Goal: Task Accomplishment & Management: Manage account settings

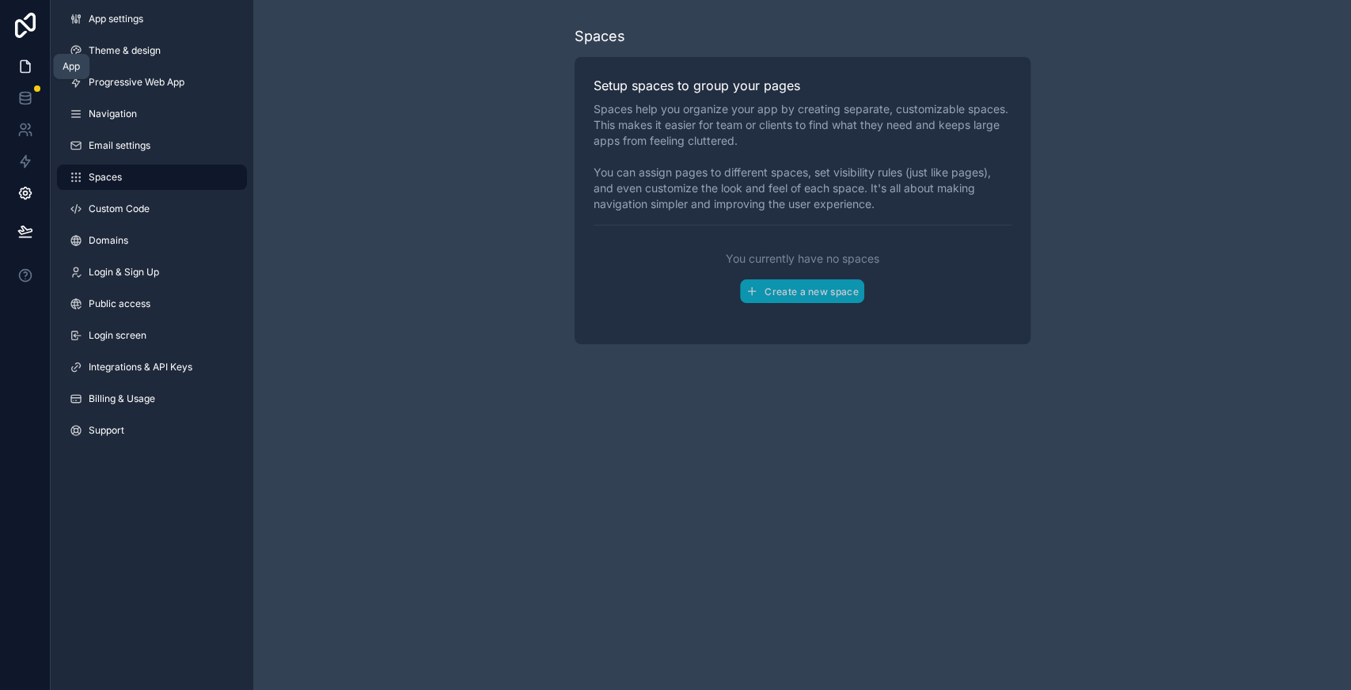
click at [32, 54] on link at bounding box center [25, 67] width 50 height 32
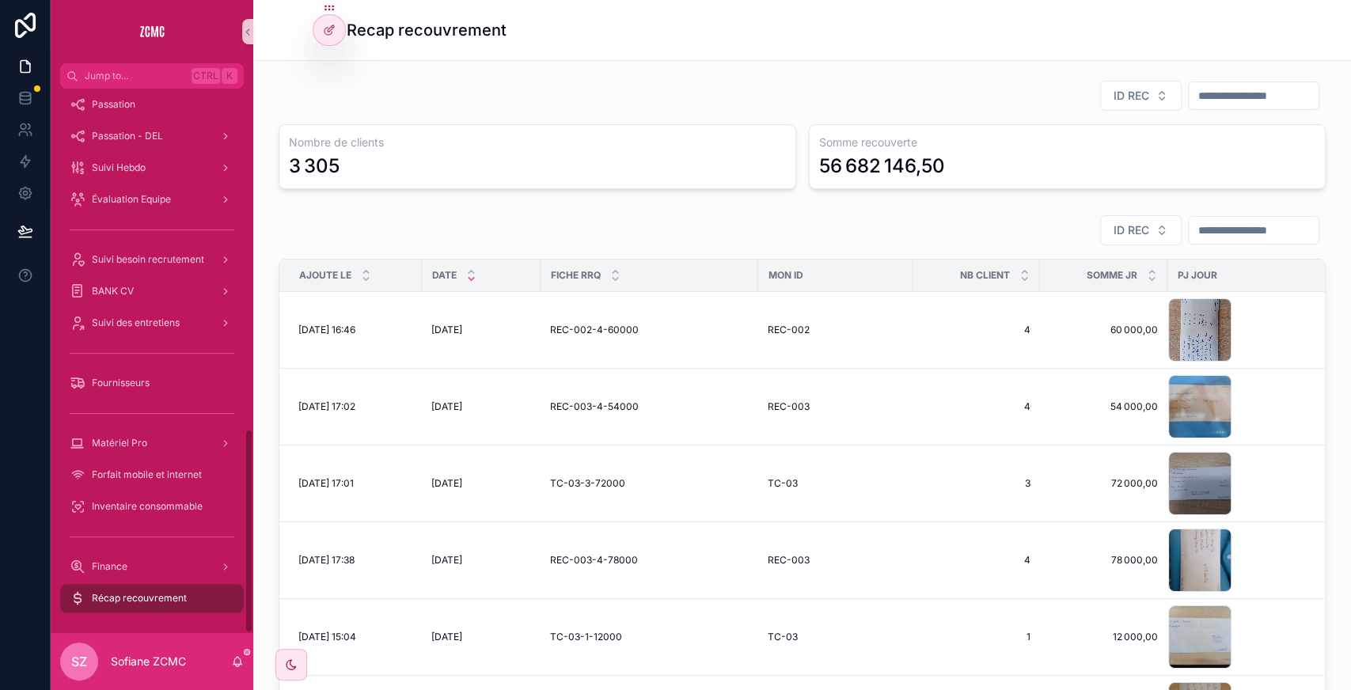
scroll to position [658, 0]
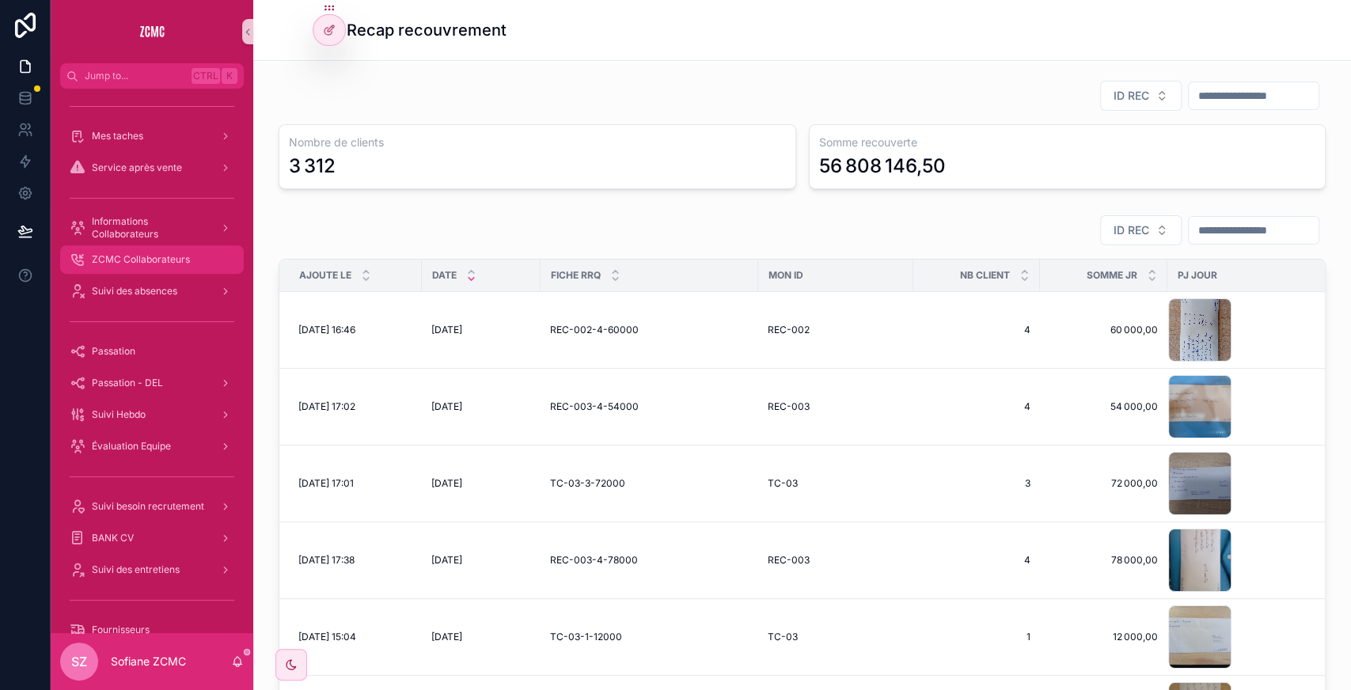
click at [180, 256] on span "ZCMC Collaborateurs" at bounding box center [141, 259] width 98 height 13
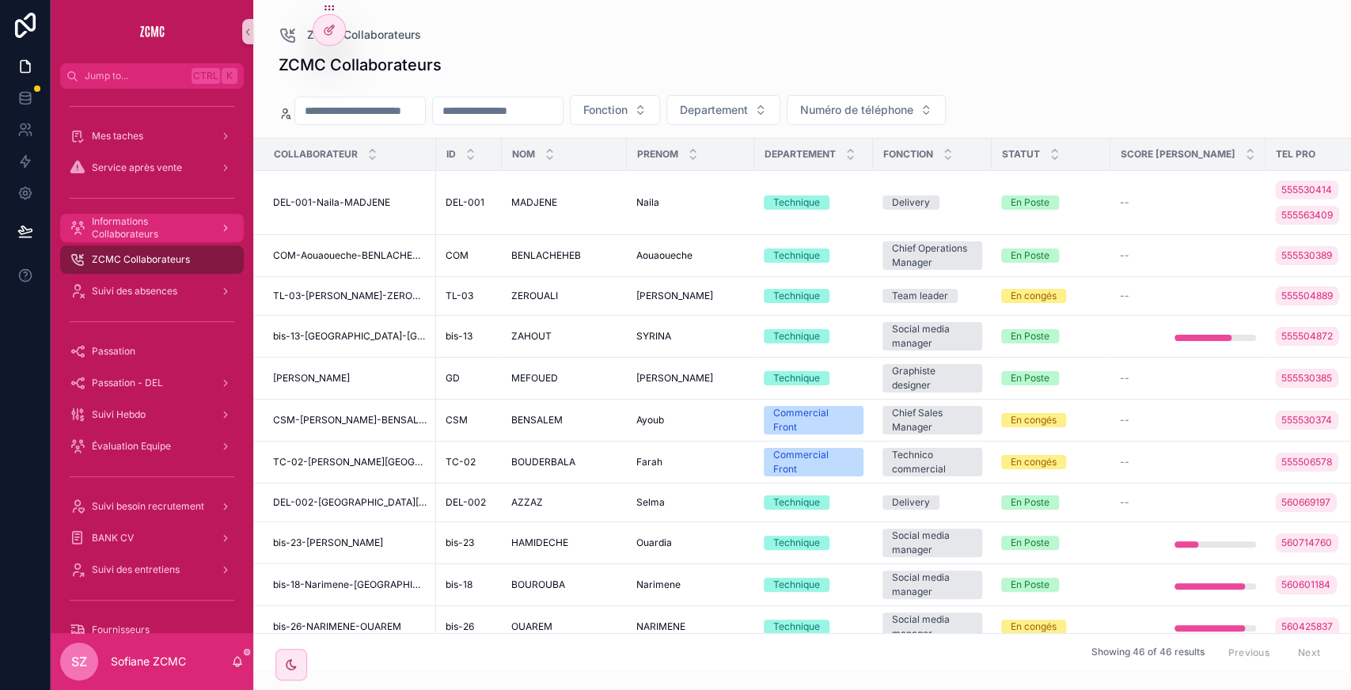
click at [169, 228] on span "Informations Collaborateurs" at bounding box center [150, 227] width 116 height 25
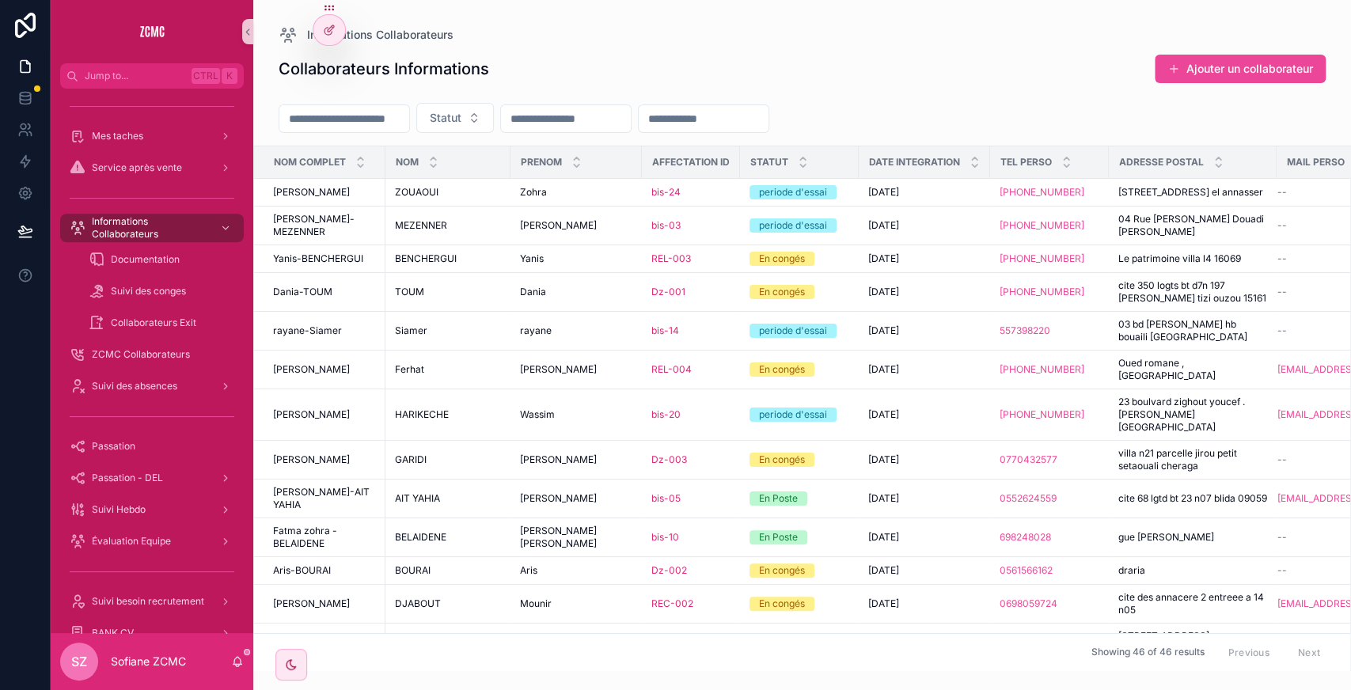
click at [383, 116] on input "scrollable content" at bounding box center [344, 119] width 130 height 22
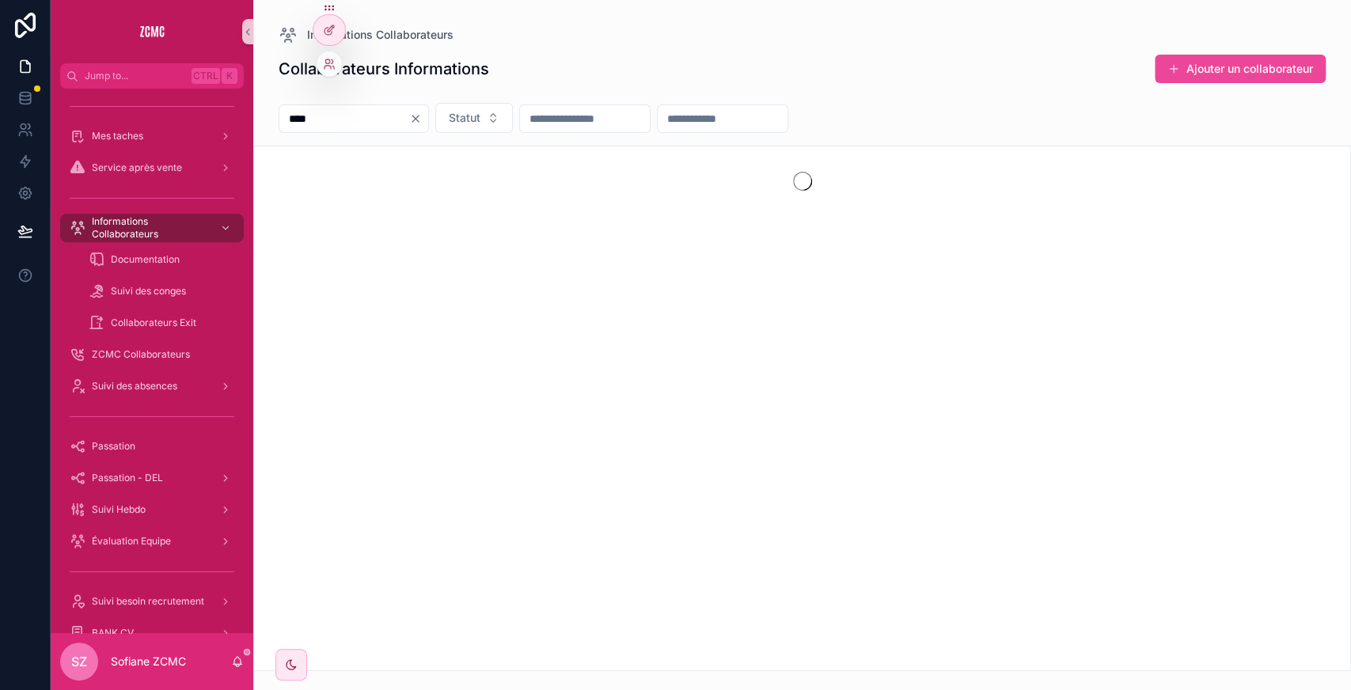
type input "****"
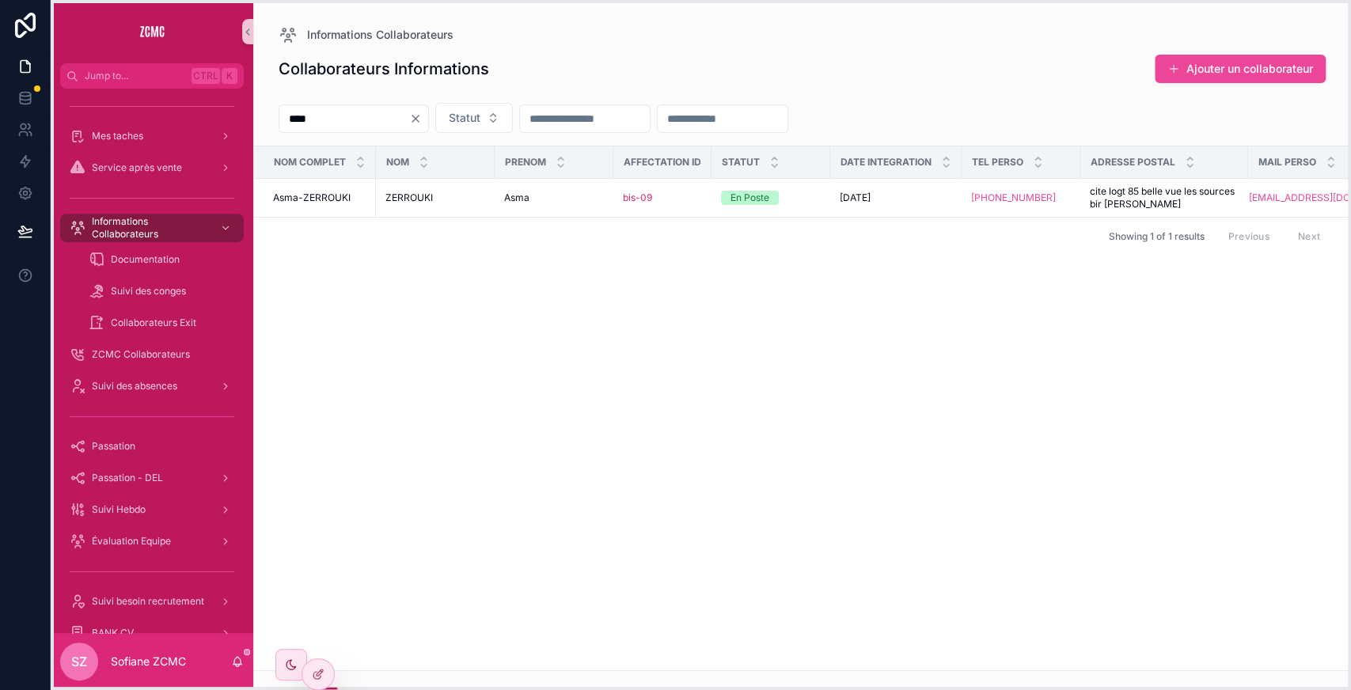
drag, startPoint x: 333, startPoint y: 10, endPoint x: 328, endPoint y: 696, distance: 686.0
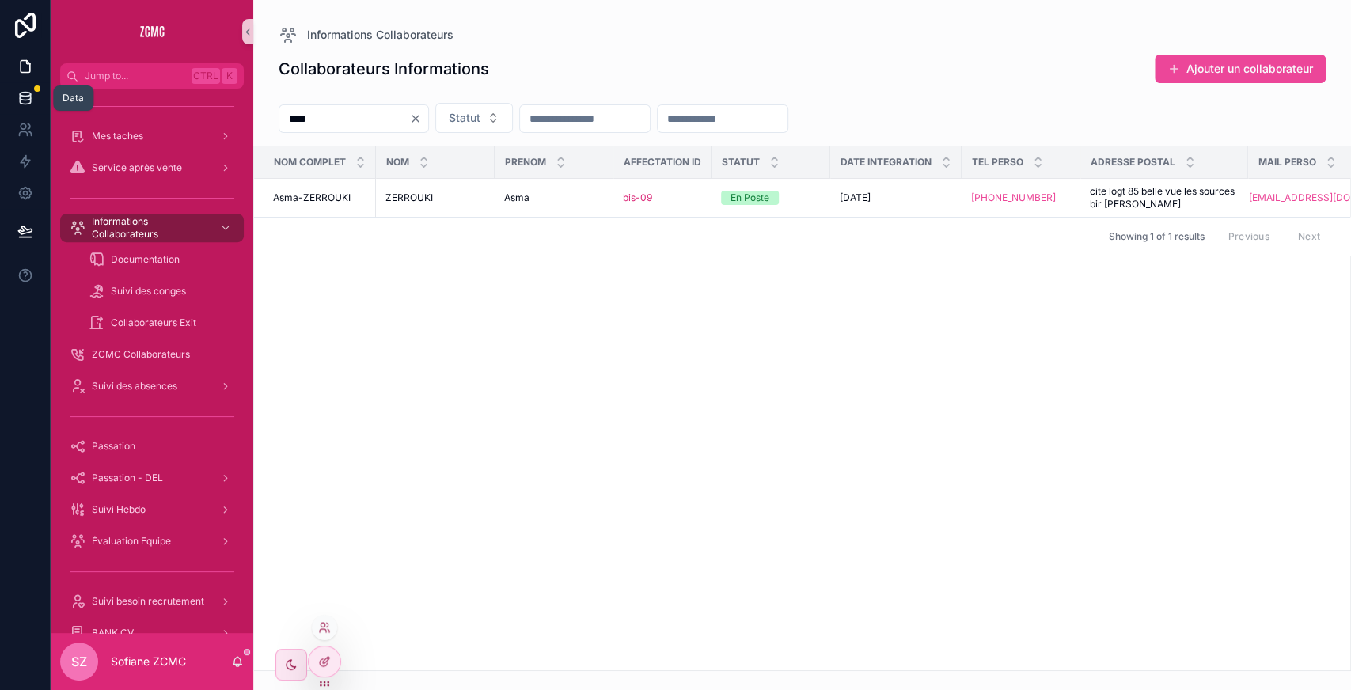
click at [28, 89] on link at bounding box center [25, 98] width 50 height 32
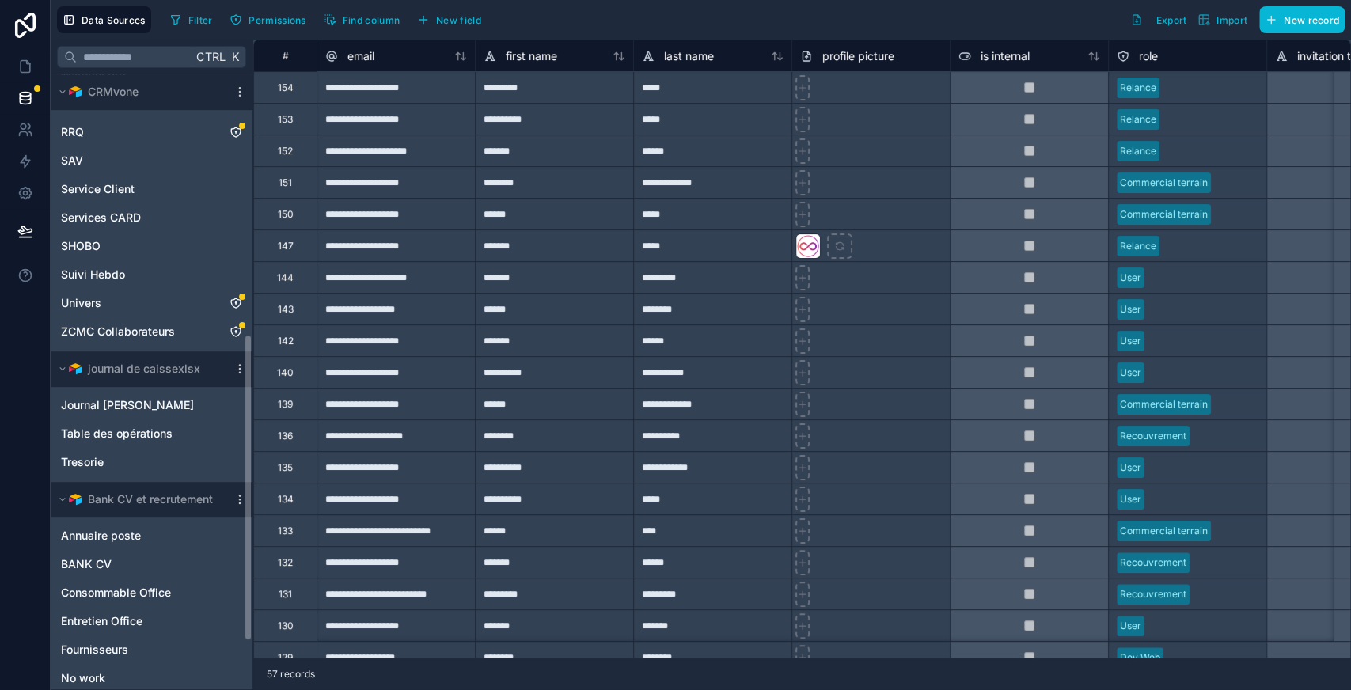
scroll to position [617, 0]
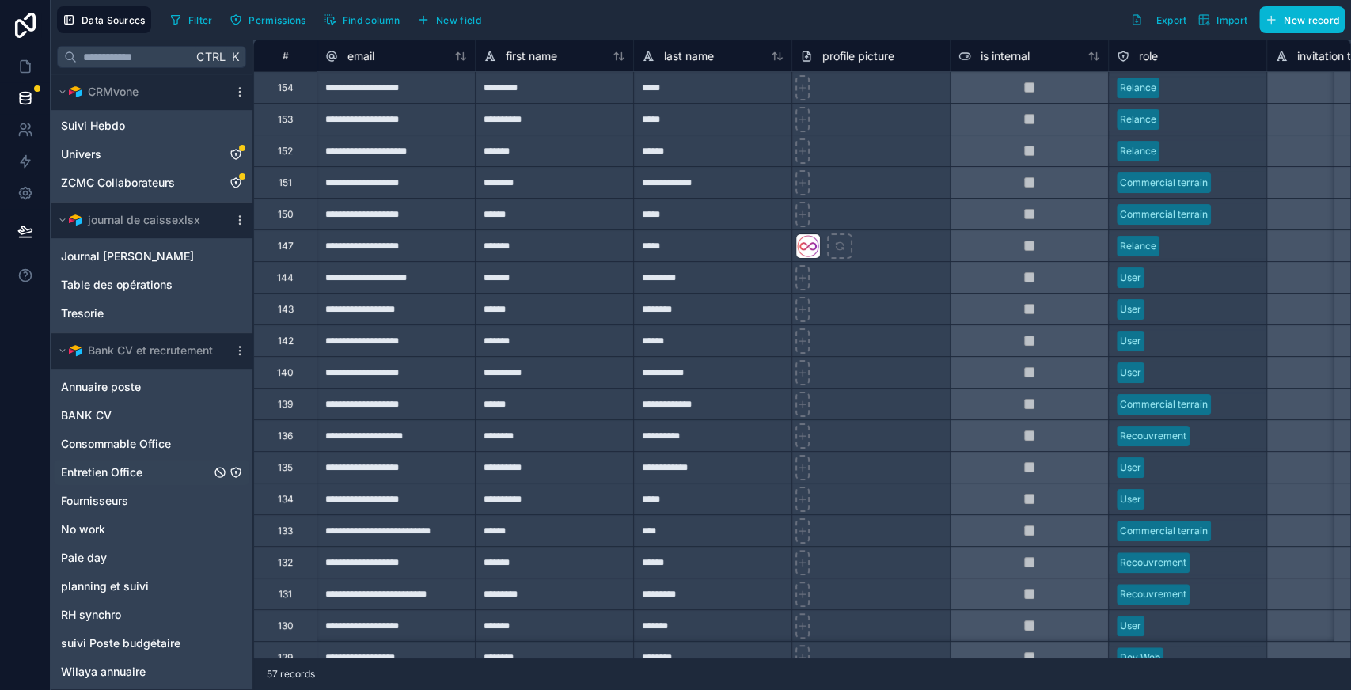
click at [147, 464] on div "Entretien Office" at bounding box center [151, 472] width 195 height 25
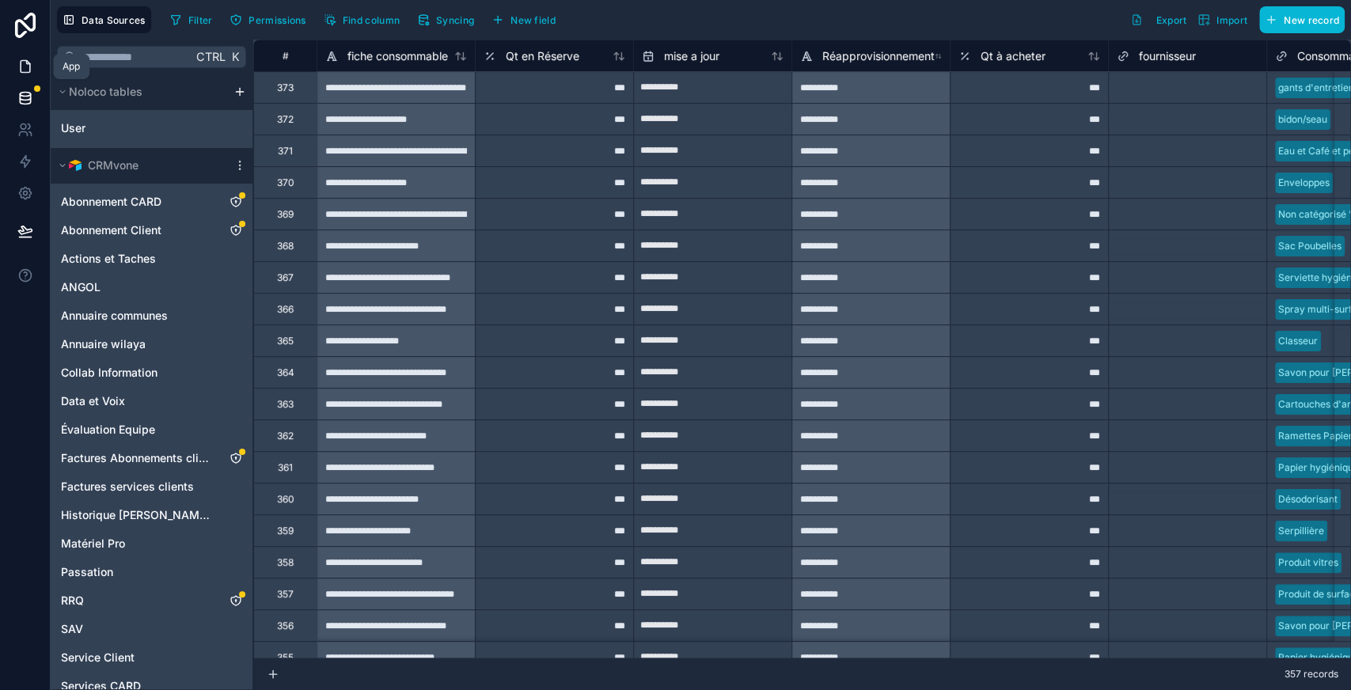
click at [28, 63] on icon at bounding box center [25, 67] width 9 height 12
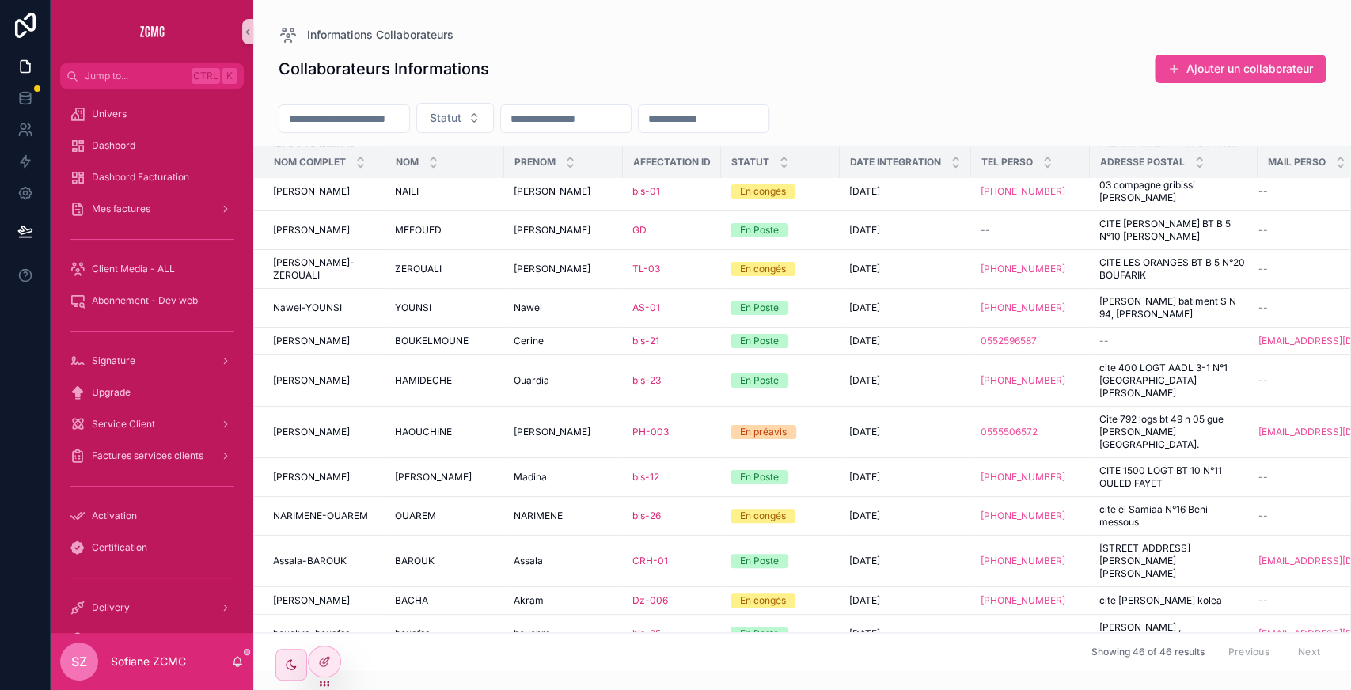
scroll to position [1197, 0]
click at [578, 425] on div "Omar Nassim Omar Nassim" at bounding box center [564, 431] width 100 height 13
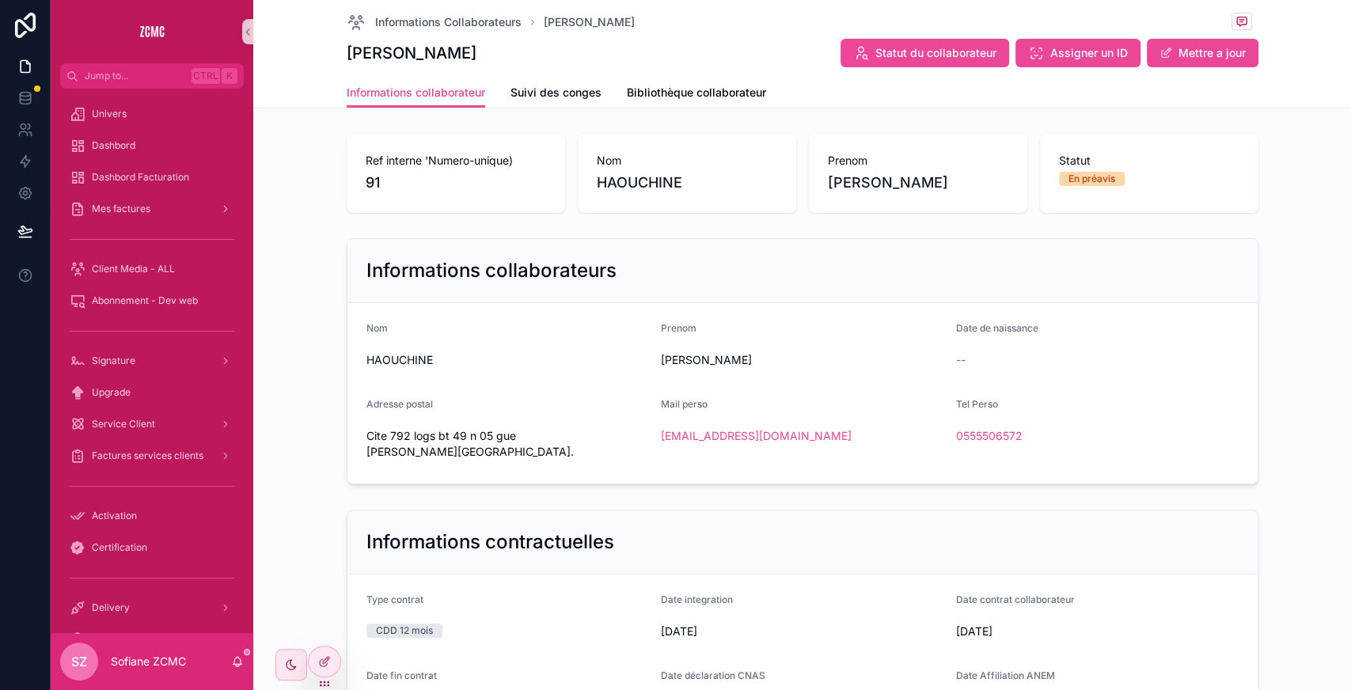
scroll to position [1, 0]
click at [676, 90] on span "Bibliothèque collaborateur" at bounding box center [696, 93] width 139 height 16
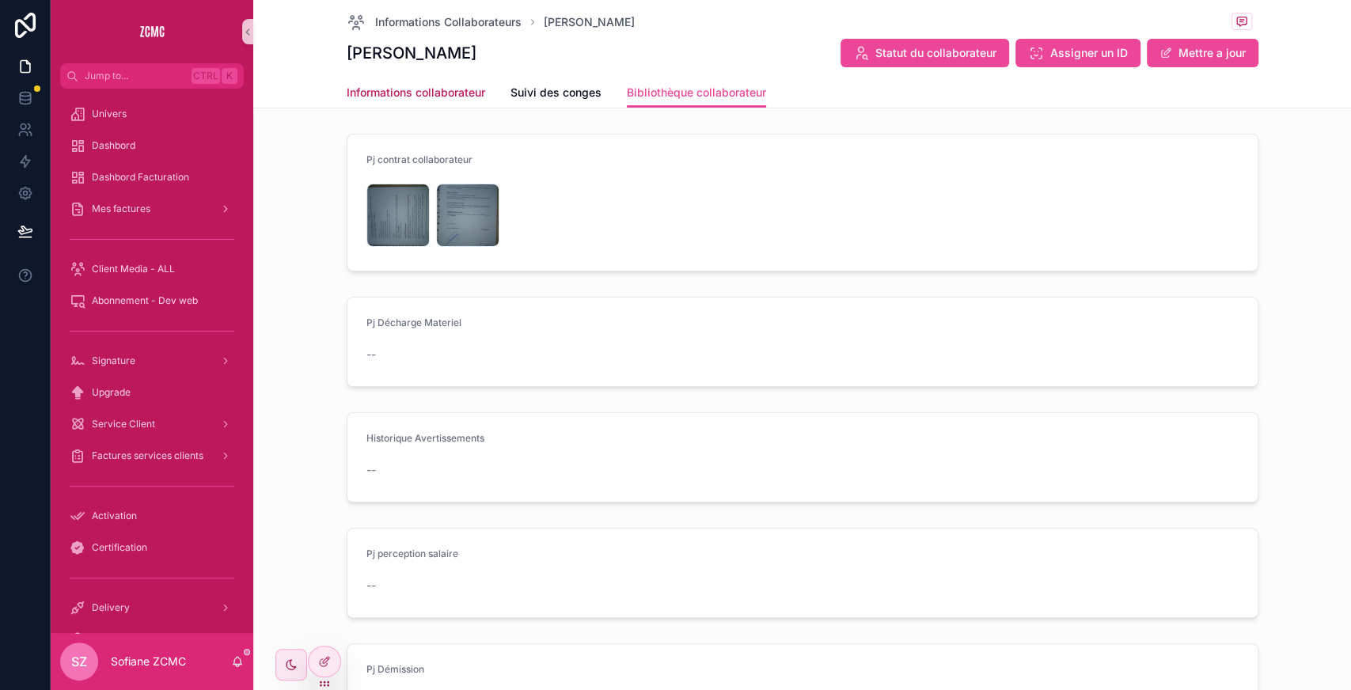
click at [393, 103] on link "Informations collaborateur" at bounding box center [416, 94] width 138 height 32
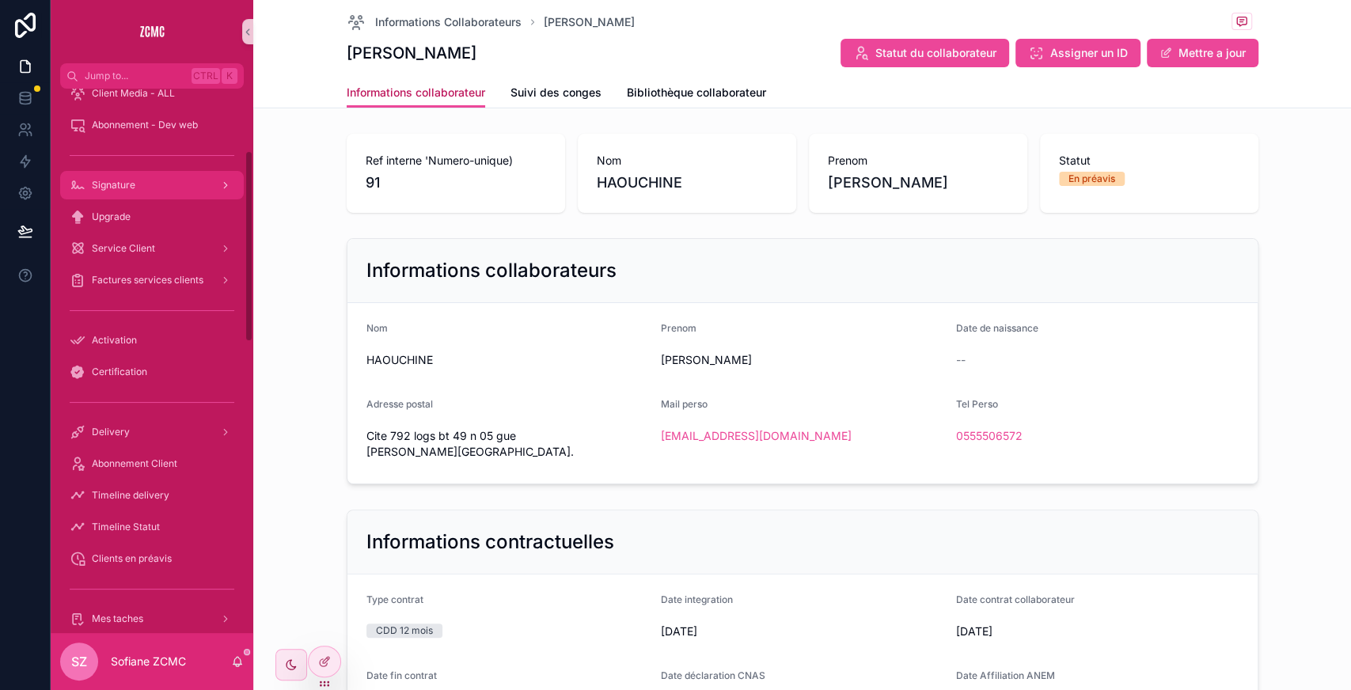
scroll to position [177, 0]
click at [151, 462] on span "Abonnement Client" at bounding box center [134, 462] width 85 height 13
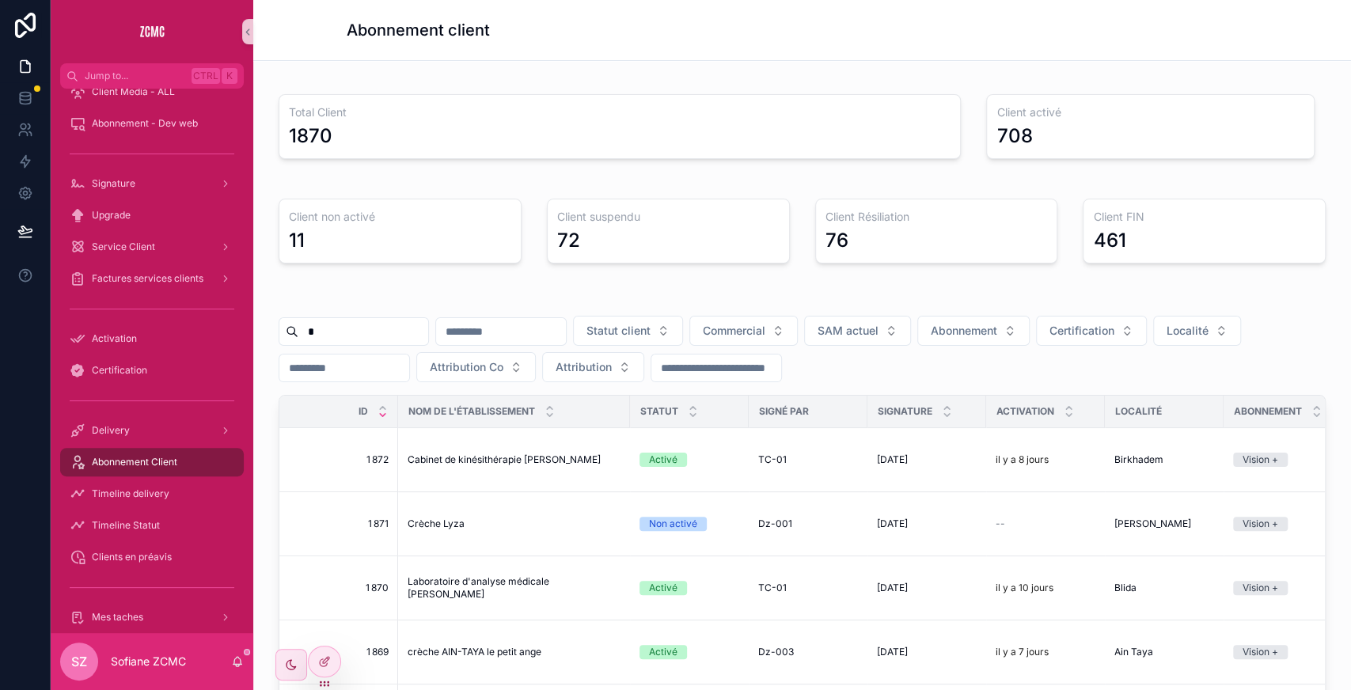
click at [388, 327] on input "*" at bounding box center [363, 331] width 130 height 22
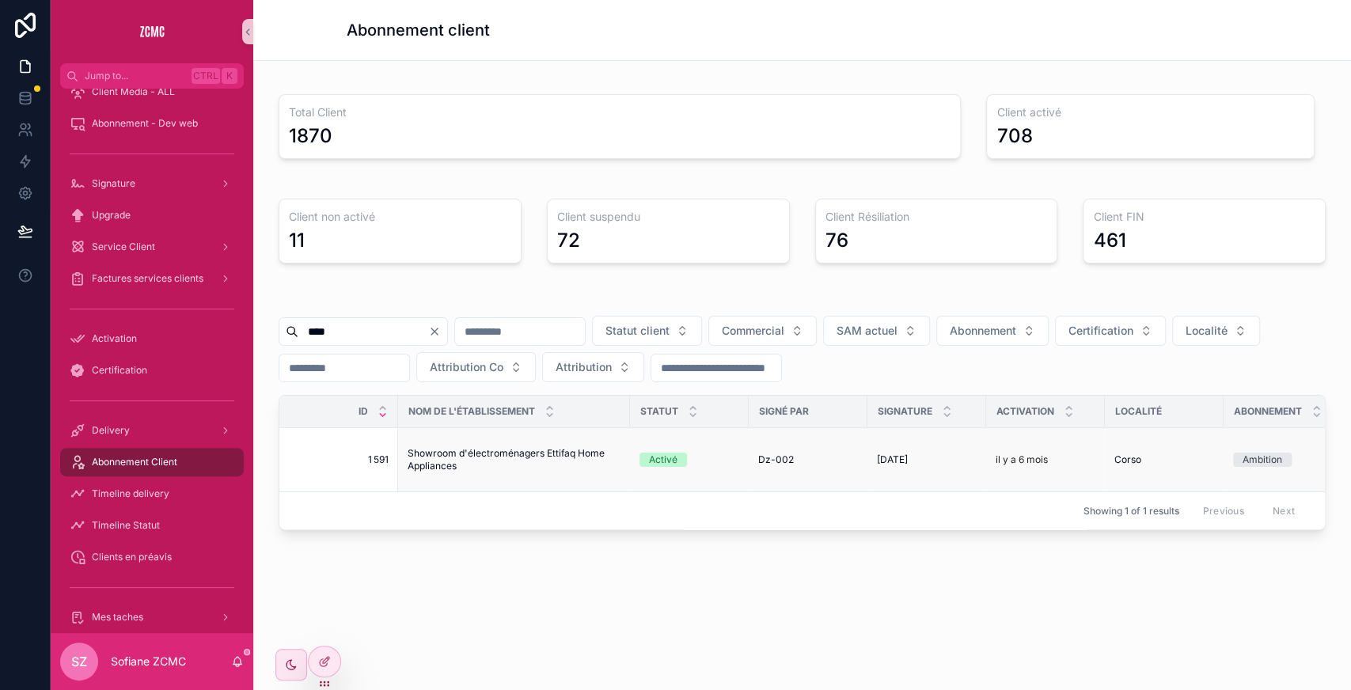
type input "****"
click at [592, 453] on span "Showroom d'électroménagers Ettifaq Home Appliances" at bounding box center [514, 459] width 213 height 25
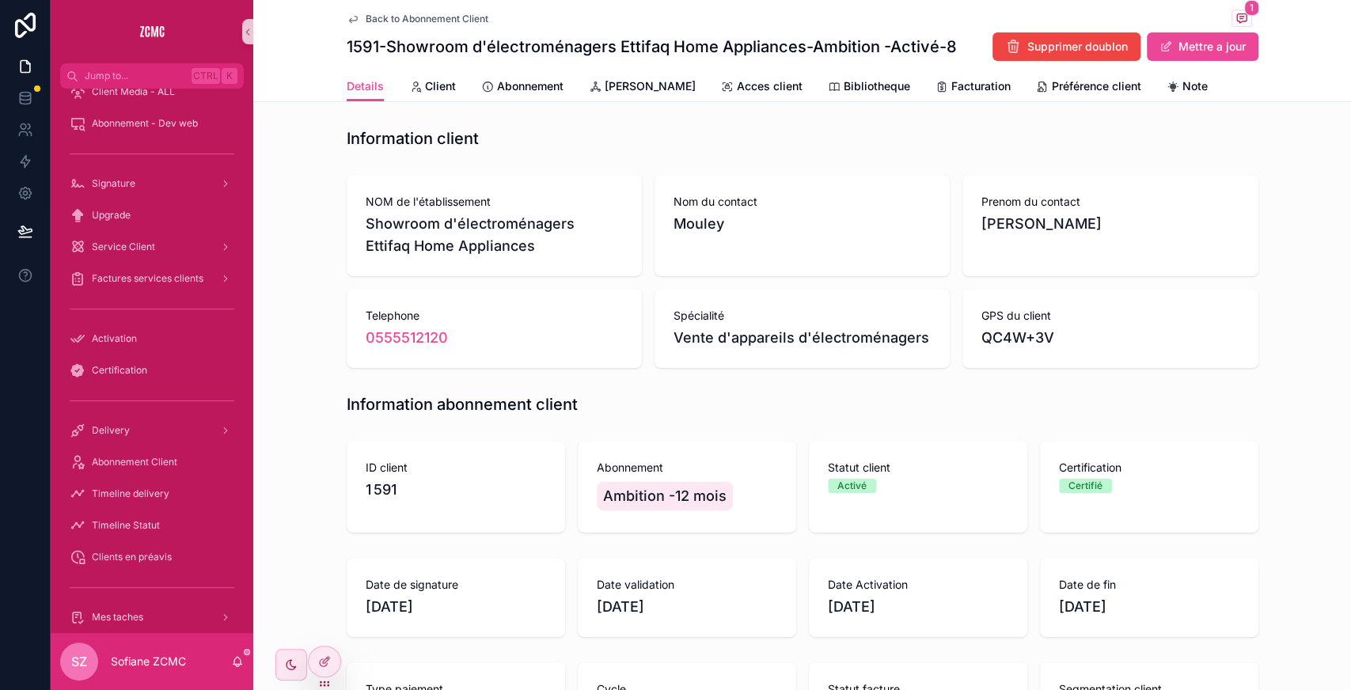
click at [636, 494] on span "Ambition -12 mois" at bounding box center [664, 496] width 123 height 22
click at [24, 96] on icon at bounding box center [25, 95] width 10 height 4
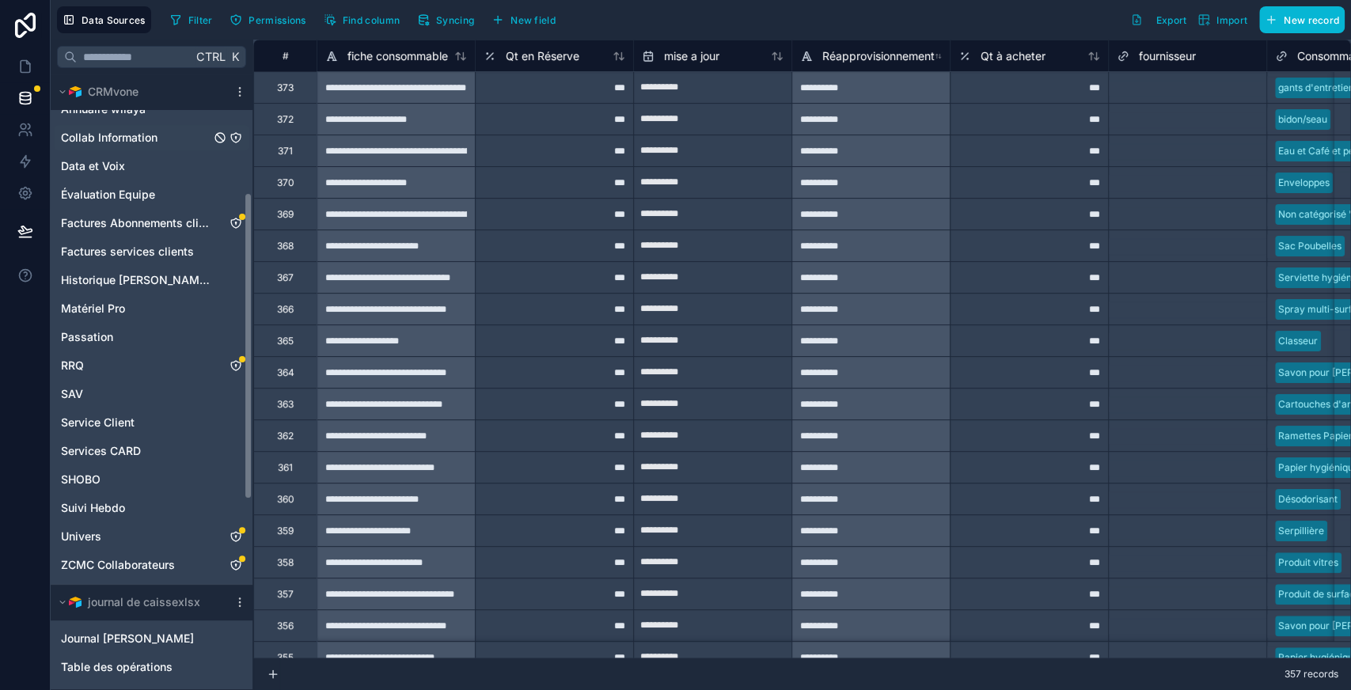
scroll to position [239, 0]
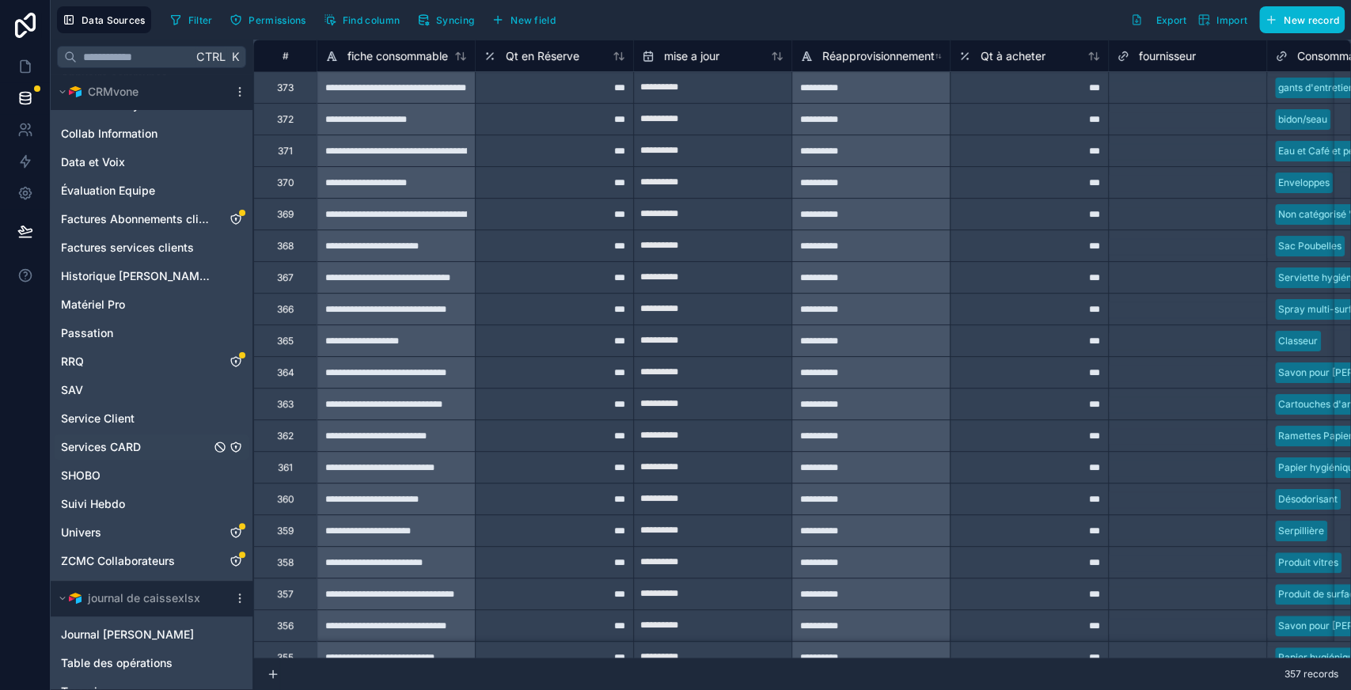
click at [130, 445] on span "Services CARD" at bounding box center [101, 447] width 80 height 16
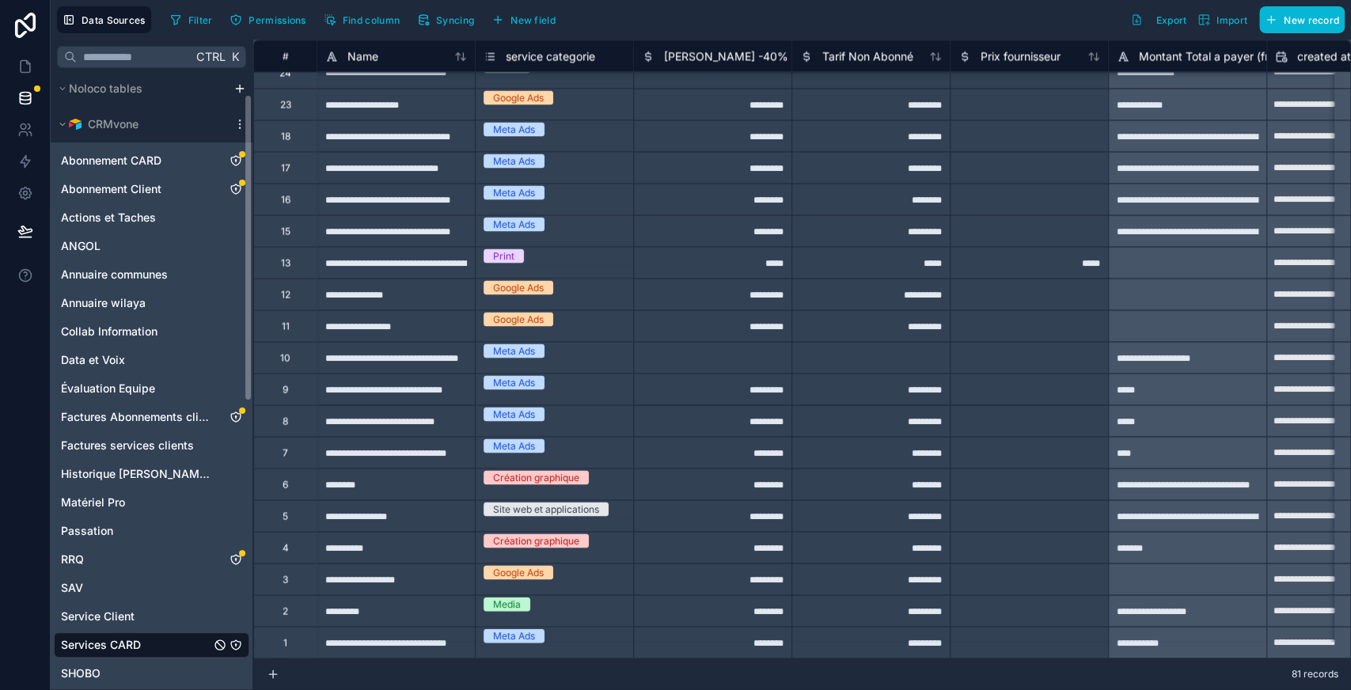
scroll to position [38, 0]
click at [146, 165] on span "Abonnement CARD" at bounding box center [111, 164] width 100 height 16
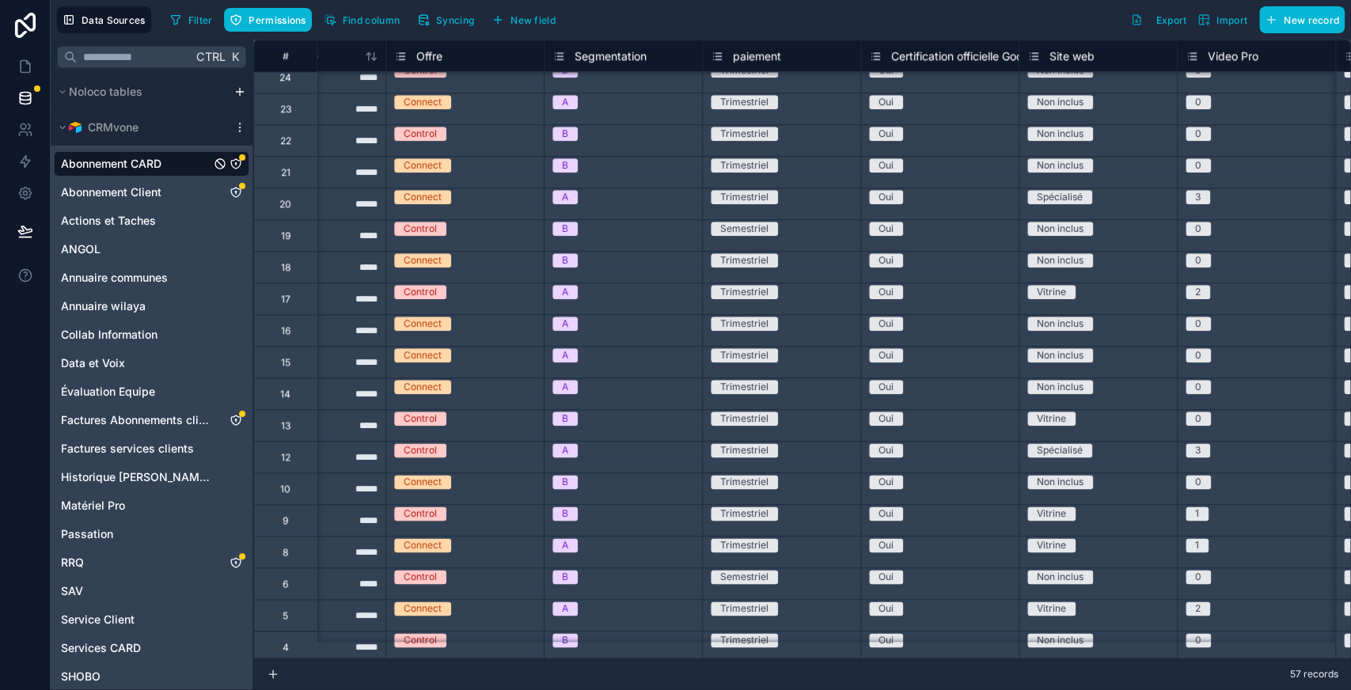
scroll to position [1117, 567]
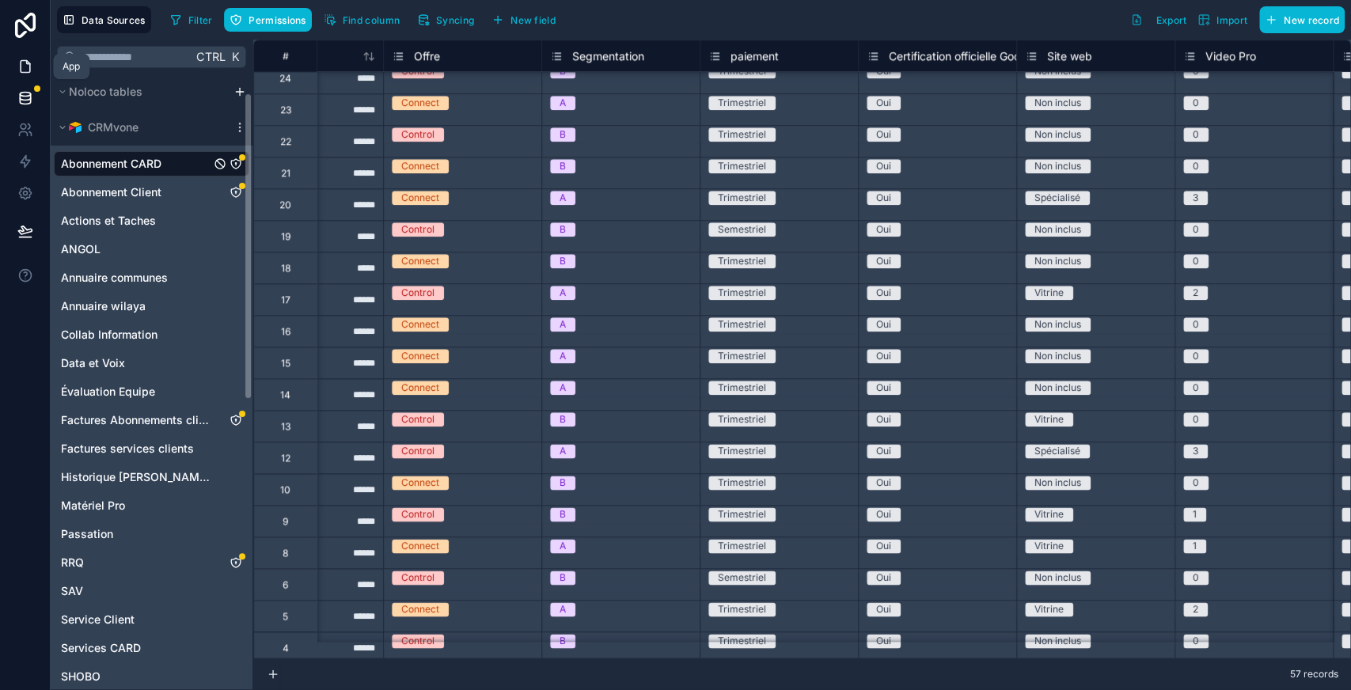
click at [4, 62] on link at bounding box center [25, 67] width 50 height 32
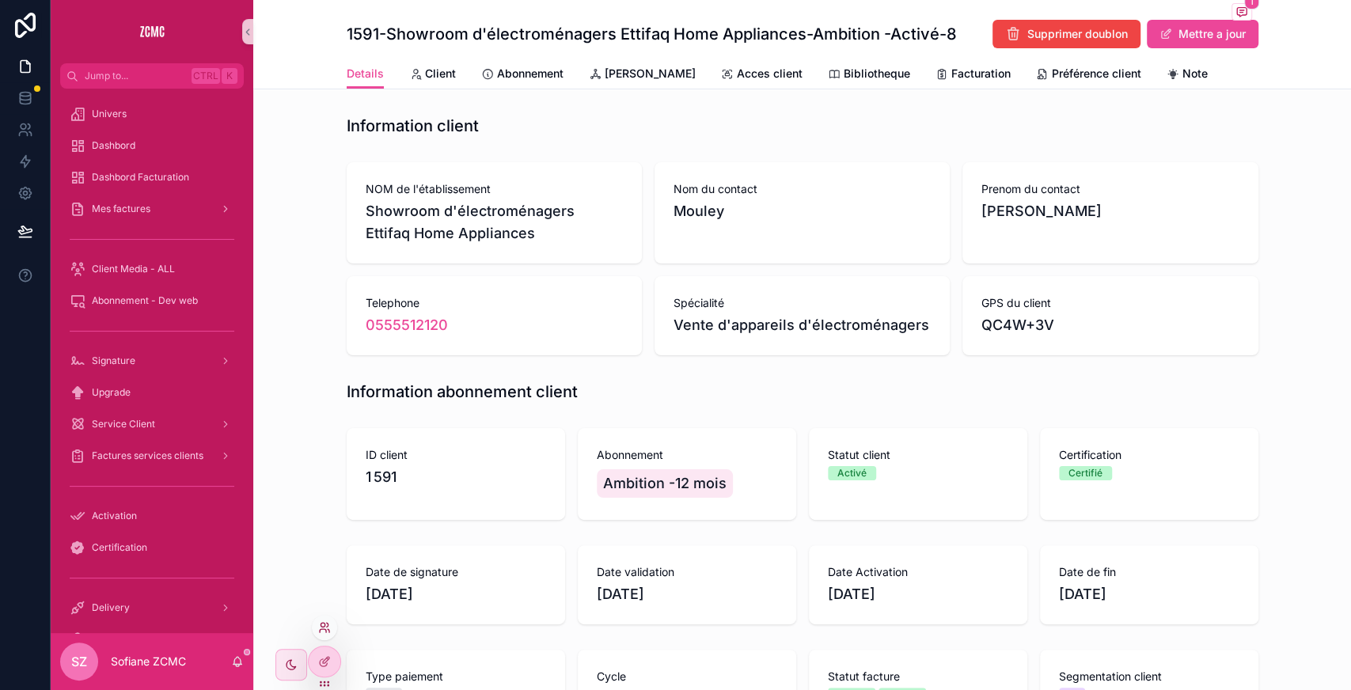
click at [324, 628] on icon at bounding box center [324, 627] width 13 height 13
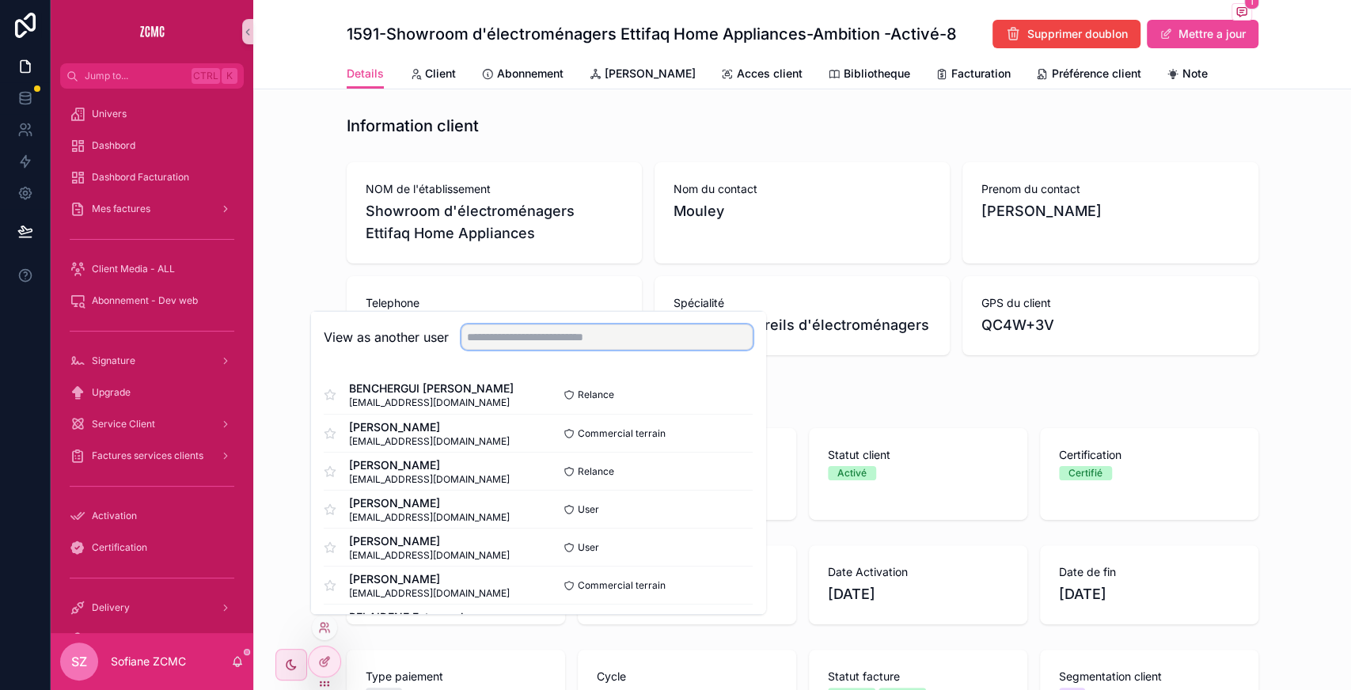
click at [525, 343] on input "text" at bounding box center [606, 336] width 291 height 25
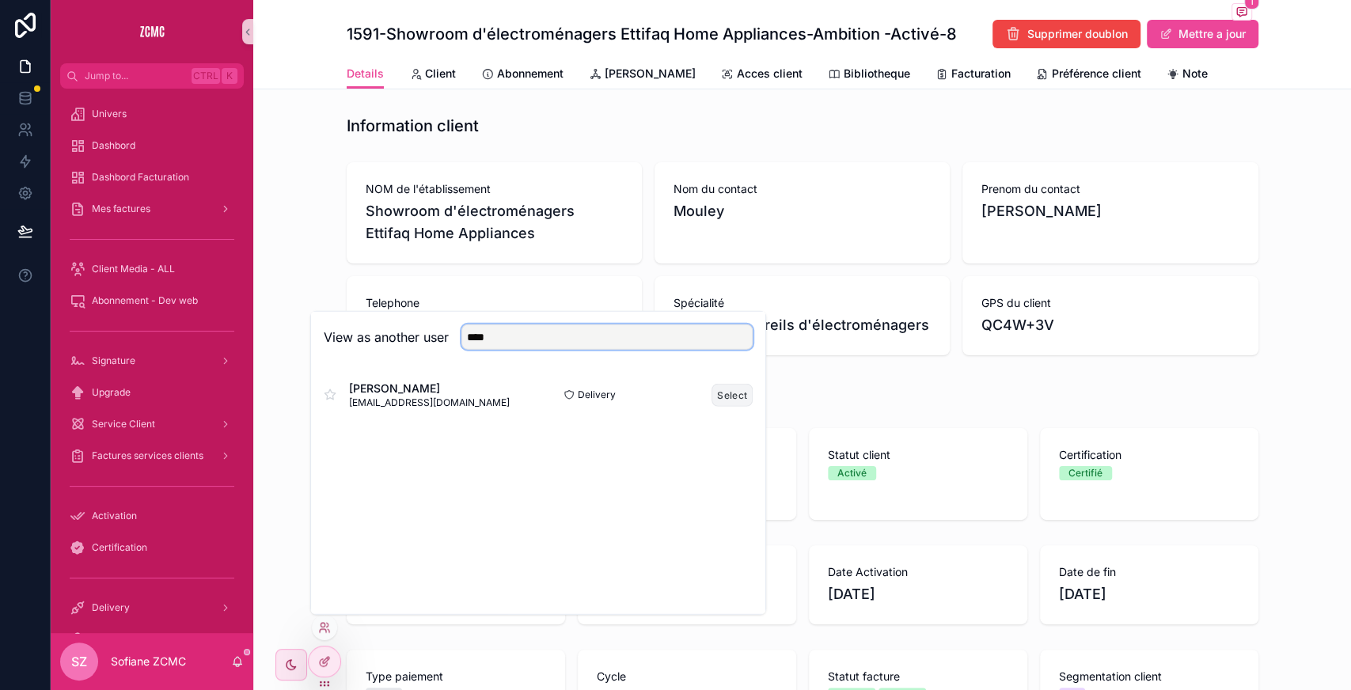
type input "****"
click at [731, 388] on button "Select" at bounding box center [731, 394] width 41 height 23
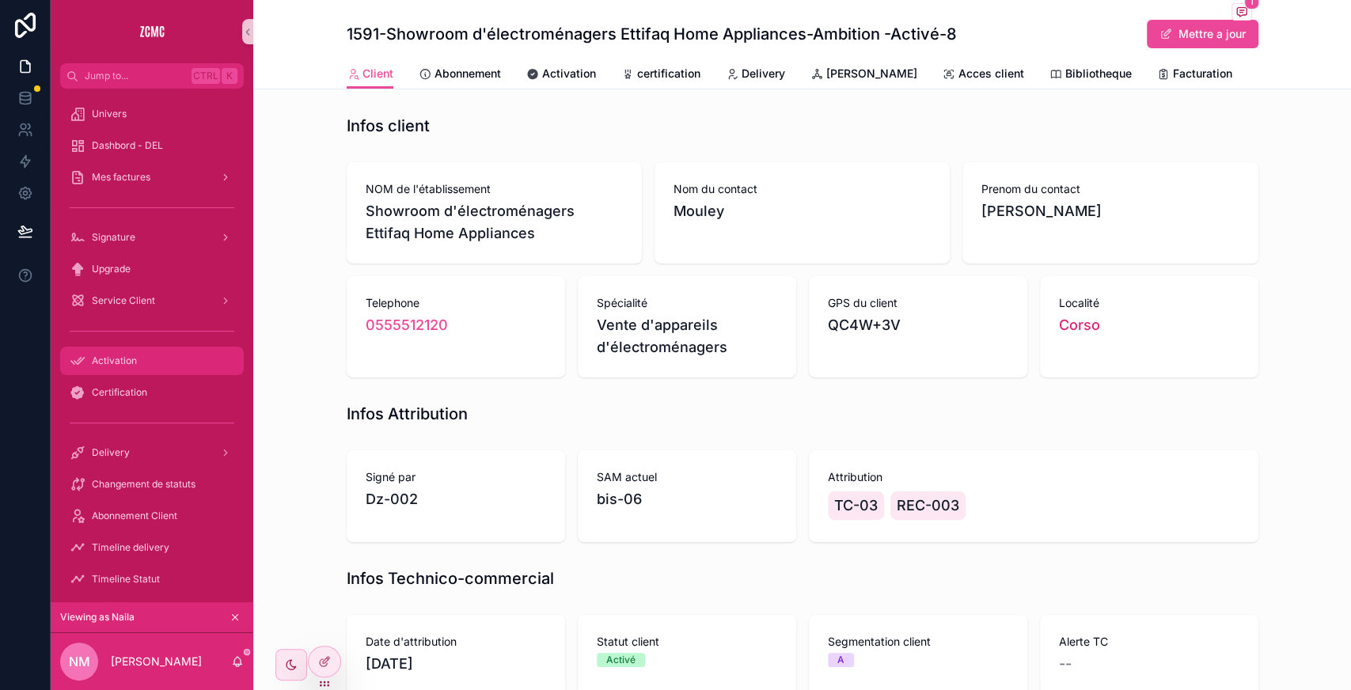
click at [154, 369] on div "Activation" at bounding box center [152, 360] width 165 height 25
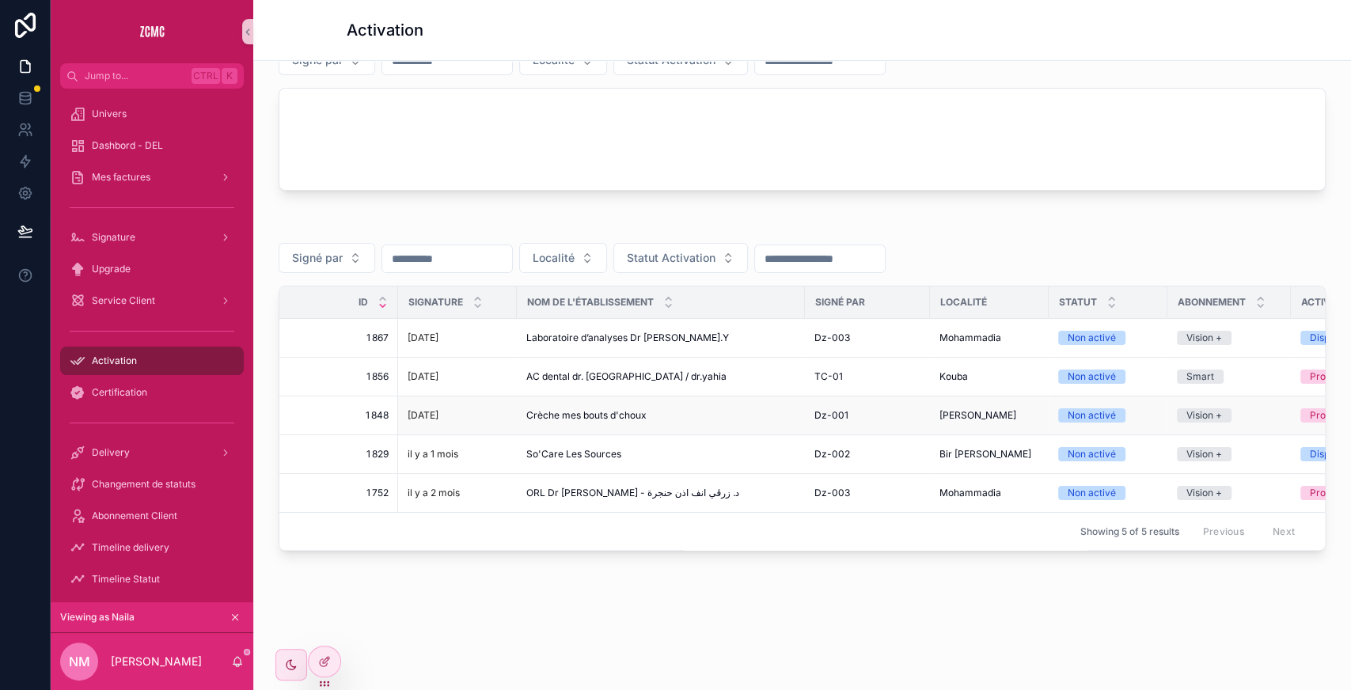
scroll to position [0, 229]
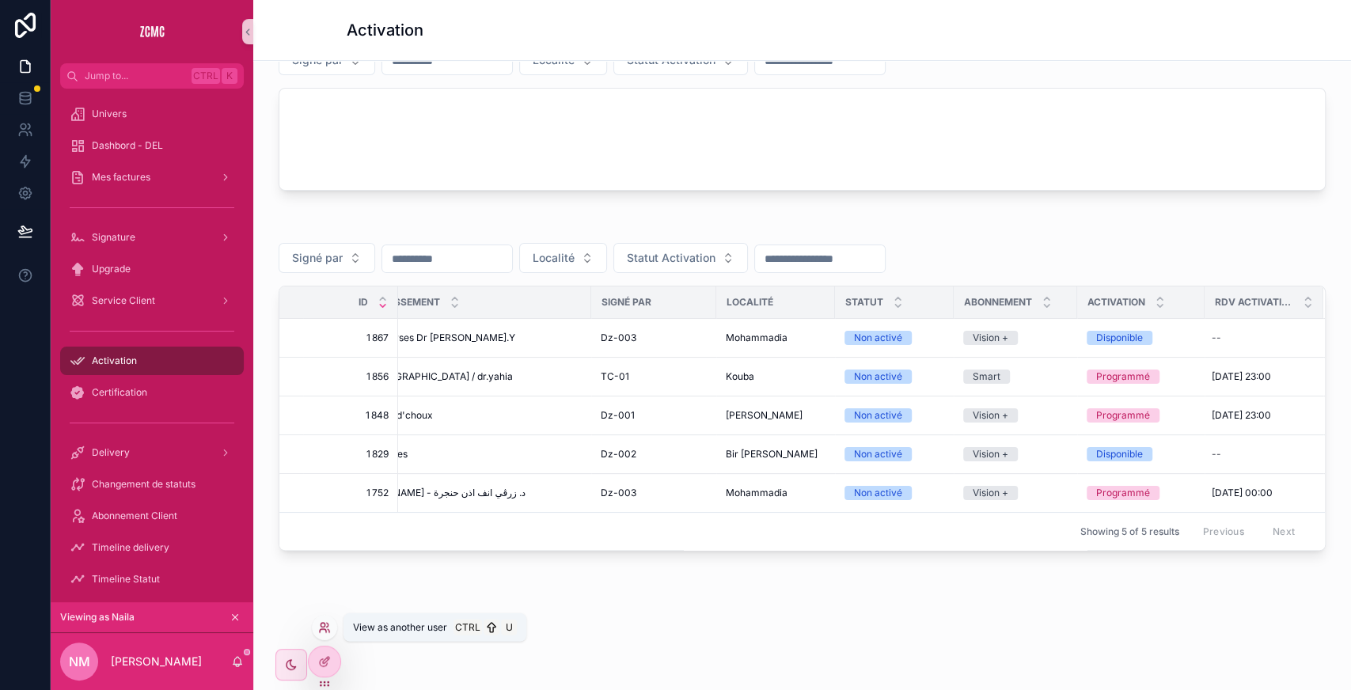
click at [320, 624] on icon at bounding box center [322, 625] width 4 height 4
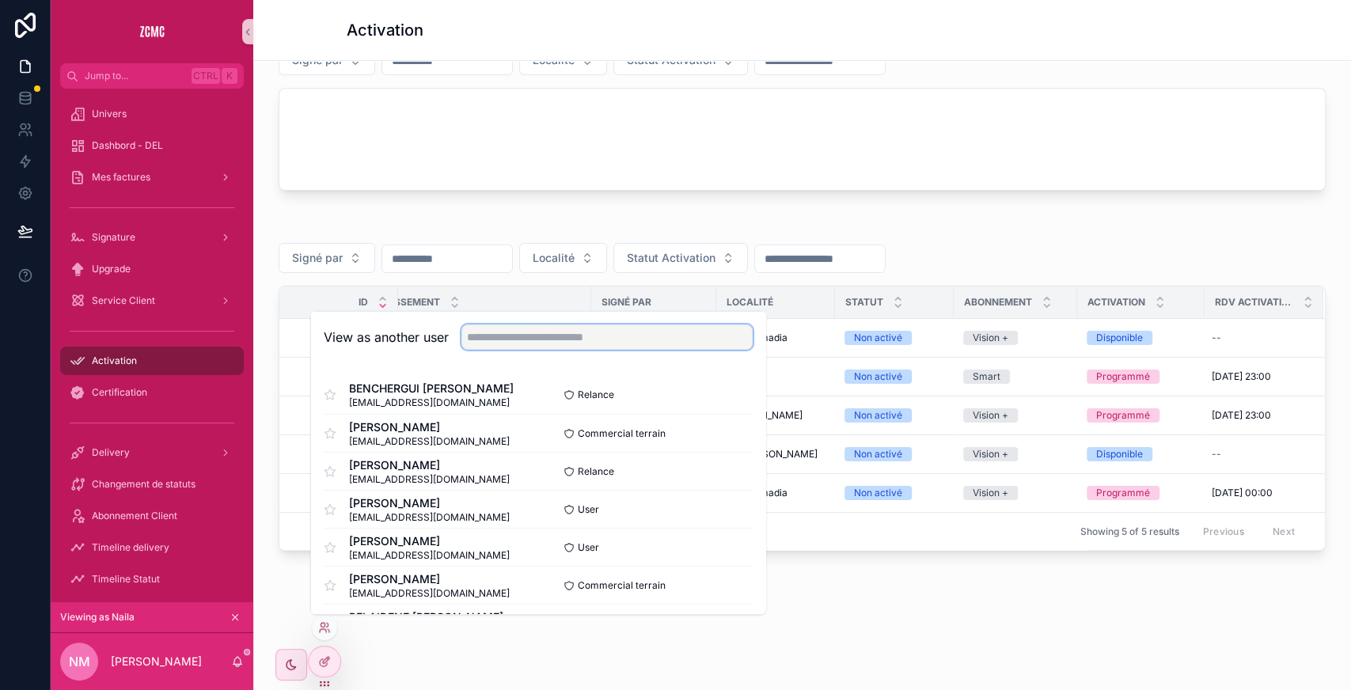
click at [506, 339] on input "text" at bounding box center [606, 336] width 291 height 25
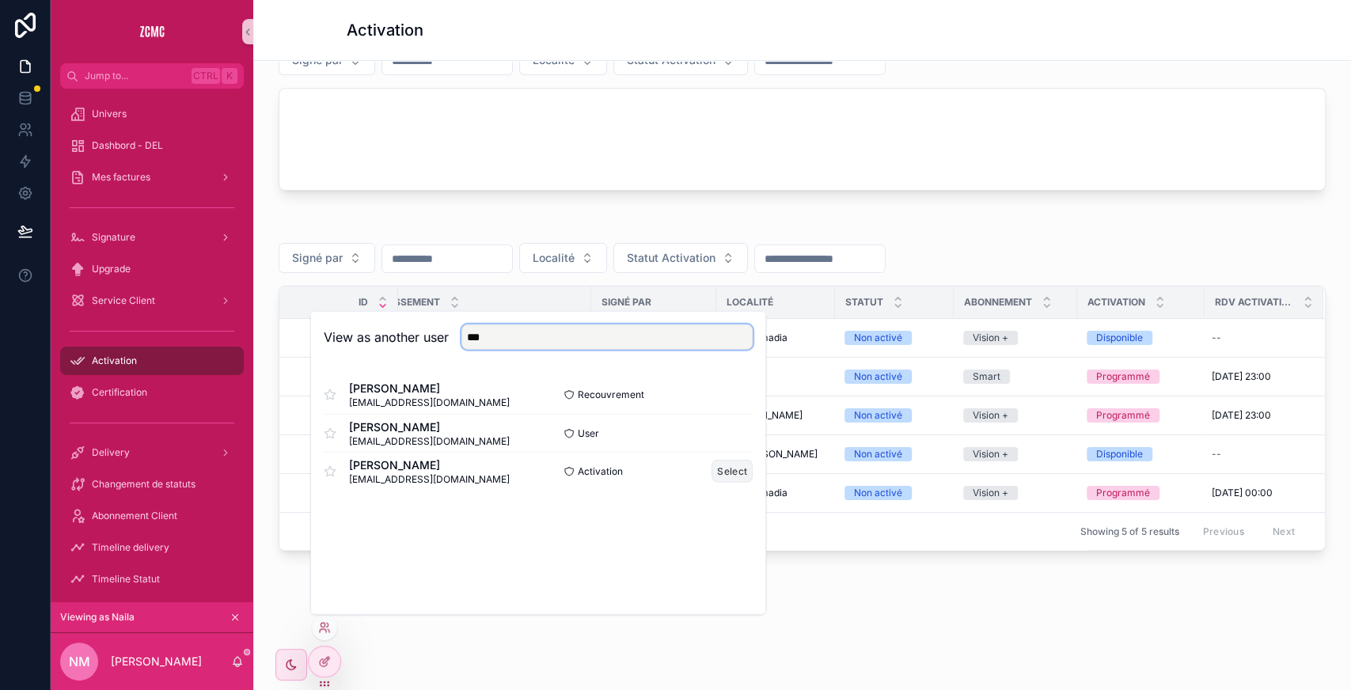
type input "***"
click at [733, 468] on button "Select" at bounding box center [731, 471] width 41 height 23
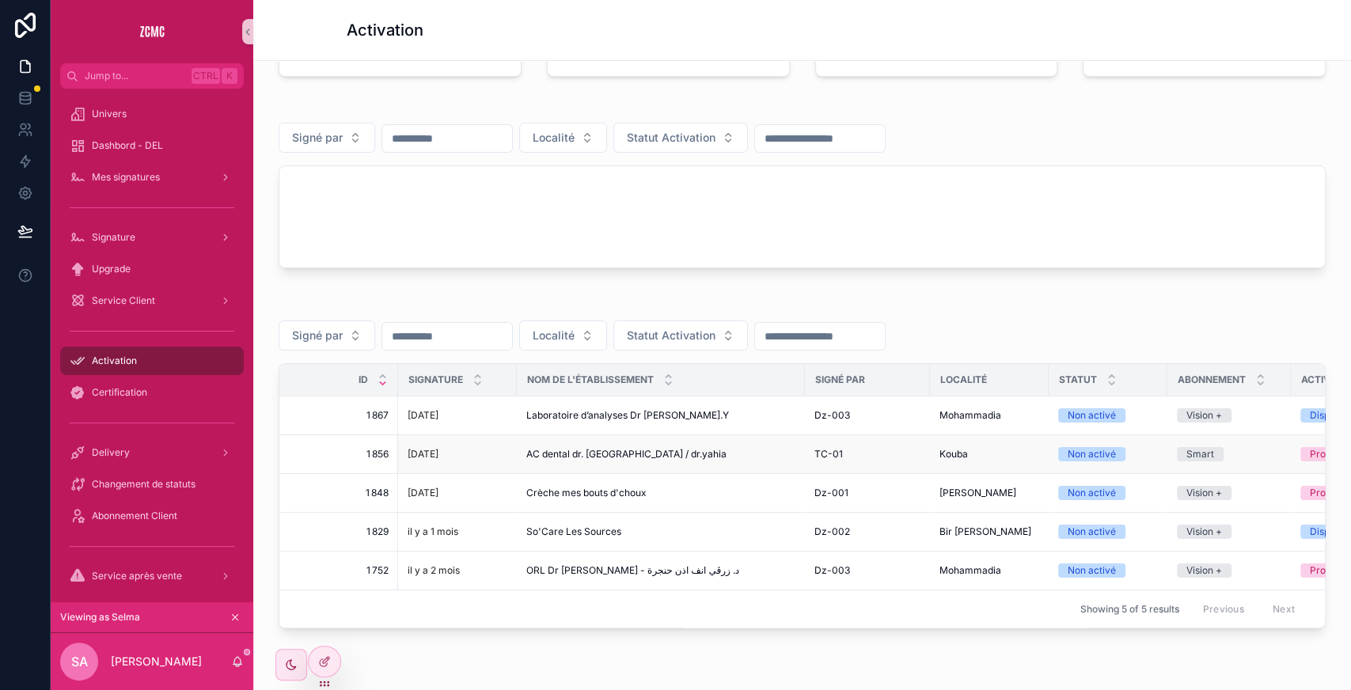
scroll to position [131, 0]
click at [693, 408] on div "Laboratoire d’analyses Dr Boutaleb.Y Laboratoire d’analyses Dr Boutaleb.Y" at bounding box center [660, 414] width 269 height 13
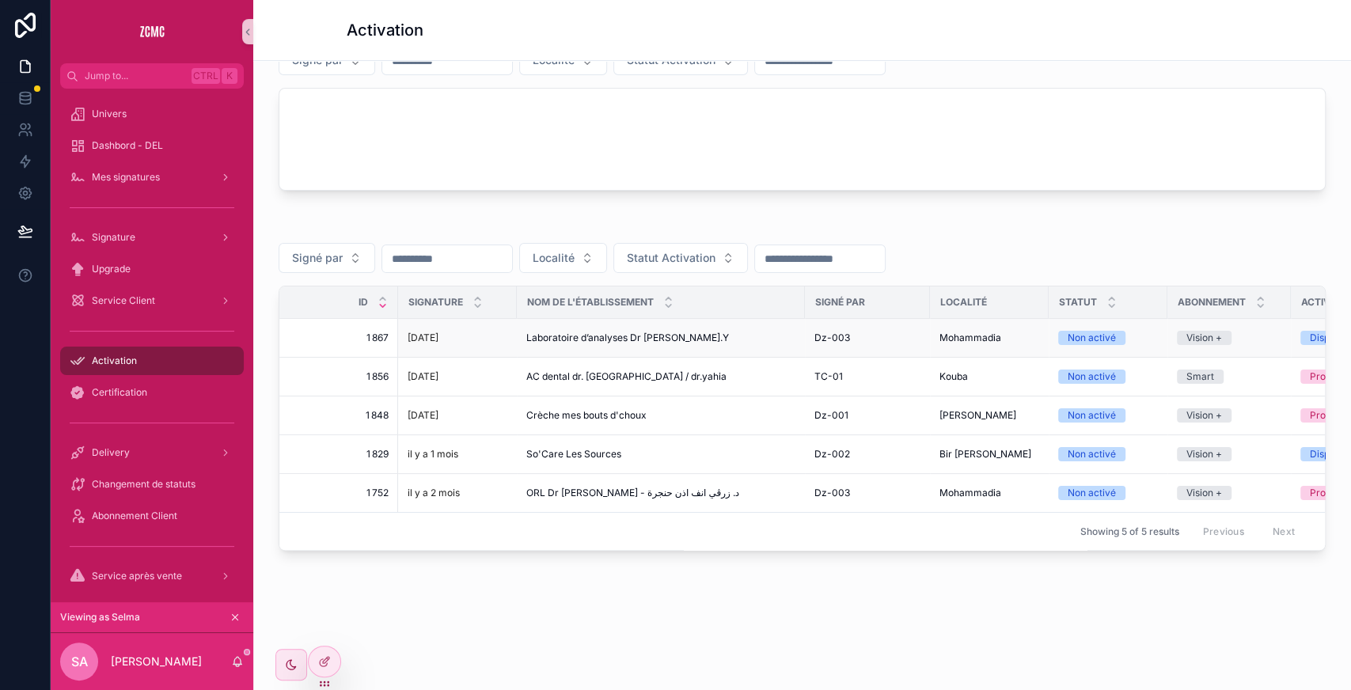
scroll to position [0, 229]
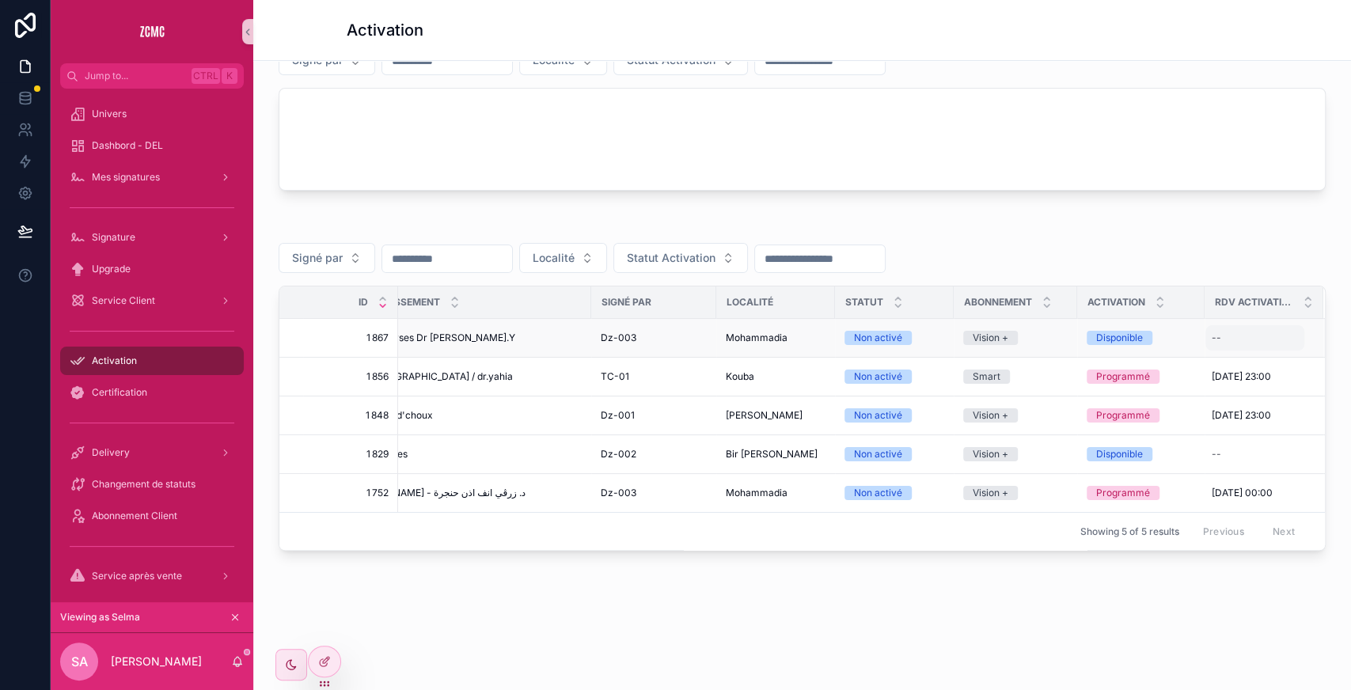
click at [1208, 325] on div "--" at bounding box center [1254, 337] width 99 height 25
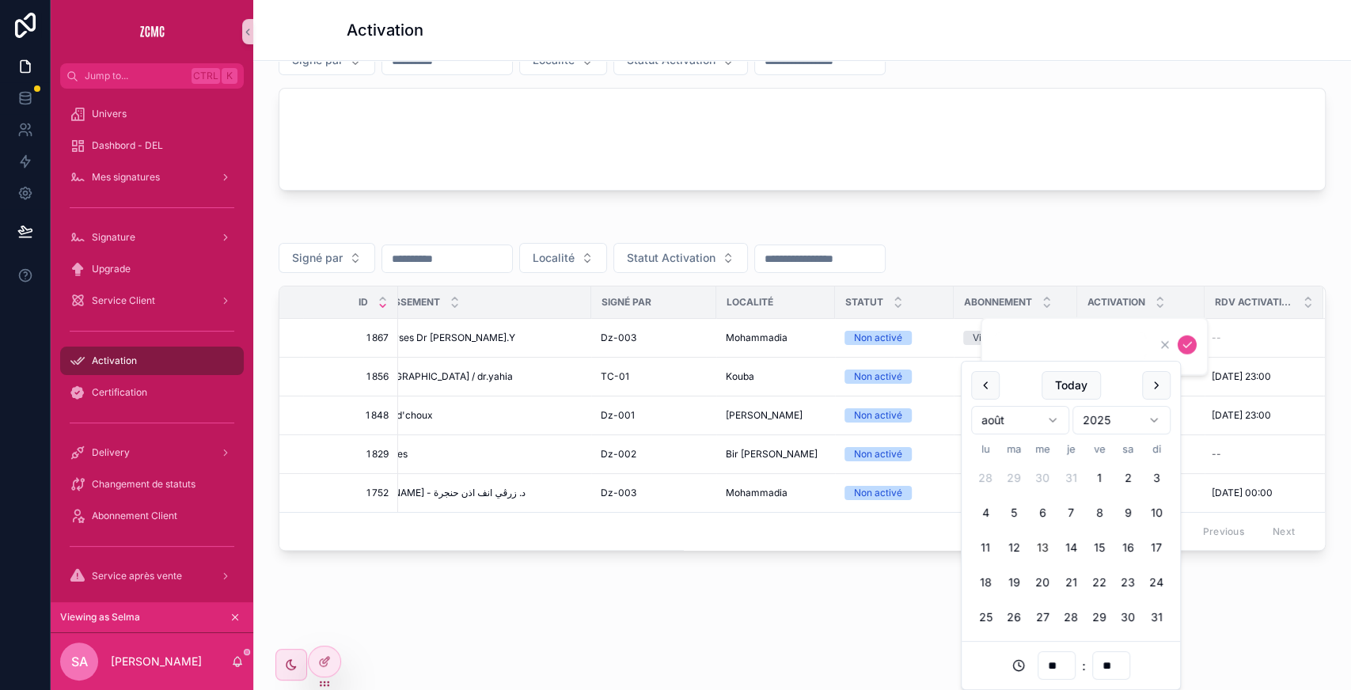
click at [1251, 573] on div "Suivi d'activité - Activation Client non activé 5 Client disponible 42 Clients …" at bounding box center [801, 259] width 1097 height 811
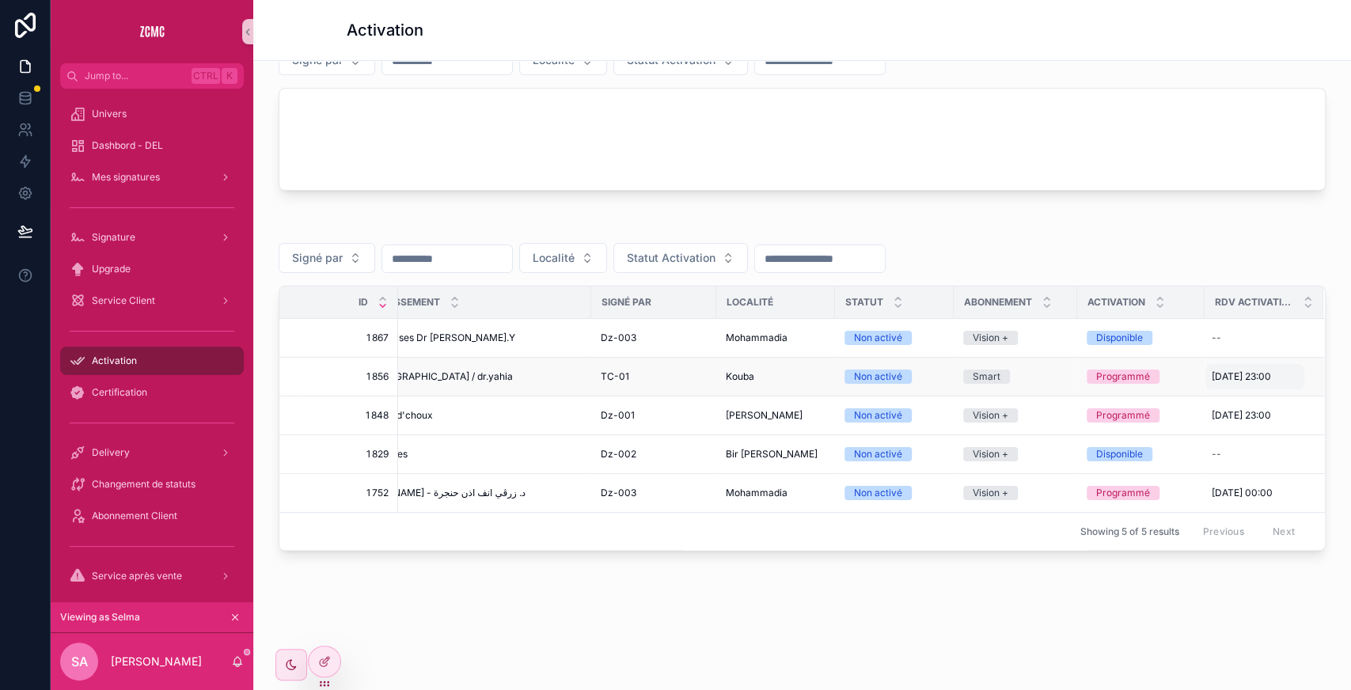
click at [1222, 364] on div "16/08/2025 23:00 16/08/2025 23:00" at bounding box center [1254, 376] width 99 height 25
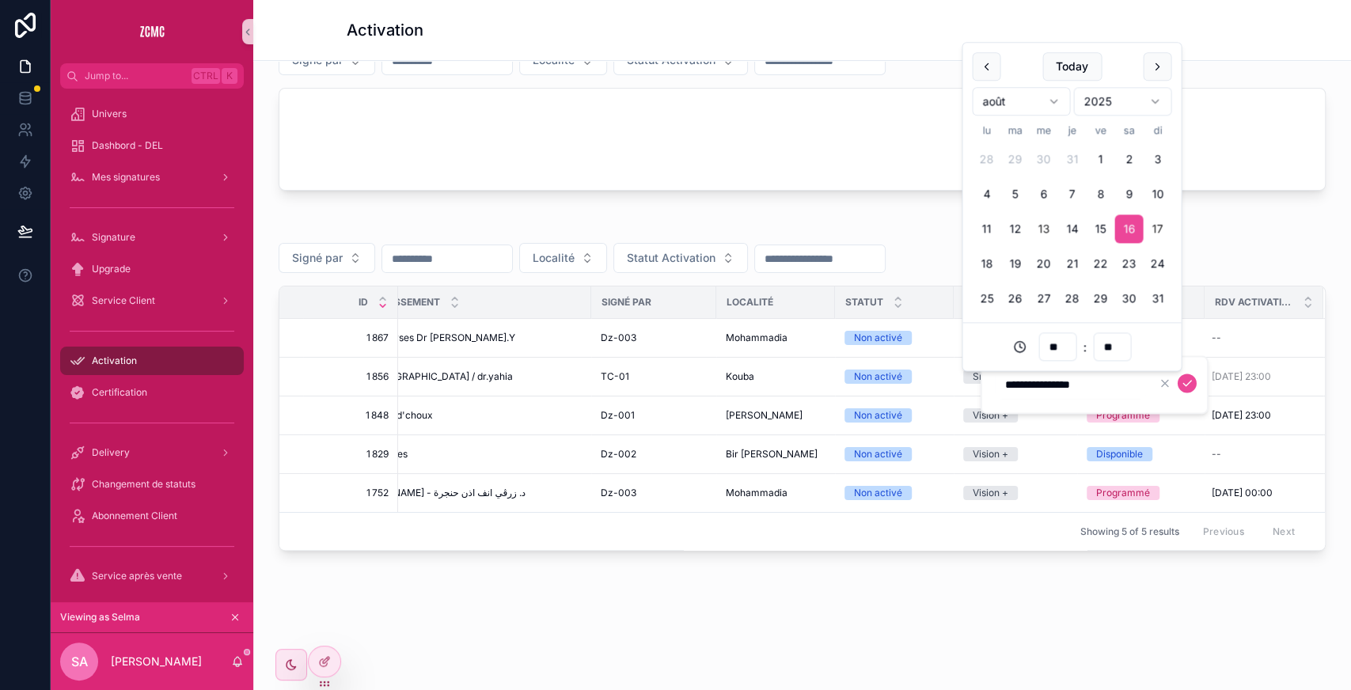
click at [1156, 218] on button "17" at bounding box center [1157, 229] width 28 height 28
click at [1078, 386] on input "**********" at bounding box center [1070, 384] width 150 height 22
type input "**********"
type input "**"
type input "**********"
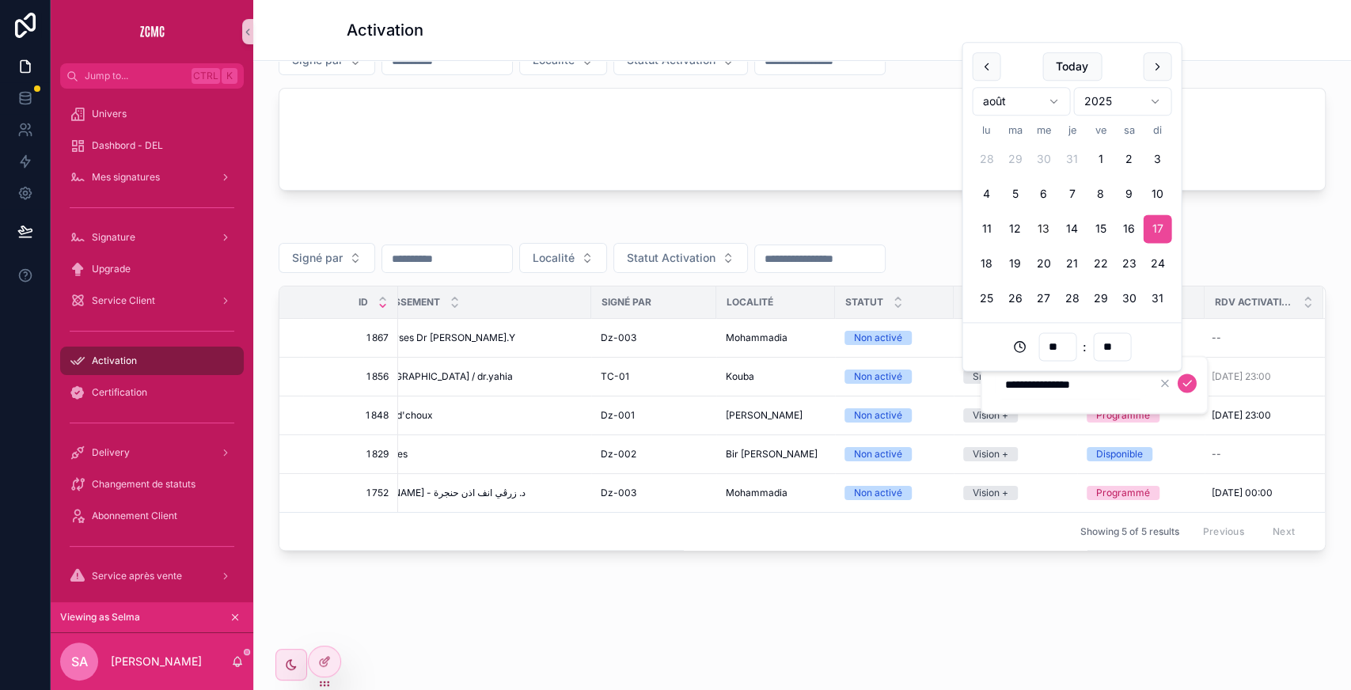
type input "**"
type input "**********"
click at [1187, 383] on icon "scrollable content" at bounding box center [1187, 383] width 13 height 13
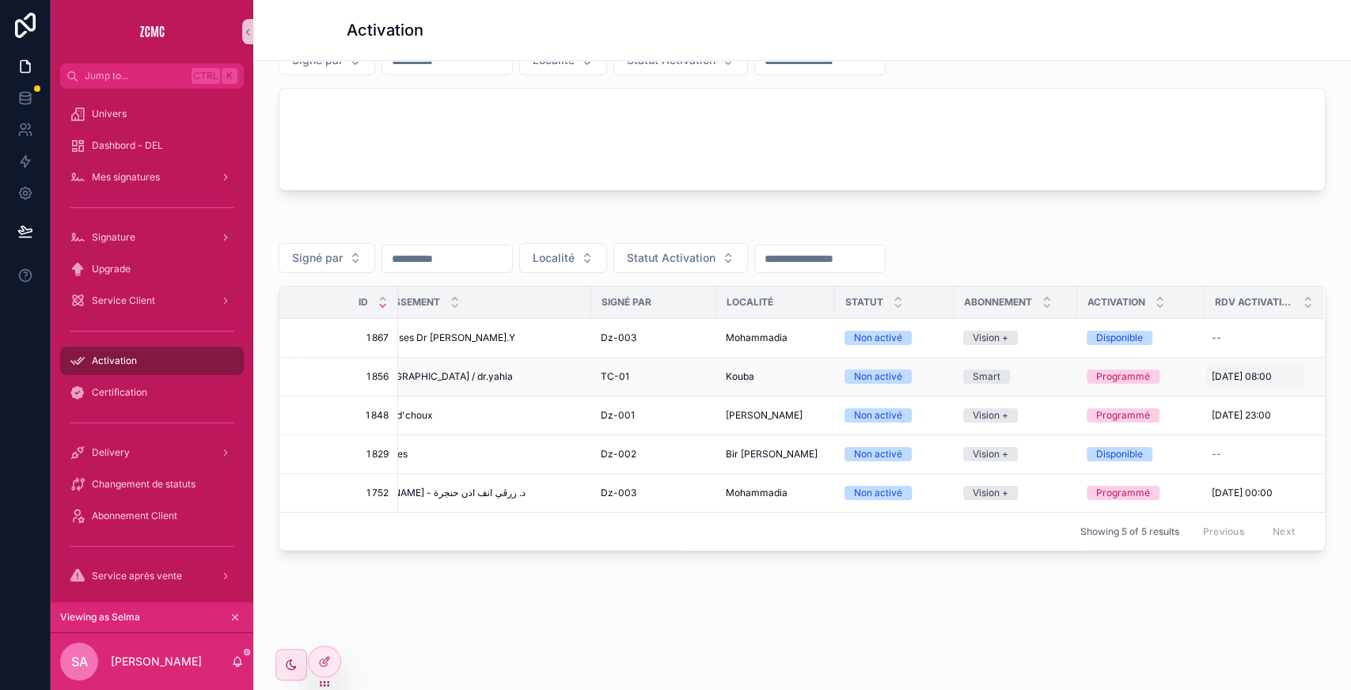
click at [1238, 370] on span "17/08/2025 08:00" at bounding box center [1241, 376] width 60 height 13
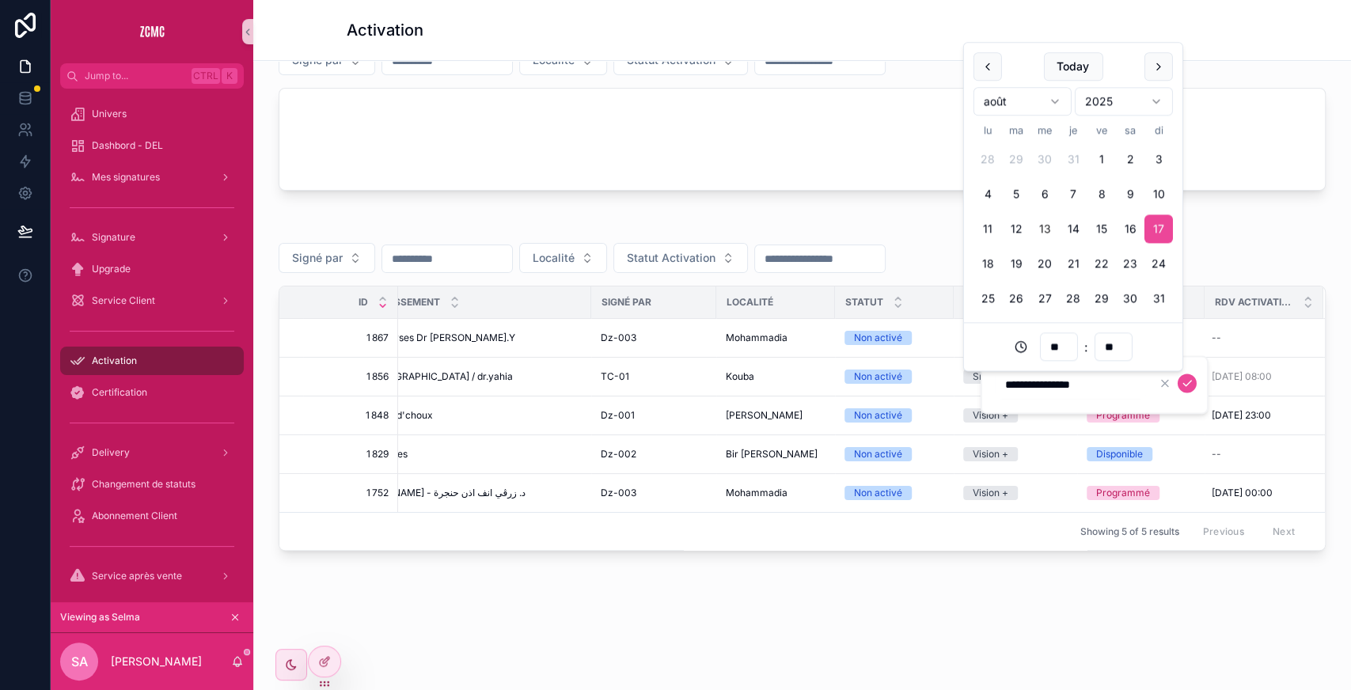
click at [1079, 386] on input "**********" at bounding box center [1070, 384] width 150 height 22
type input "**********"
type input "**"
type input "**********"
click at [1188, 383] on icon "scrollable content" at bounding box center [1187, 384] width 8 height 6
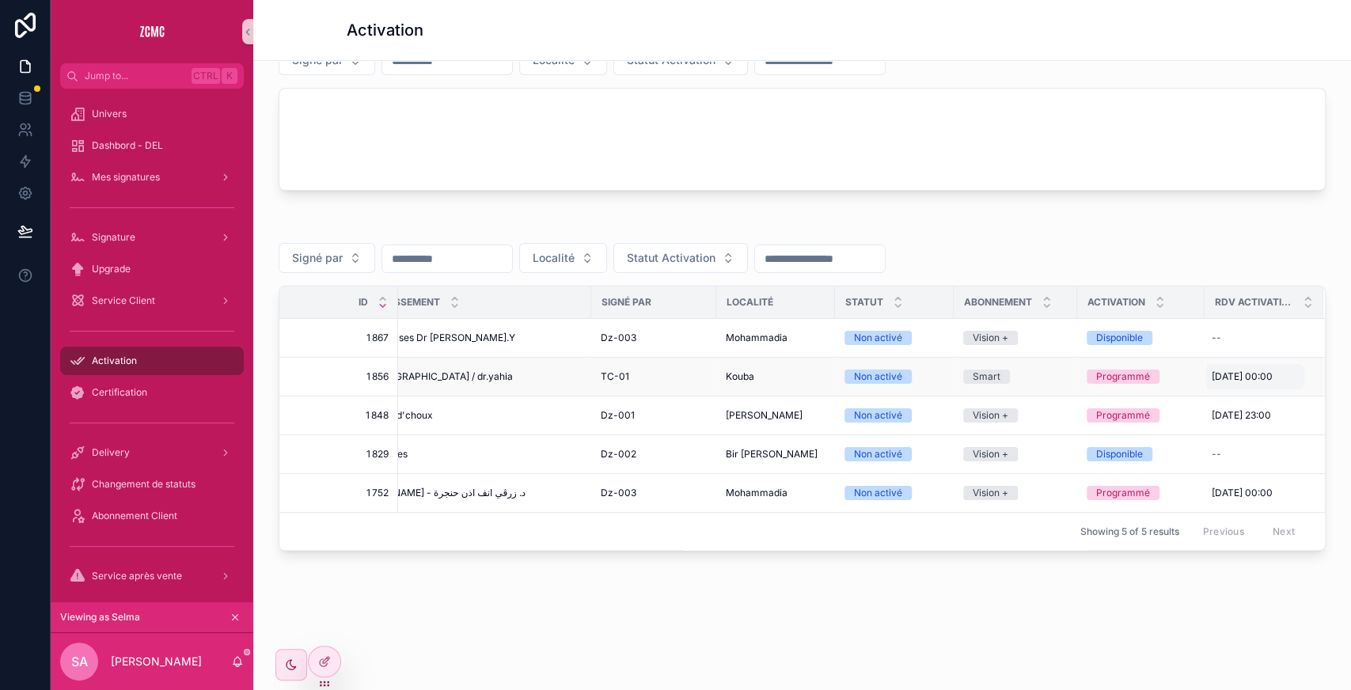
click at [1223, 370] on span "17/08/2025 00:00" at bounding box center [1241, 376] width 61 height 13
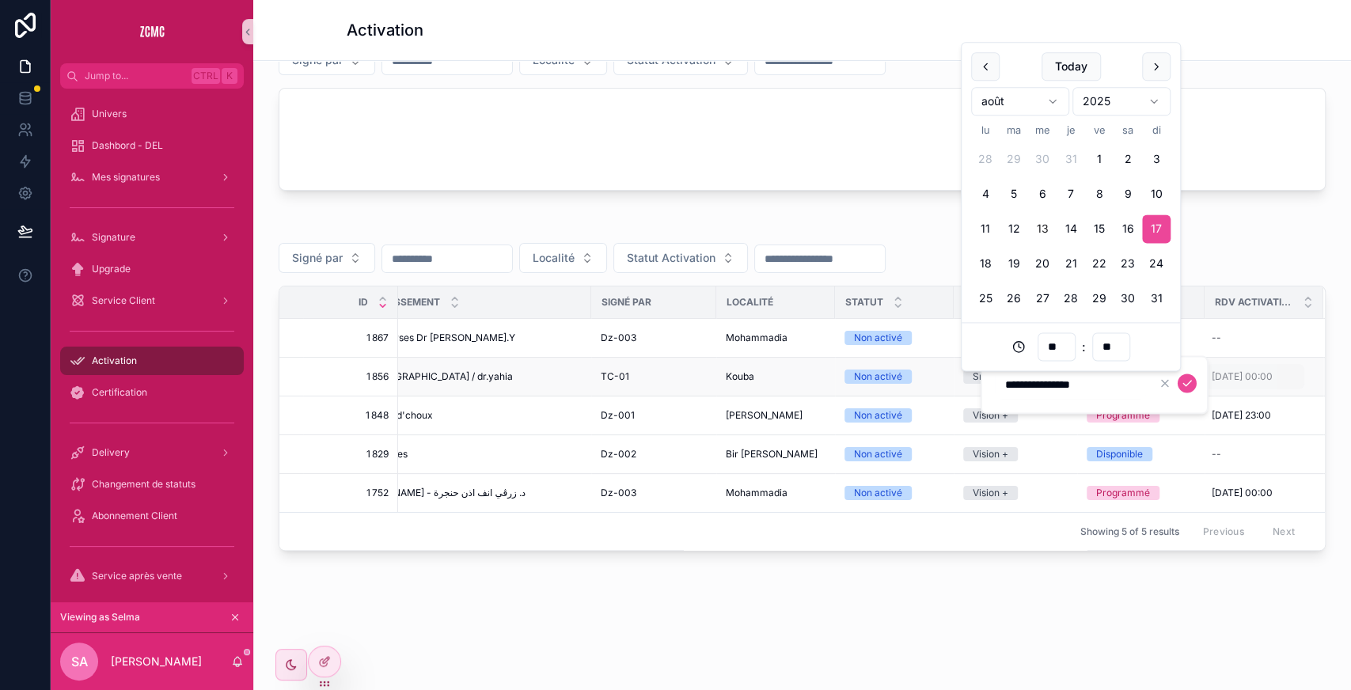
click at [1110, 571] on div "Suivi d'activité - Activation Client non activé 5 Client disponible 42 Clients …" at bounding box center [801, 259] width 1097 height 811
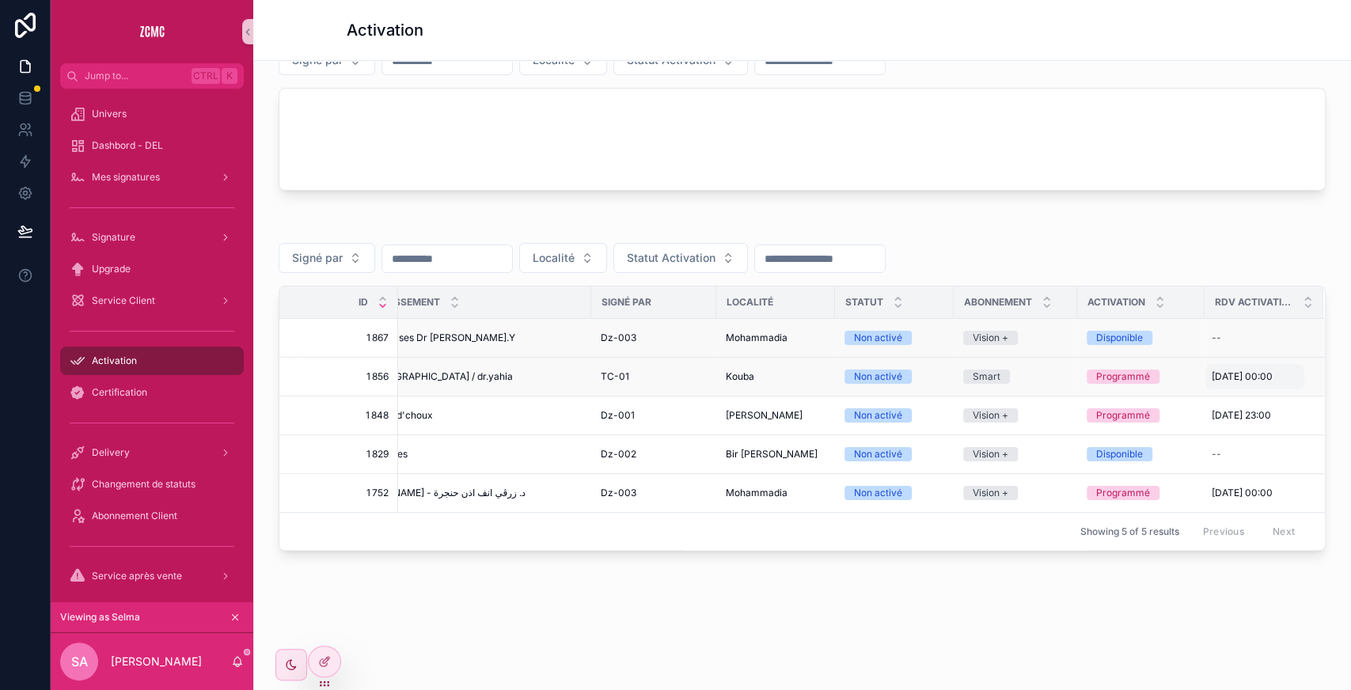
click at [1111, 331] on div "Disponible" at bounding box center [1119, 338] width 47 height 14
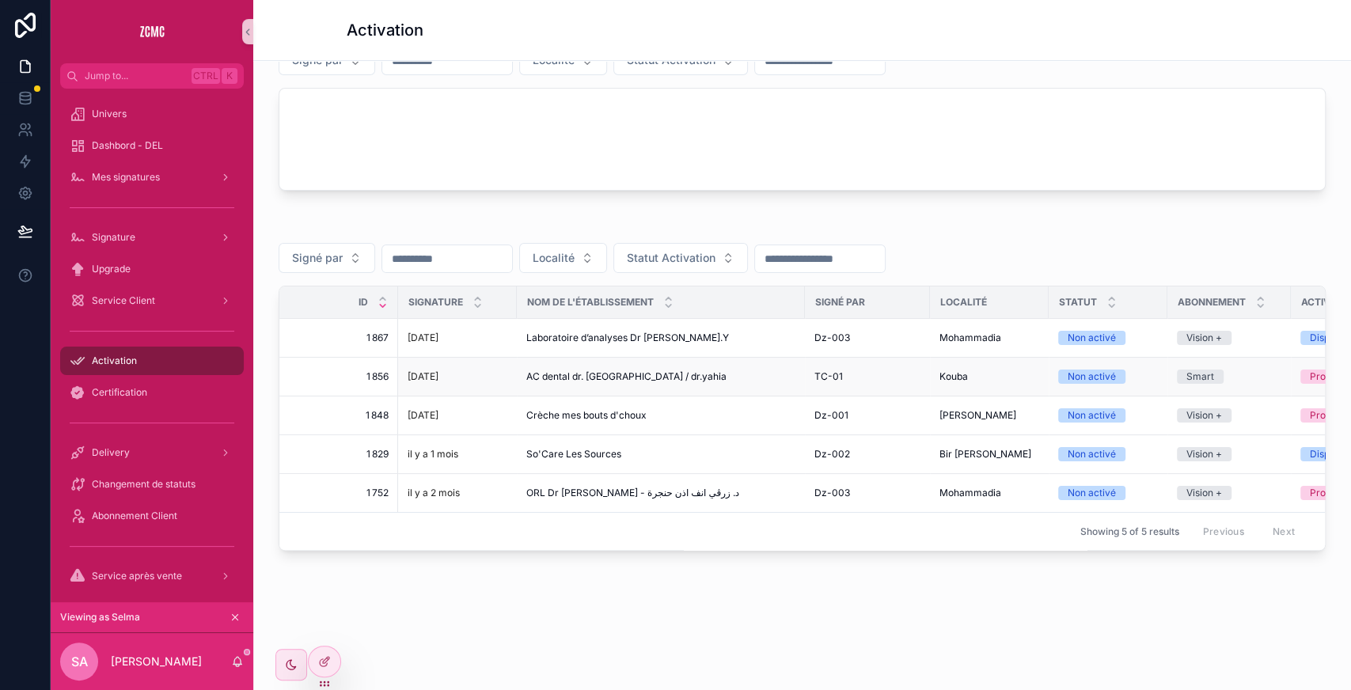
scroll to position [0, 229]
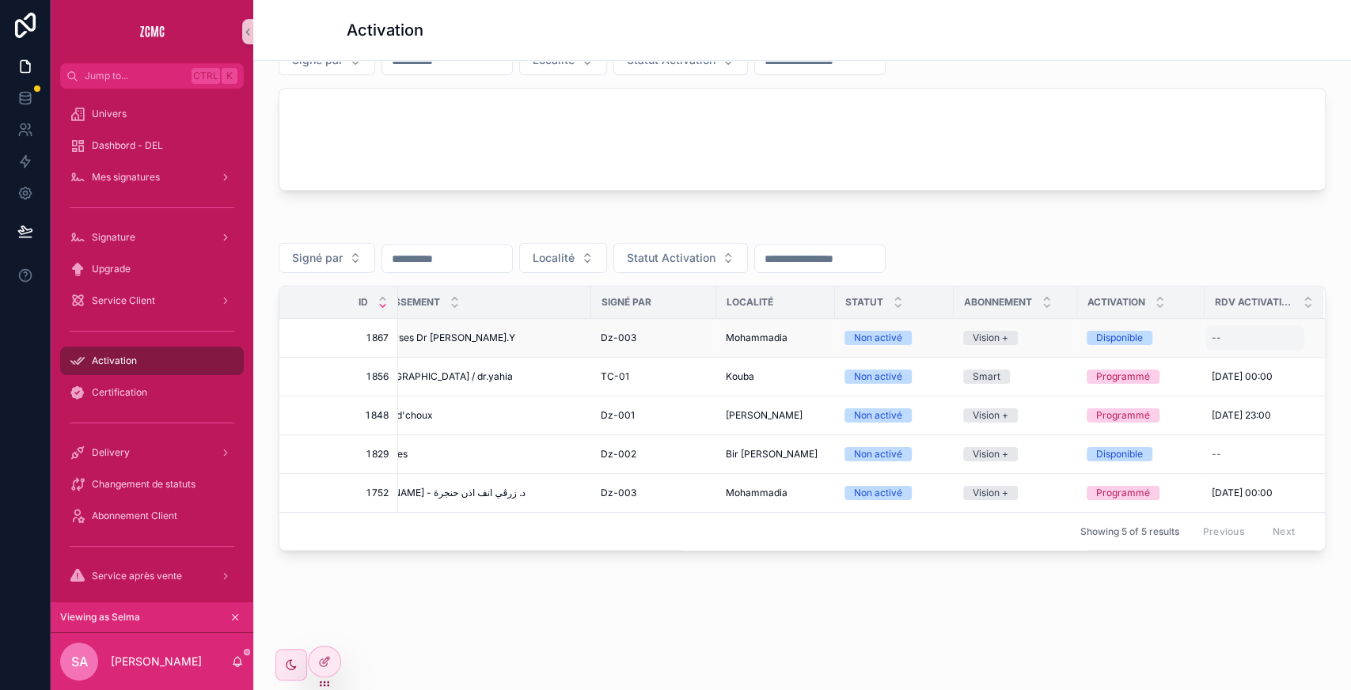
click at [1211, 325] on div "--" at bounding box center [1254, 337] width 99 height 25
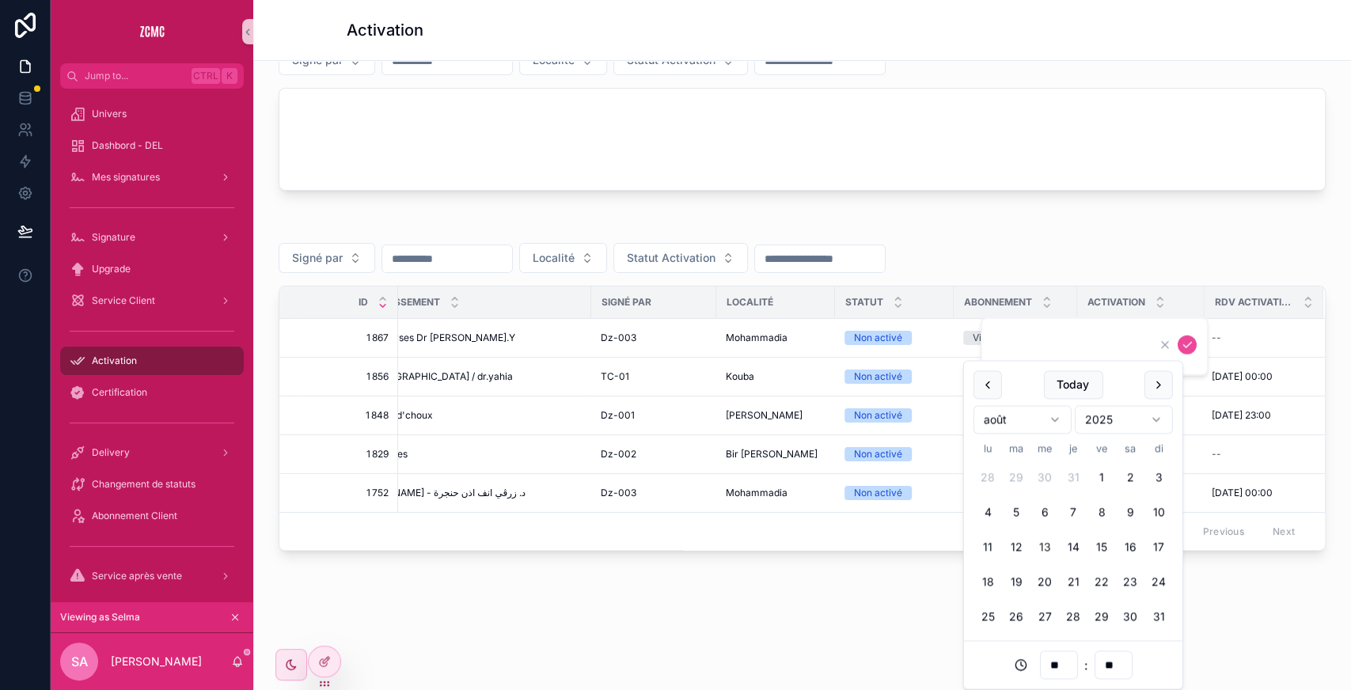
click at [1222, 605] on div "Suivi d'activité - Activation Client non activé 5 Client disponible 42 Clients …" at bounding box center [801, 259] width 1097 height 811
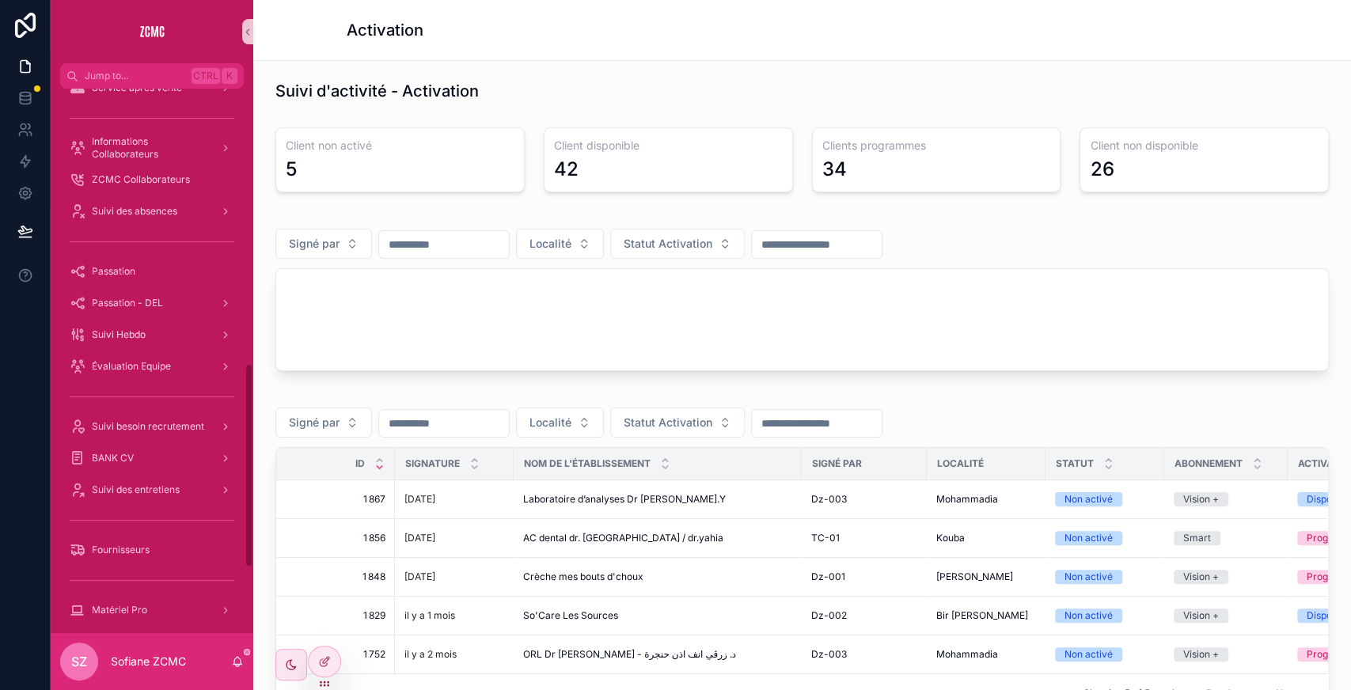
scroll to position [731, 0]
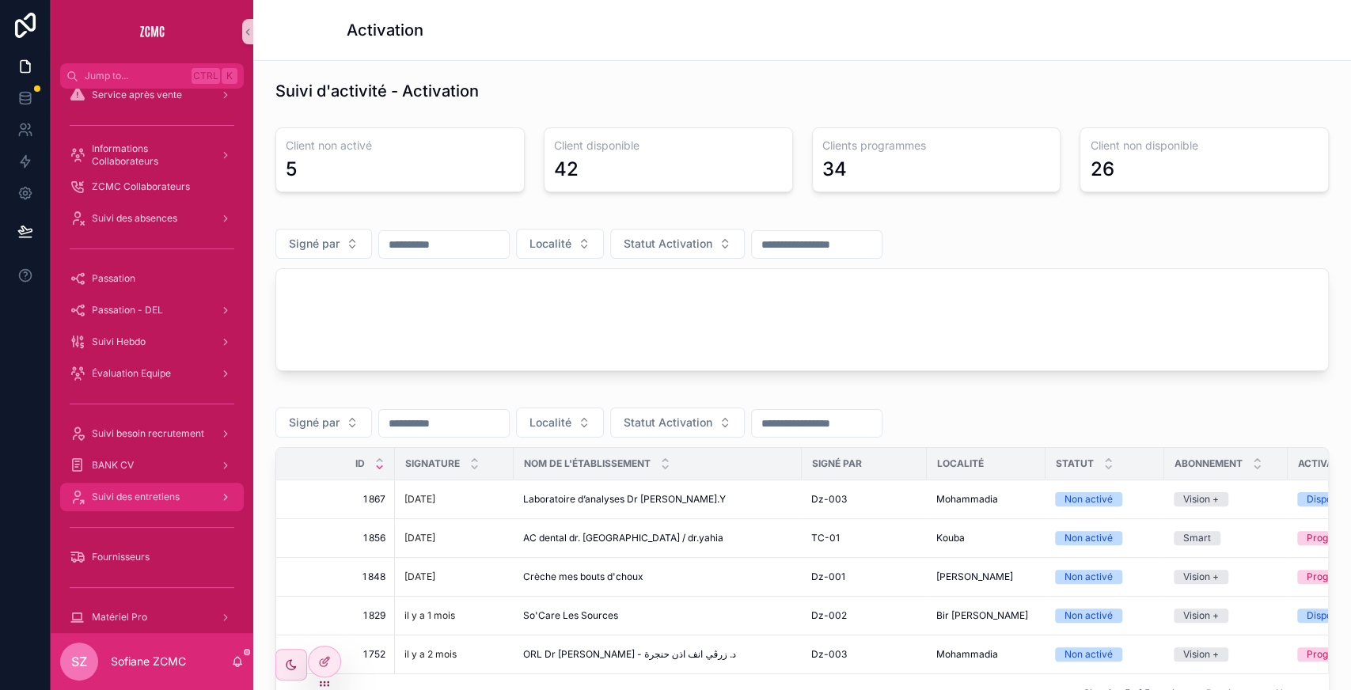
click at [147, 487] on div "Suivi des entretiens" at bounding box center [152, 496] width 165 height 25
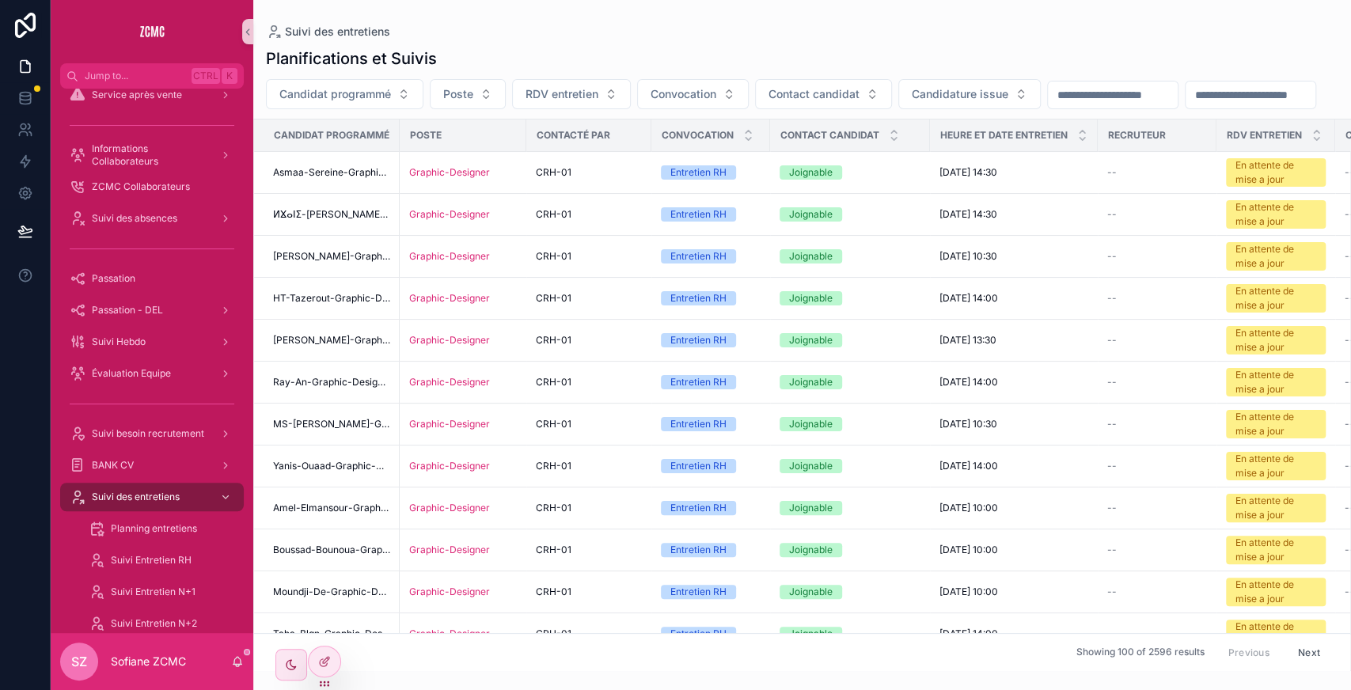
click at [1185, 106] on input "scrollable content" at bounding box center [1250, 95] width 130 height 22
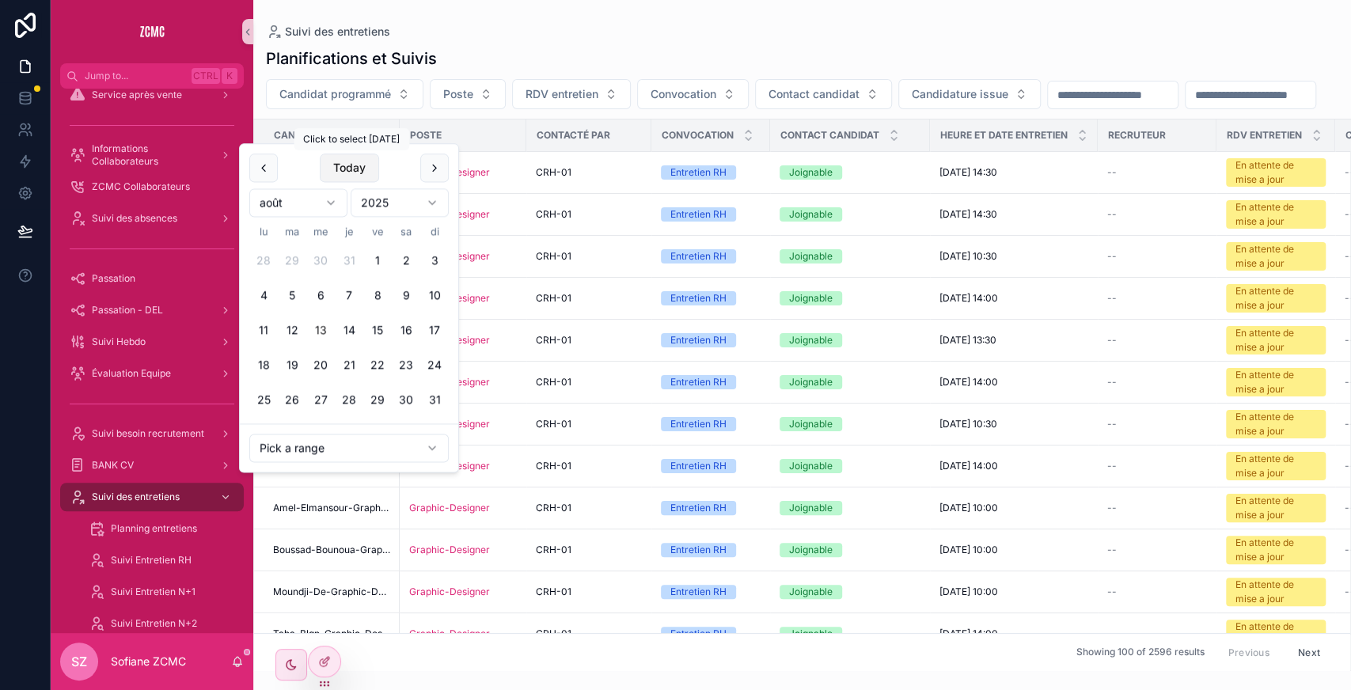
click at [359, 166] on button "Today" at bounding box center [349, 168] width 59 height 28
type input "**********"
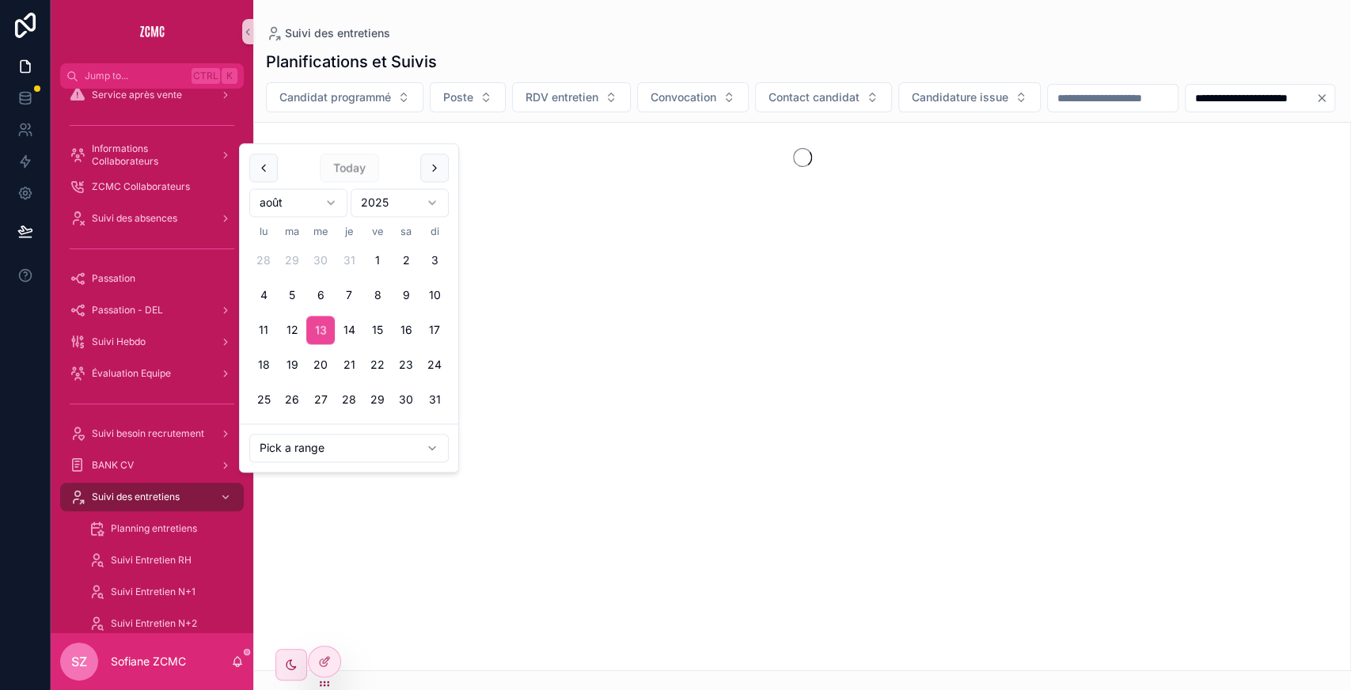
click at [635, 112] on div "**********" at bounding box center [801, 97] width 1097 height 30
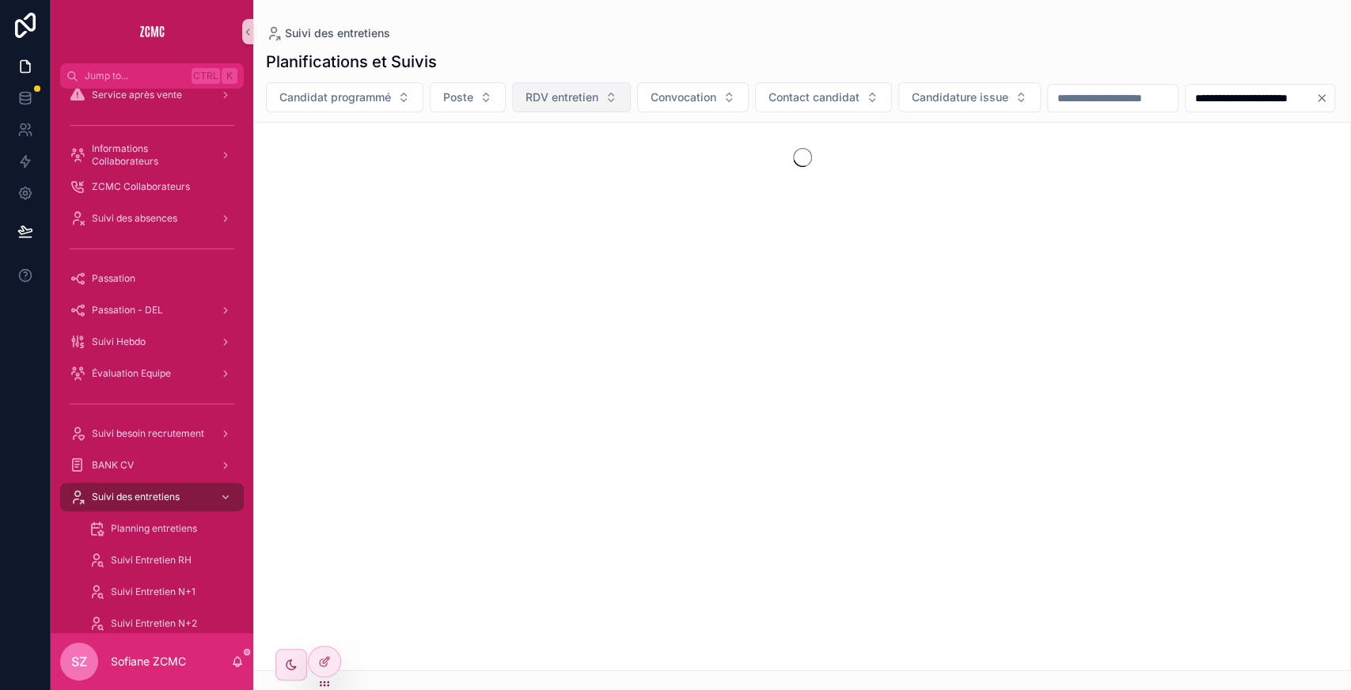
click at [559, 85] on button "RDV entretien" at bounding box center [571, 97] width 119 height 30
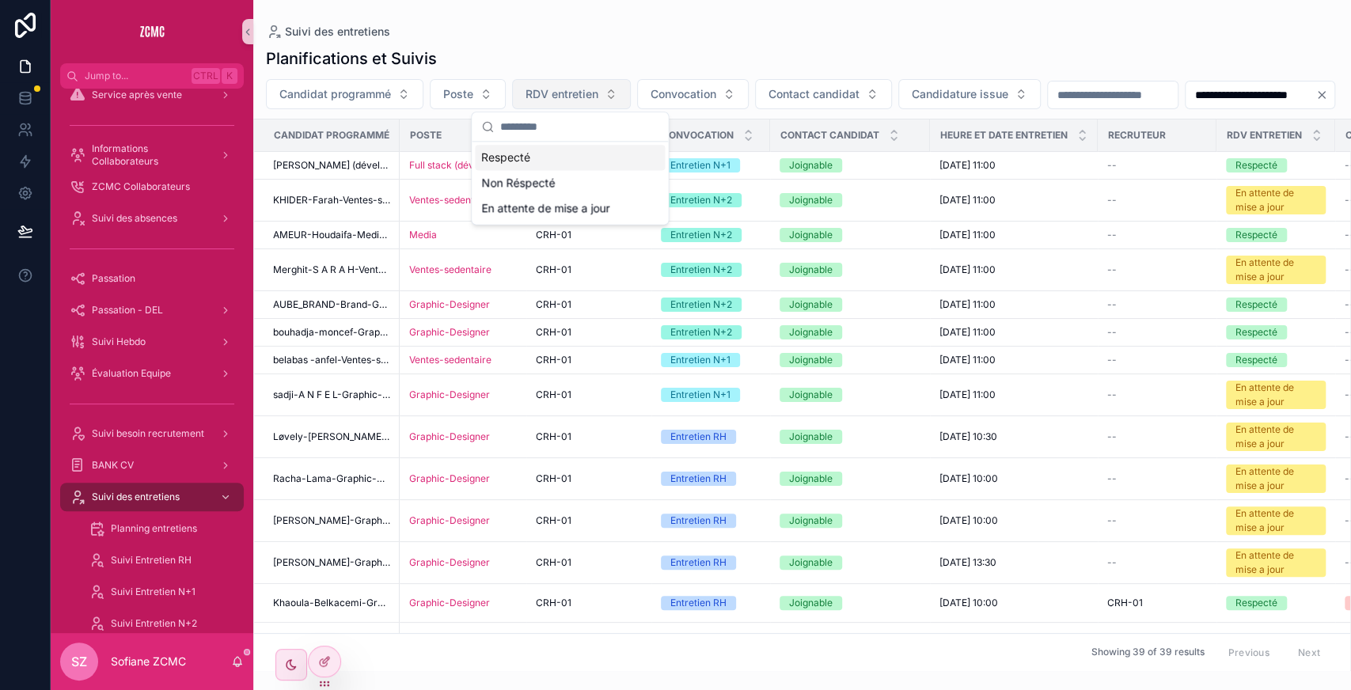
click at [563, 97] on span "RDV entretien" at bounding box center [561, 94] width 73 height 16
click at [545, 158] on div "Respecté" at bounding box center [570, 157] width 190 height 25
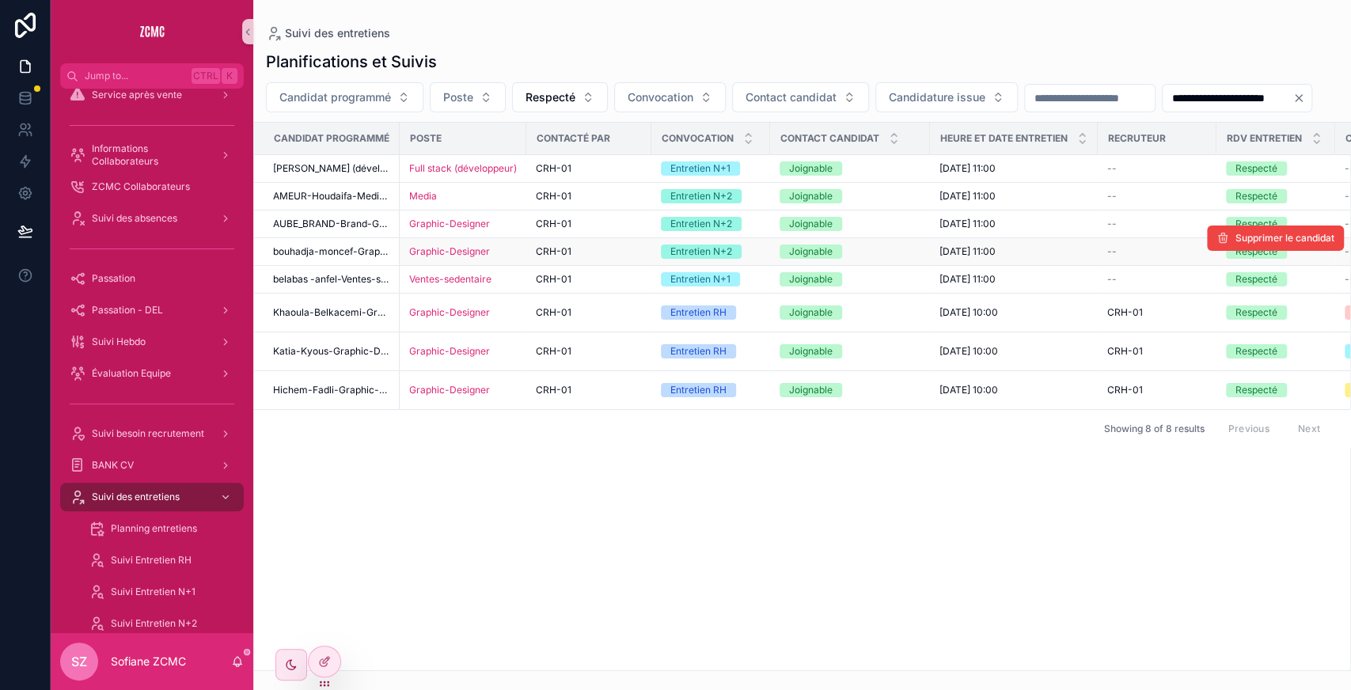
click at [498, 258] on div "Graphic-Designer" at bounding box center [463, 251] width 108 height 13
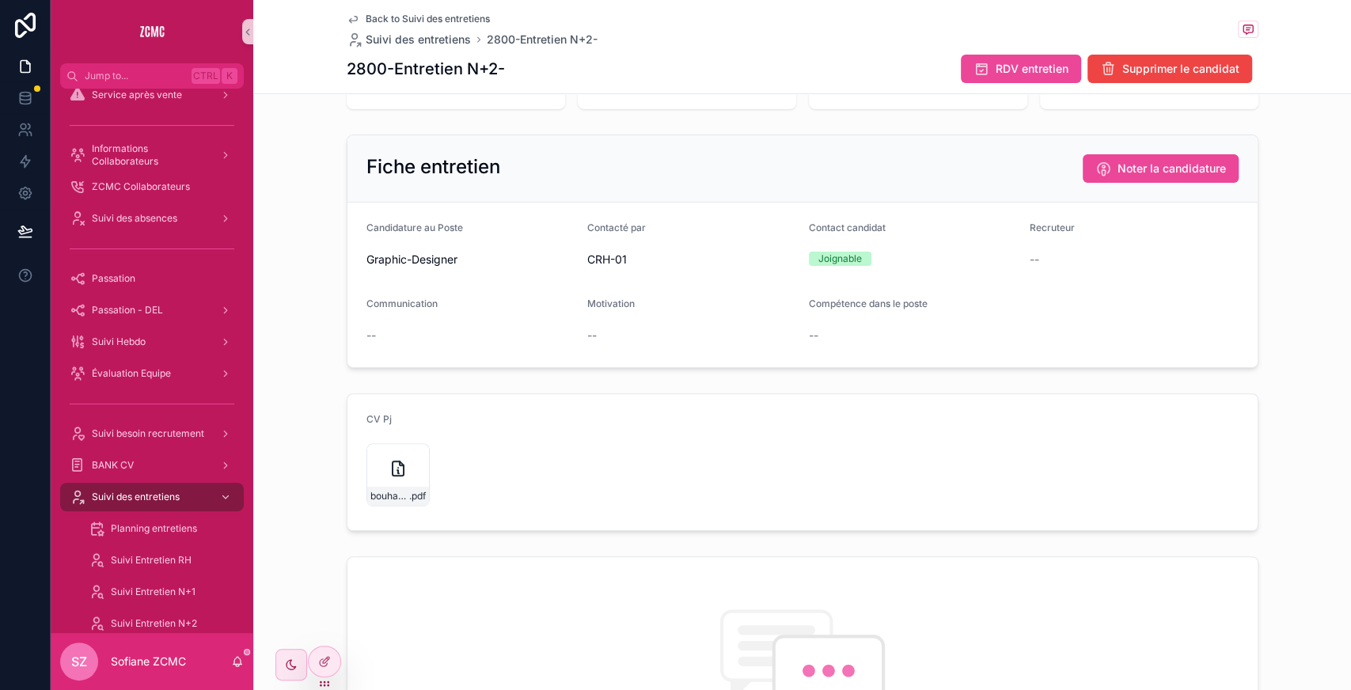
scroll to position [229, 0]
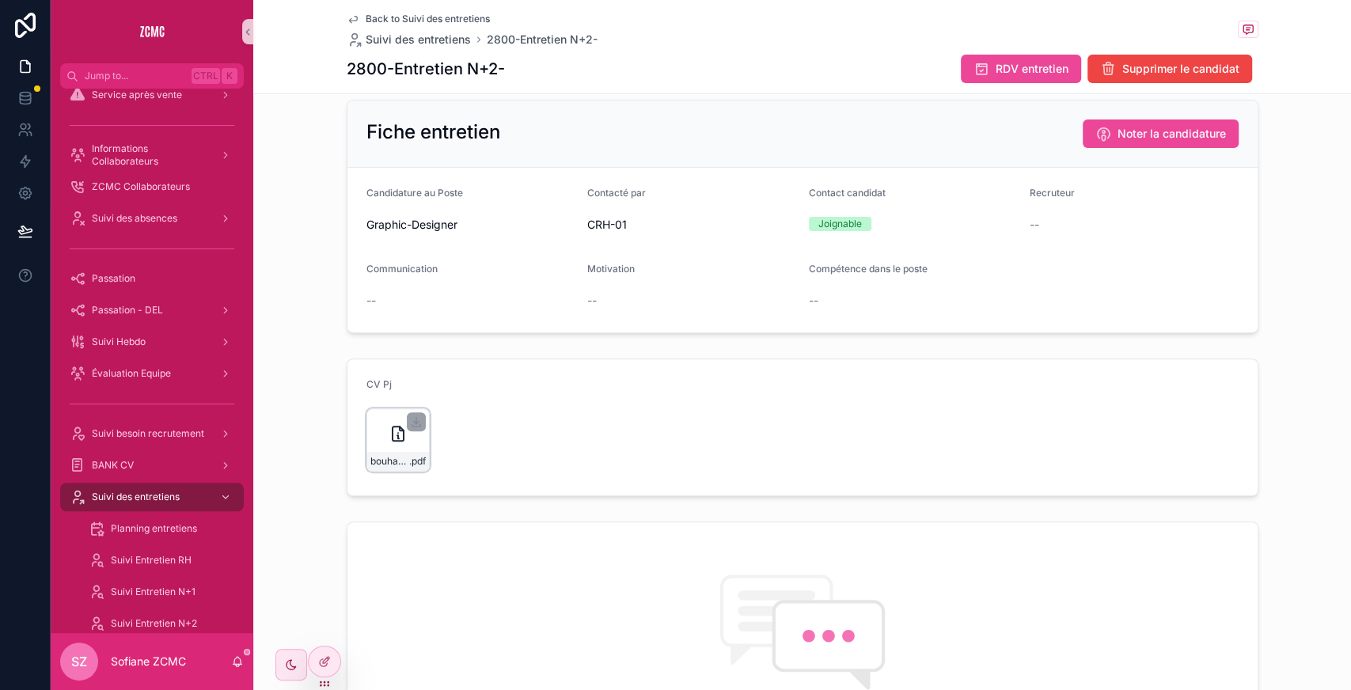
click at [393, 442] on div "bouhadja--Moncef-,-GD .pdf" at bounding box center [397, 439] width 63 height 63
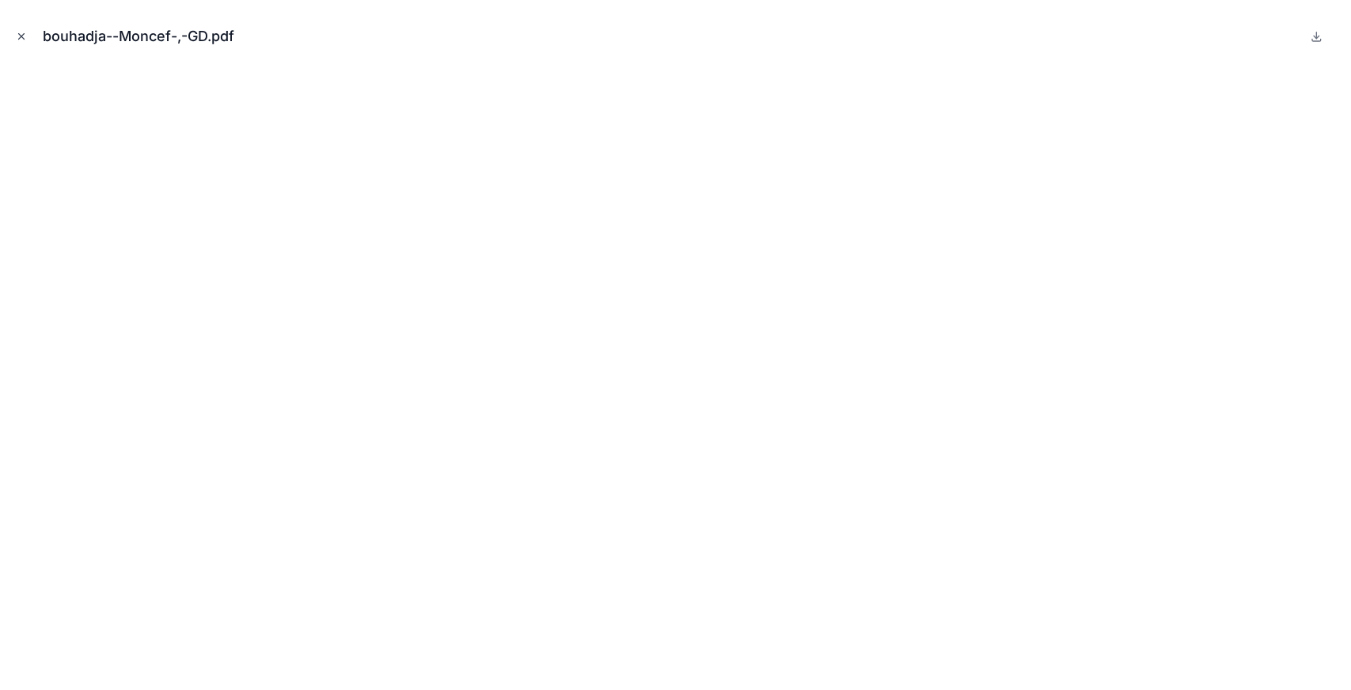
click at [24, 32] on icon "Close modal" at bounding box center [21, 36] width 11 height 11
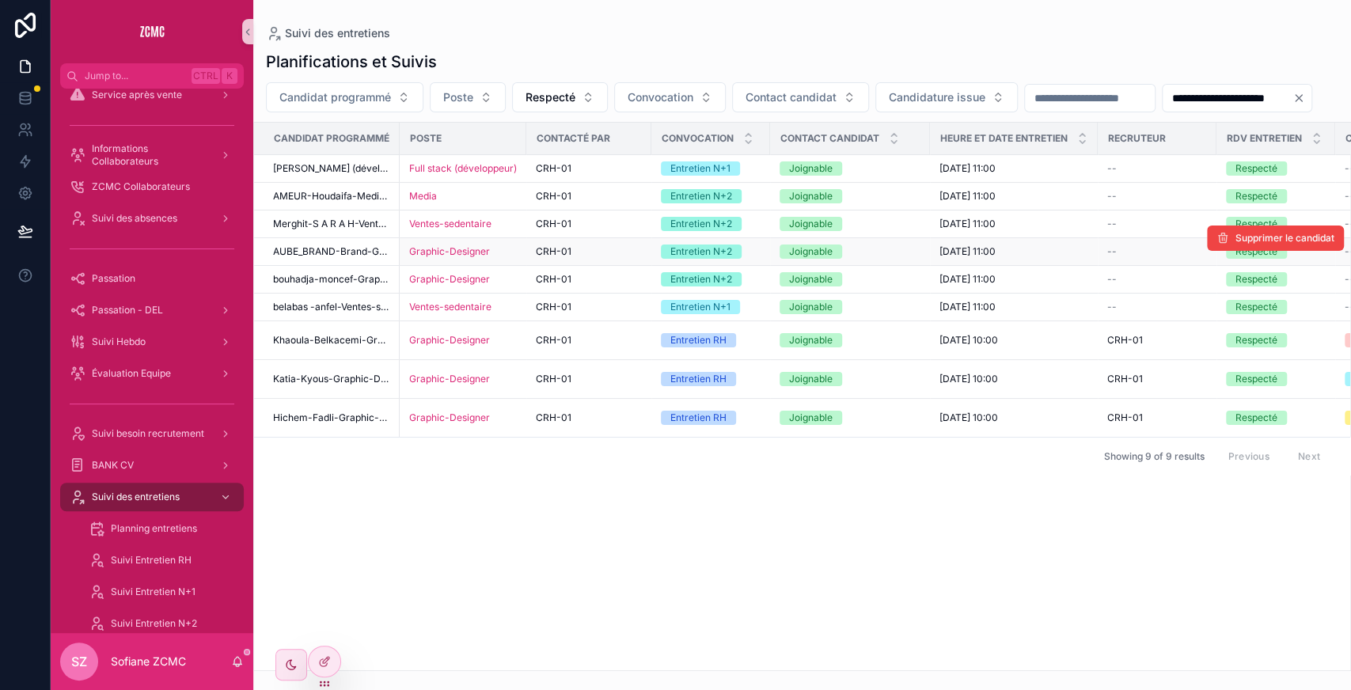
click at [498, 258] on div "Graphic-Designer" at bounding box center [463, 251] width 108 height 13
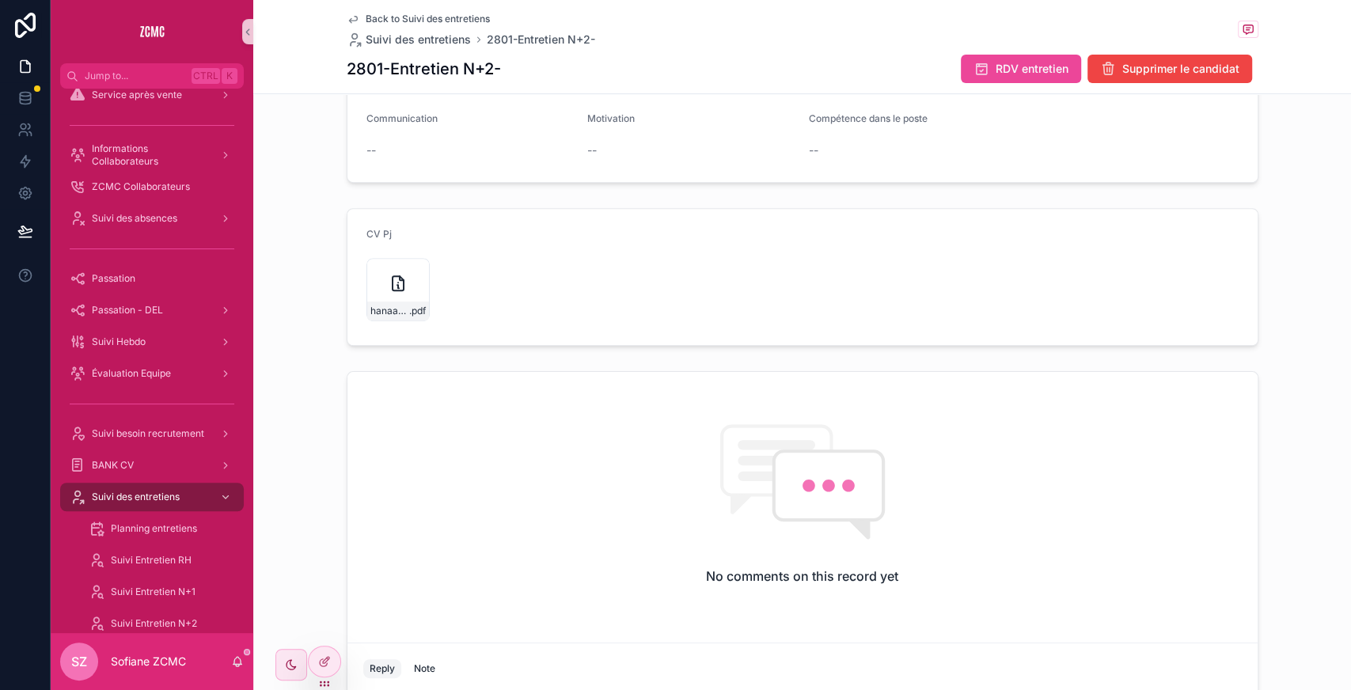
scroll to position [377, 0]
click at [392, 287] on icon "scrollable content" at bounding box center [397, 286] width 11 height 14
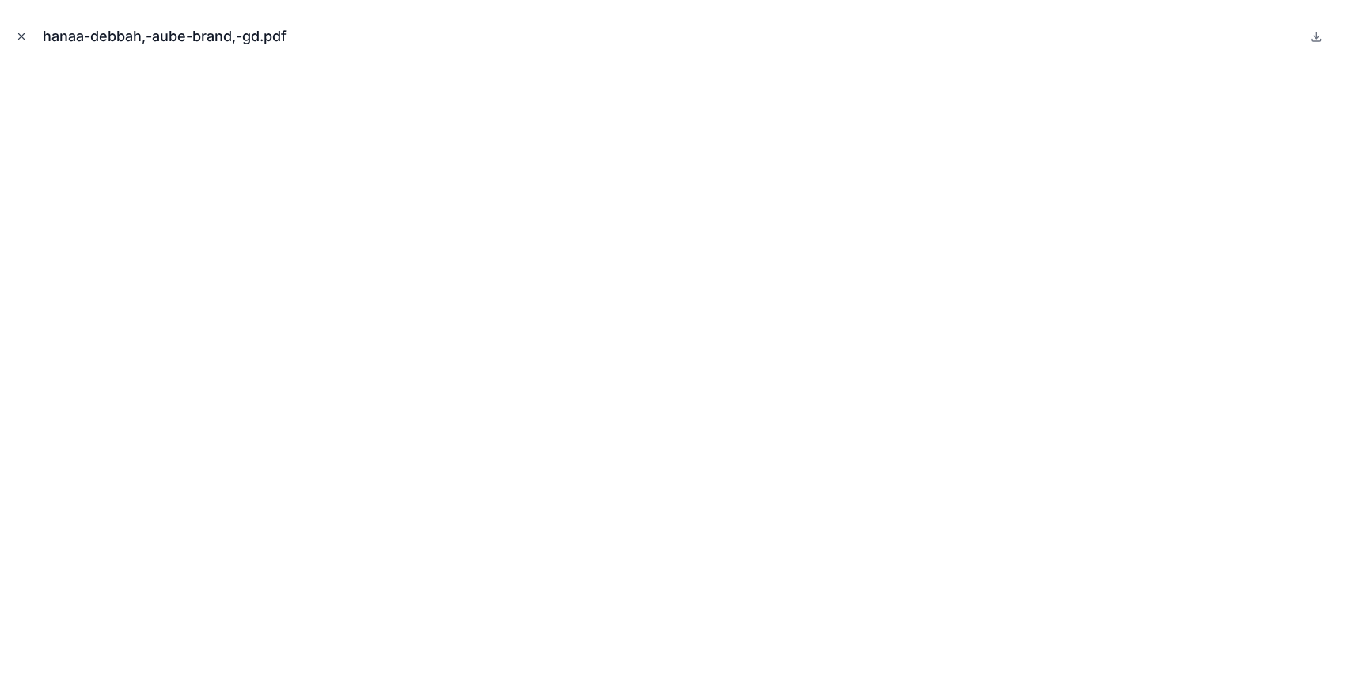
click at [24, 34] on icon "Close modal" at bounding box center [22, 37] width 6 height 6
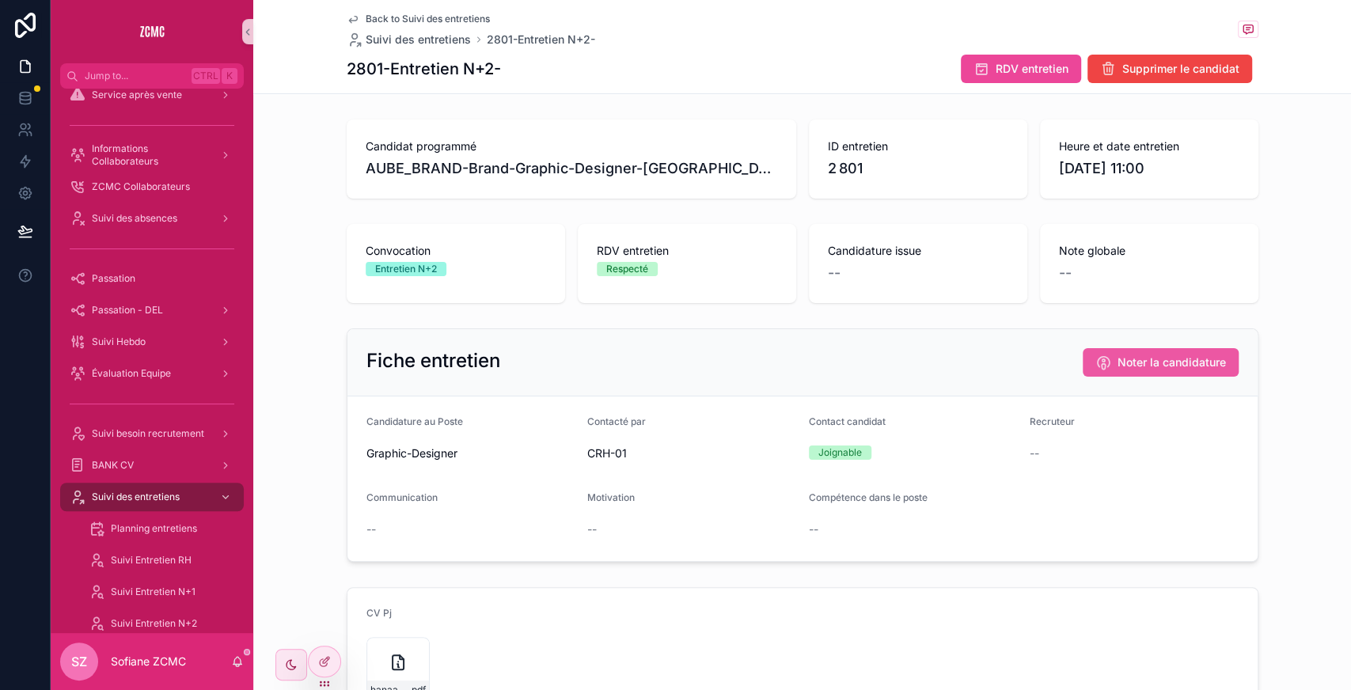
click at [1136, 354] on span "Noter la candidature" at bounding box center [1171, 362] width 108 height 16
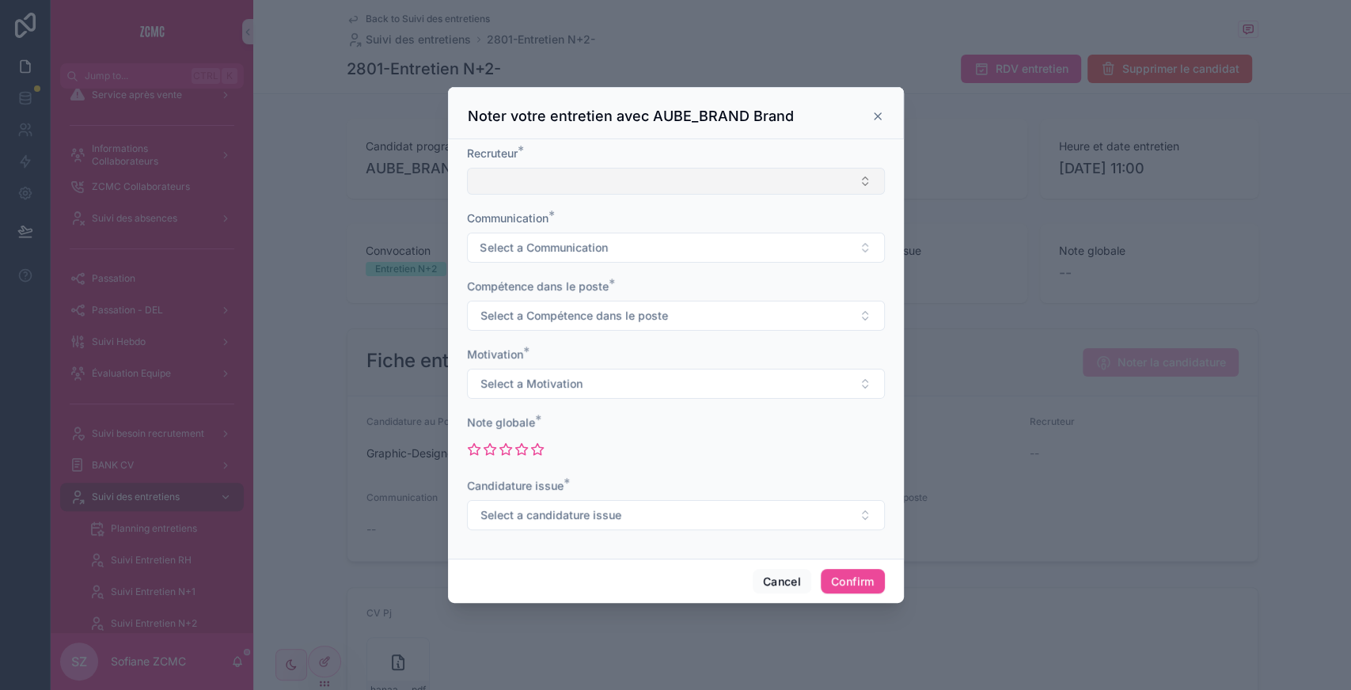
click at [542, 195] on button "Select Button" at bounding box center [676, 181] width 418 height 27
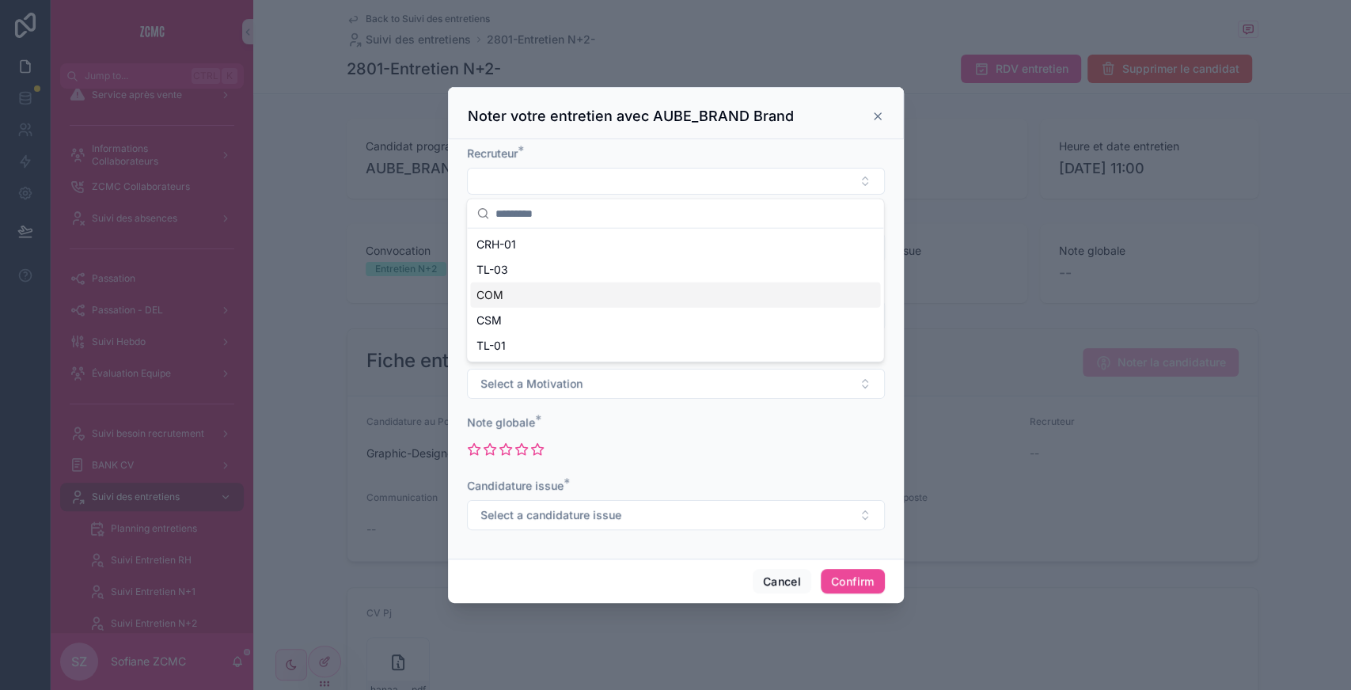
click at [521, 296] on div "COM" at bounding box center [675, 294] width 410 height 25
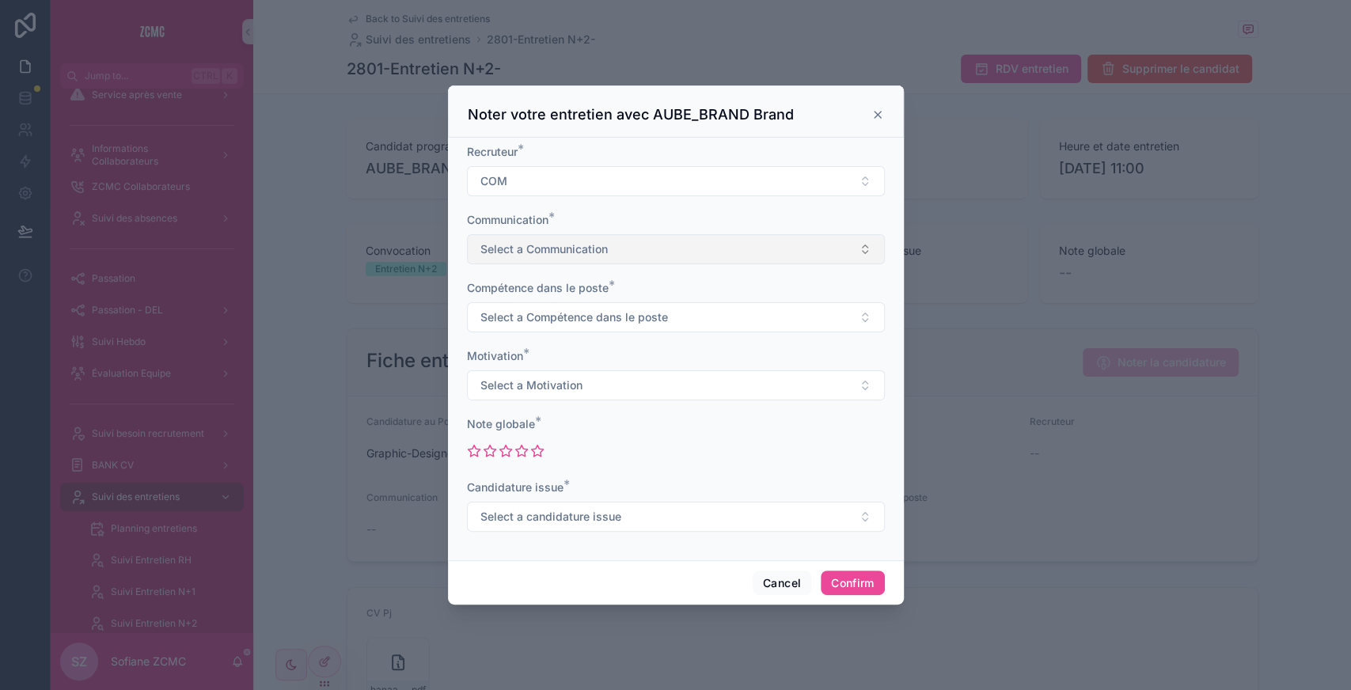
click at [532, 264] on button "Select a Communication" at bounding box center [676, 249] width 418 height 30
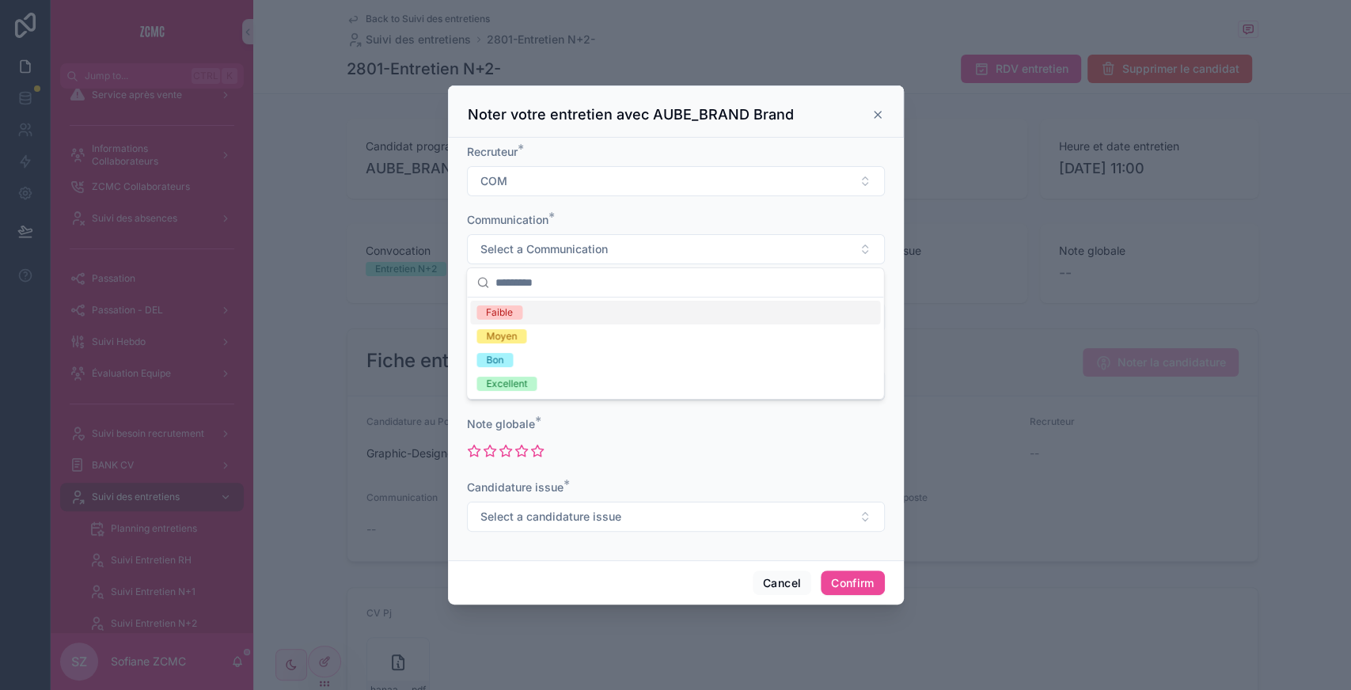
click at [511, 315] on div "Faible" at bounding box center [499, 312] width 27 height 14
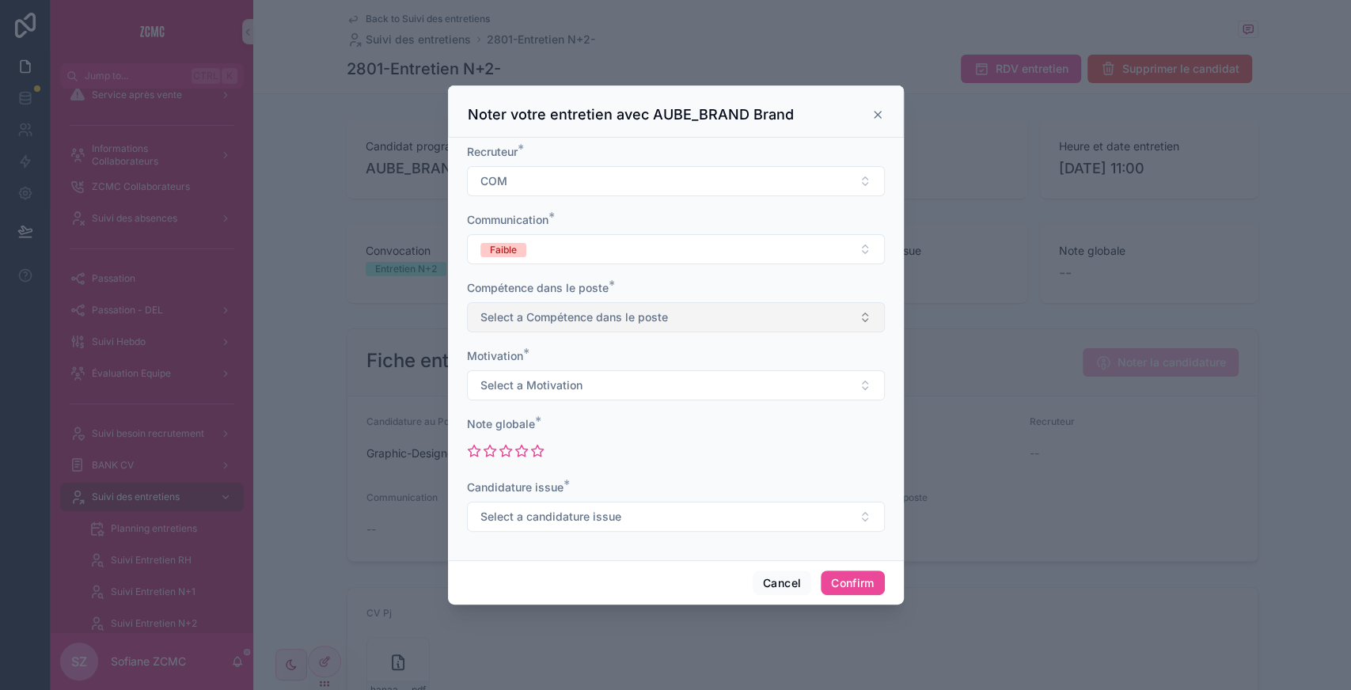
click at [573, 315] on span "Select a Compétence dans le poste" at bounding box center [574, 317] width 188 height 16
click at [538, 405] on div "Intermédiaire" at bounding box center [516, 403] width 60 height 14
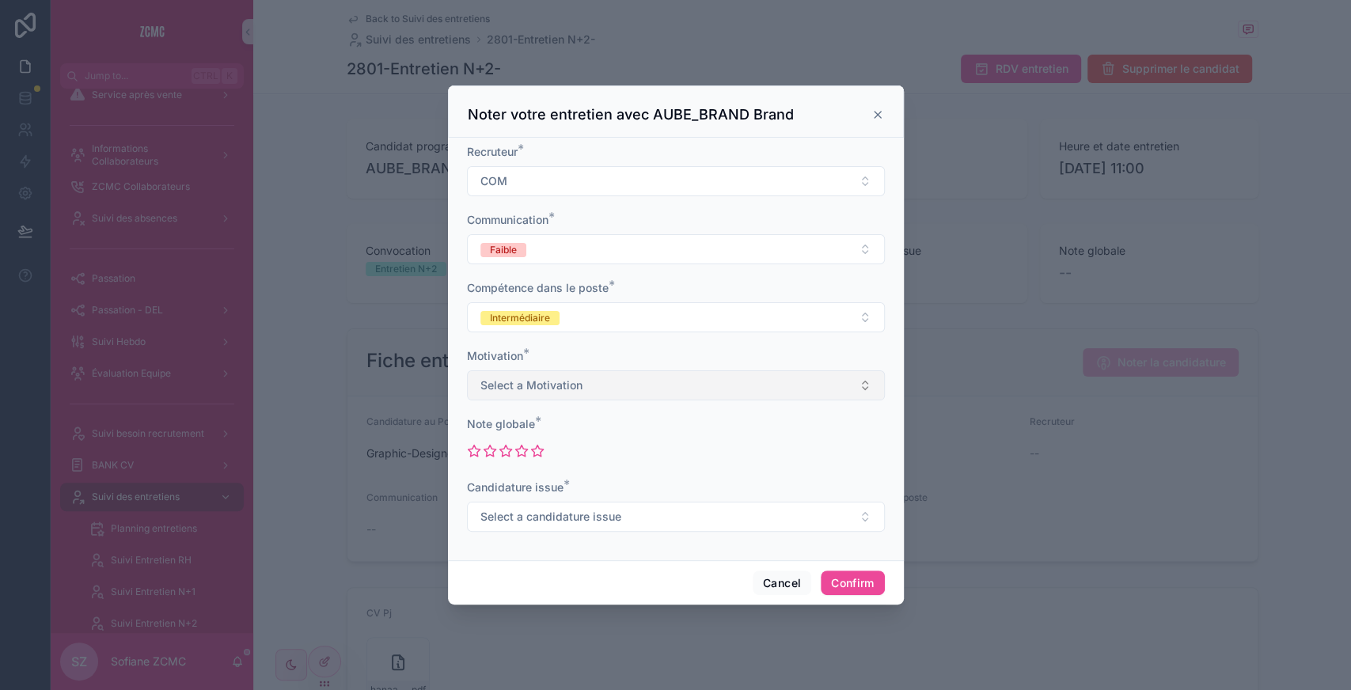
click at [517, 392] on span "Select a Motivation" at bounding box center [531, 385] width 102 height 16
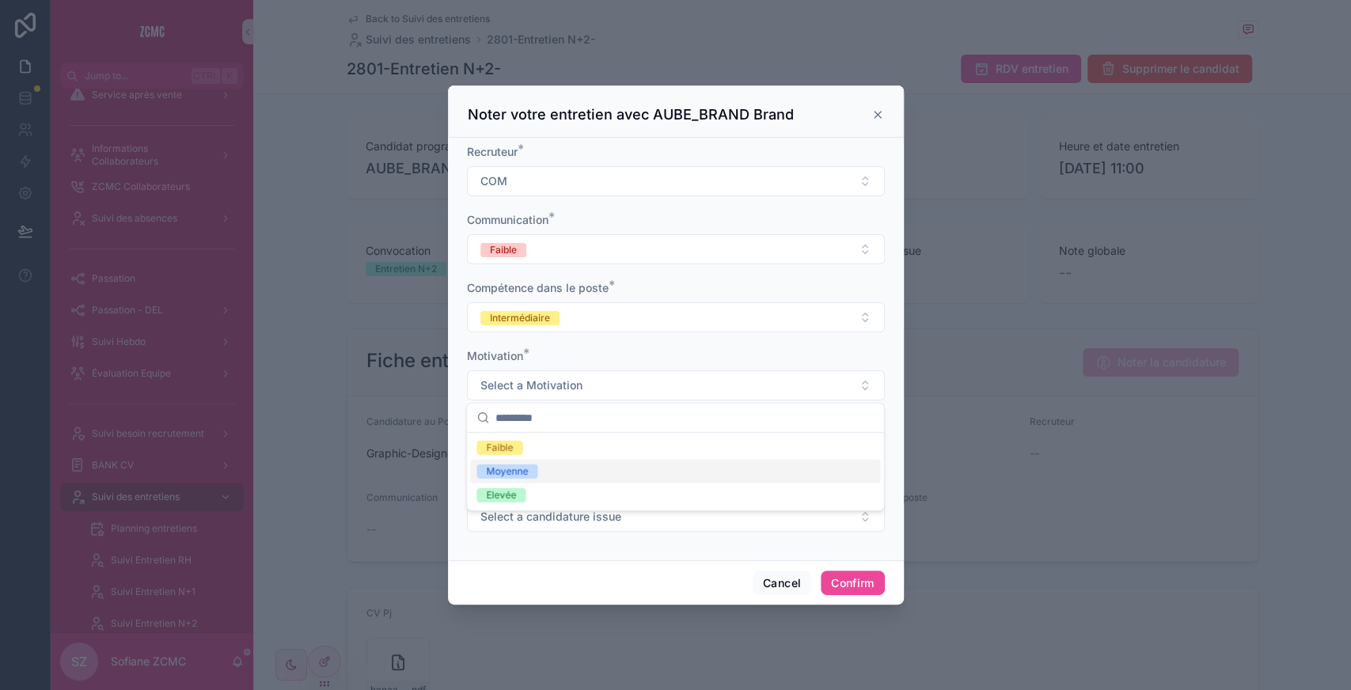
click at [520, 462] on div "Moyenne" at bounding box center [675, 472] width 410 height 24
click at [500, 451] on icon at bounding box center [505, 451] width 14 height 14
click at [522, 527] on button "Select a candidature issue" at bounding box center [676, 517] width 418 height 30
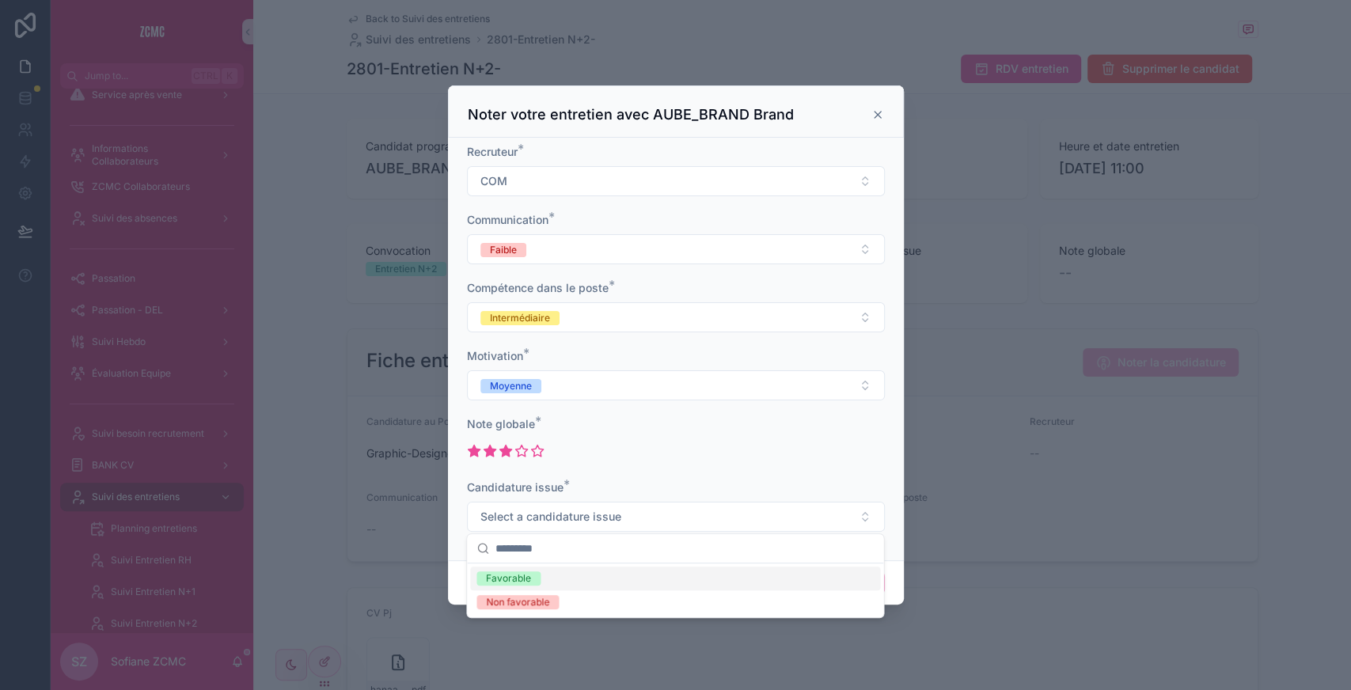
click at [536, 578] on span "Favorable" at bounding box center [508, 578] width 64 height 14
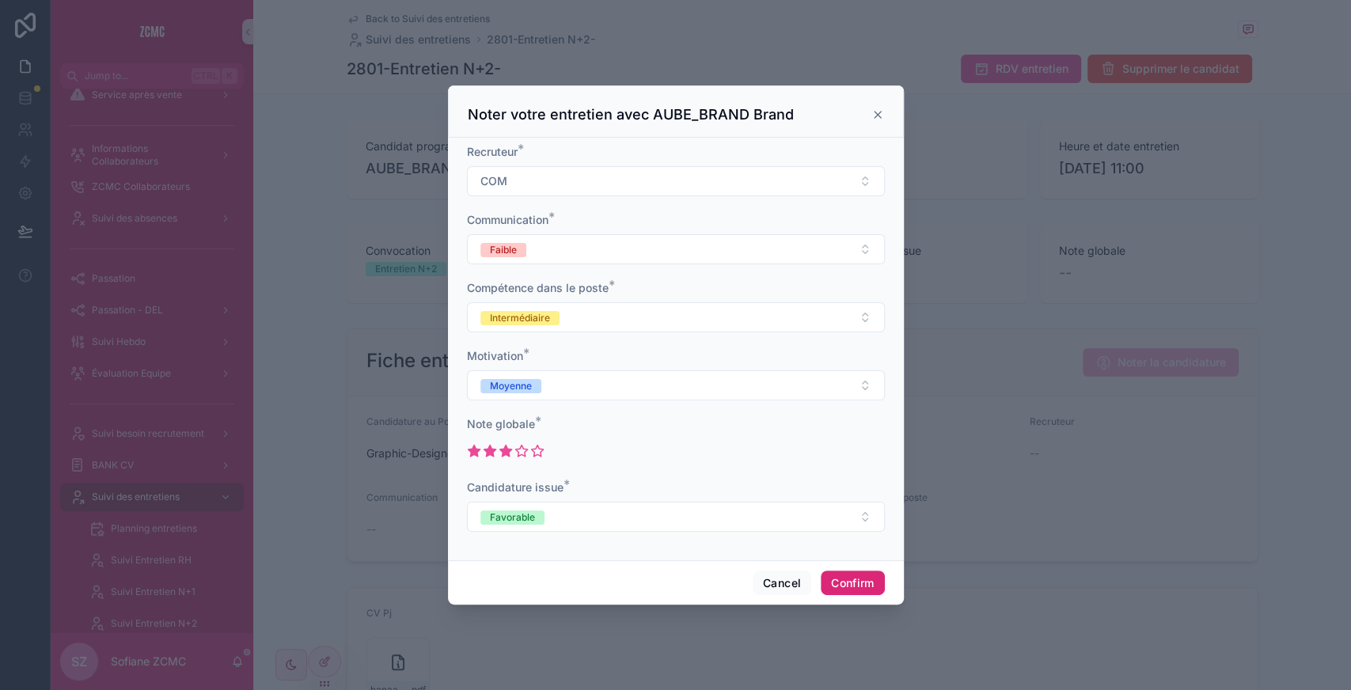
click at [824, 571] on button "Confirm" at bounding box center [852, 583] width 63 height 25
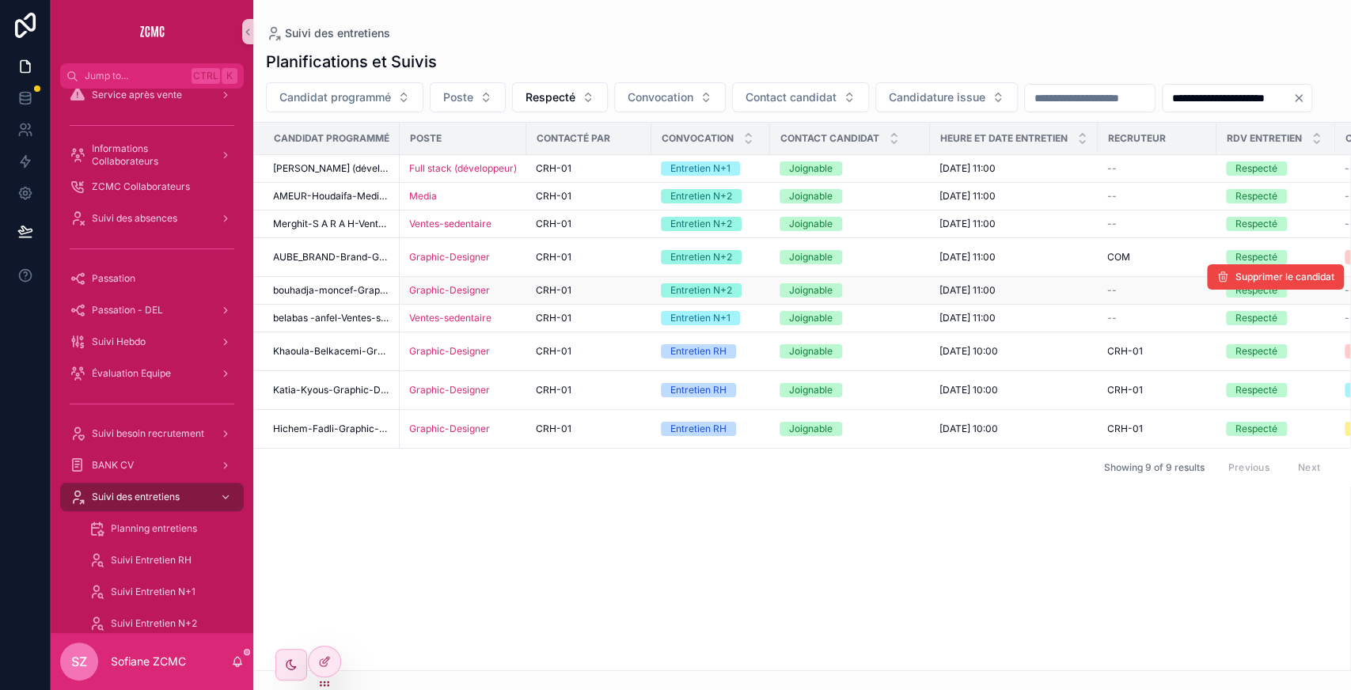
click at [507, 297] on div "Graphic-Designer" at bounding box center [463, 290] width 108 height 13
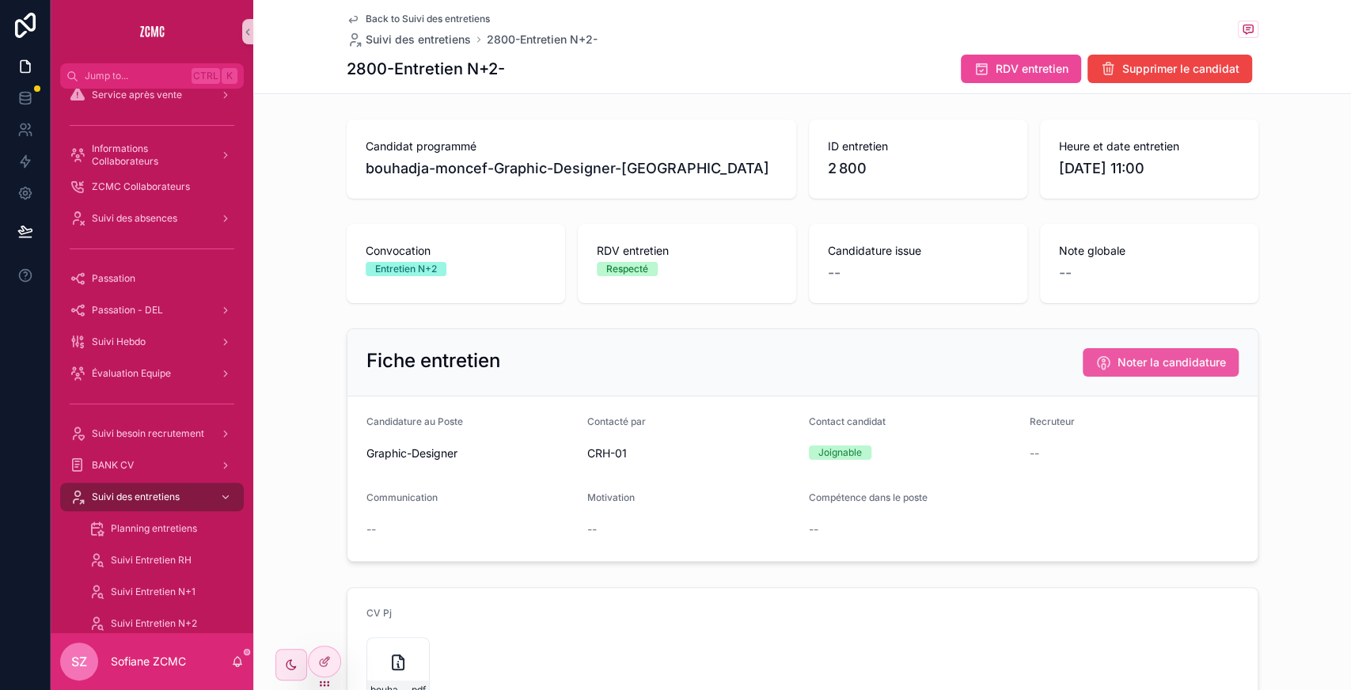
click at [1135, 361] on span "Noter la candidature" at bounding box center [1171, 362] width 108 height 16
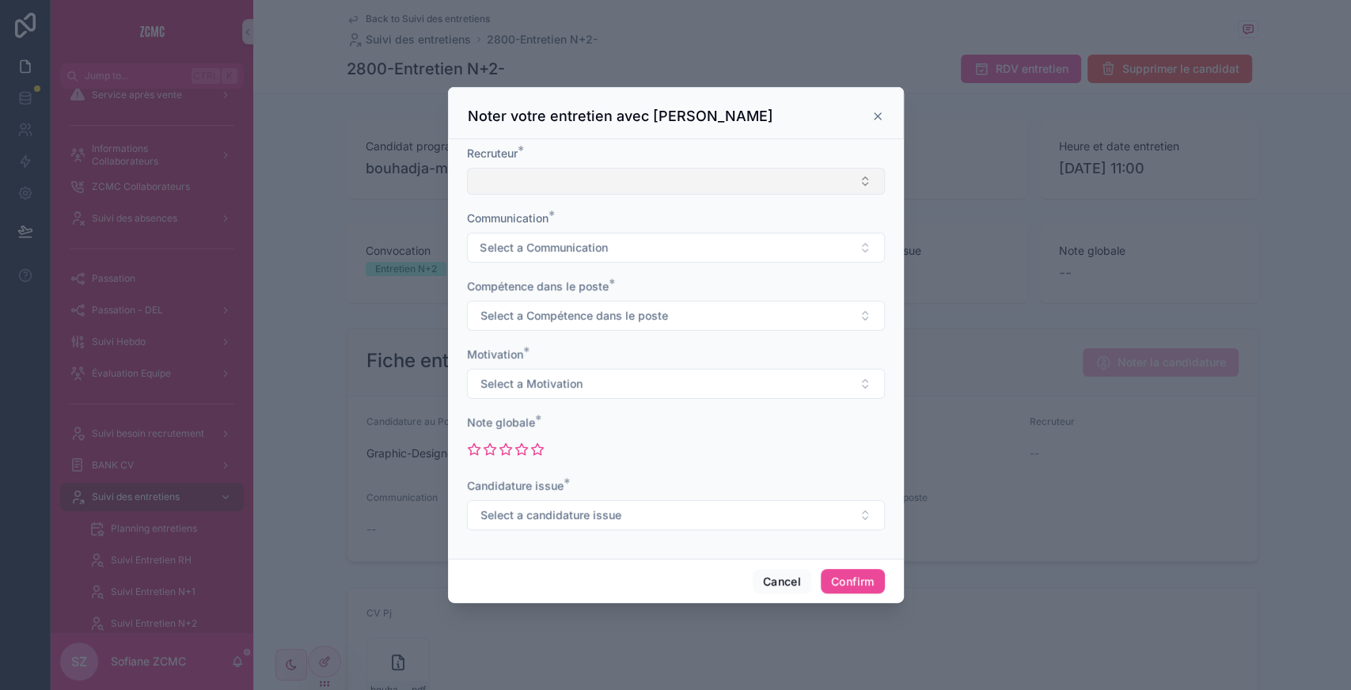
click at [578, 190] on button "Select Button" at bounding box center [676, 181] width 418 height 27
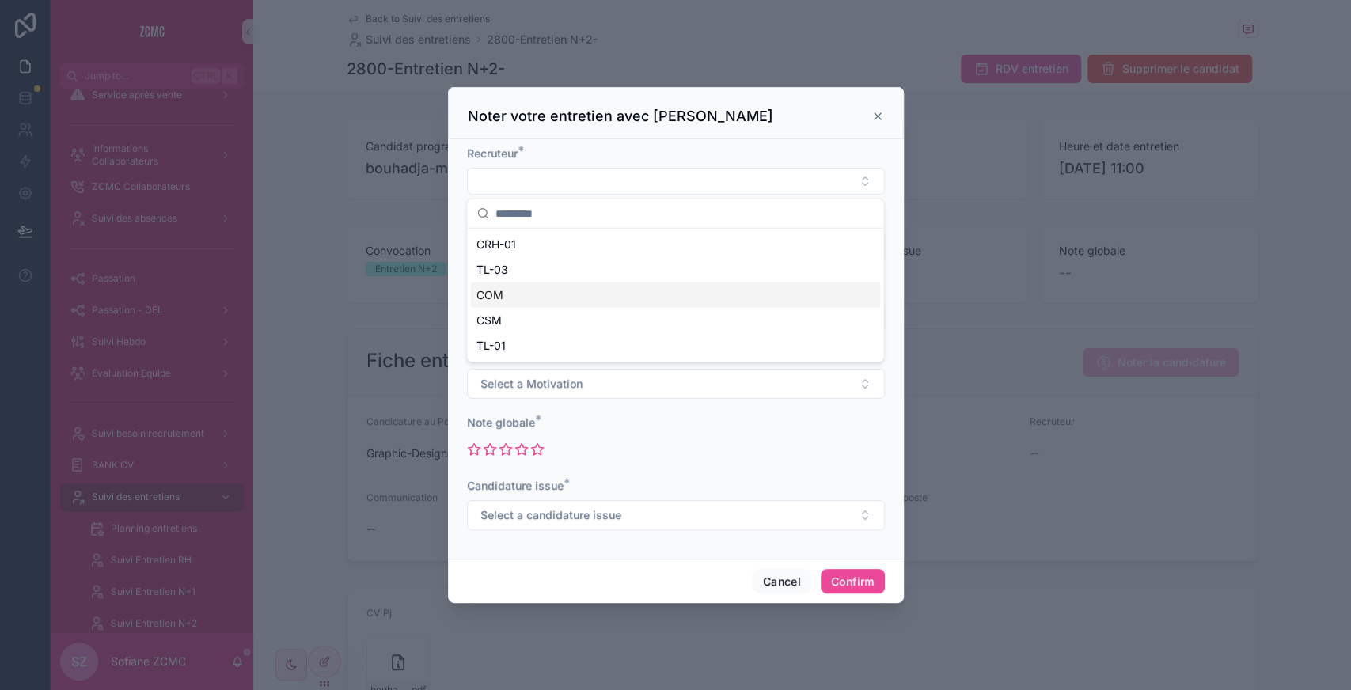
click at [527, 300] on div "COM" at bounding box center [675, 294] width 410 height 25
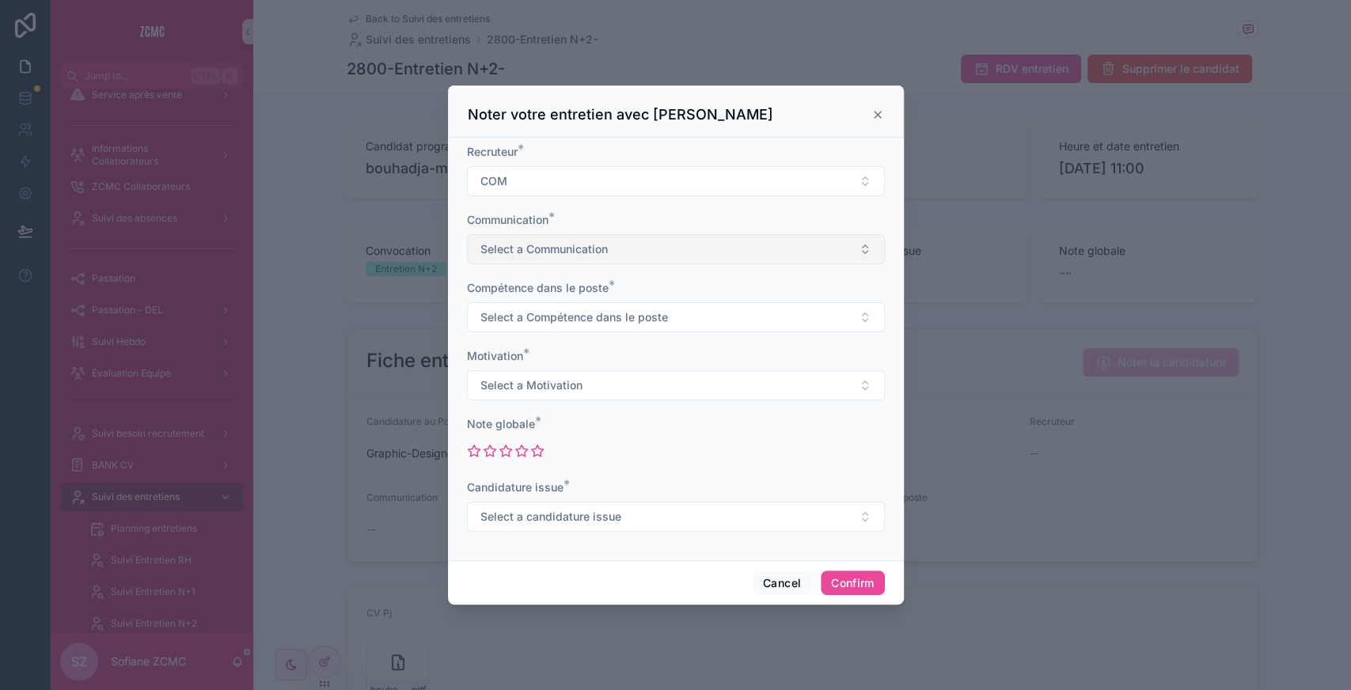
click at [517, 254] on span "Select a Communication" at bounding box center [543, 249] width 127 height 16
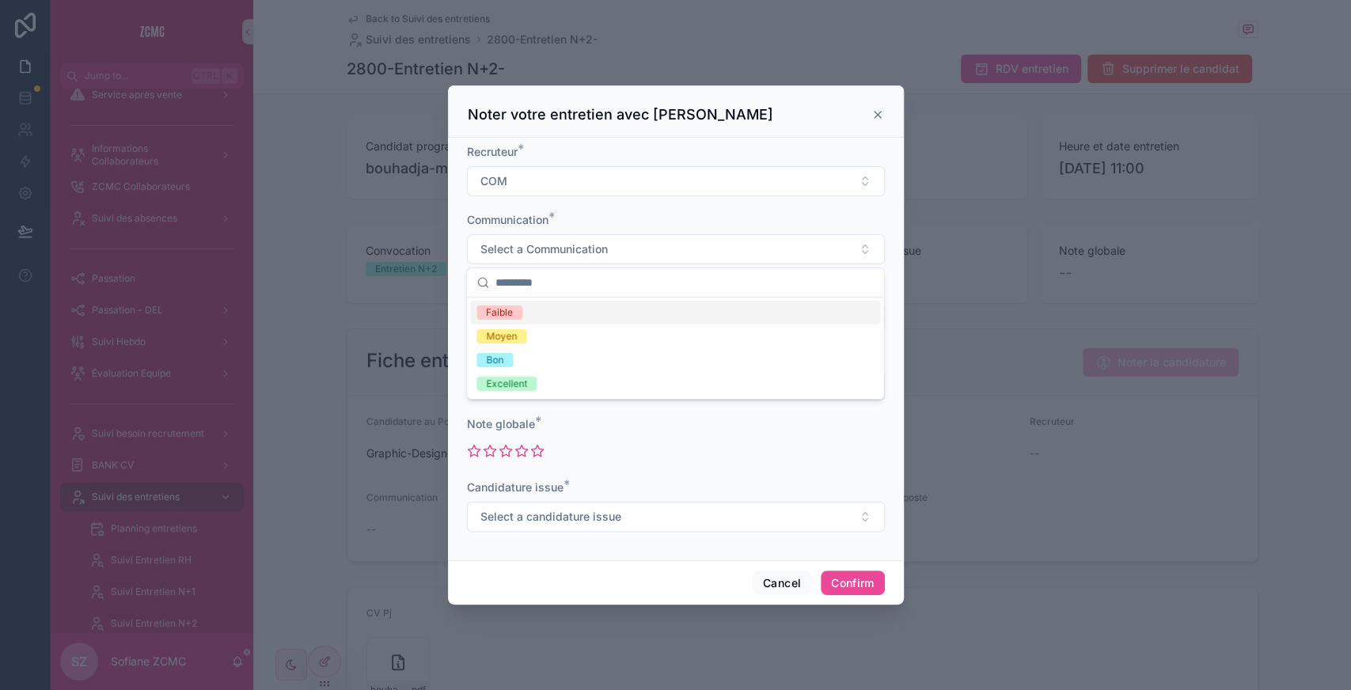
click at [881, 120] on icon at bounding box center [877, 114] width 13 height 13
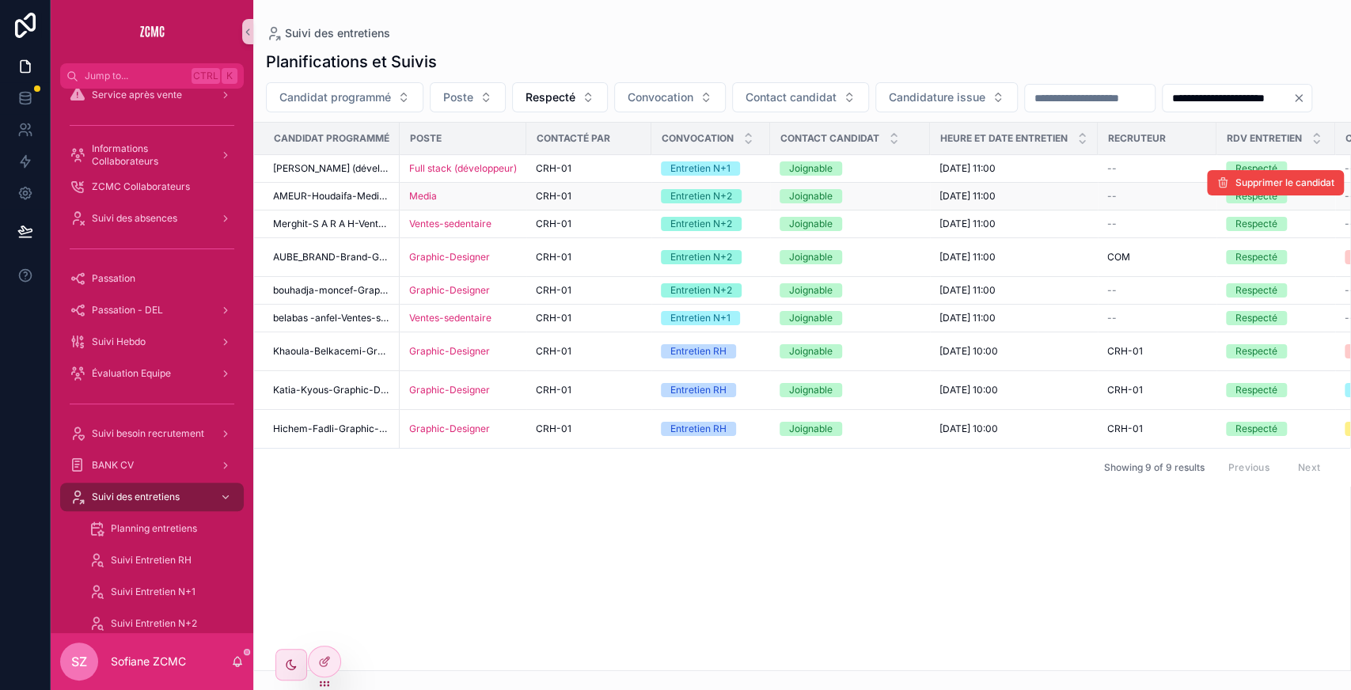
click at [468, 203] on div "Media" at bounding box center [463, 196] width 108 height 13
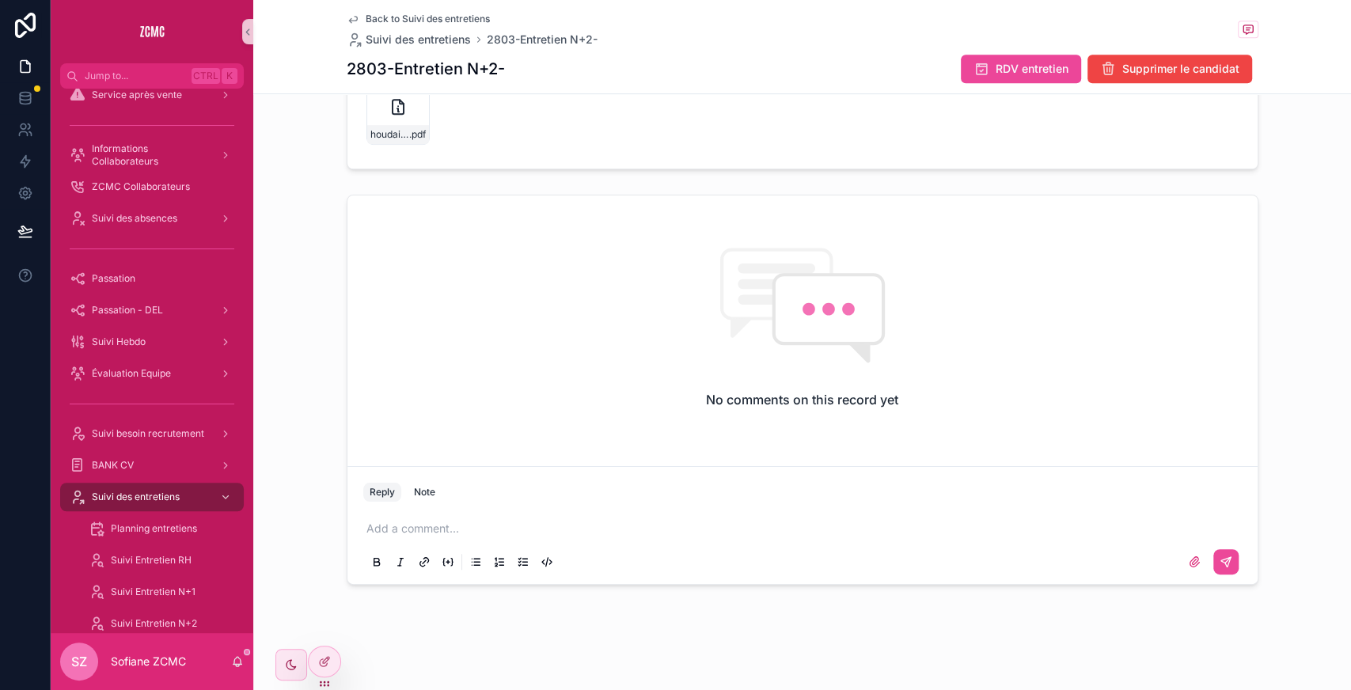
scroll to position [540, 0]
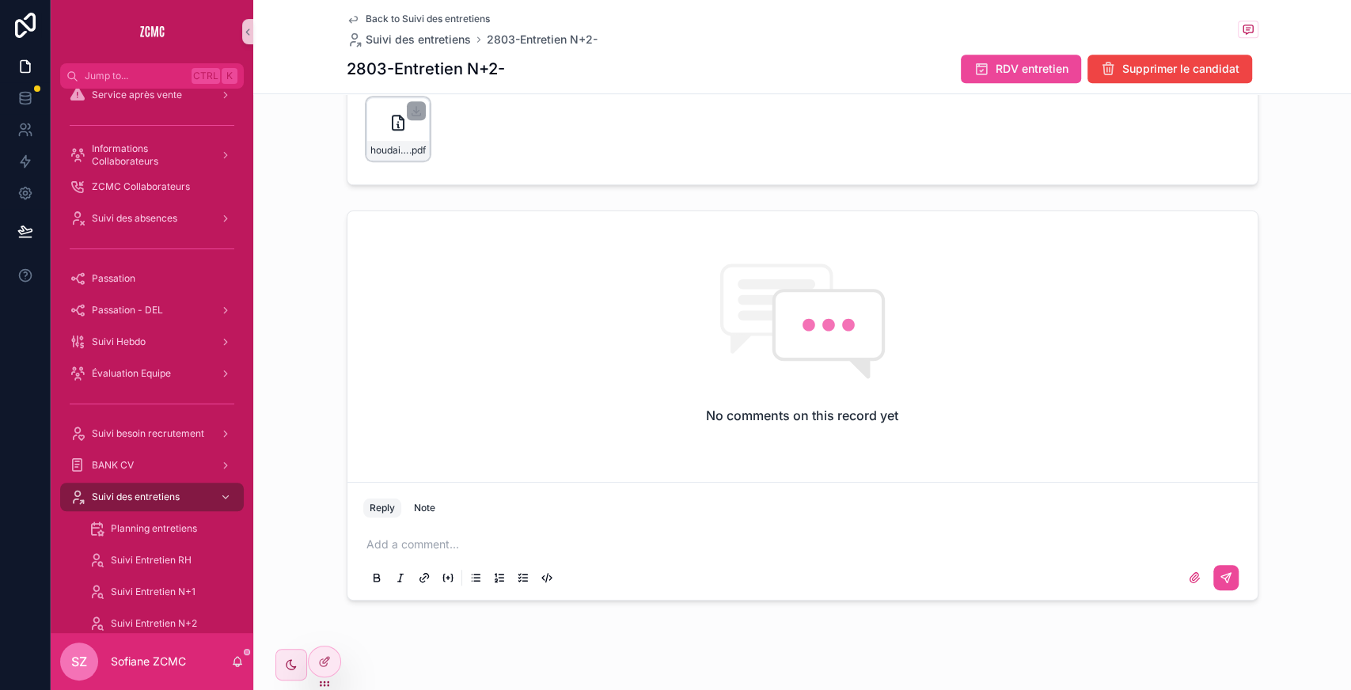
click at [392, 122] on icon "scrollable content" at bounding box center [397, 123] width 11 height 14
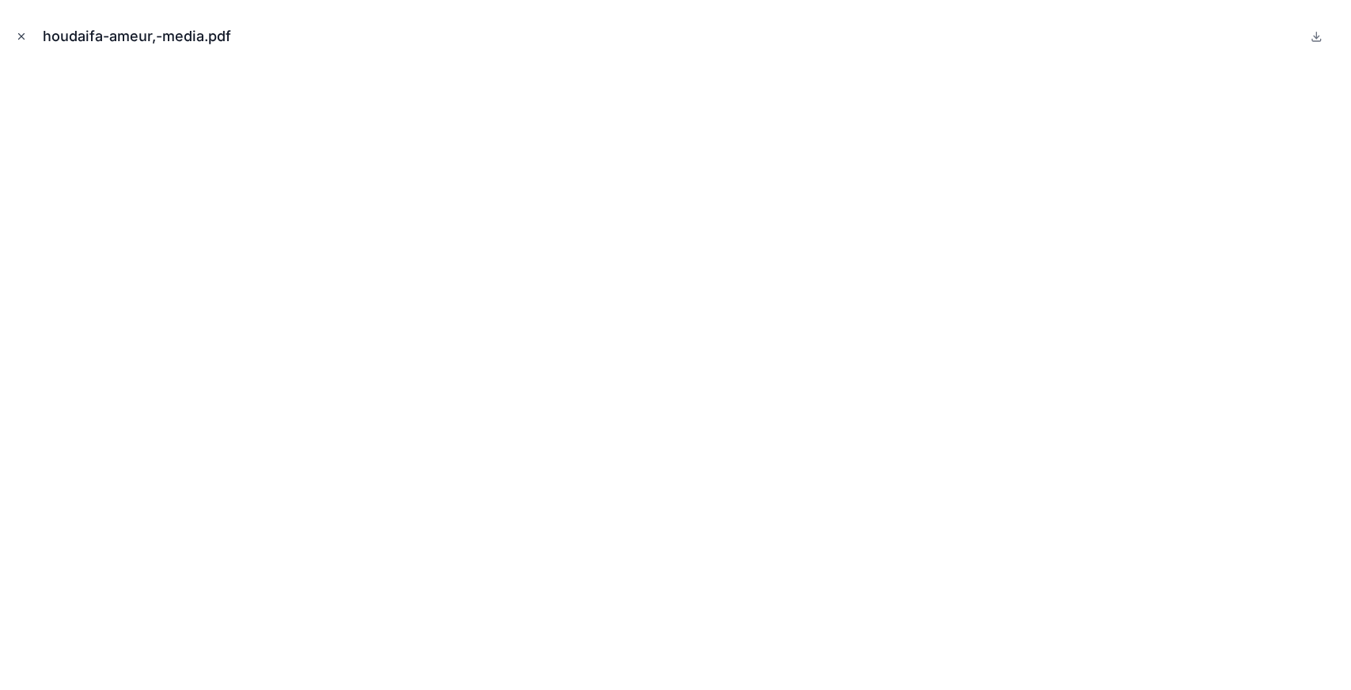
click at [19, 31] on icon "Close modal" at bounding box center [21, 36] width 11 height 11
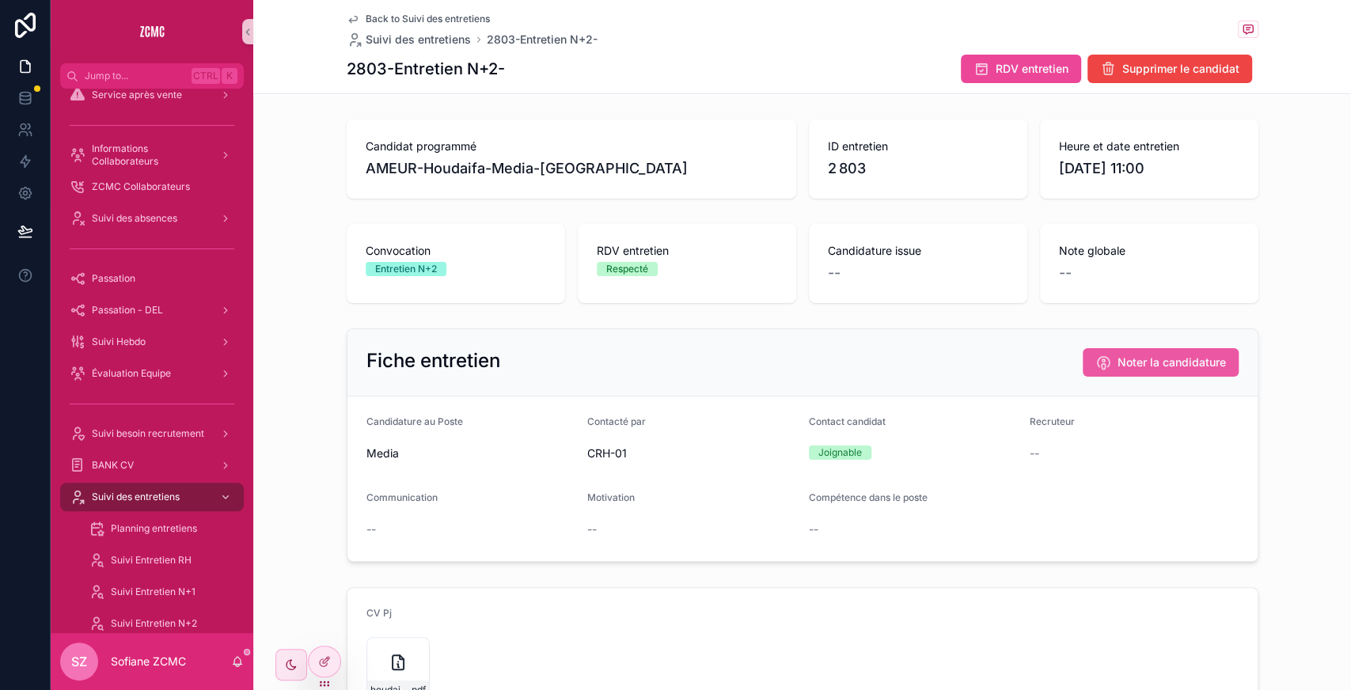
click at [1153, 364] on span "Noter la candidature" at bounding box center [1171, 362] width 108 height 16
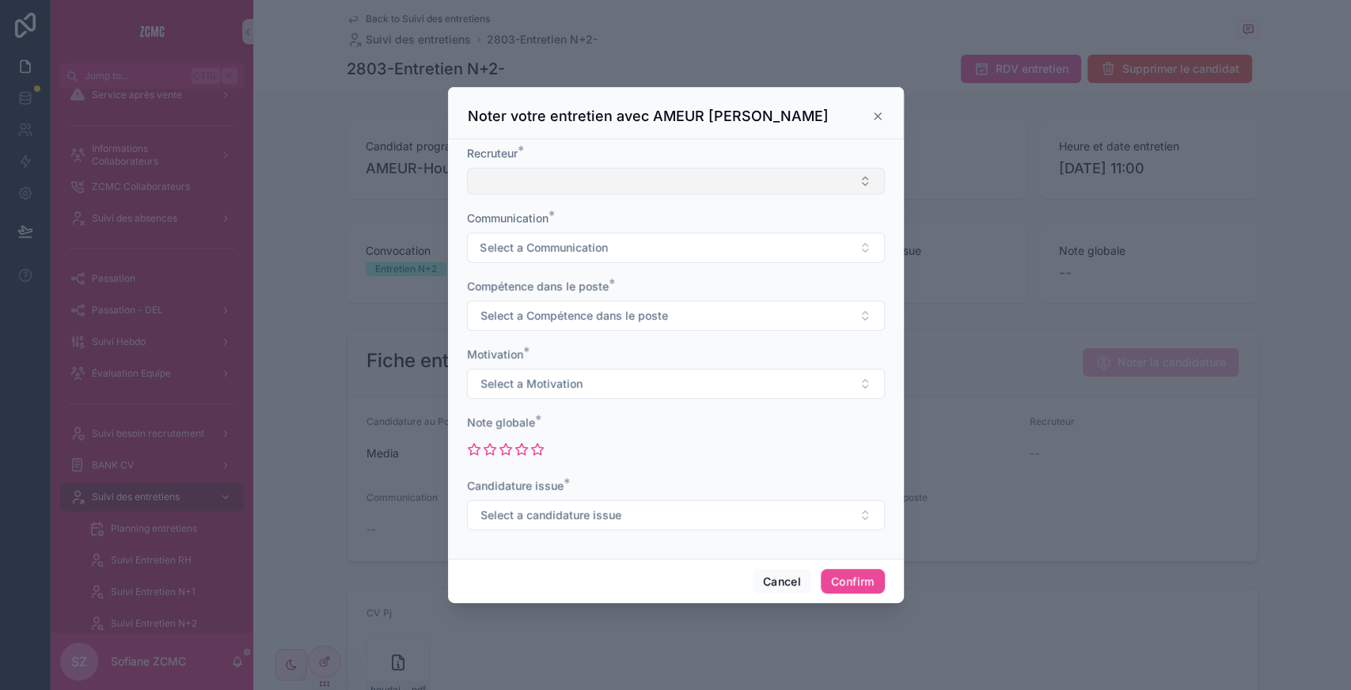
click at [685, 176] on button "Select Button" at bounding box center [676, 181] width 418 height 27
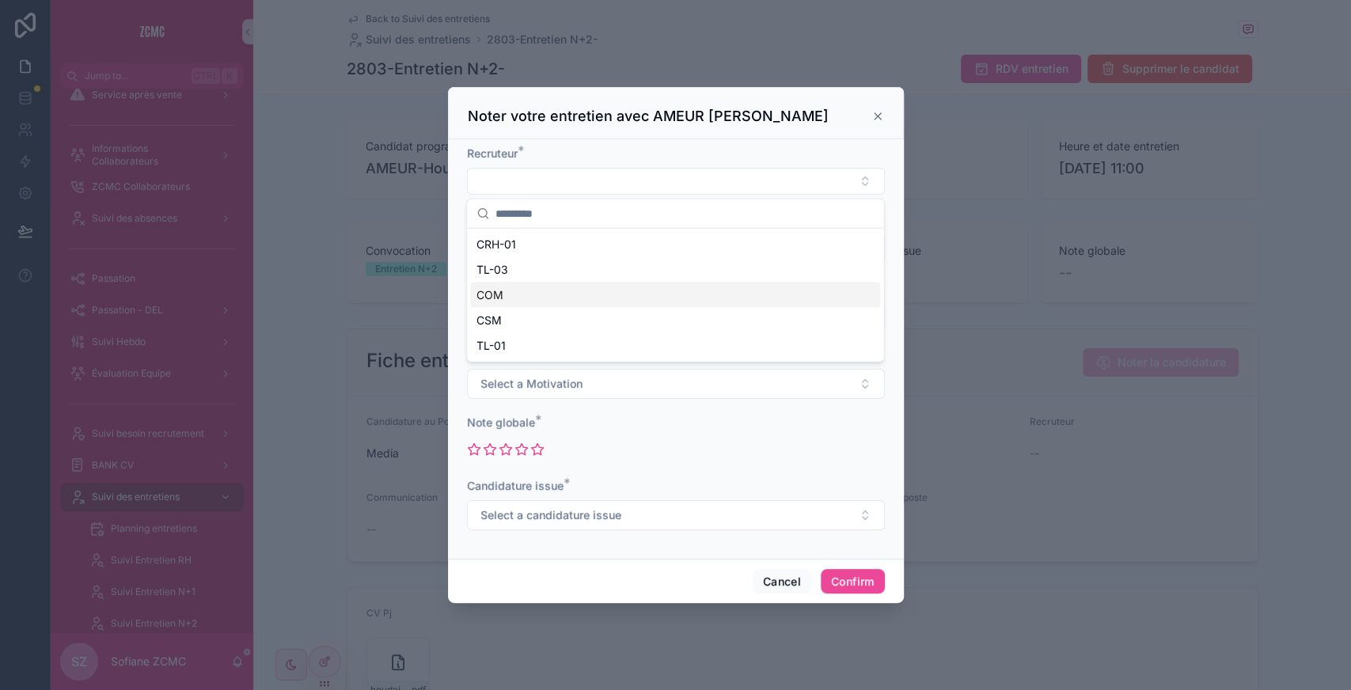
click at [517, 294] on div "COM" at bounding box center [675, 294] width 410 height 25
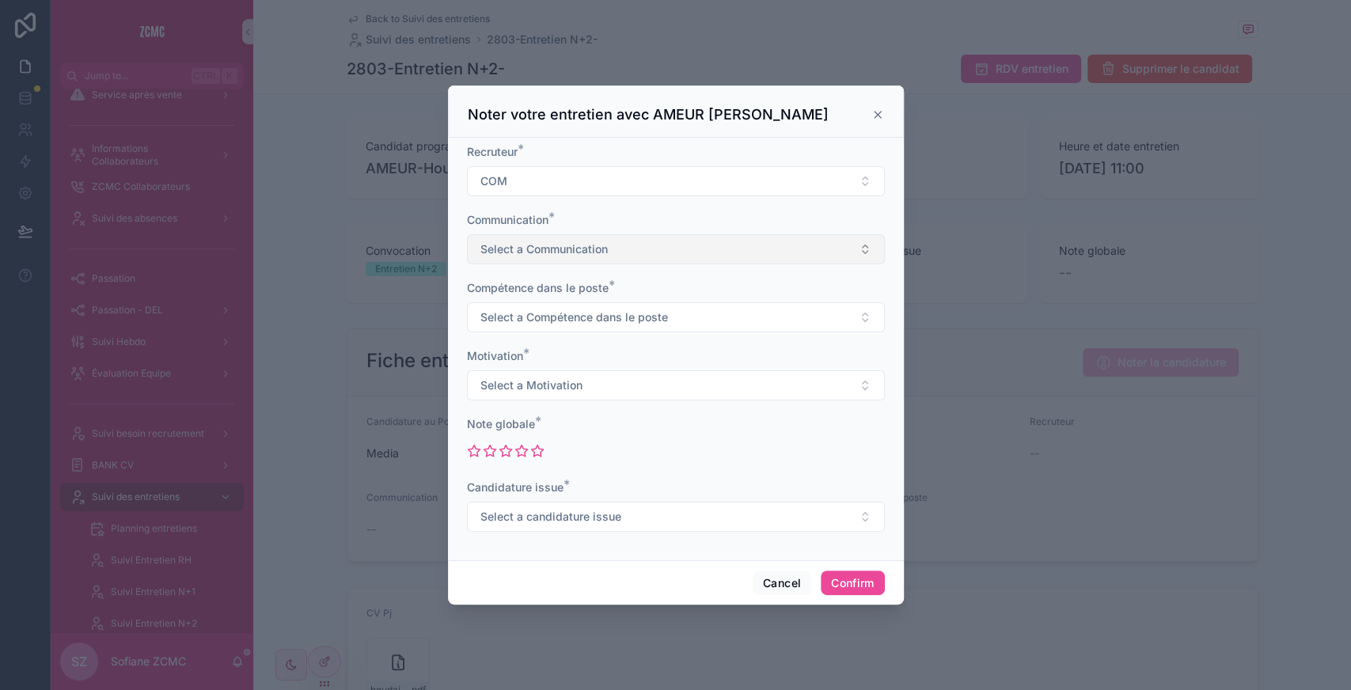
click at [530, 245] on span "Select a Communication" at bounding box center [543, 249] width 127 height 16
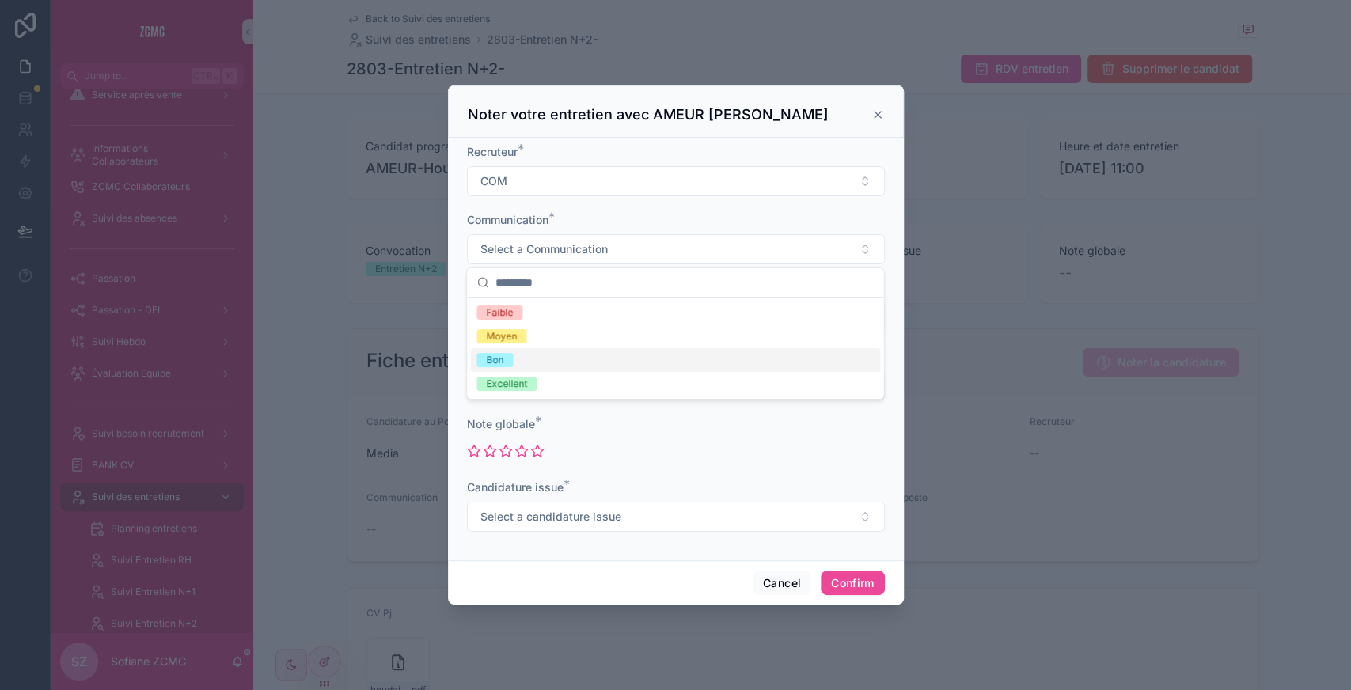
click at [511, 361] on span "Bon" at bounding box center [494, 360] width 36 height 14
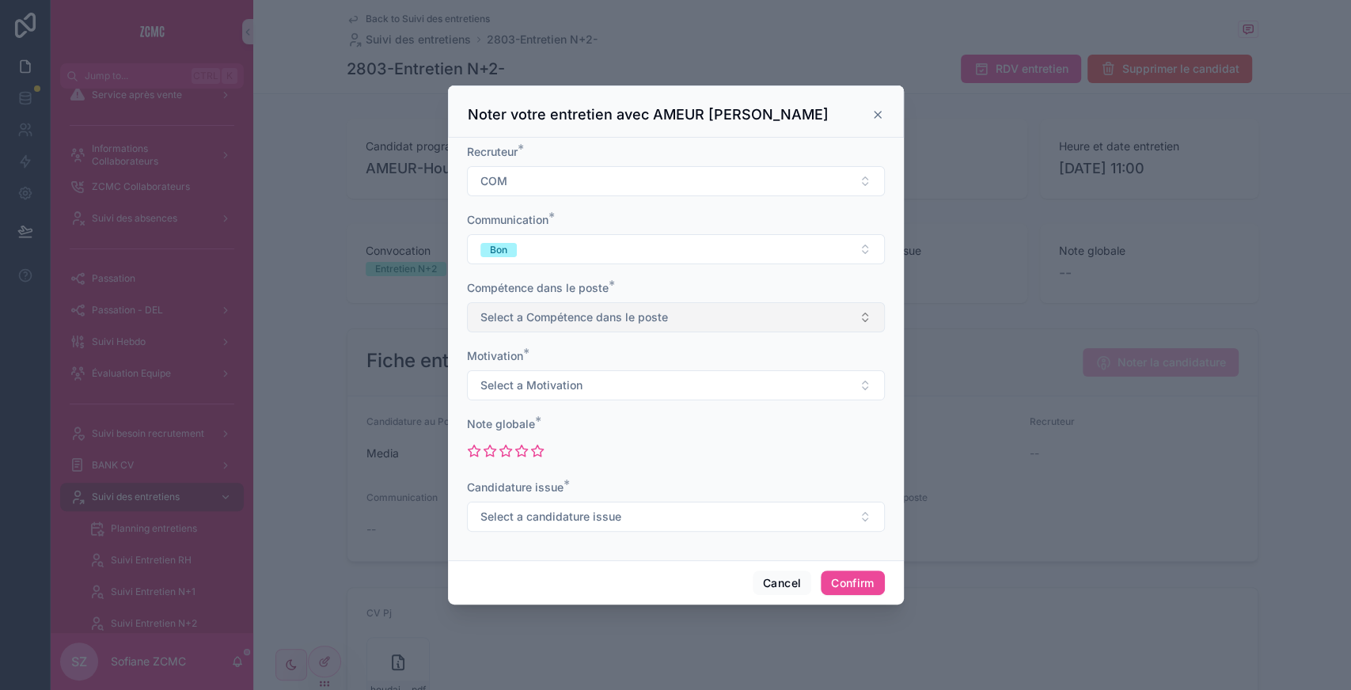
click at [550, 315] on span "Select a Compétence dans le poste" at bounding box center [574, 317] width 188 height 16
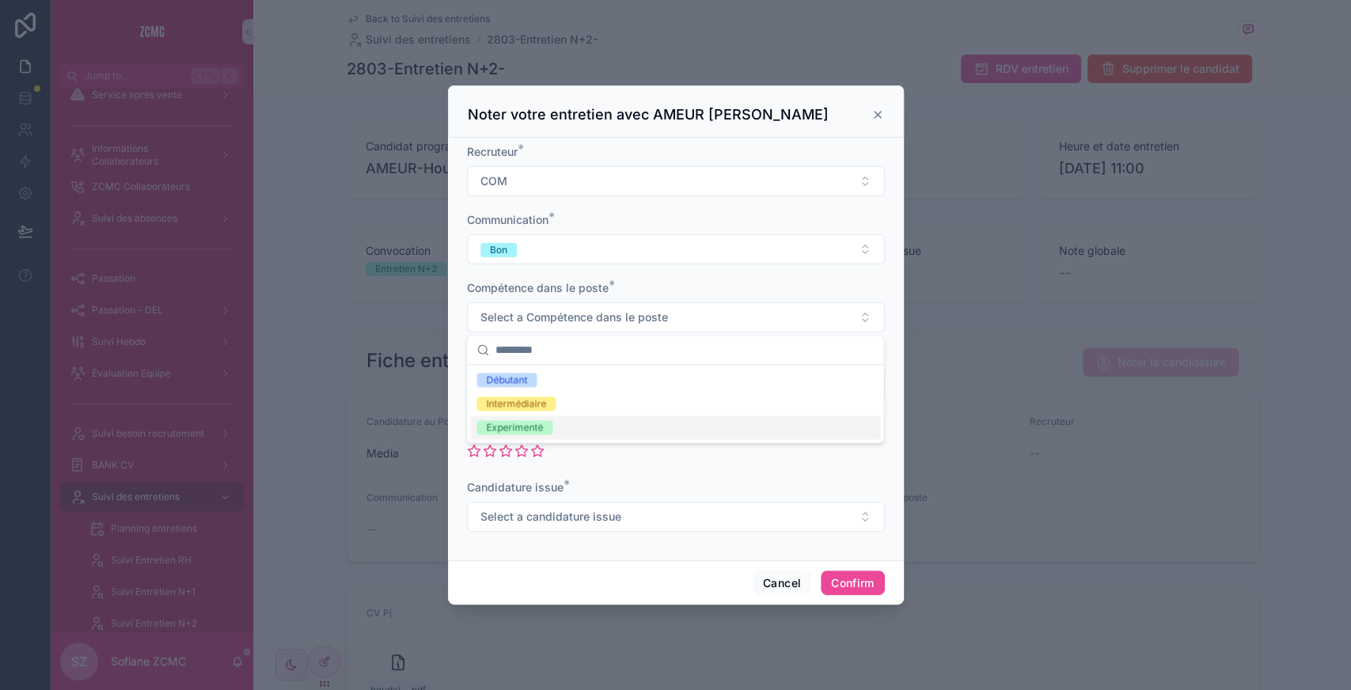
click at [531, 428] on div "Experimenté" at bounding box center [514, 427] width 57 height 14
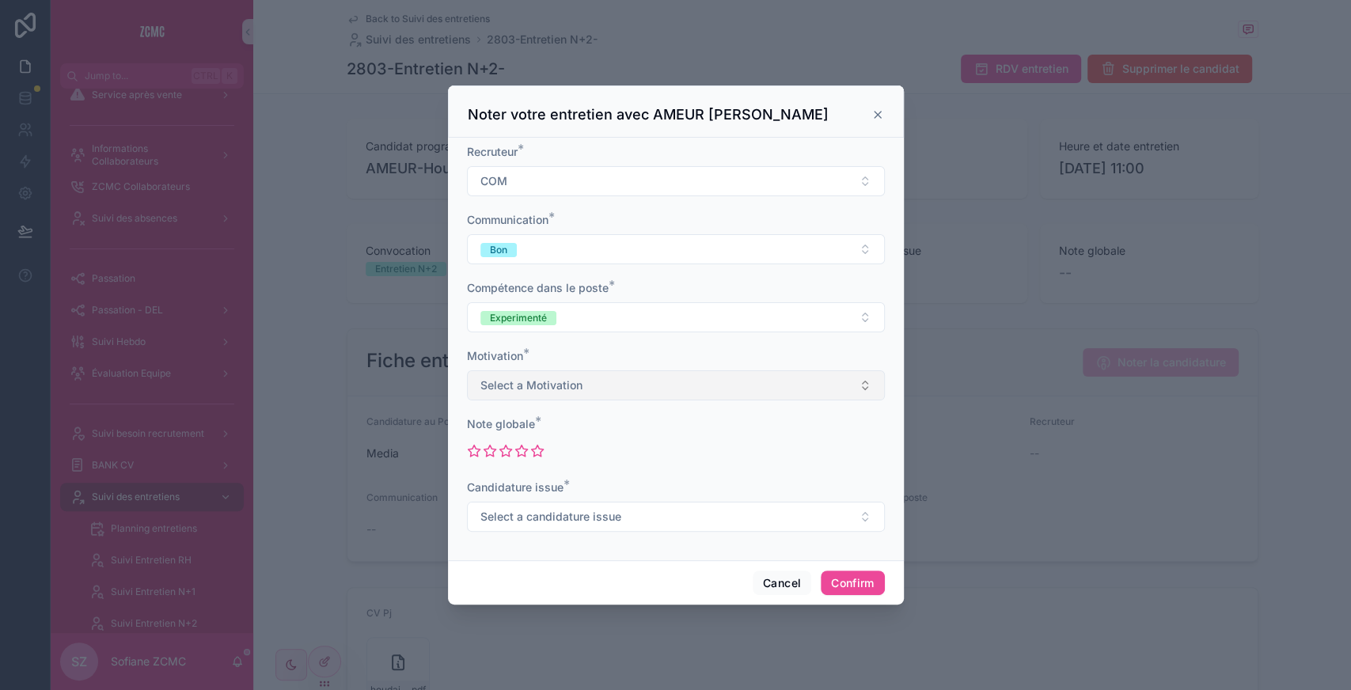
click at [521, 394] on button "Select a Motivation" at bounding box center [676, 385] width 418 height 30
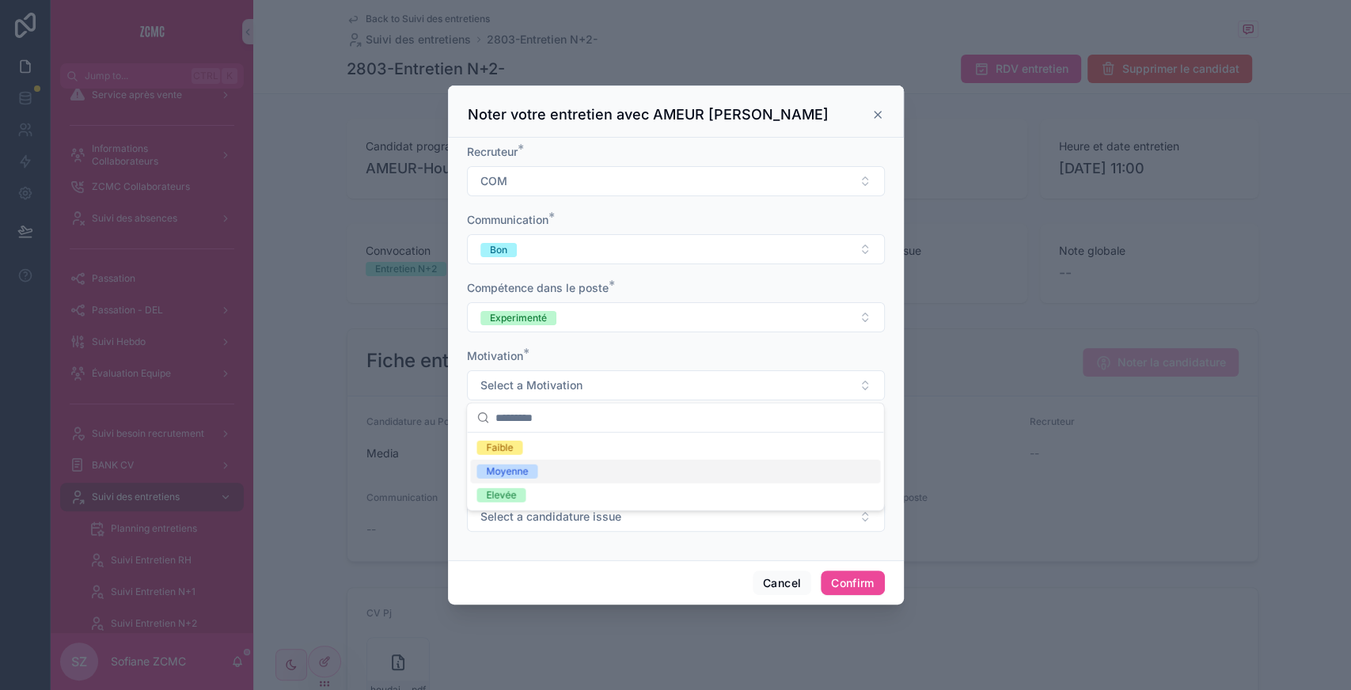
click at [522, 478] on div "Moyenne" at bounding box center [675, 472] width 410 height 24
click at [522, 455] on icon at bounding box center [521, 451] width 14 height 14
click at [527, 513] on span "Select a candidature issue" at bounding box center [550, 517] width 141 height 16
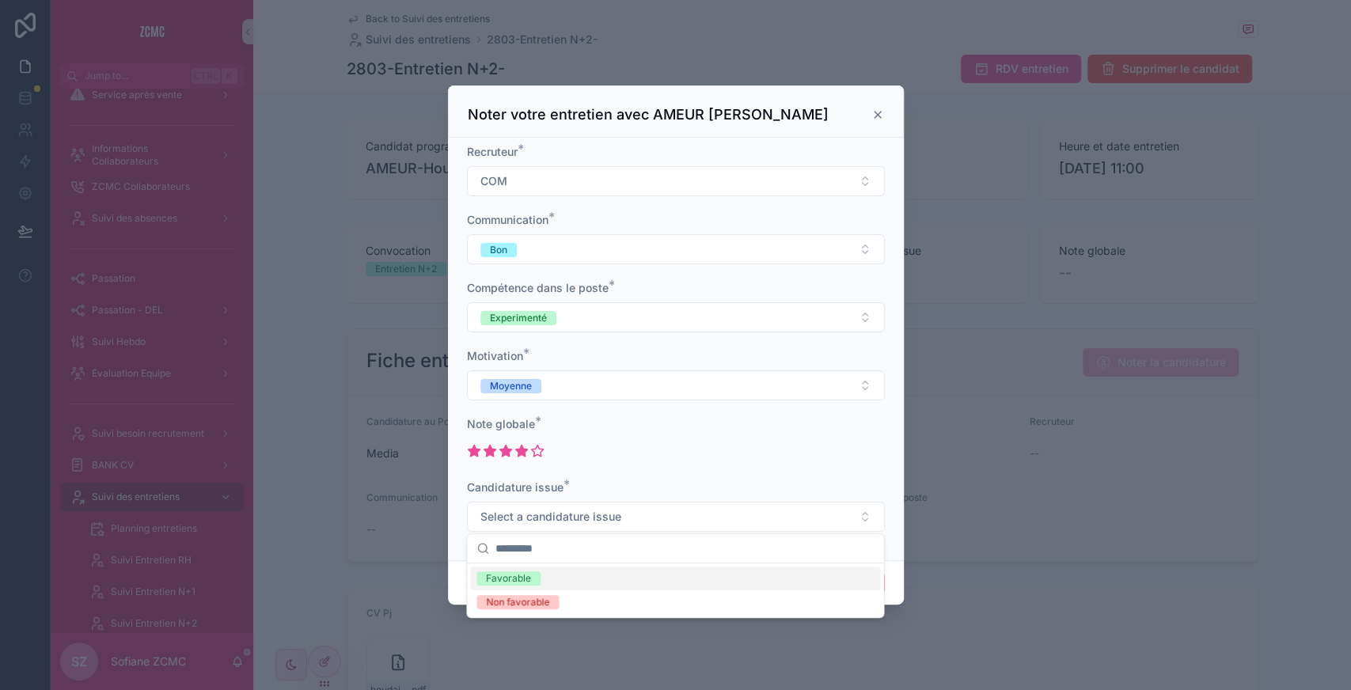
click at [552, 576] on div "Favorable" at bounding box center [675, 579] width 410 height 24
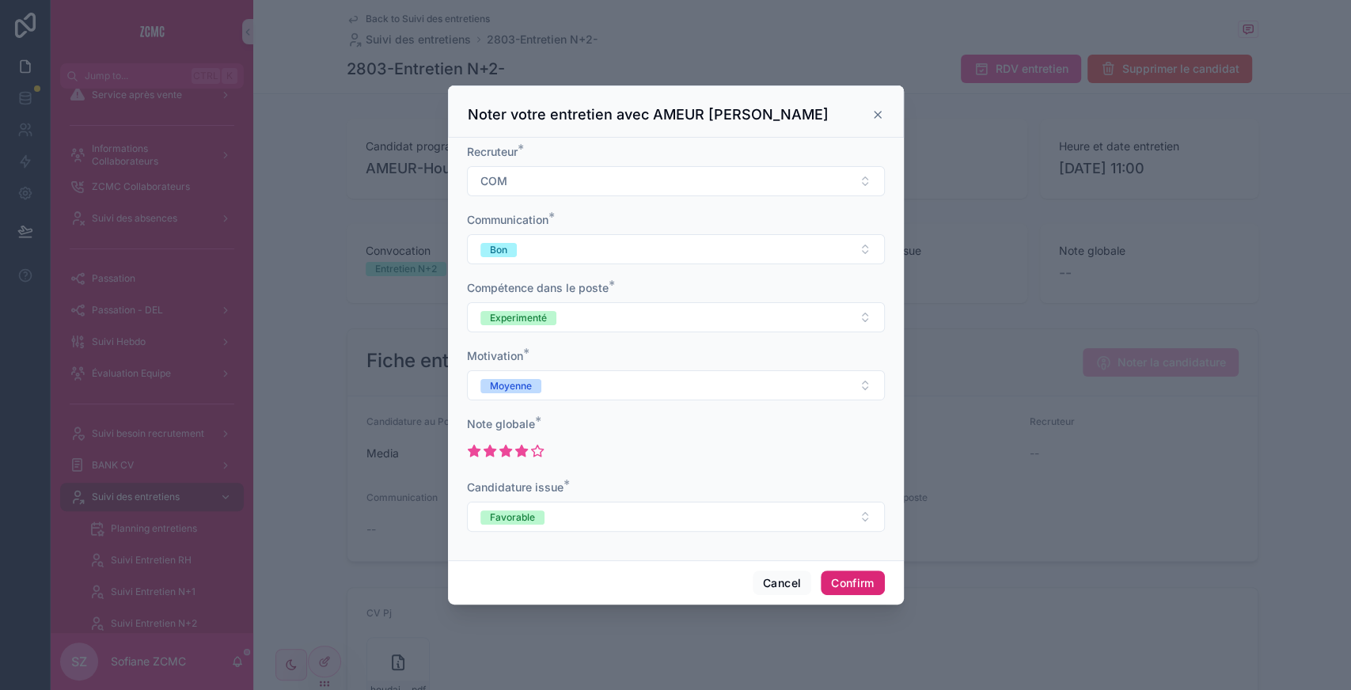
click at [846, 582] on button "Confirm" at bounding box center [852, 583] width 63 height 25
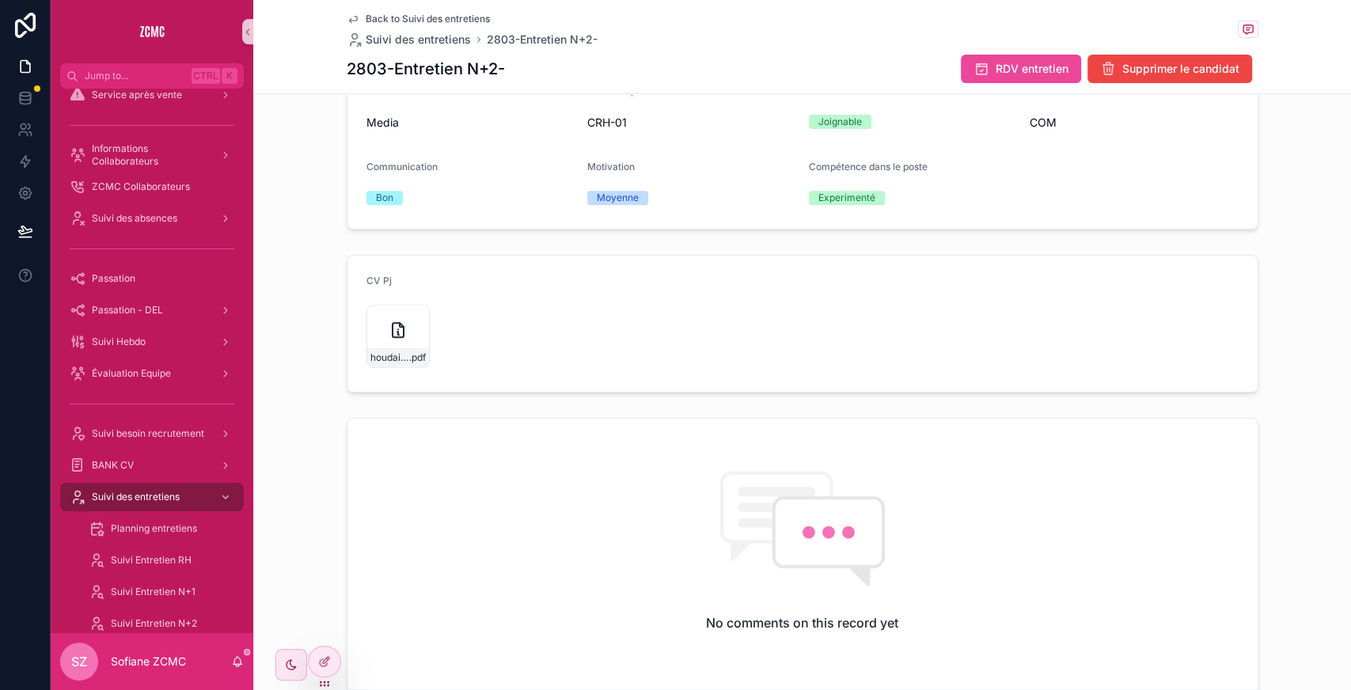
scroll to position [557, 0]
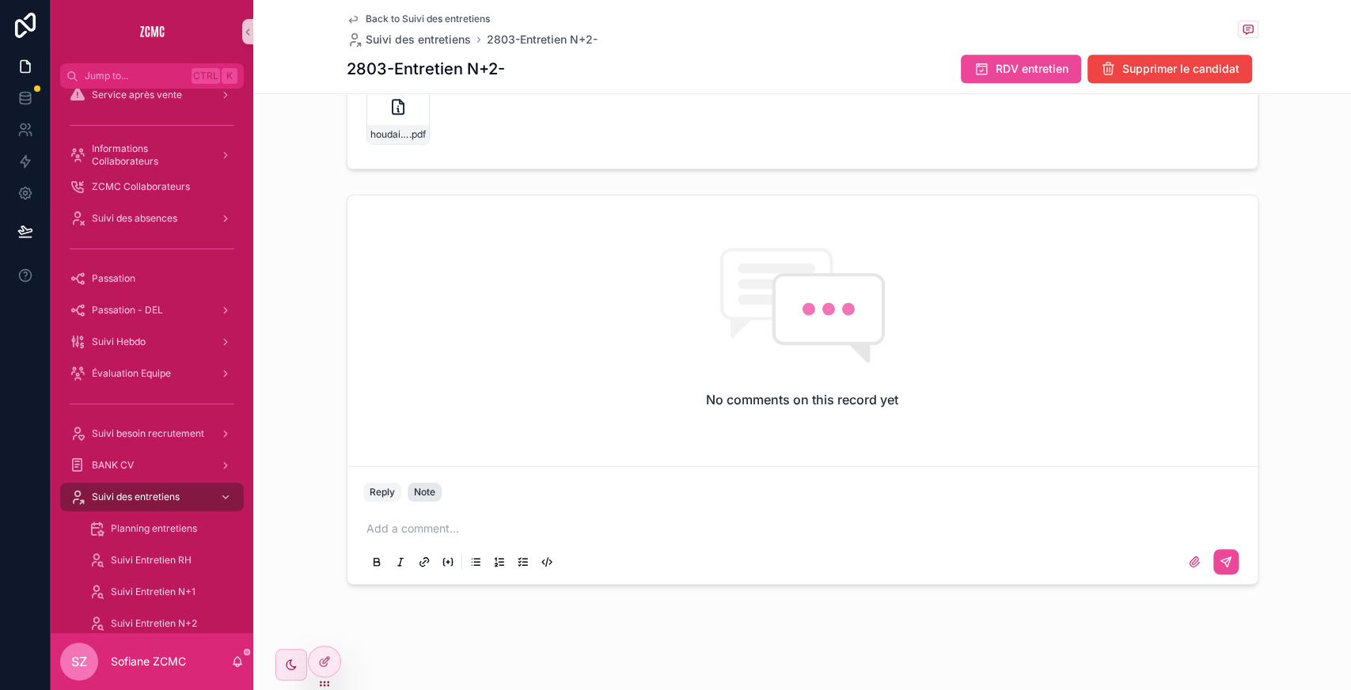
click at [432, 486] on button "Note" at bounding box center [425, 492] width 34 height 19
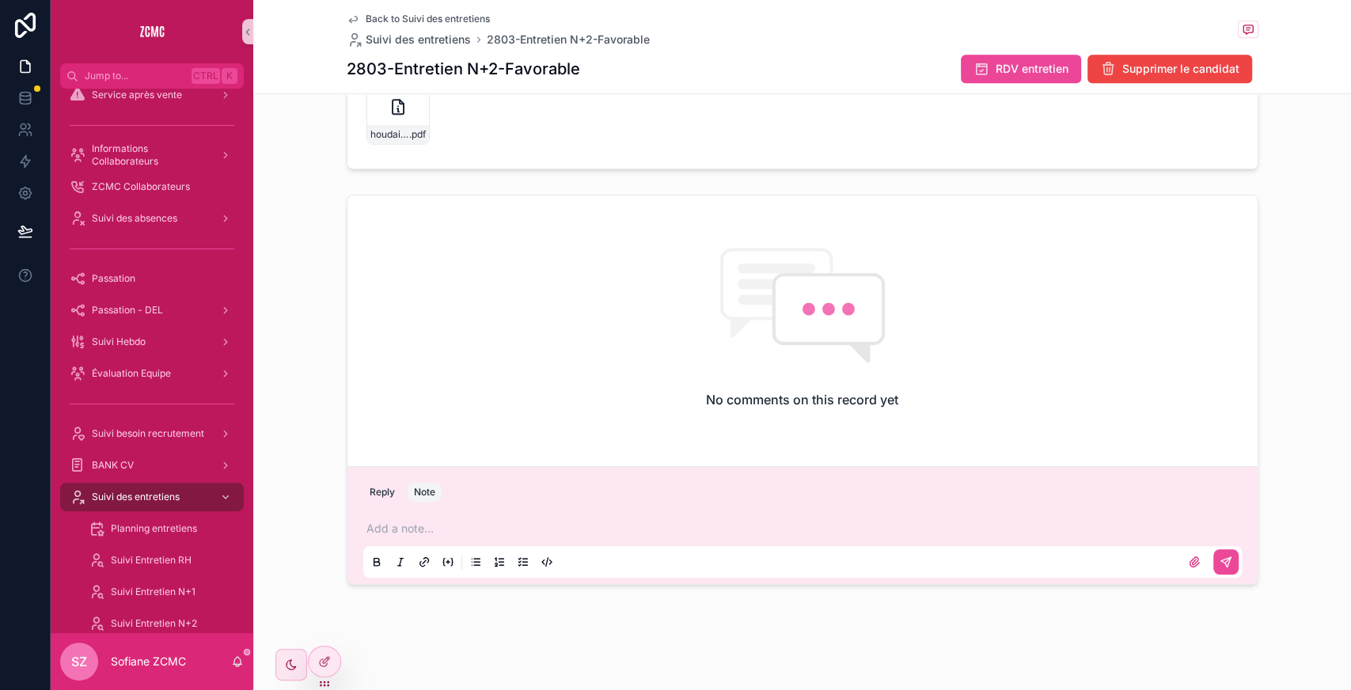
click at [415, 521] on p "scrollable content" at bounding box center [805, 529] width 878 height 16
click at [1213, 563] on button "scrollable content" at bounding box center [1225, 561] width 25 height 25
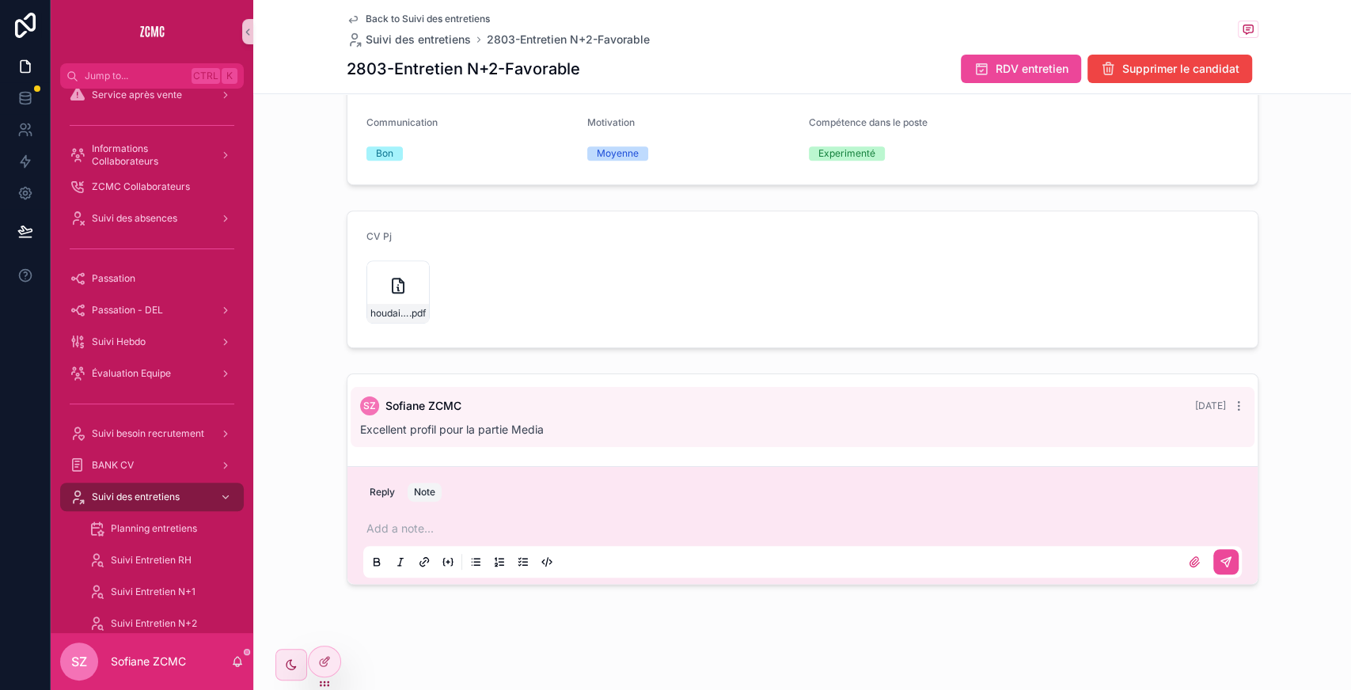
scroll to position [0, 0]
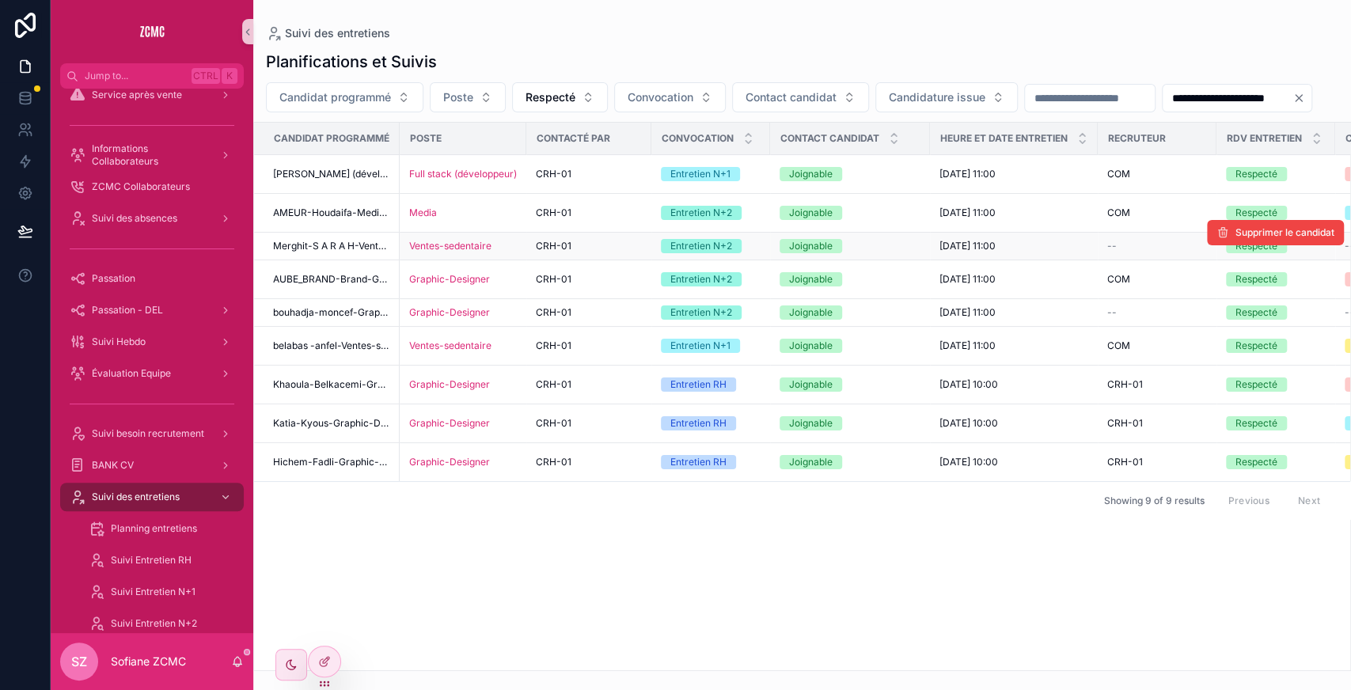
click at [362, 252] on span "Merghit-S A R A H-Ventes-sedentaire-Alger" at bounding box center [331, 246] width 117 height 13
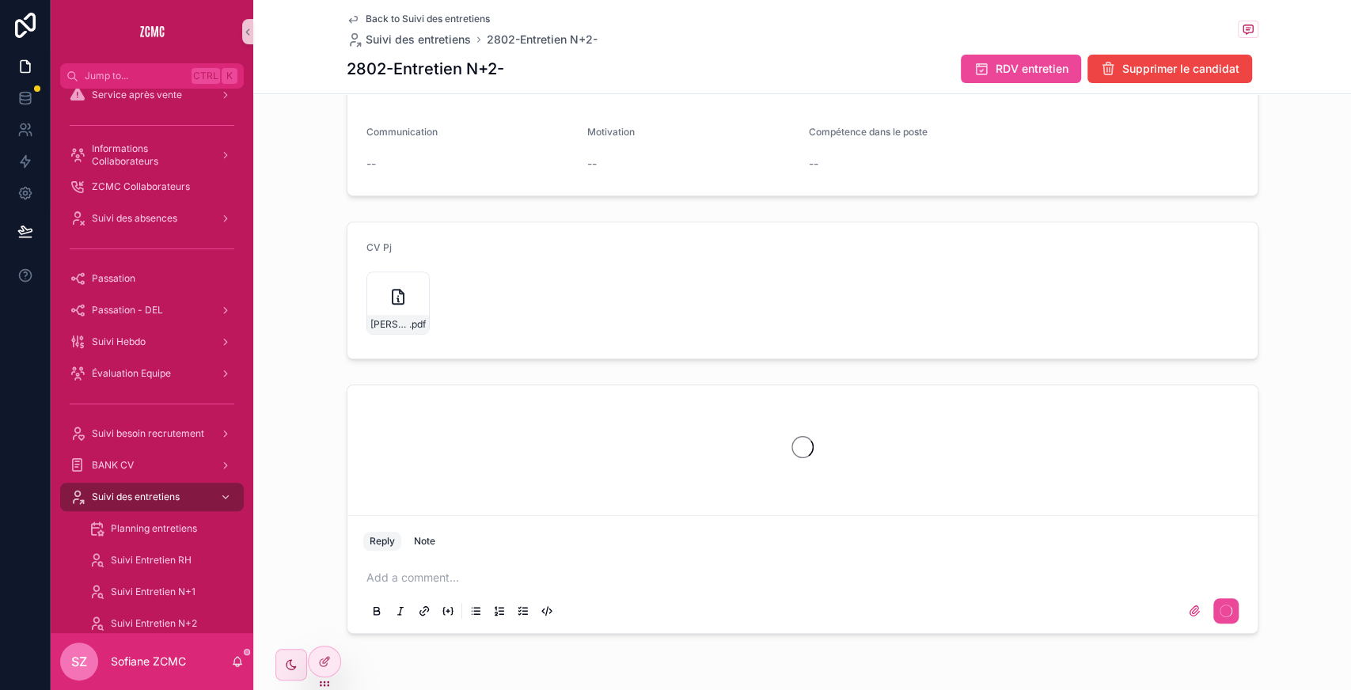
scroll to position [368, 0]
click at [385, 302] on div "sarah-merghit .pdf" at bounding box center [397, 300] width 63 height 63
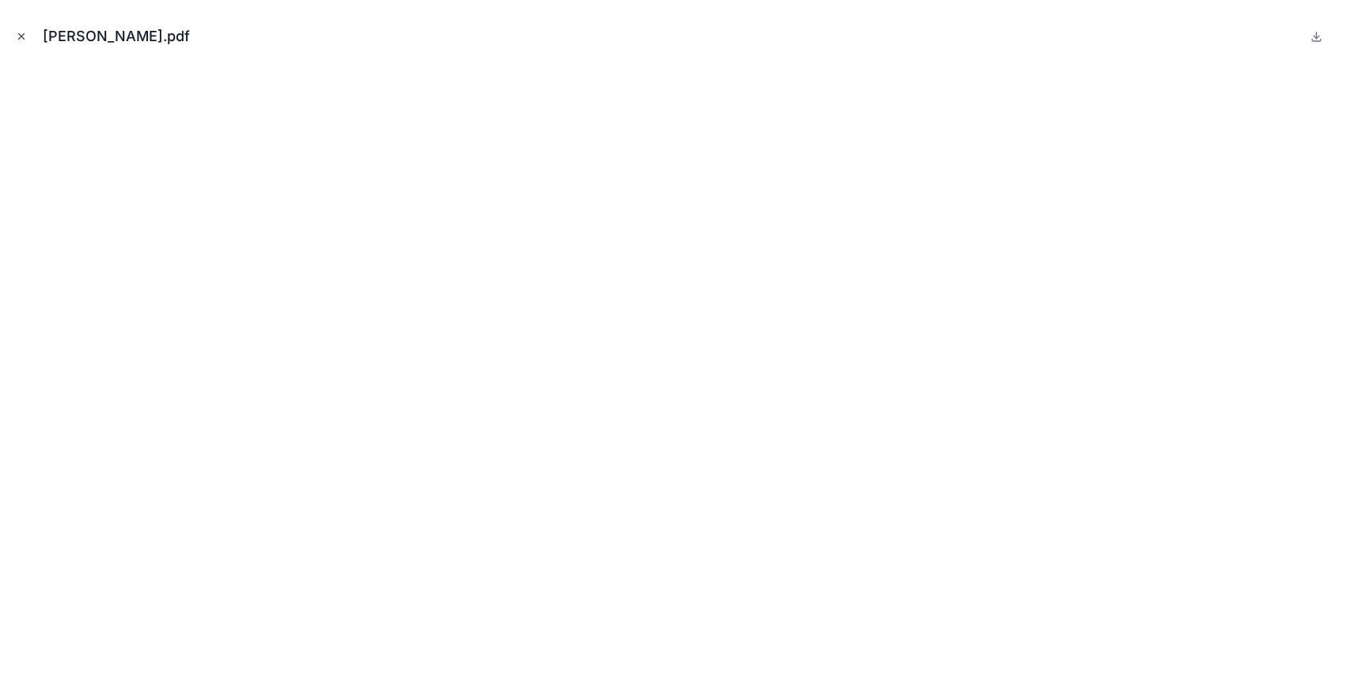
click at [17, 35] on icon "Close modal" at bounding box center [21, 36] width 11 height 11
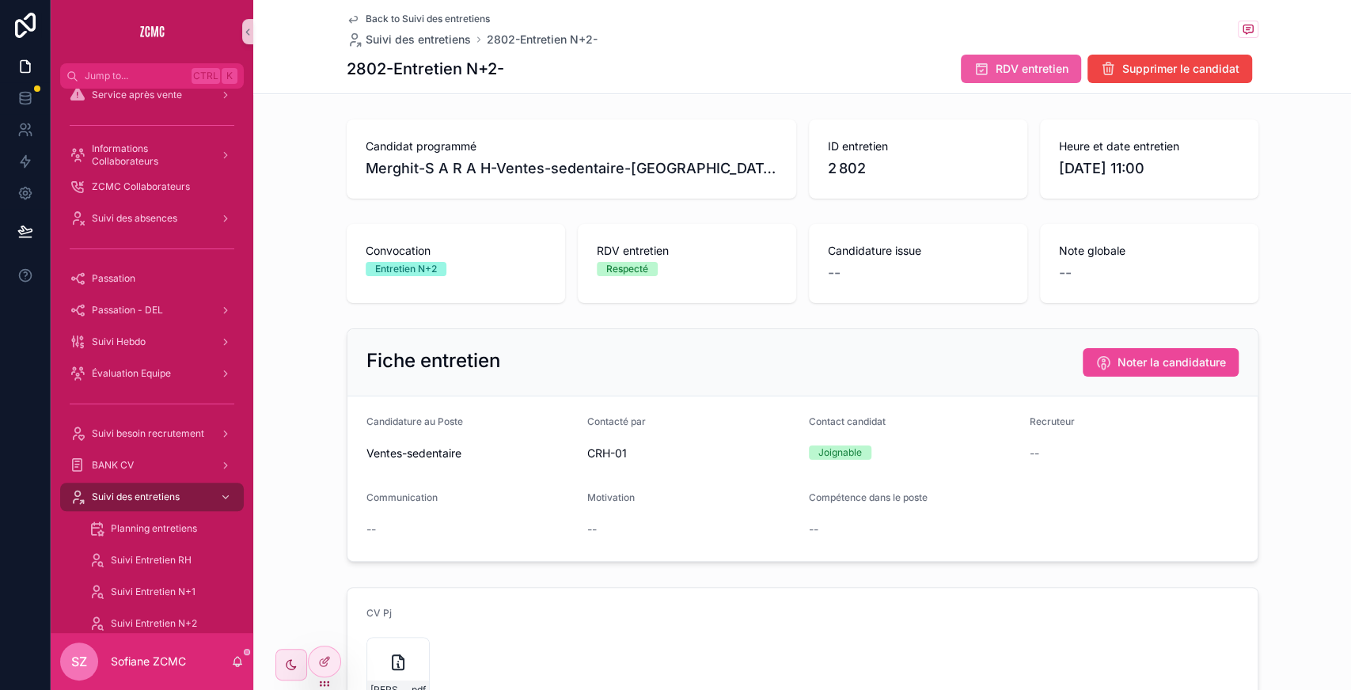
click at [995, 69] on span "RDV entretien" at bounding box center [1031, 69] width 73 height 16
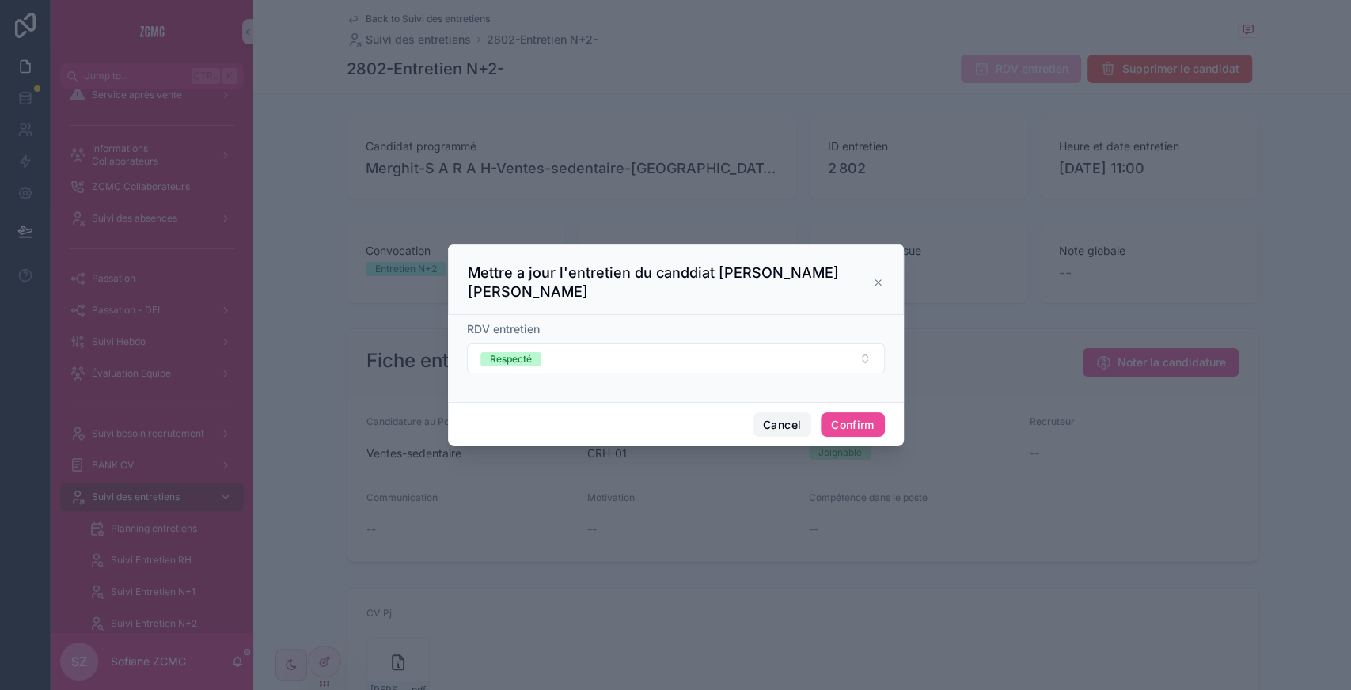
click at [785, 420] on button "Cancel" at bounding box center [781, 424] width 59 height 25
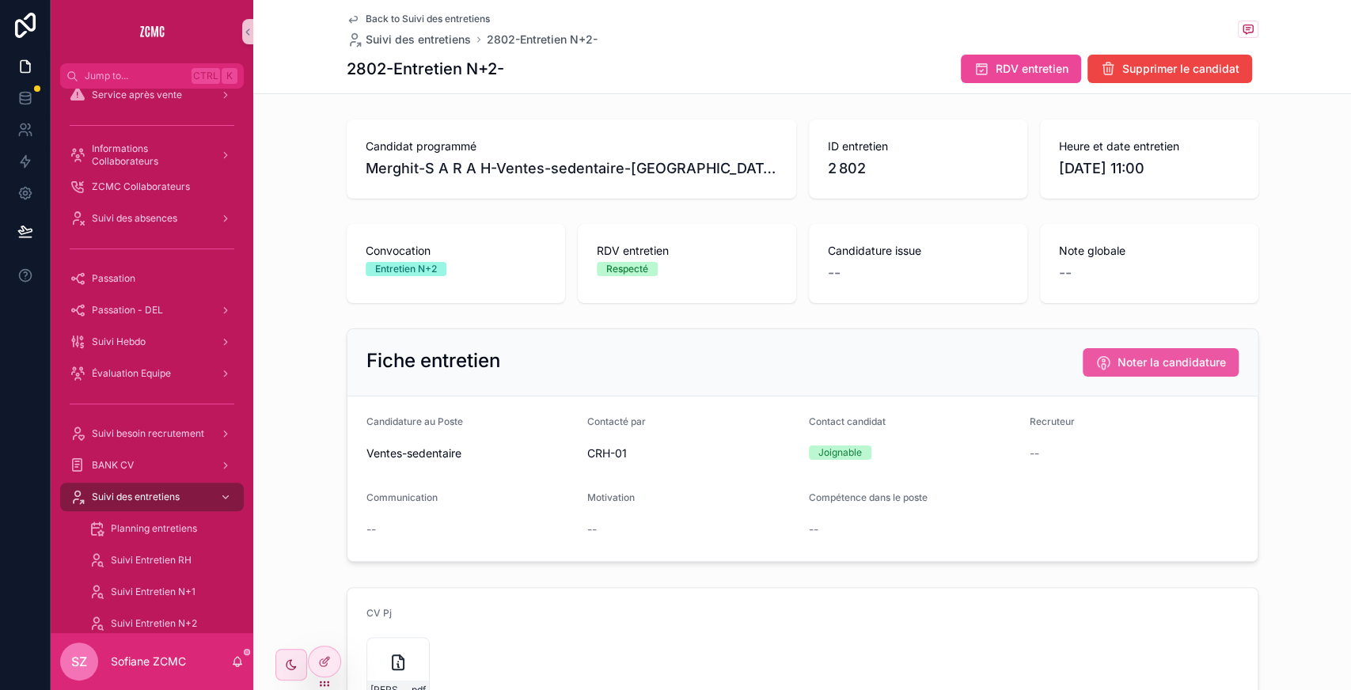
click at [1117, 362] on span "Noter la candidature" at bounding box center [1171, 362] width 108 height 16
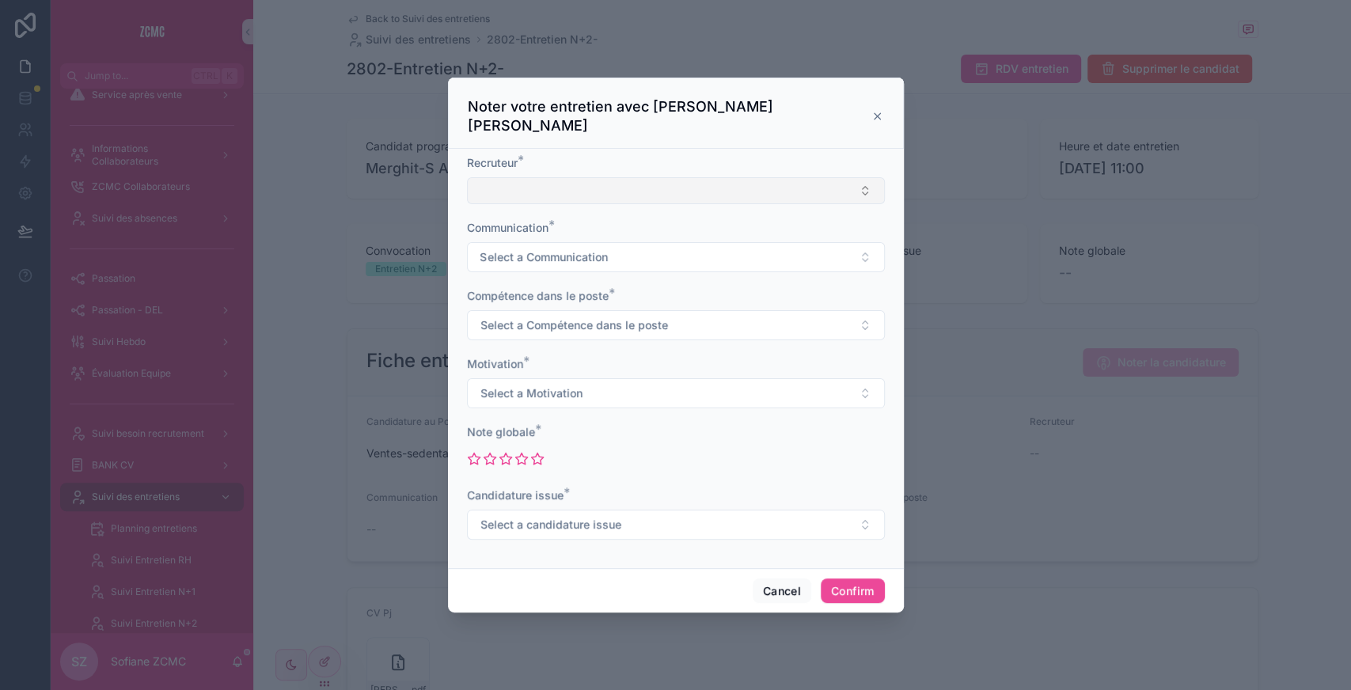
click at [581, 179] on button "Select Button" at bounding box center [676, 190] width 418 height 27
type input "***"
click at [535, 244] on div "COM" at bounding box center [675, 244] width 410 height 25
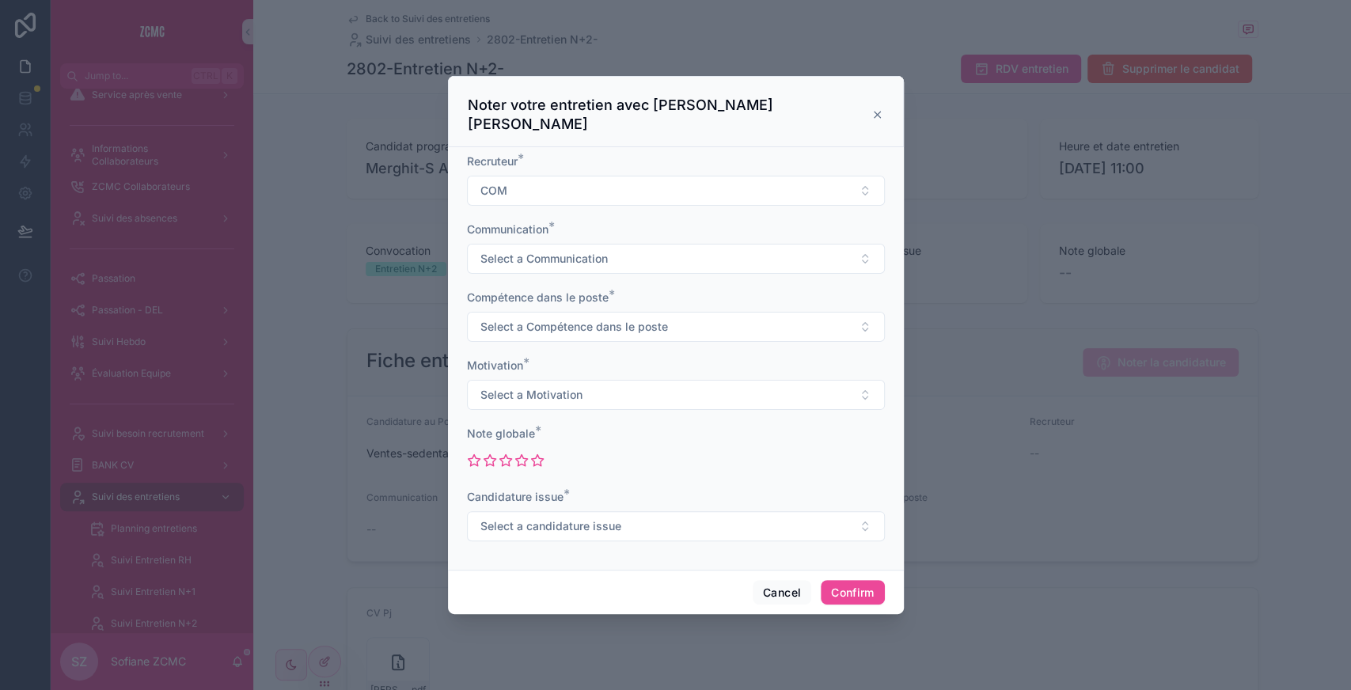
click at [535, 251] on span "Select a Communication" at bounding box center [543, 259] width 127 height 16
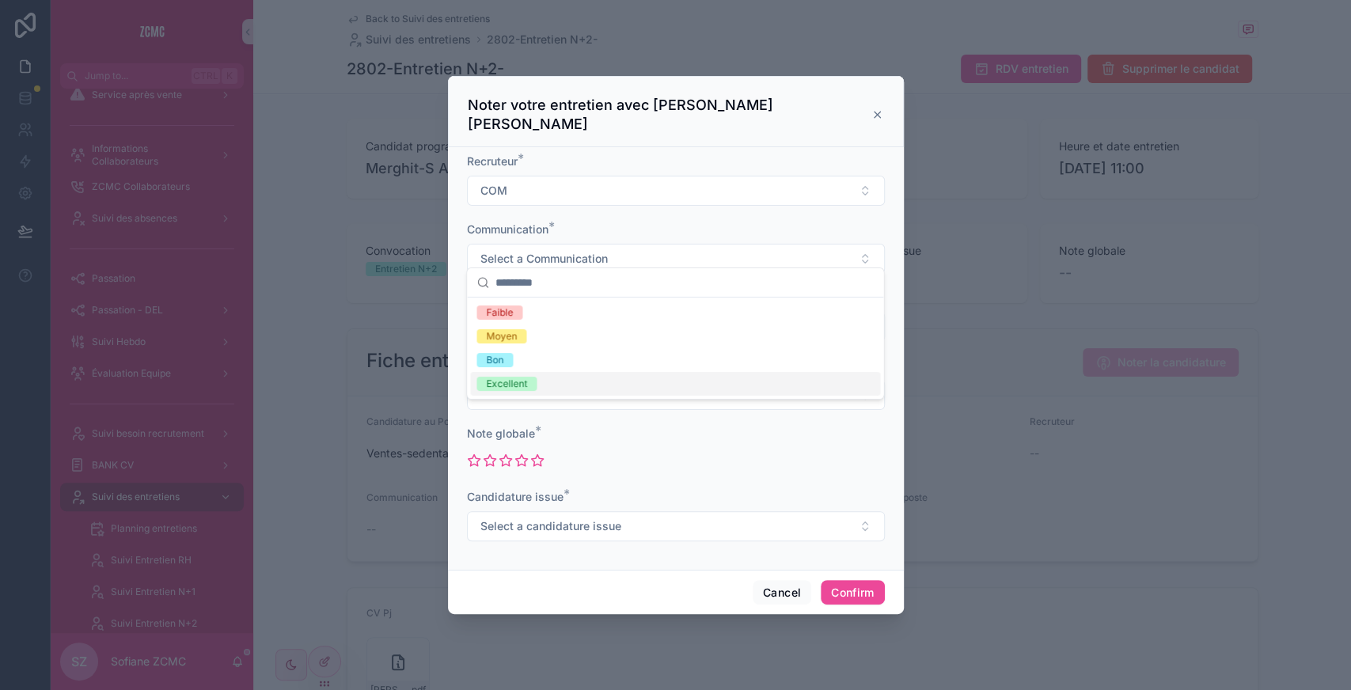
click at [533, 377] on span "Excellent" at bounding box center [506, 384] width 60 height 14
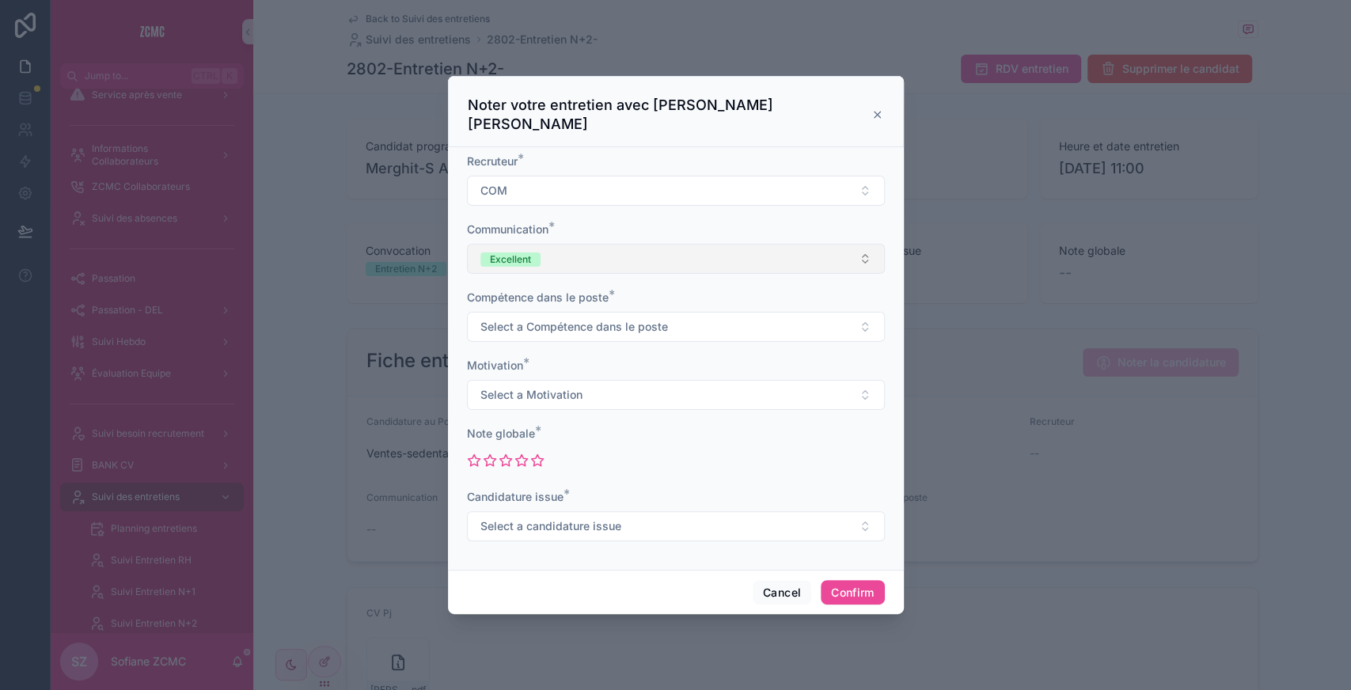
click at [551, 259] on button "Excellent" at bounding box center [676, 259] width 418 height 30
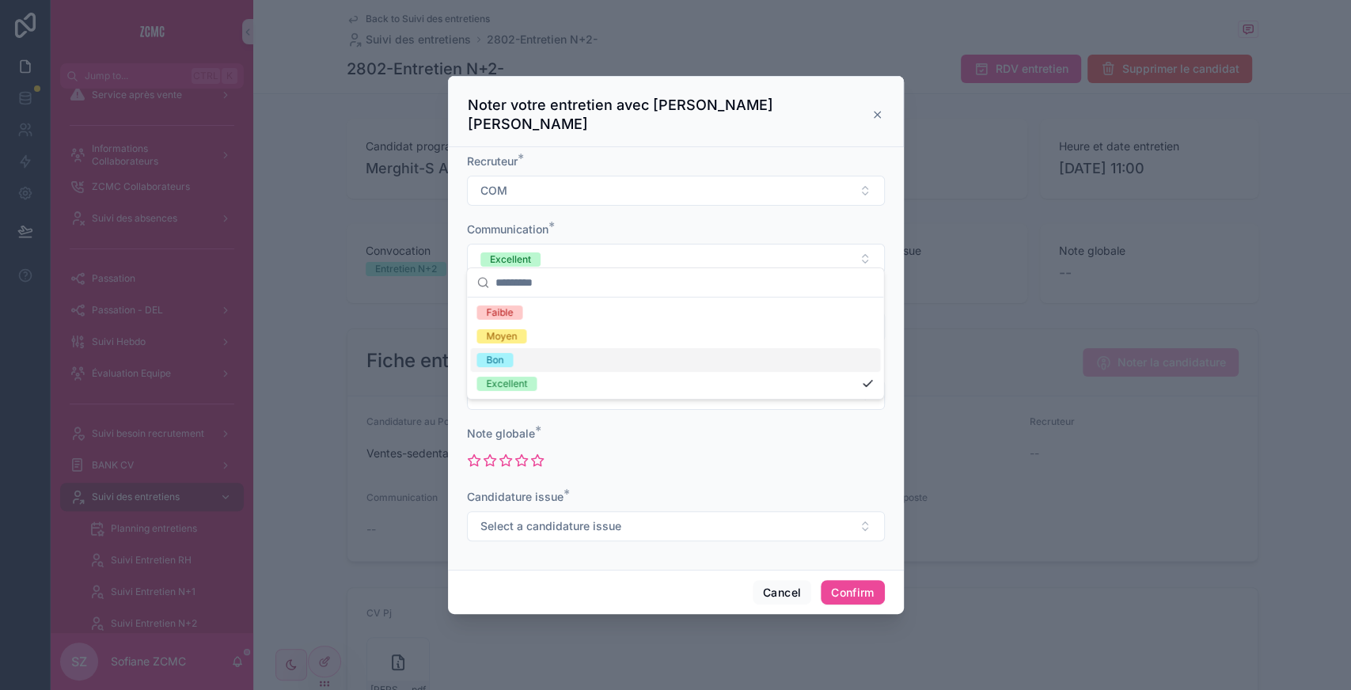
click at [518, 360] on div "Bon" at bounding box center [675, 360] width 410 height 24
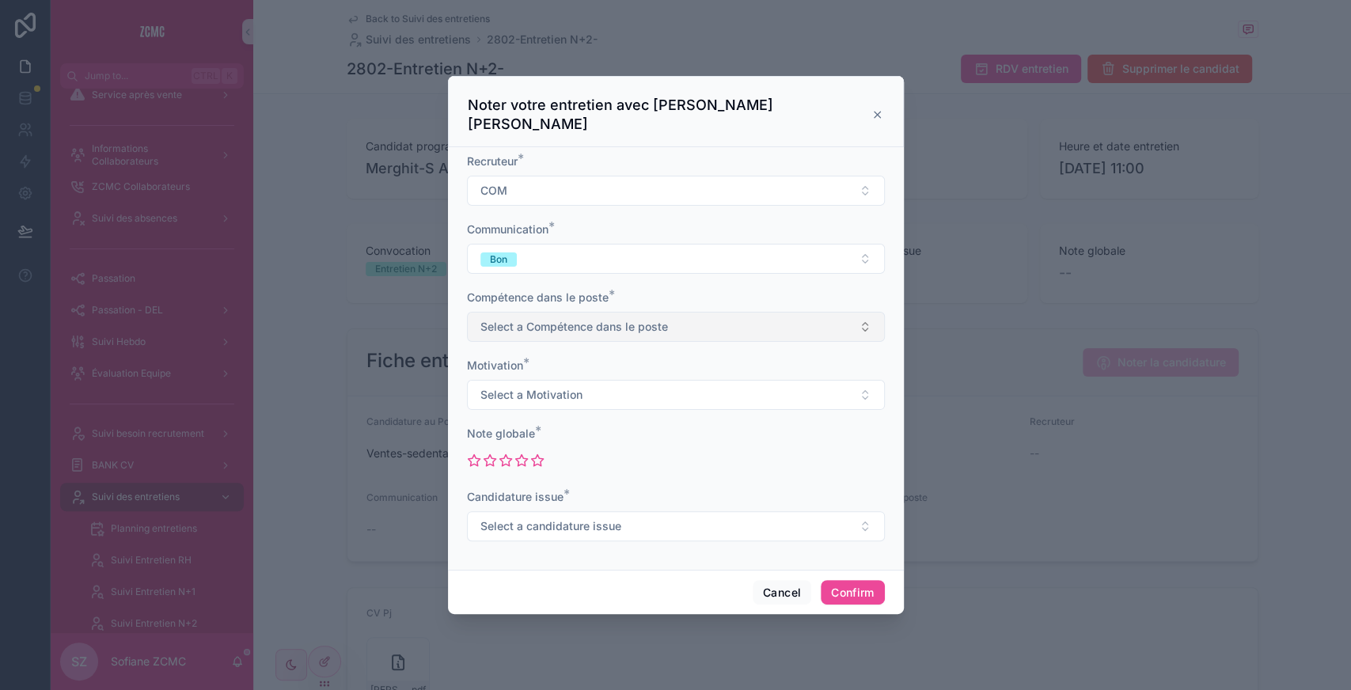
click at [579, 319] on span "Select a Compétence dans le poste" at bounding box center [574, 327] width 188 height 16
click at [539, 424] on div "Experimenté" at bounding box center [514, 427] width 57 height 14
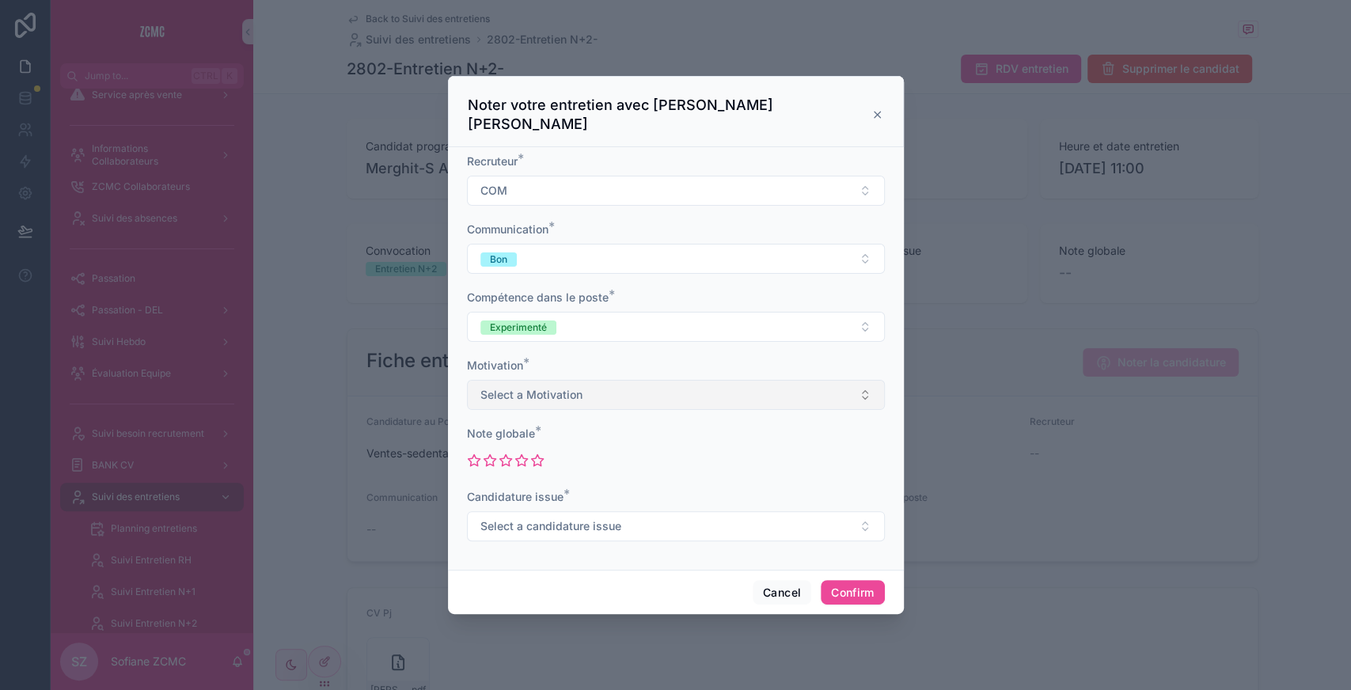
click at [525, 387] on span "Select a Motivation" at bounding box center [531, 395] width 102 height 16
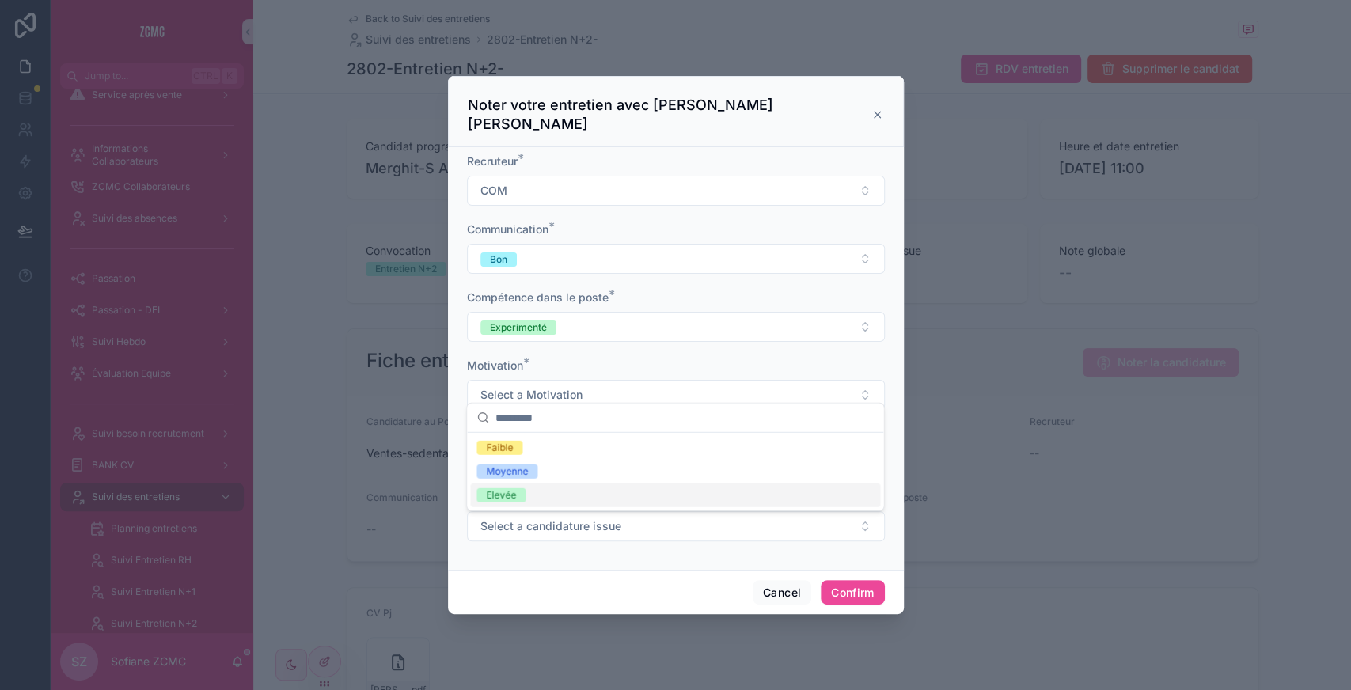
click at [516, 491] on span "Elevée" at bounding box center [500, 495] width 49 height 14
click at [525, 454] on icon at bounding box center [521, 459] width 12 height 11
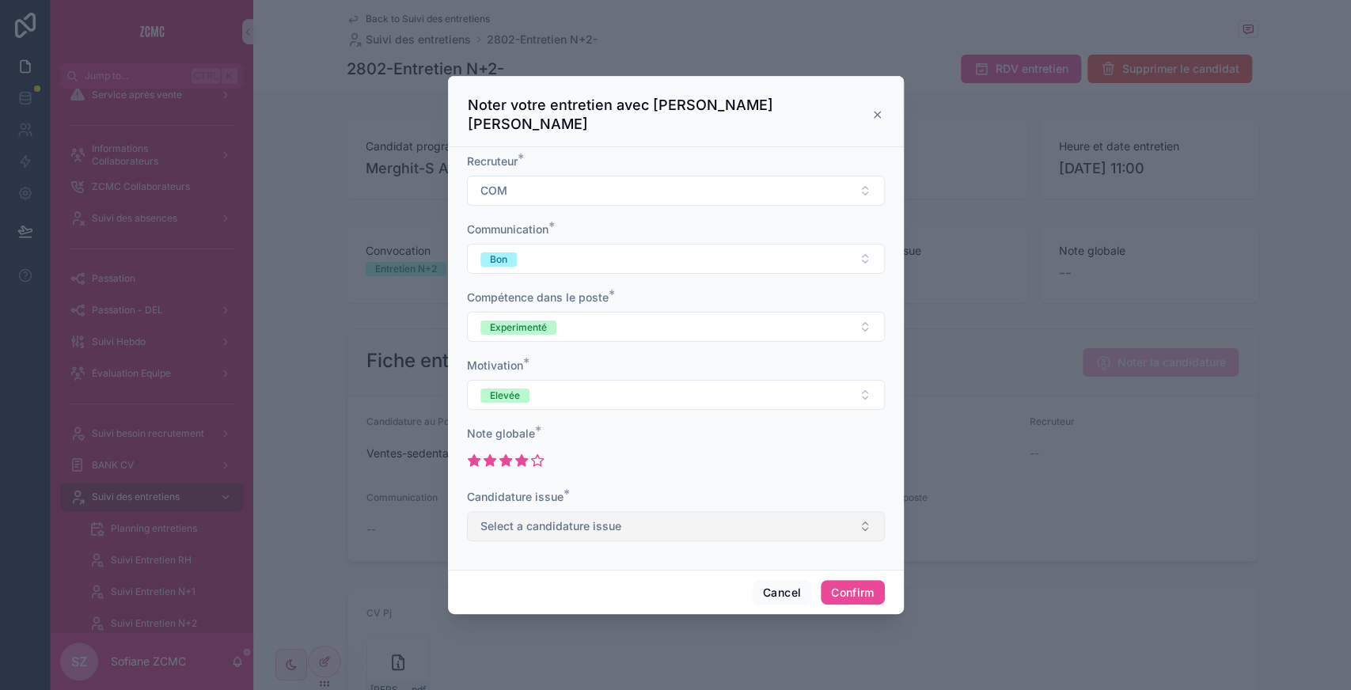
click at [519, 511] on button "Select a candidature issue" at bounding box center [676, 526] width 418 height 30
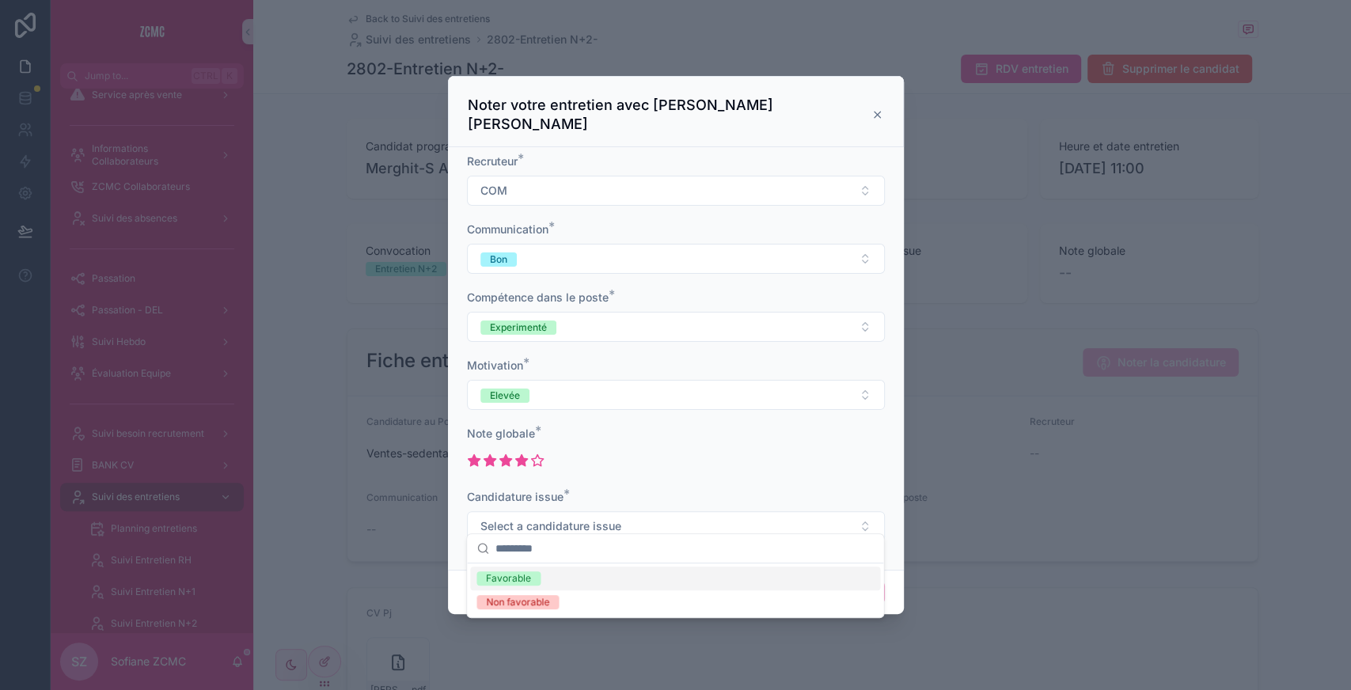
click at [532, 573] on span "Favorable" at bounding box center [508, 578] width 64 height 14
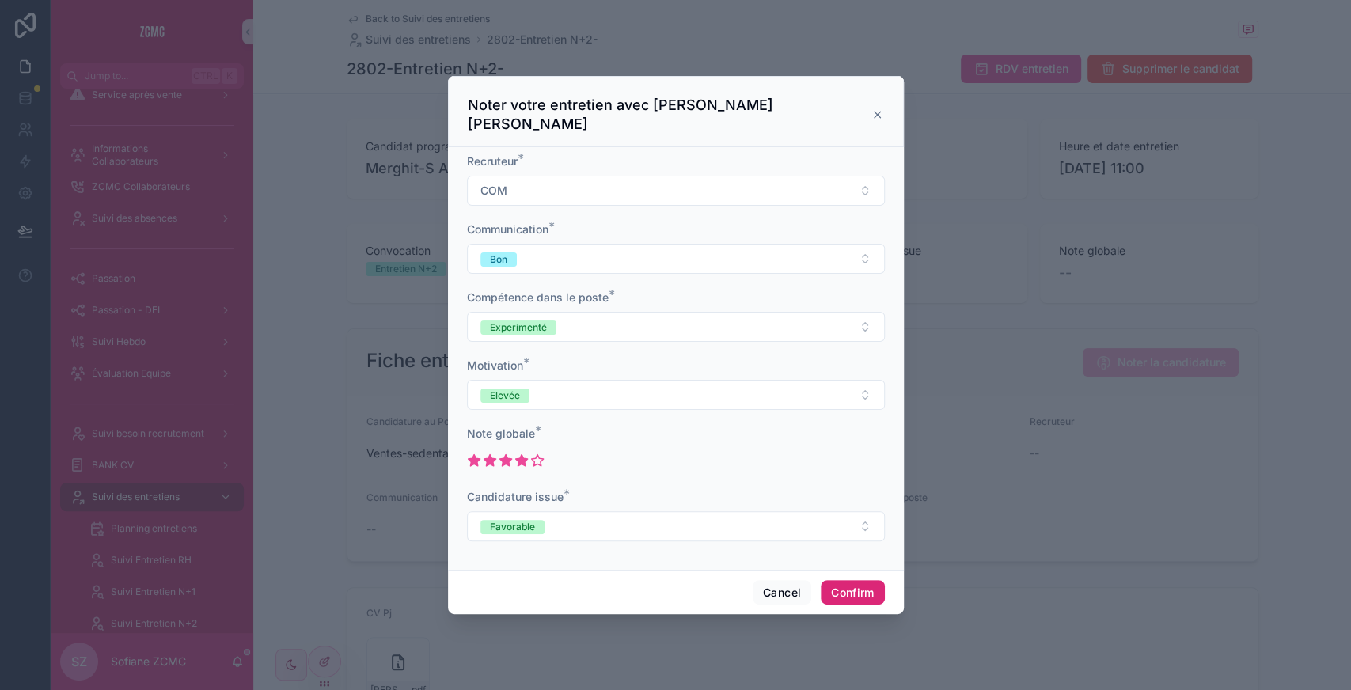
click at [851, 580] on button "Confirm" at bounding box center [852, 592] width 63 height 25
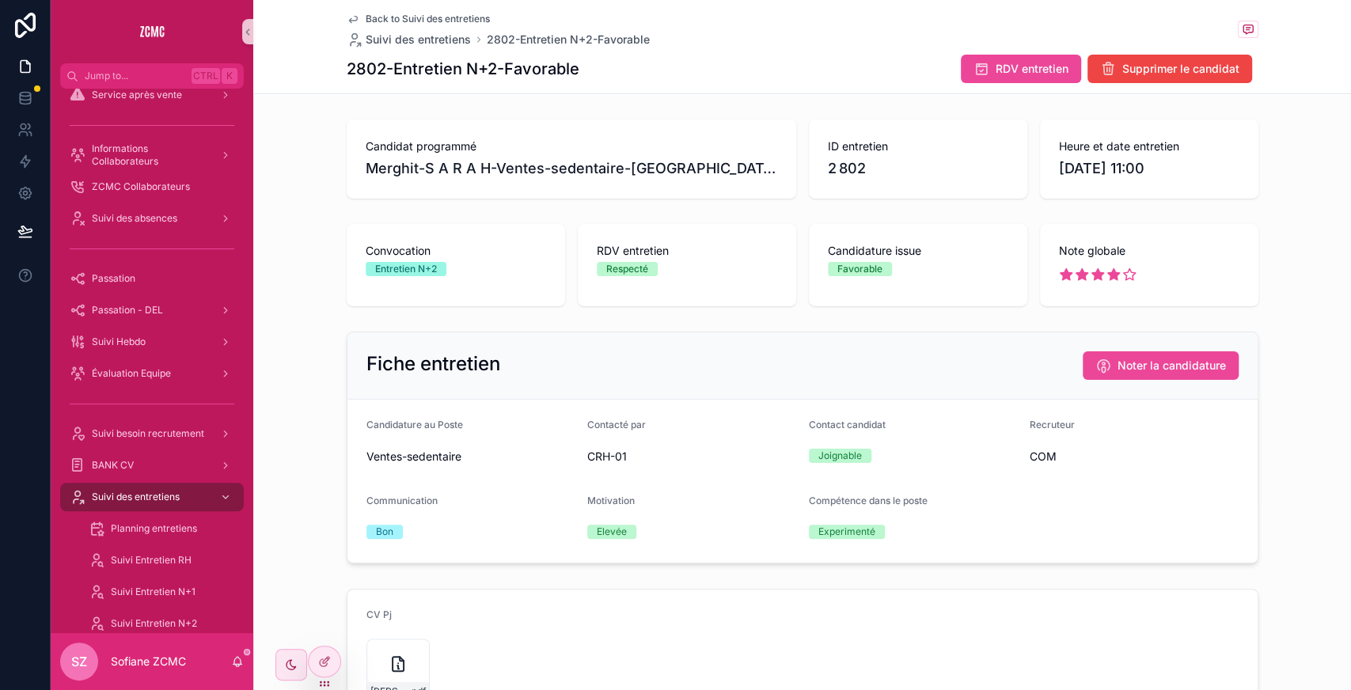
scroll to position [557, 0]
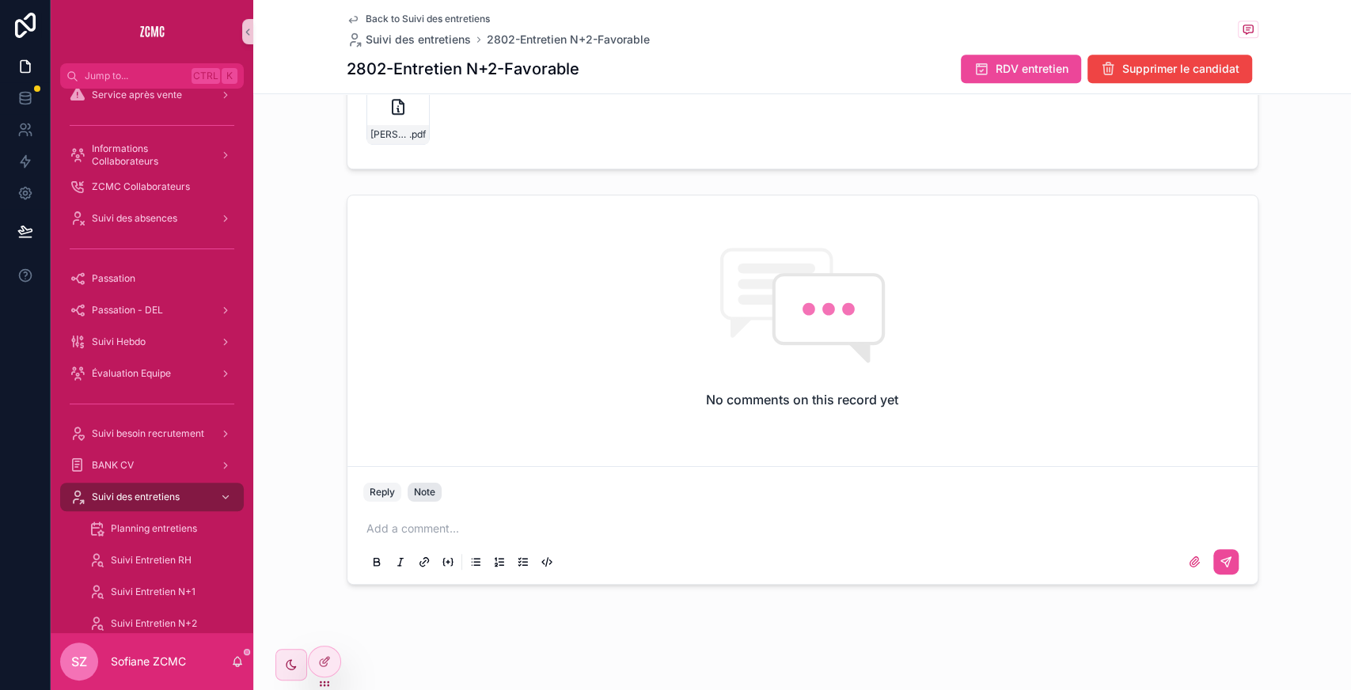
click at [414, 494] on div "Note" at bounding box center [424, 492] width 21 height 13
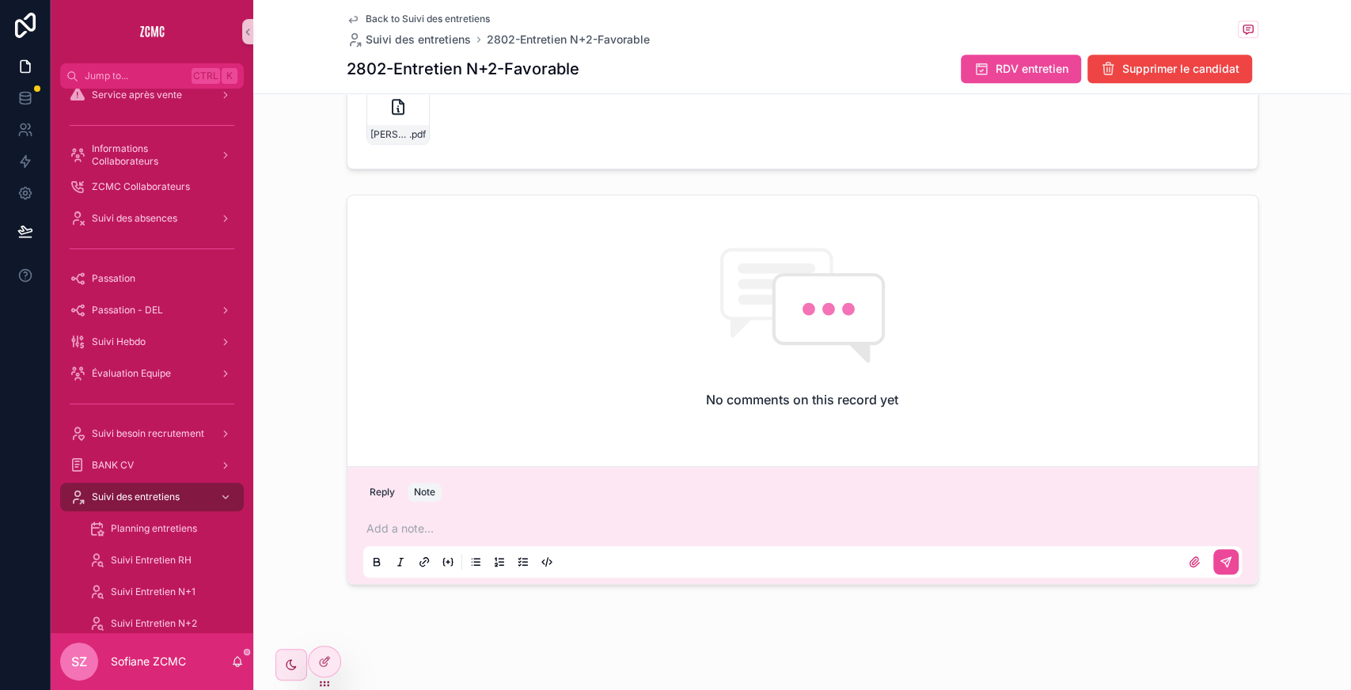
click at [412, 529] on p "scrollable content" at bounding box center [805, 529] width 878 height 16
click at [1220, 557] on icon "scrollable content" at bounding box center [1224, 561] width 9 height 9
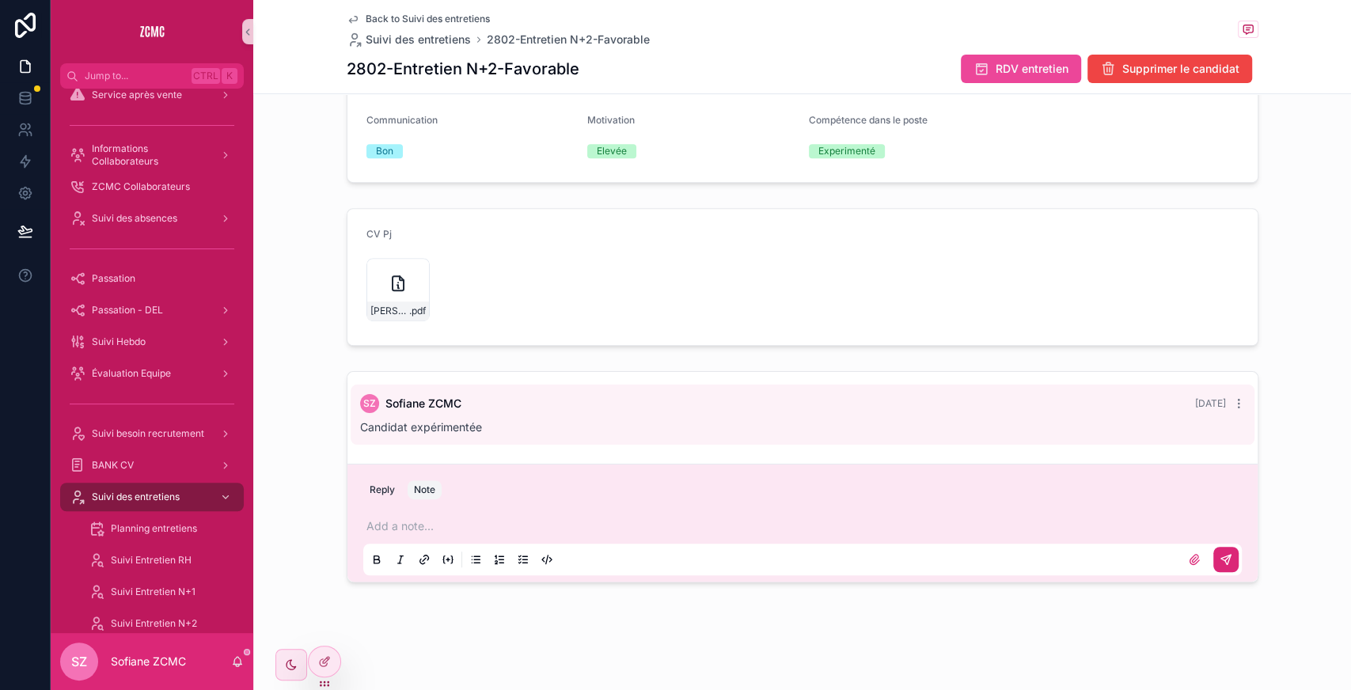
scroll to position [378, 0]
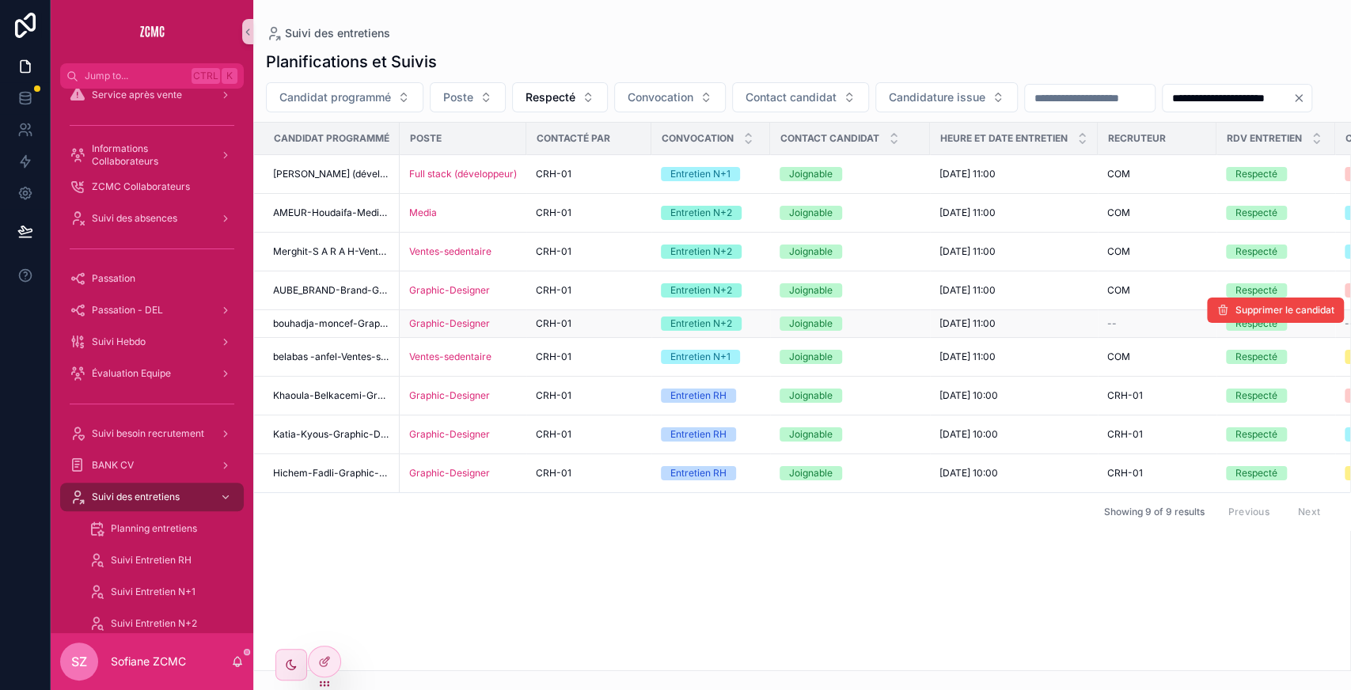
click at [359, 330] on span "bouhadja-moncef-Graphic-Designer-Alger" at bounding box center [331, 323] width 117 height 13
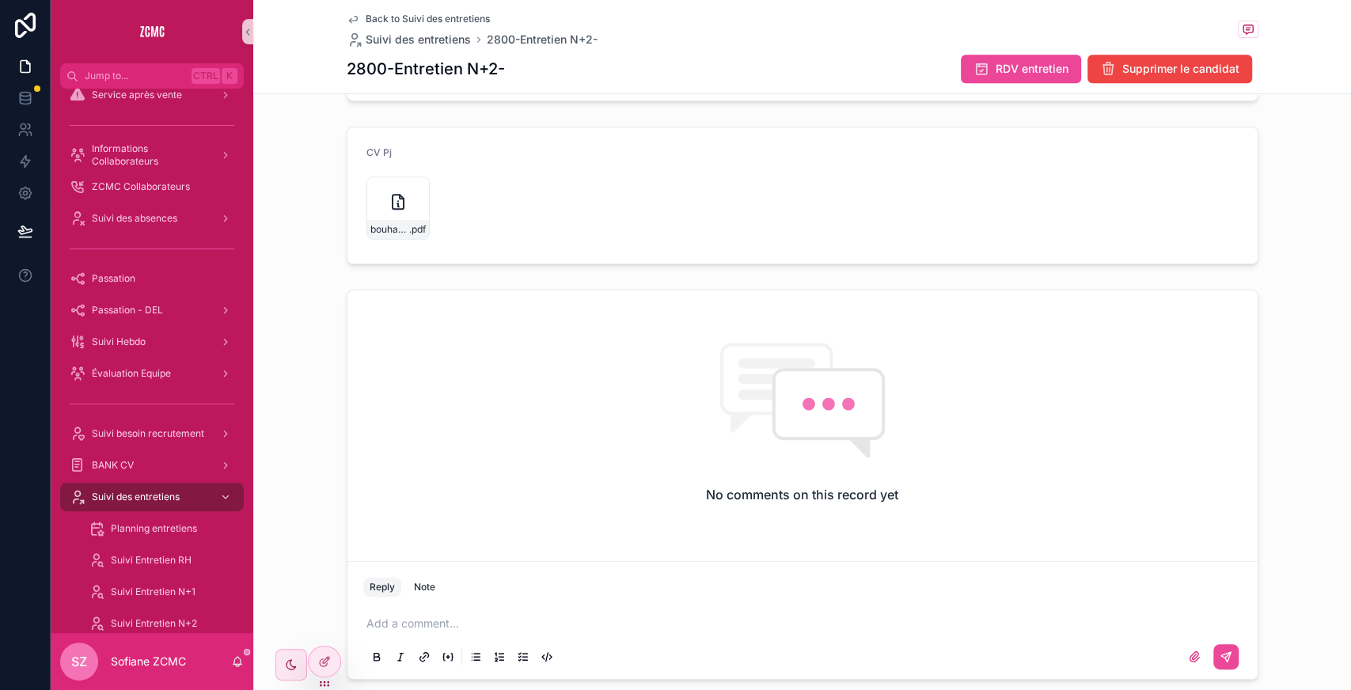
scroll to position [508, 0]
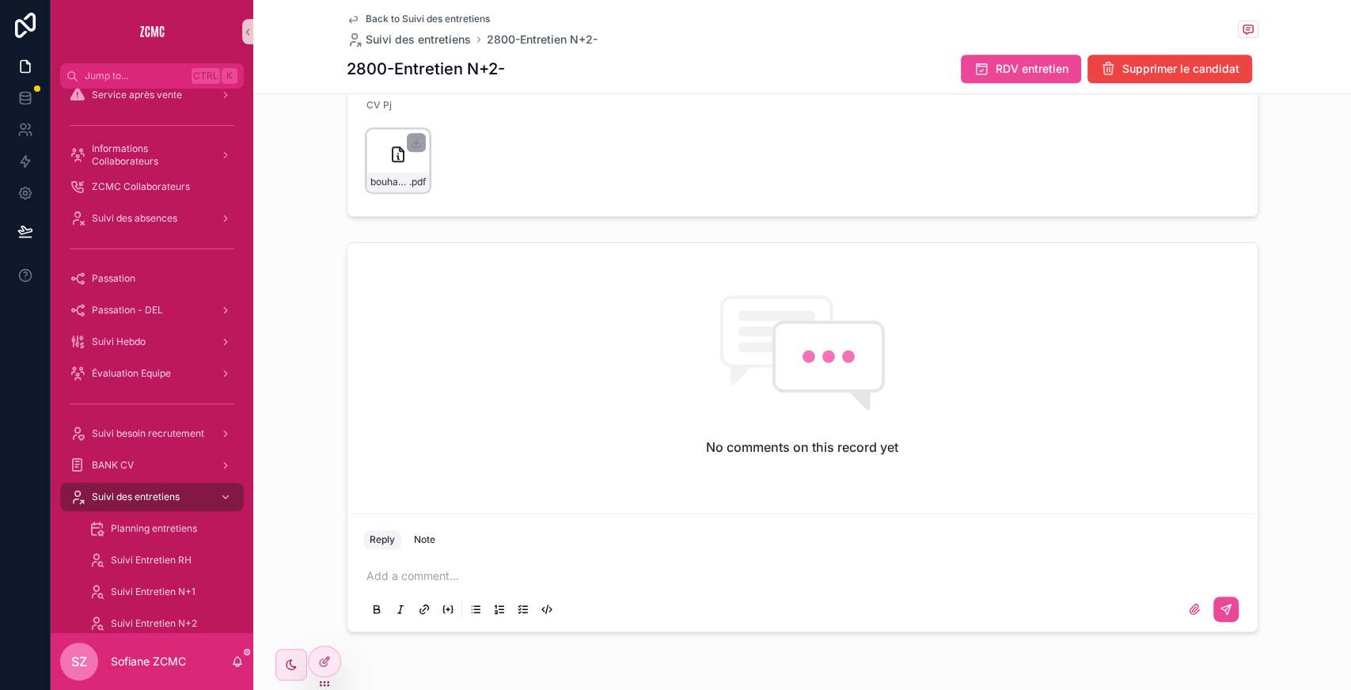
click at [389, 157] on icon "scrollable content" at bounding box center [398, 154] width 19 height 19
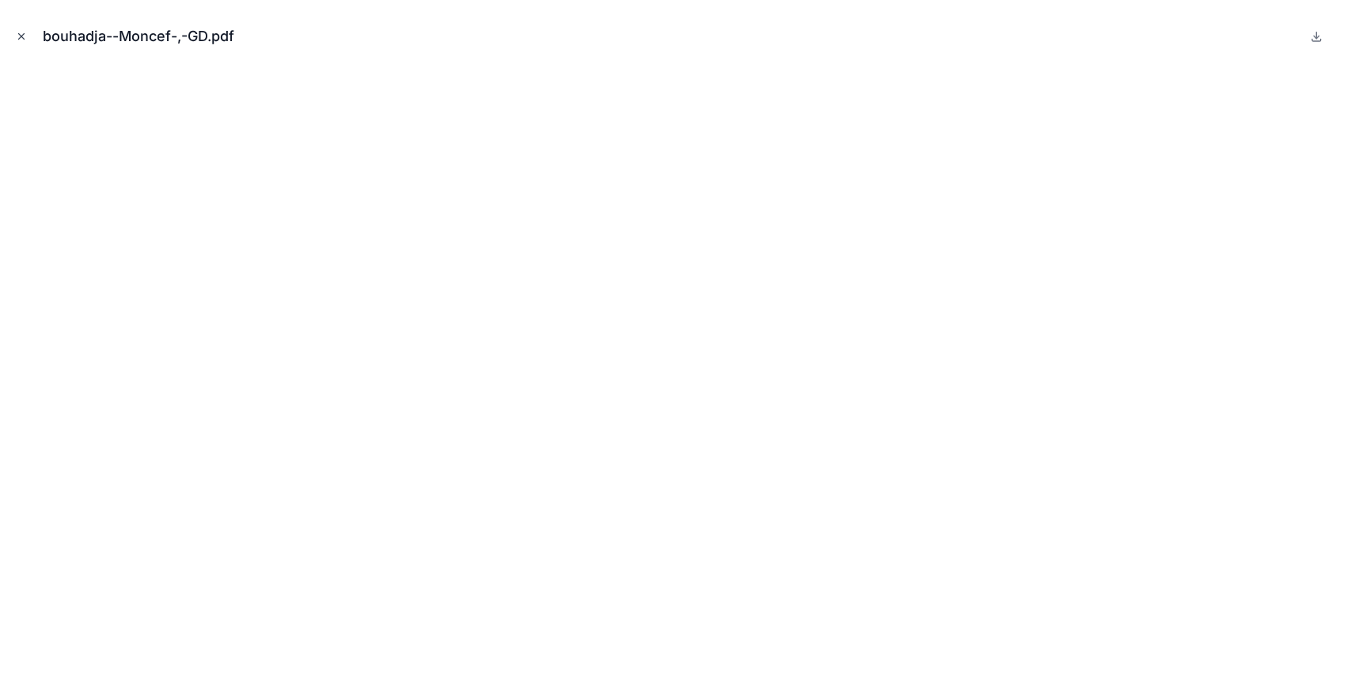
click at [14, 38] on button "Close modal" at bounding box center [21, 36] width 17 height 17
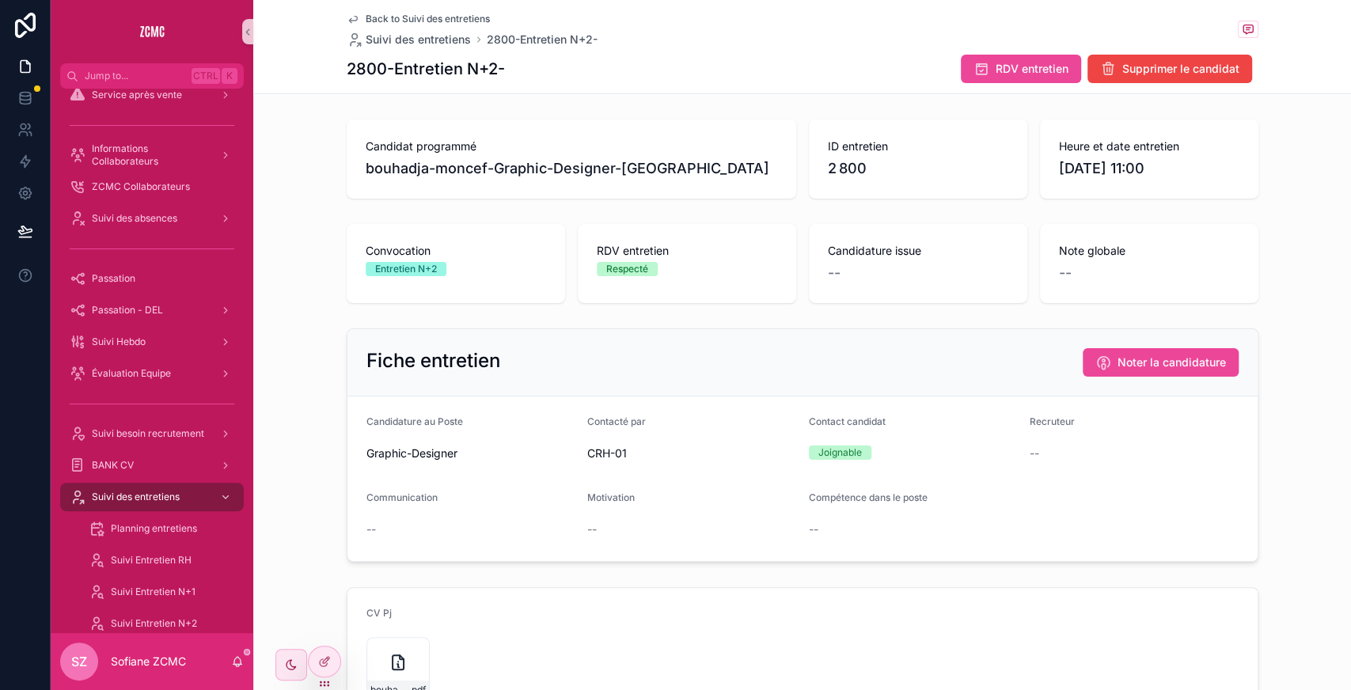
click at [1119, 387] on div "Fiche entretien Noter la candidature" at bounding box center [802, 362] width 910 height 67
click at [1117, 364] on span "Noter la candidature" at bounding box center [1171, 362] width 108 height 16
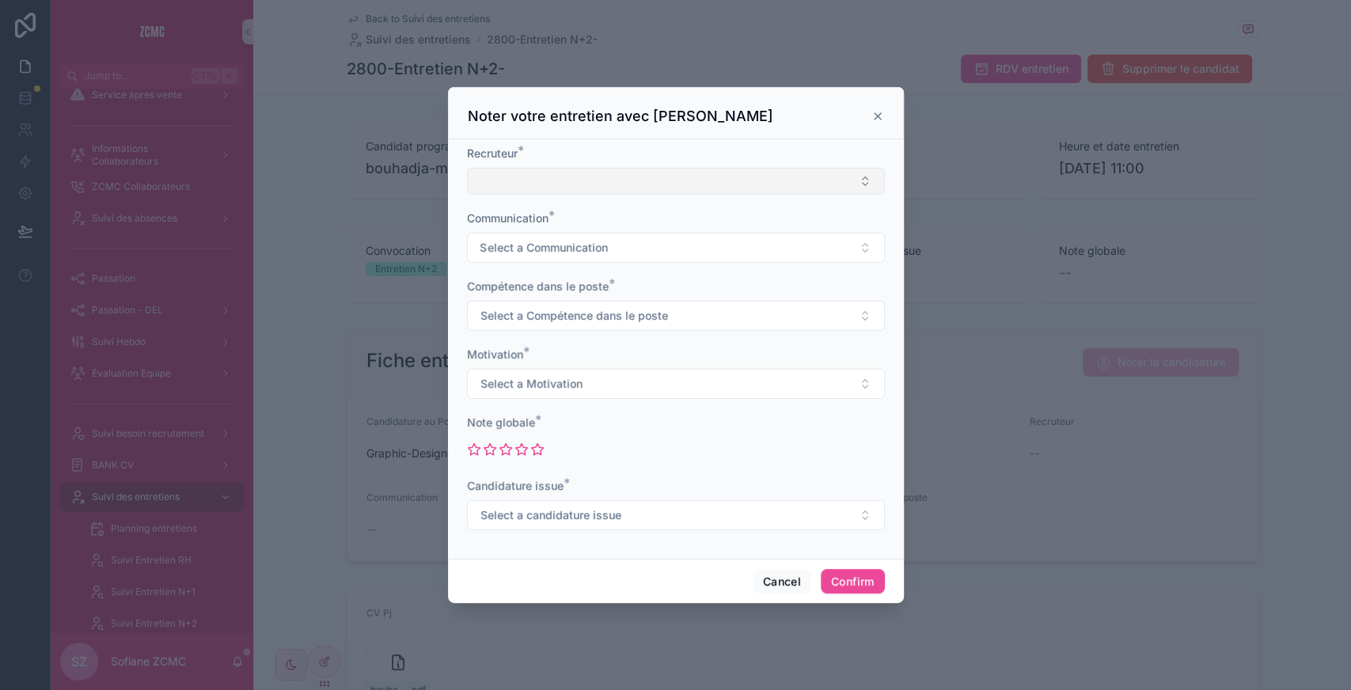
click at [570, 188] on button "Select Button" at bounding box center [676, 181] width 418 height 27
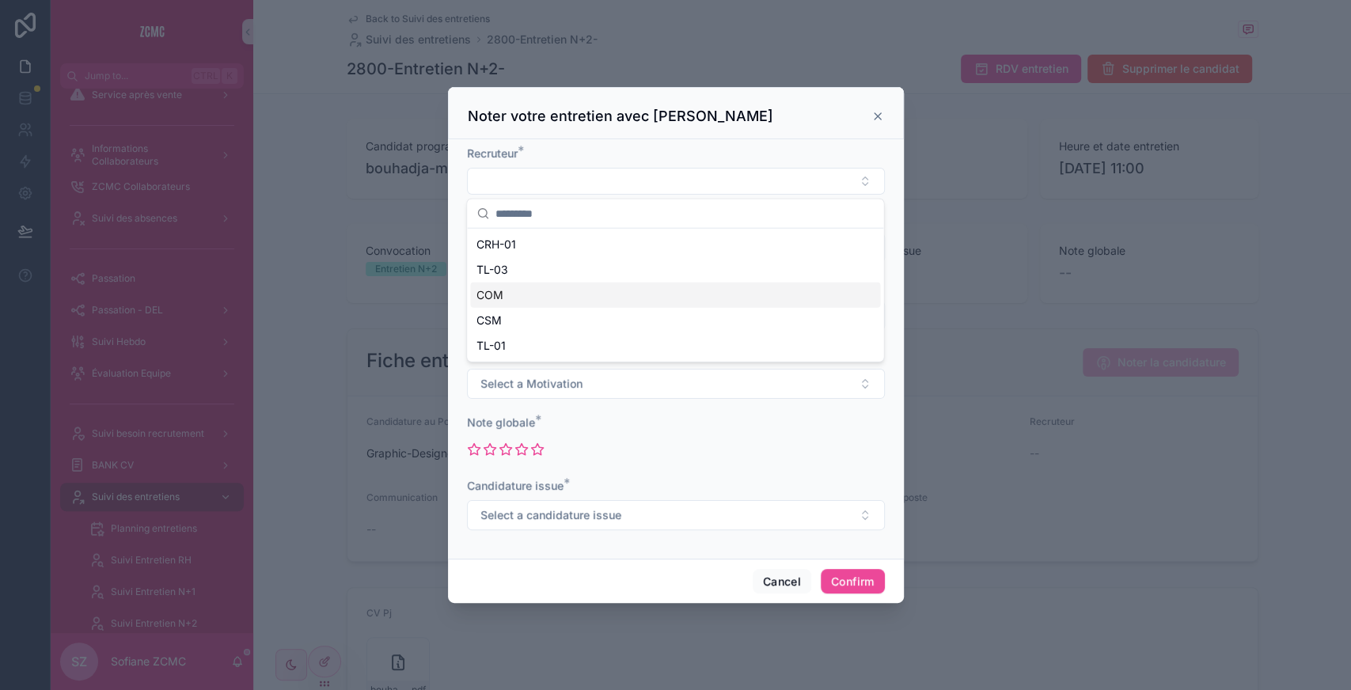
click at [524, 296] on div "COM" at bounding box center [675, 294] width 410 height 25
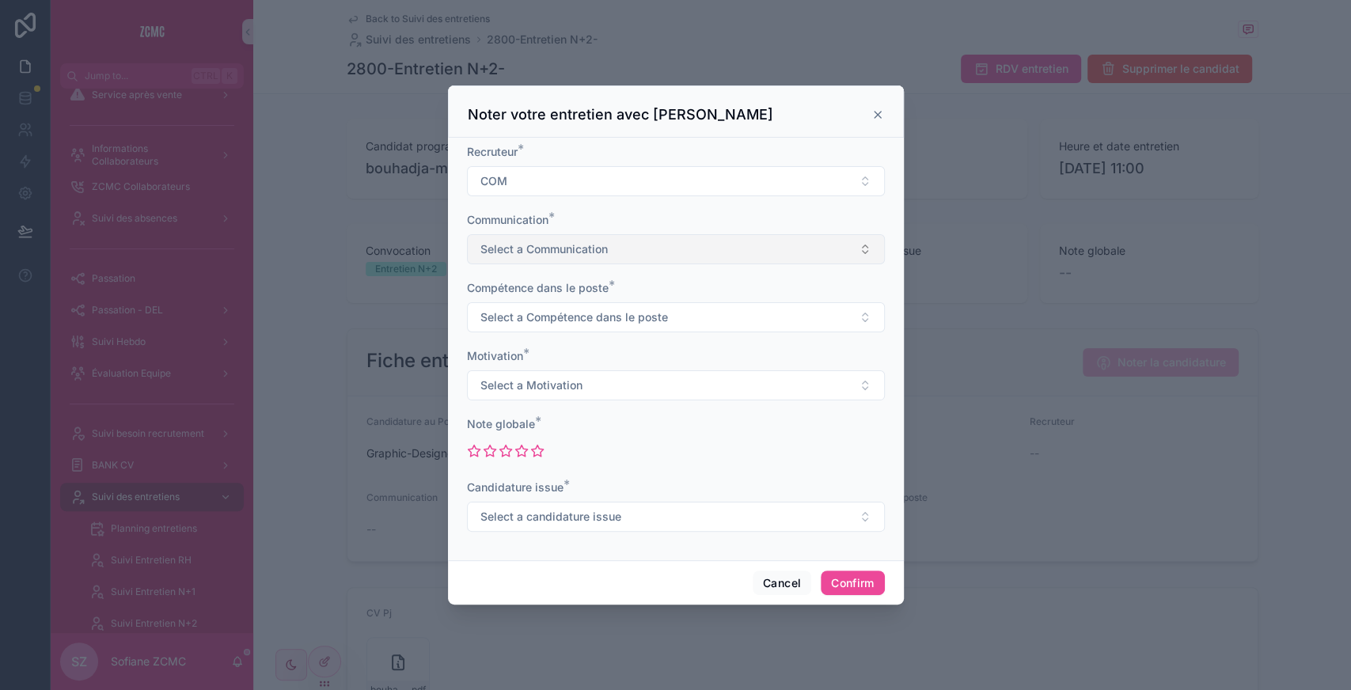
click at [519, 247] on span "Select a Communication" at bounding box center [543, 249] width 127 height 16
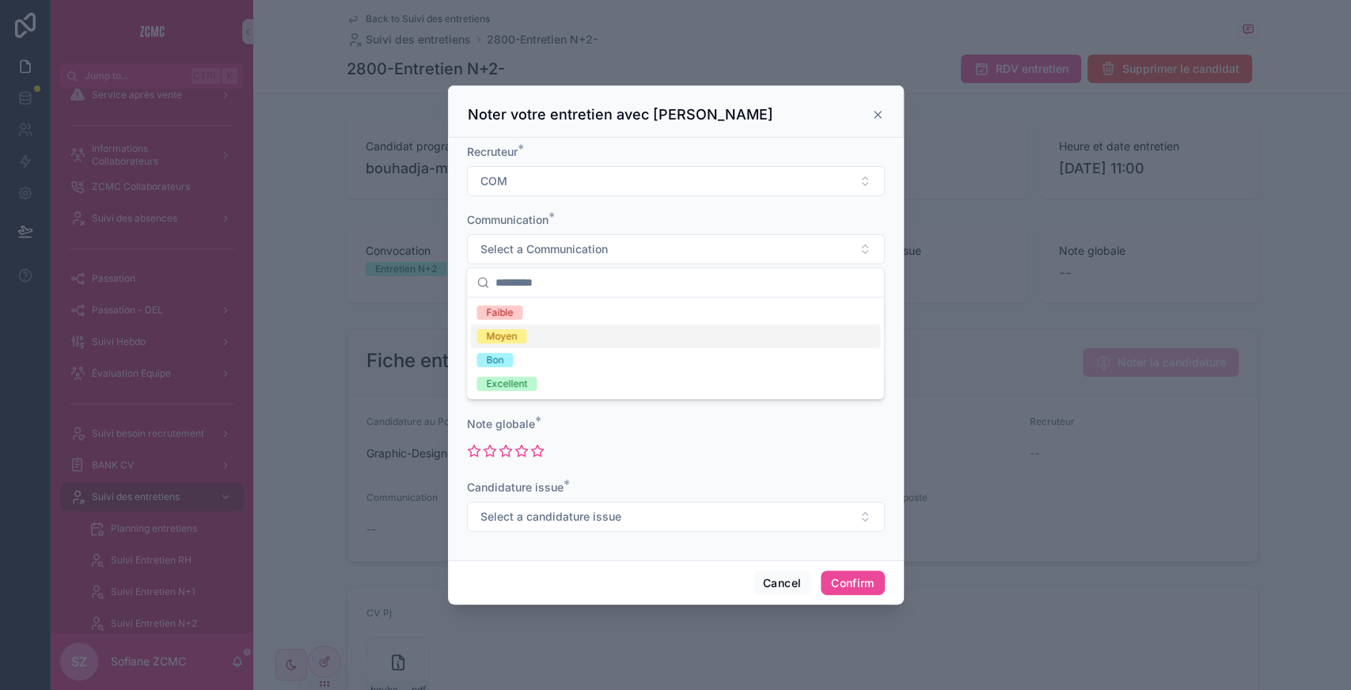
click at [520, 339] on span "Moyen" at bounding box center [501, 336] width 50 height 14
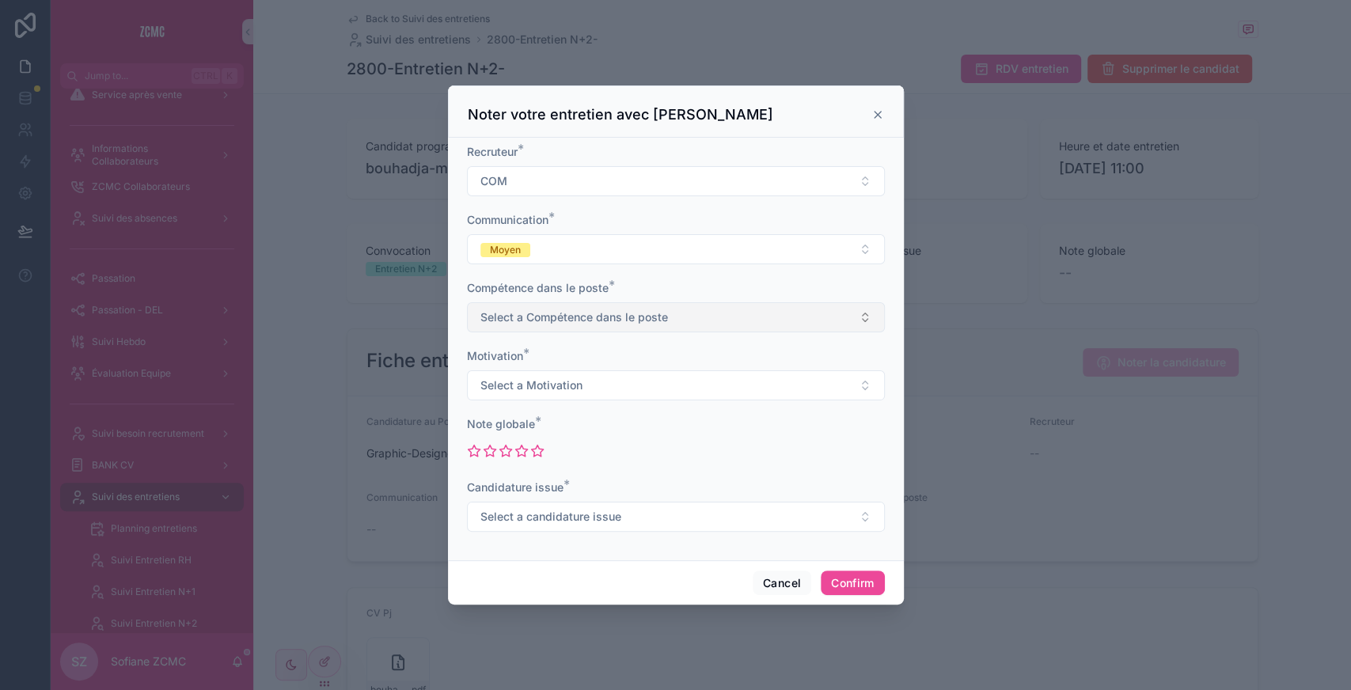
click at [535, 312] on span "Select a Compétence dans le poste" at bounding box center [574, 317] width 188 height 16
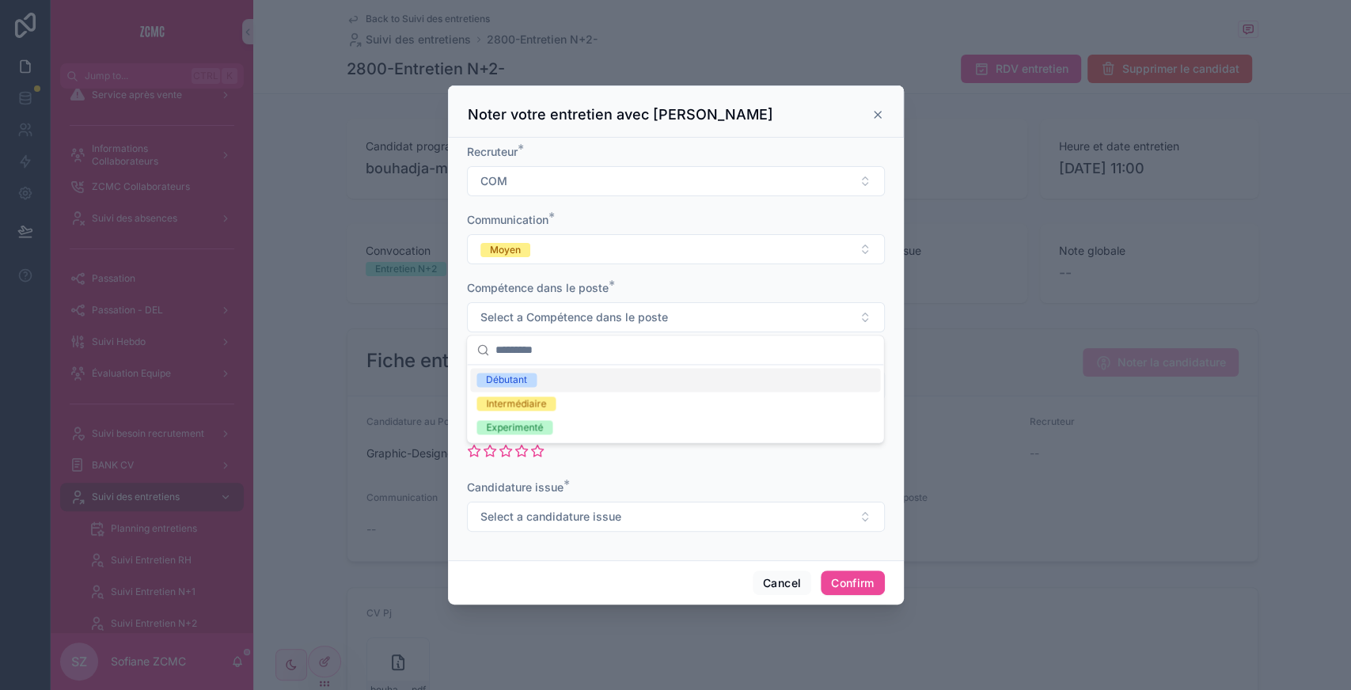
click at [506, 371] on div "Débutant" at bounding box center [675, 380] width 410 height 24
click at [543, 386] on span "Select a Motivation" at bounding box center [531, 385] width 102 height 16
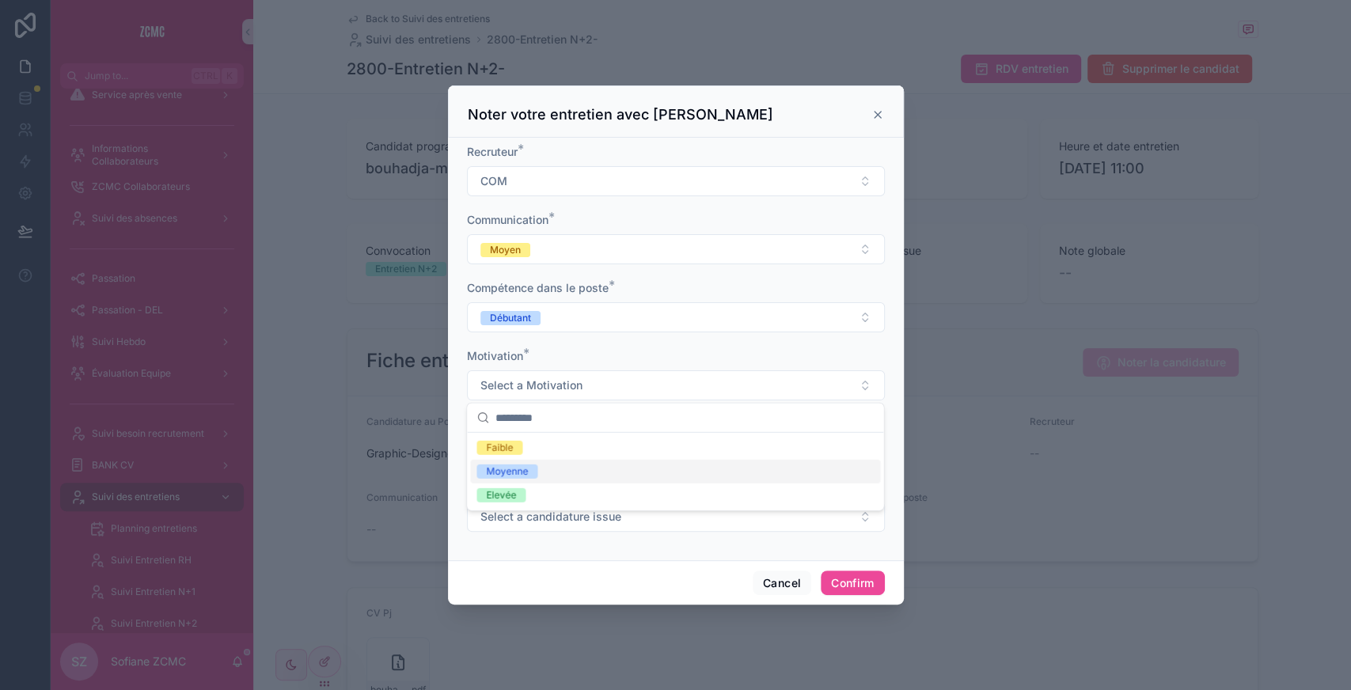
click at [529, 476] on span "Moyenne" at bounding box center [506, 471] width 61 height 14
click at [493, 449] on icon at bounding box center [489, 450] width 12 height 11
click at [546, 514] on span "Select a candidature issue" at bounding box center [550, 517] width 141 height 16
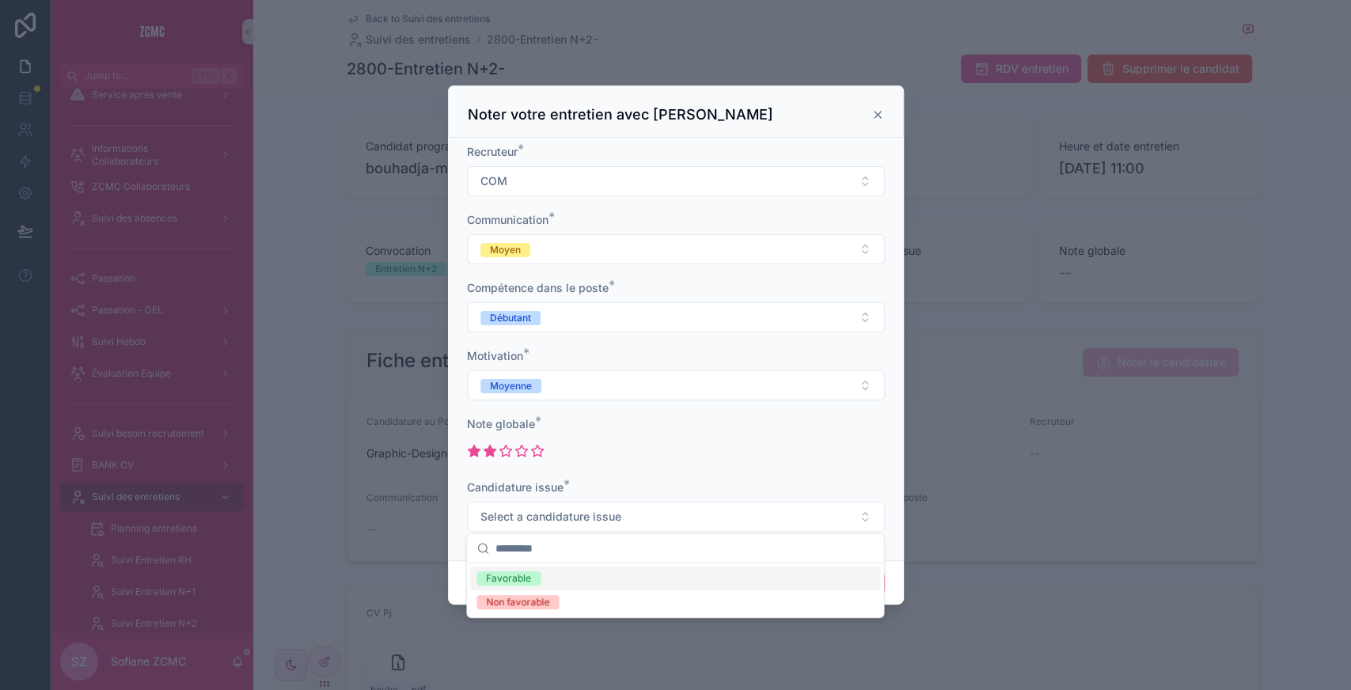
click at [563, 578] on div "Favorable" at bounding box center [675, 579] width 410 height 24
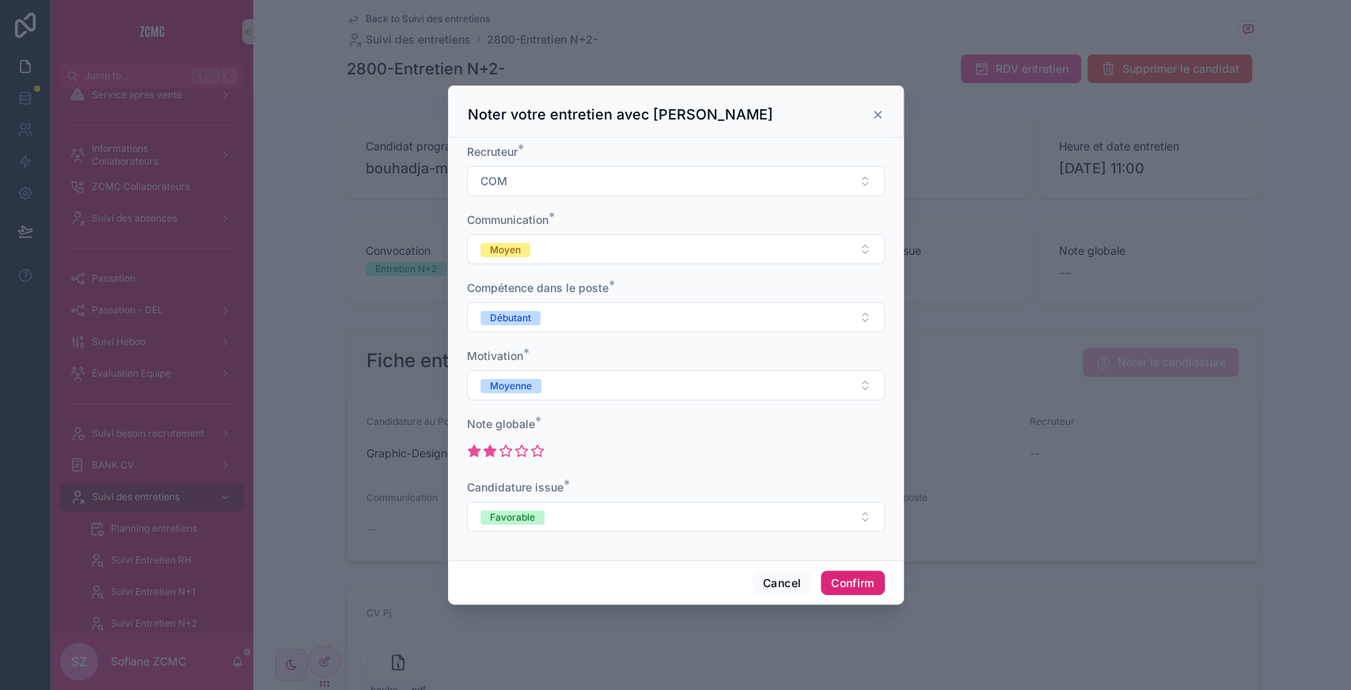
click at [839, 574] on button "Confirm" at bounding box center [852, 583] width 63 height 25
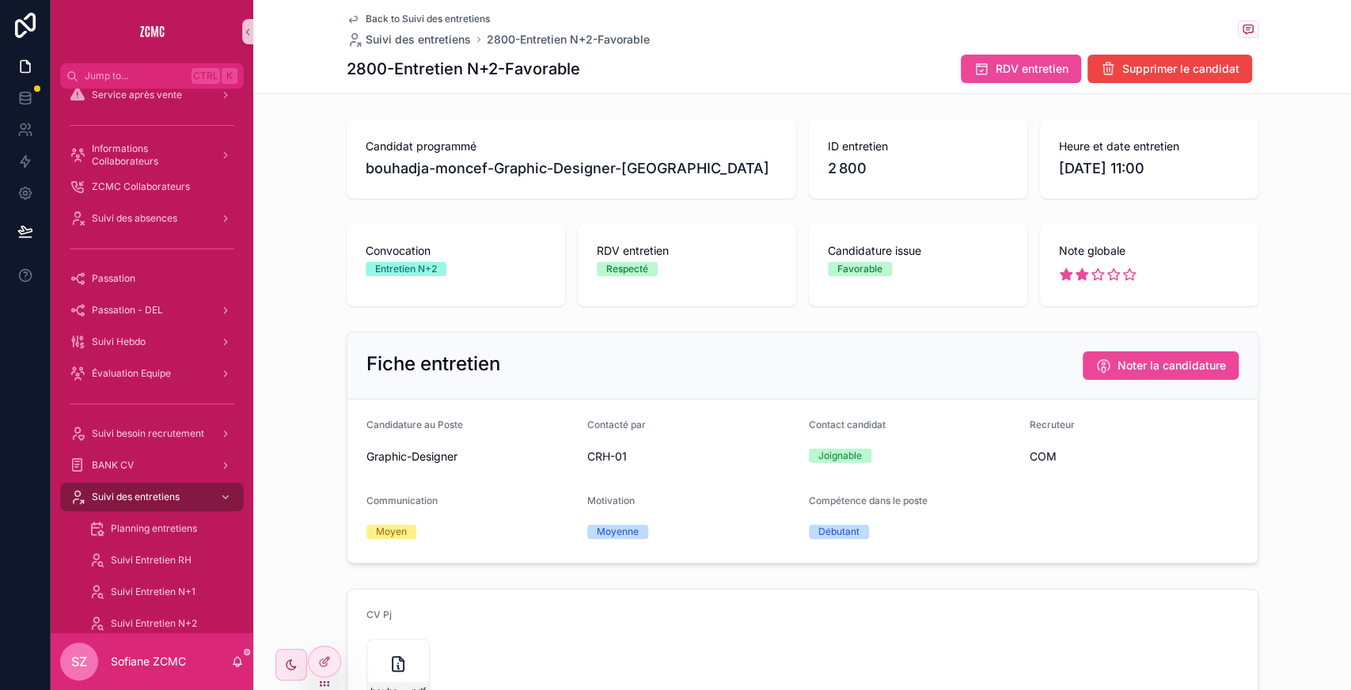
scroll to position [557, 0]
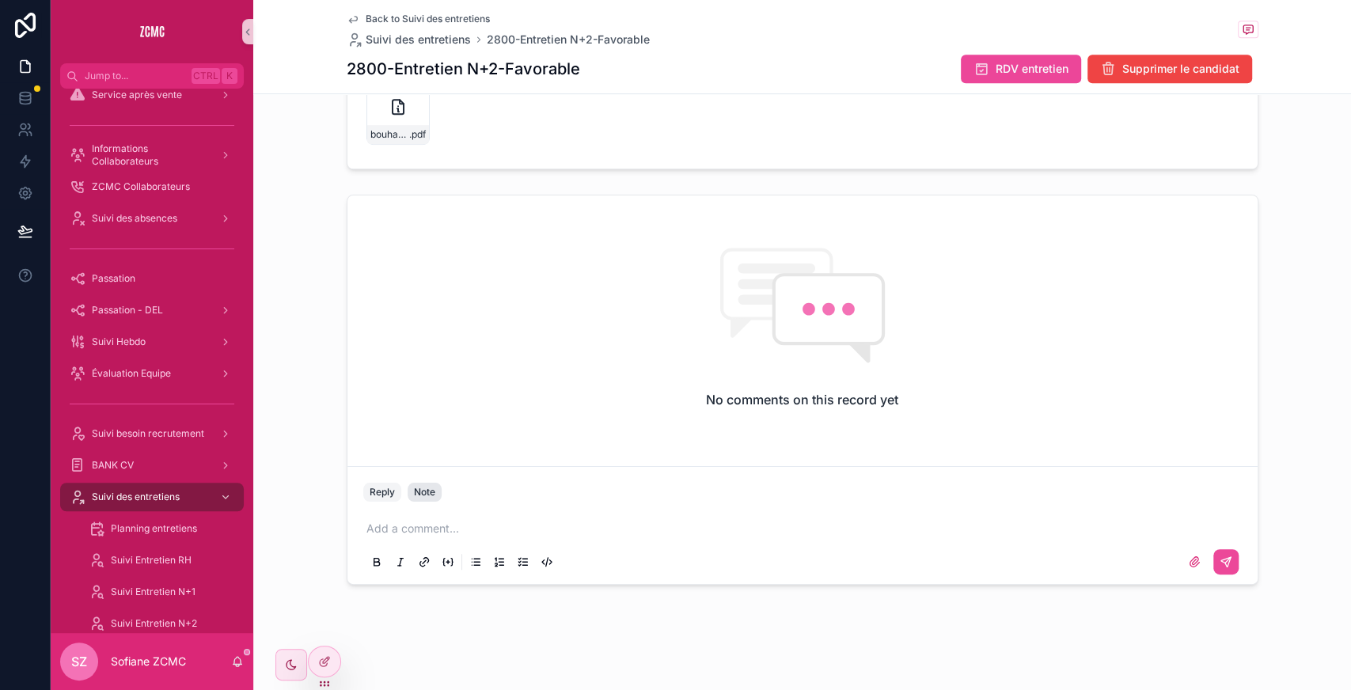
click at [418, 483] on button "Note" at bounding box center [425, 492] width 34 height 19
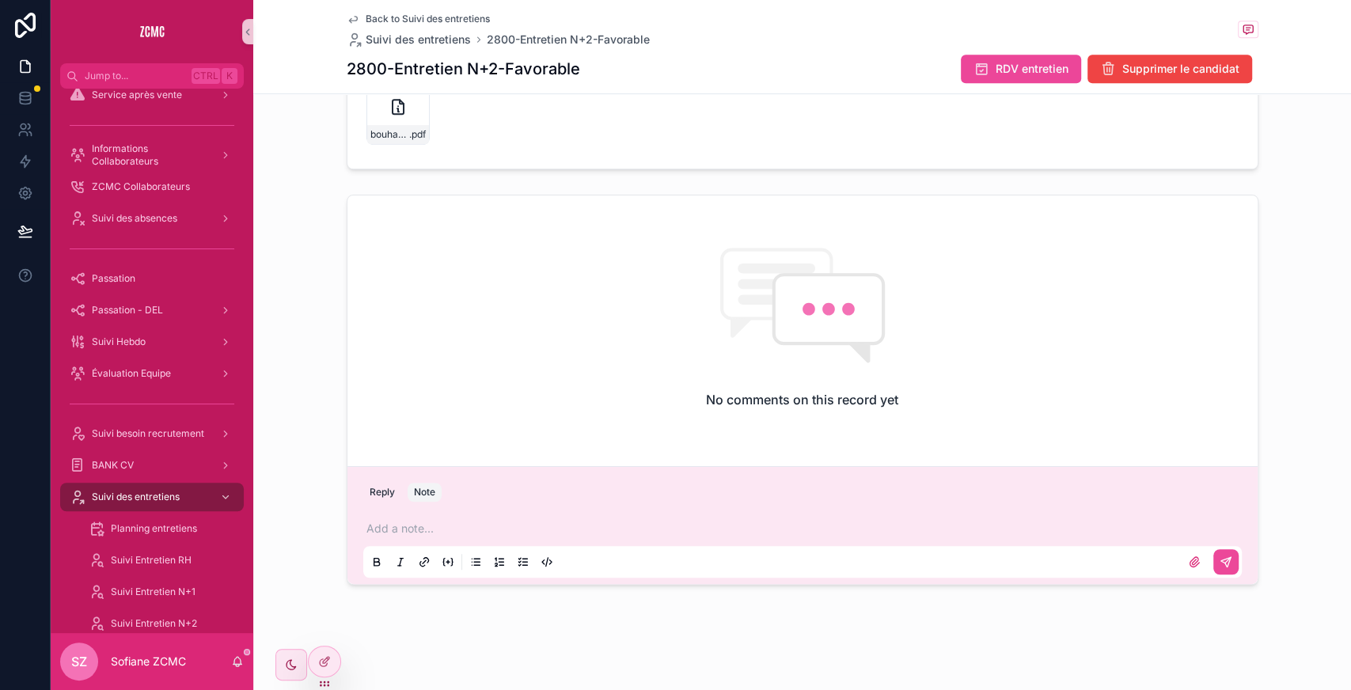
click at [402, 529] on p "scrollable content" at bounding box center [805, 529] width 878 height 16
click at [1222, 555] on icon "scrollable content" at bounding box center [1225, 561] width 13 height 13
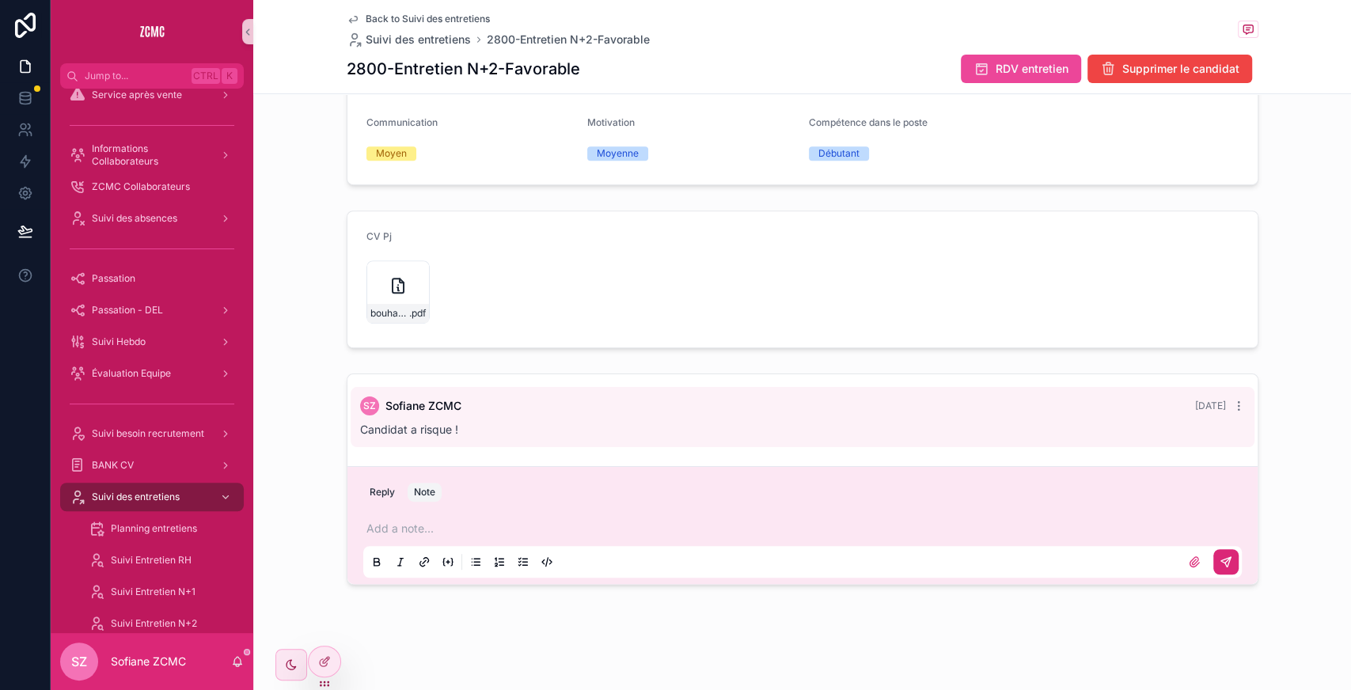
click at [850, 458] on div "SZ Sofiane ZCMC Aujourd’hui Candidat a risque !" at bounding box center [802, 420] width 910 height 92
click at [160, 498] on span "Suivi des entretiens" at bounding box center [136, 497] width 88 height 13
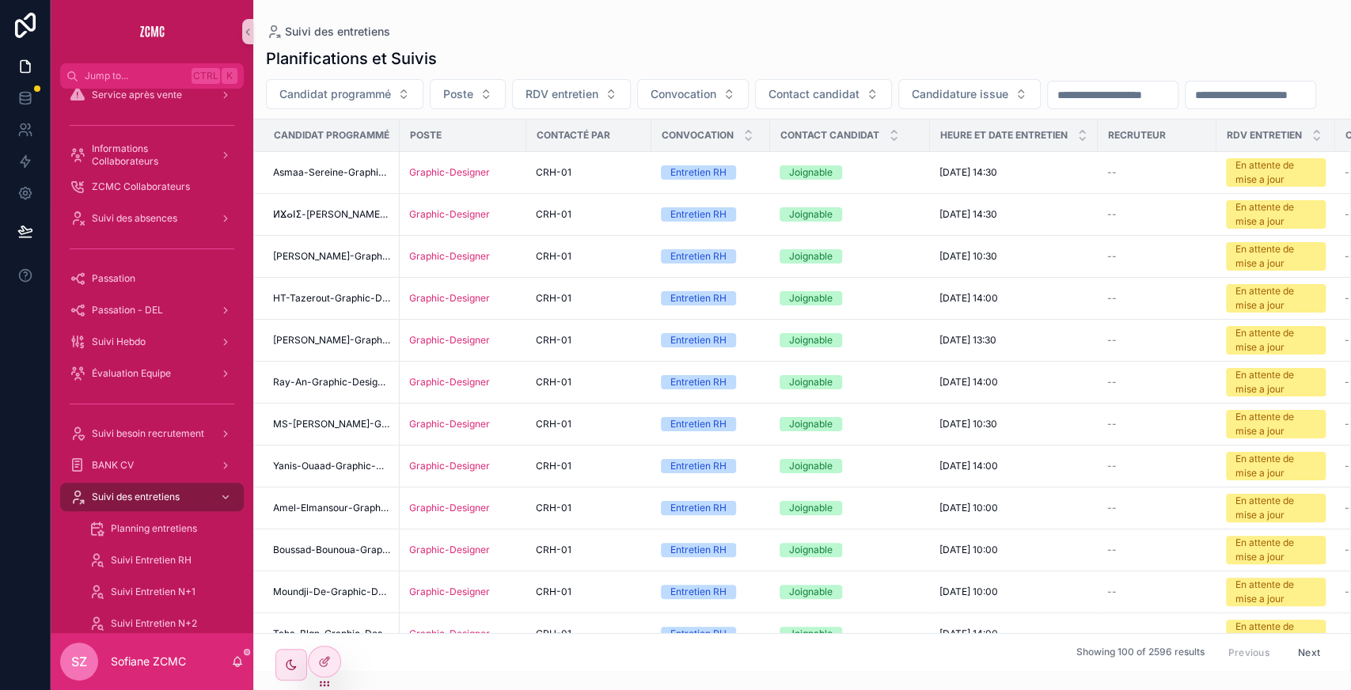
click at [1185, 106] on input "scrollable content" at bounding box center [1250, 95] width 130 height 22
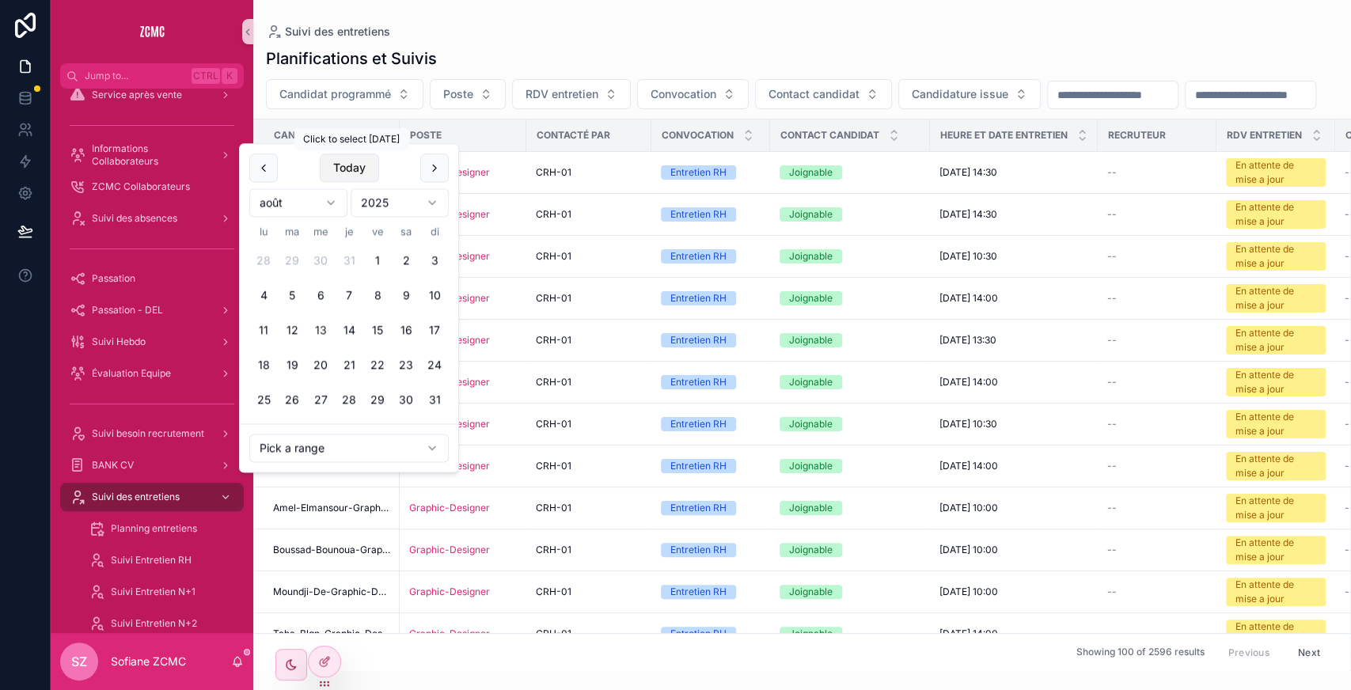
click at [347, 166] on button "Today" at bounding box center [349, 168] width 59 height 28
type input "**********"
click at [570, 109] on div "**********" at bounding box center [801, 94] width 1097 height 30
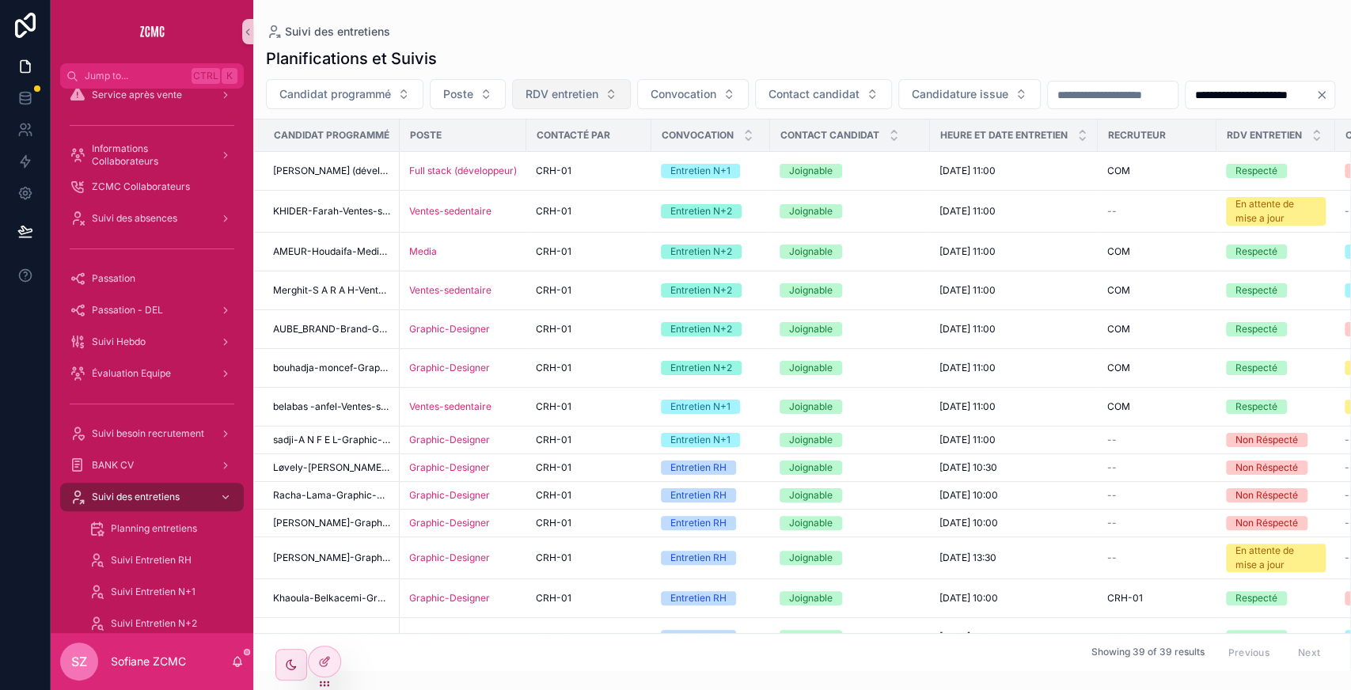
click at [624, 98] on button "RDV entretien" at bounding box center [571, 94] width 119 height 30
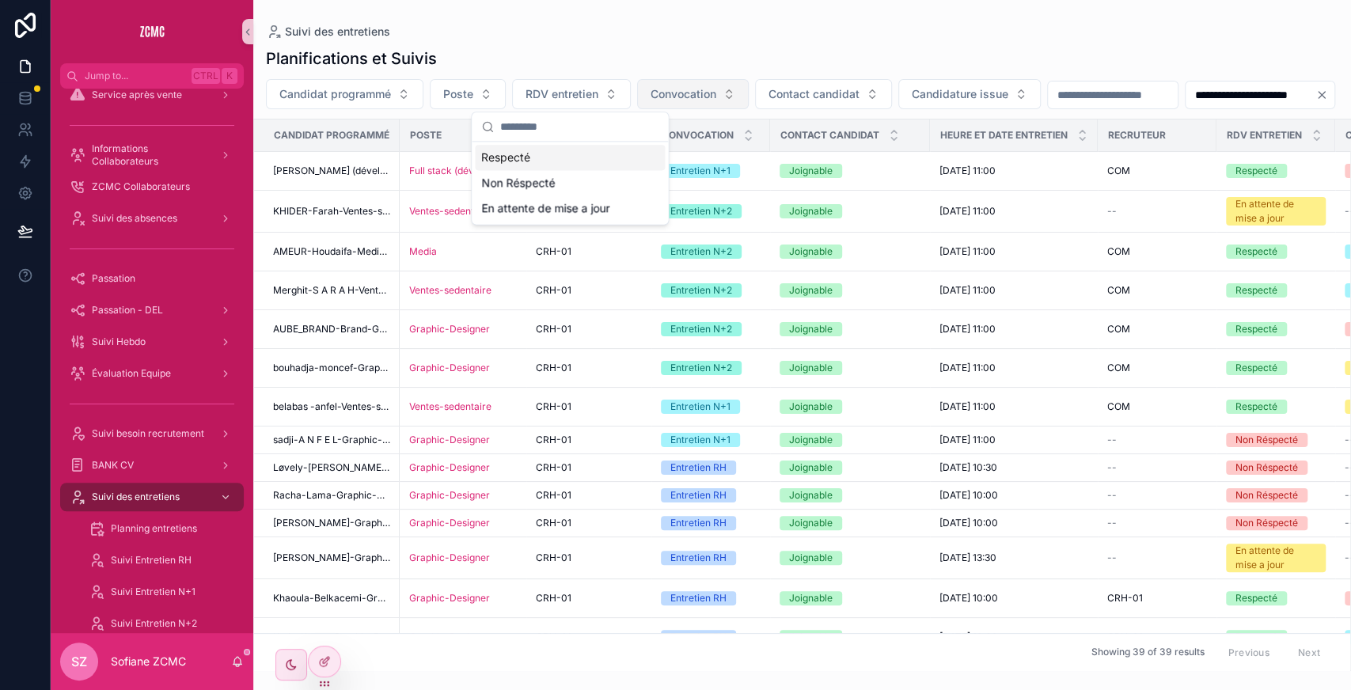
click at [668, 103] on button "Convocation" at bounding box center [693, 94] width 112 height 30
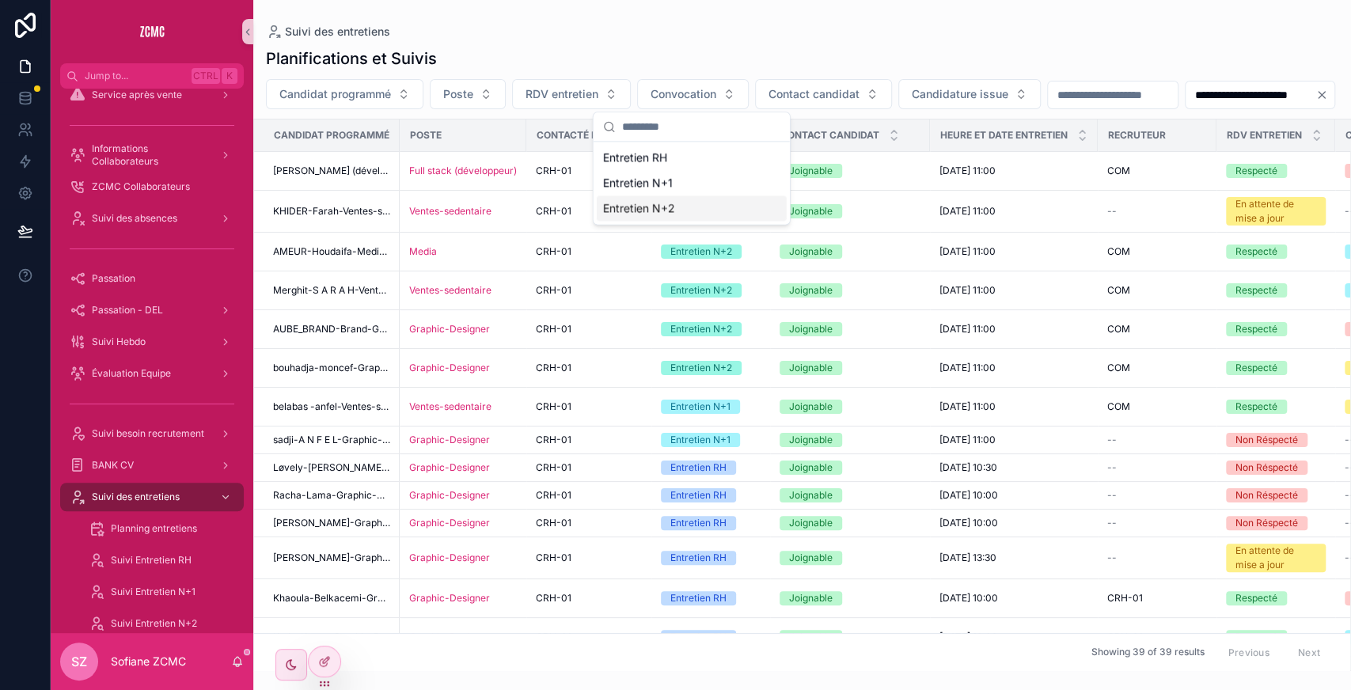
click at [645, 201] on div "Entretien N+2" at bounding box center [692, 207] width 190 height 25
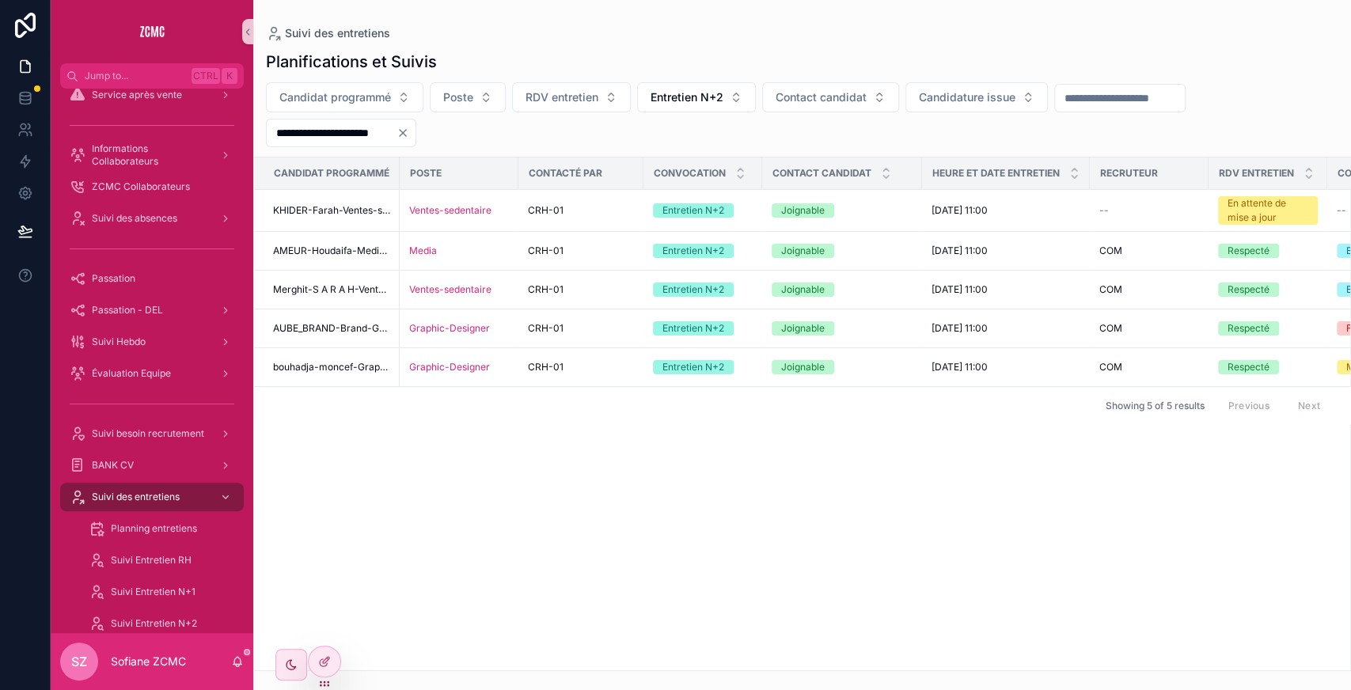
click at [511, 453] on div "Candidat programmé Poste Contacté par Convocation Contact candidat Heure et dat…" at bounding box center [802, 413] width 1096 height 513
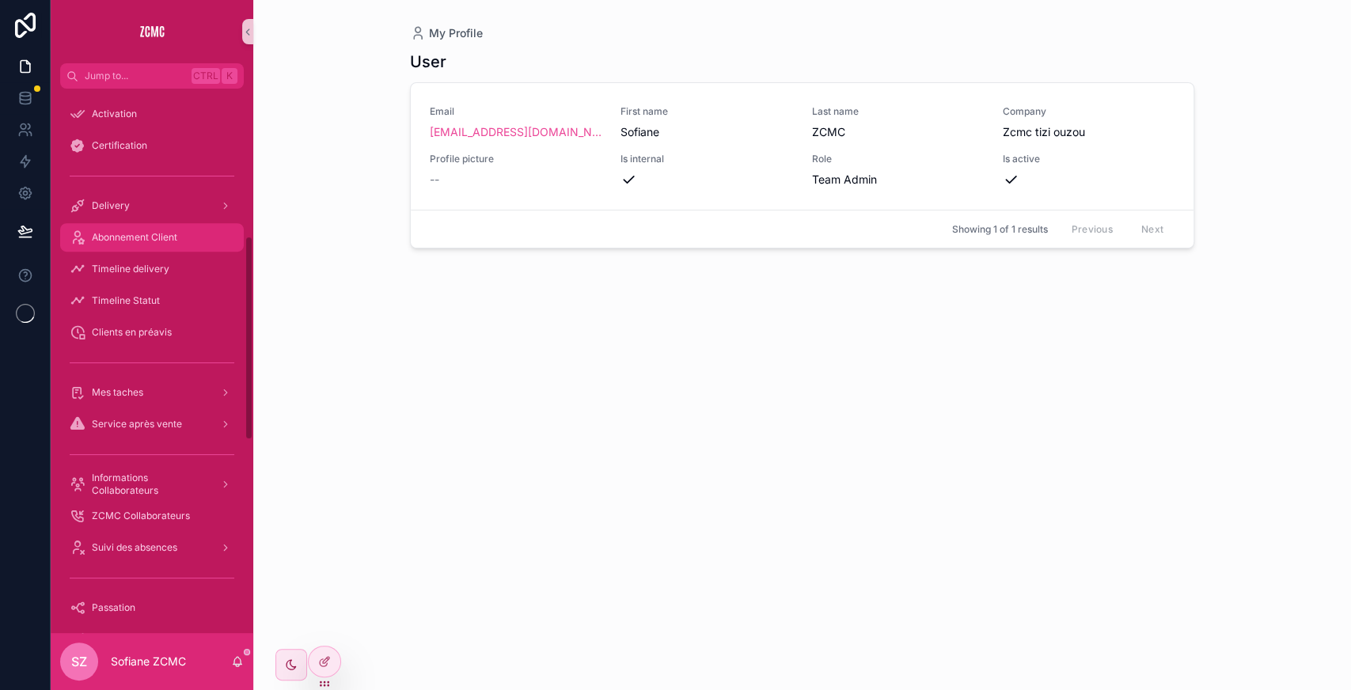
scroll to position [405, 0]
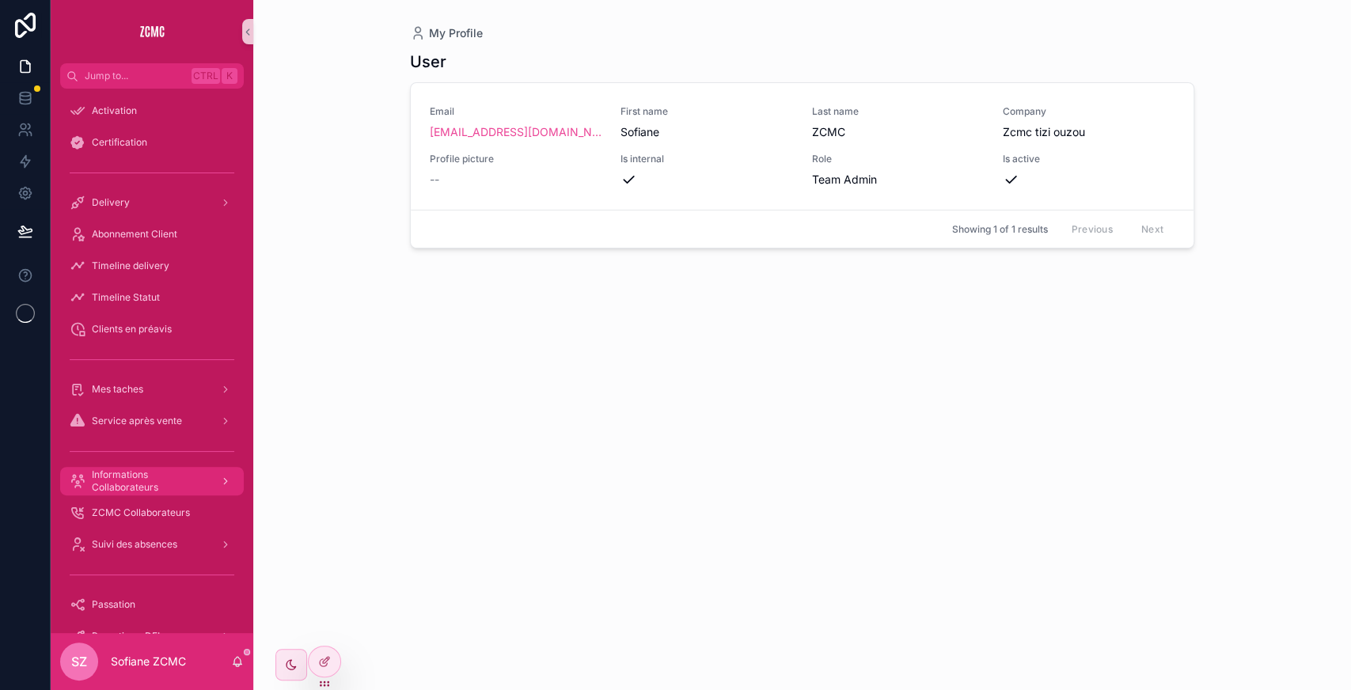
click at [139, 474] on span "Informations Collaborateurs" at bounding box center [150, 480] width 116 height 25
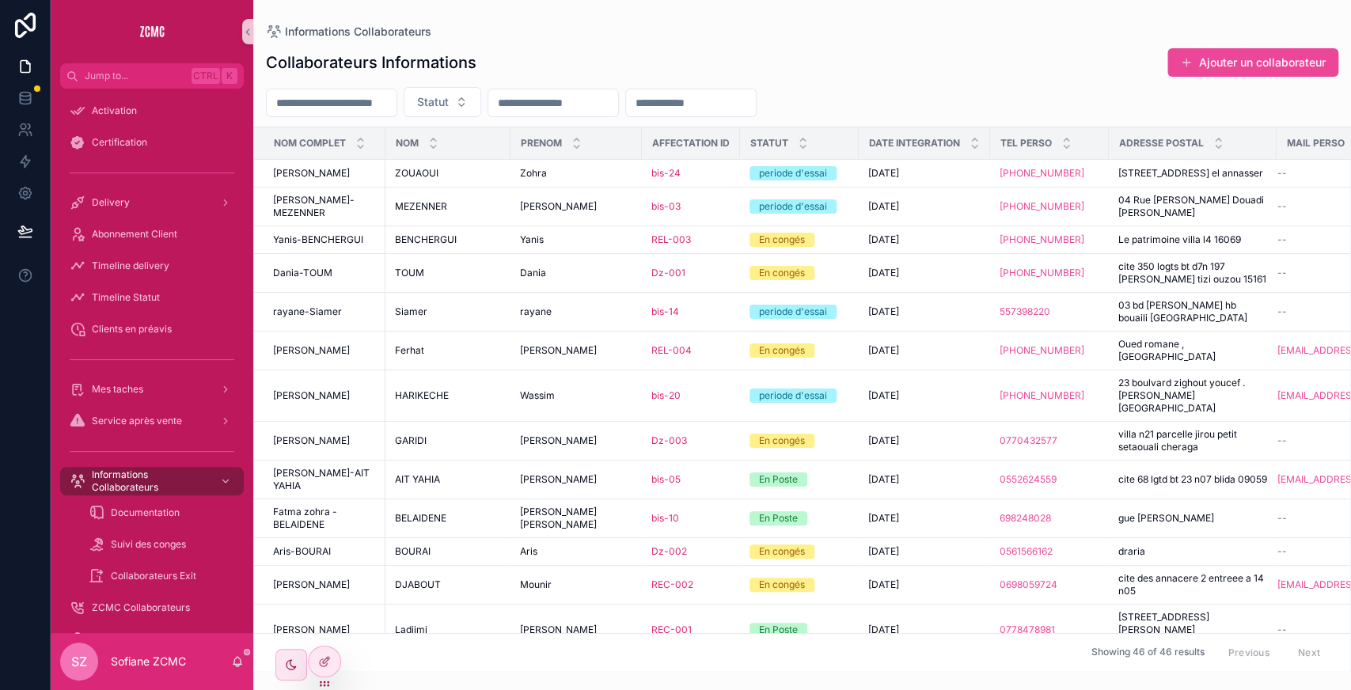
click at [373, 95] on input "scrollable content" at bounding box center [332, 103] width 130 height 22
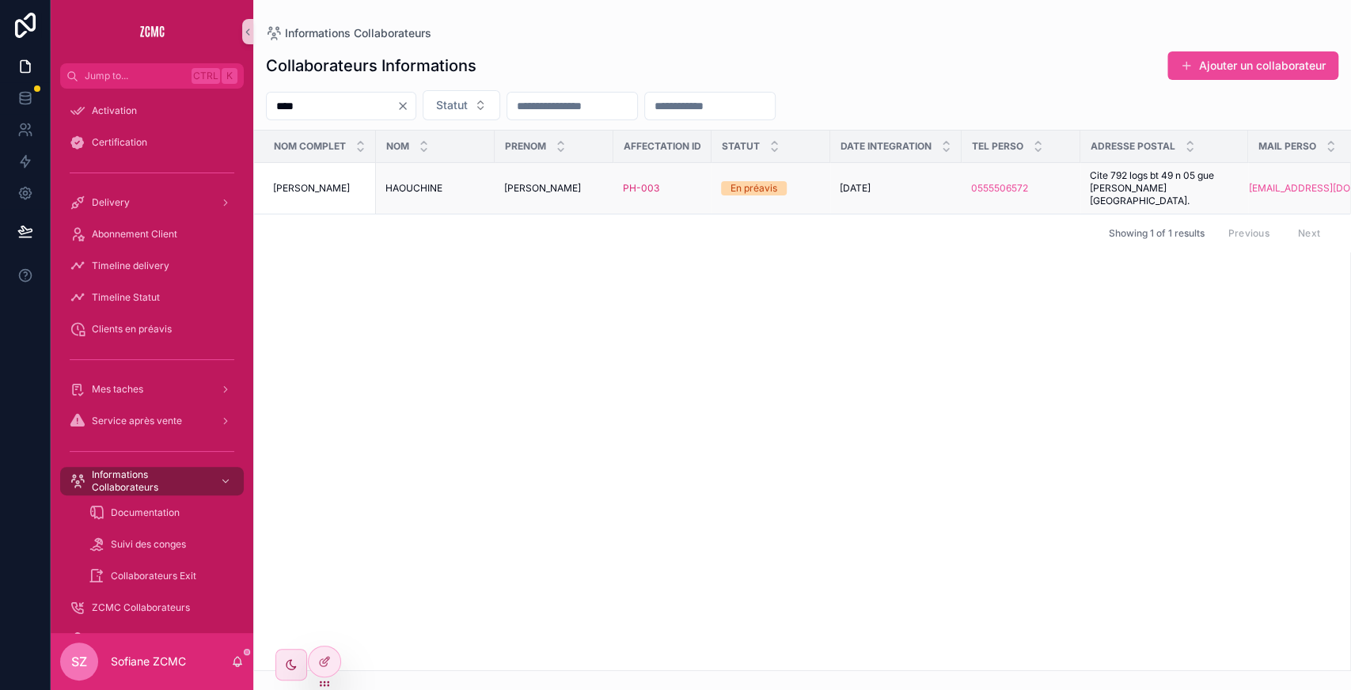
type input "****"
click at [437, 183] on span "HAOUCHINE" at bounding box center [413, 188] width 57 height 13
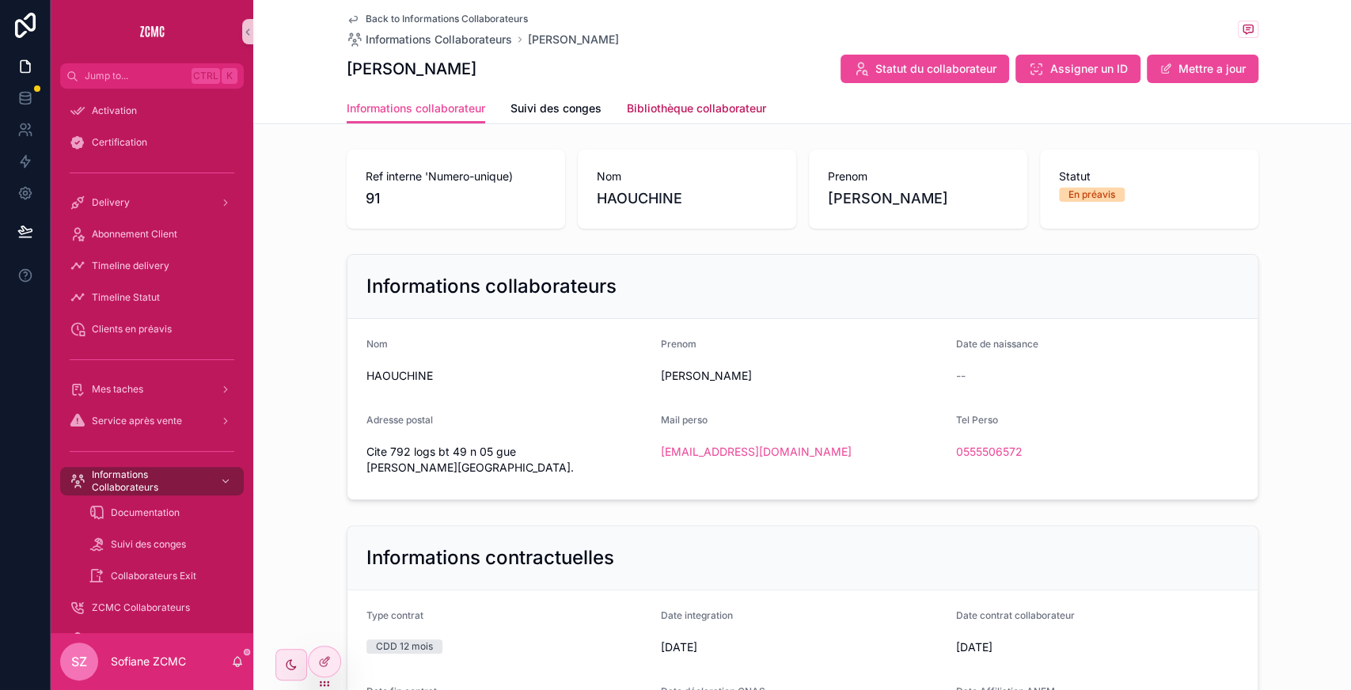
click at [659, 104] on span "Bibliothèque collaborateur" at bounding box center [696, 108] width 139 height 16
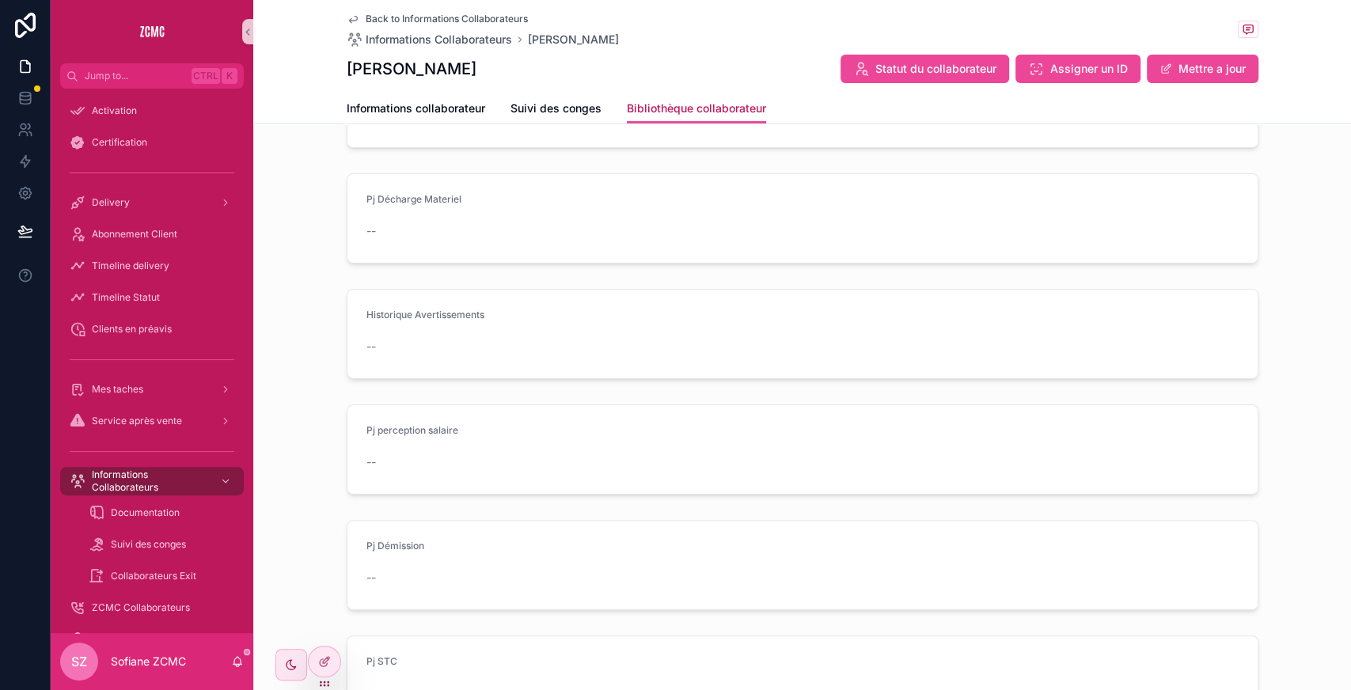
scroll to position [144, 0]
click at [1195, 68] on button "Mettre a jour" at bounding box center [1203, 69] width 112 height 28
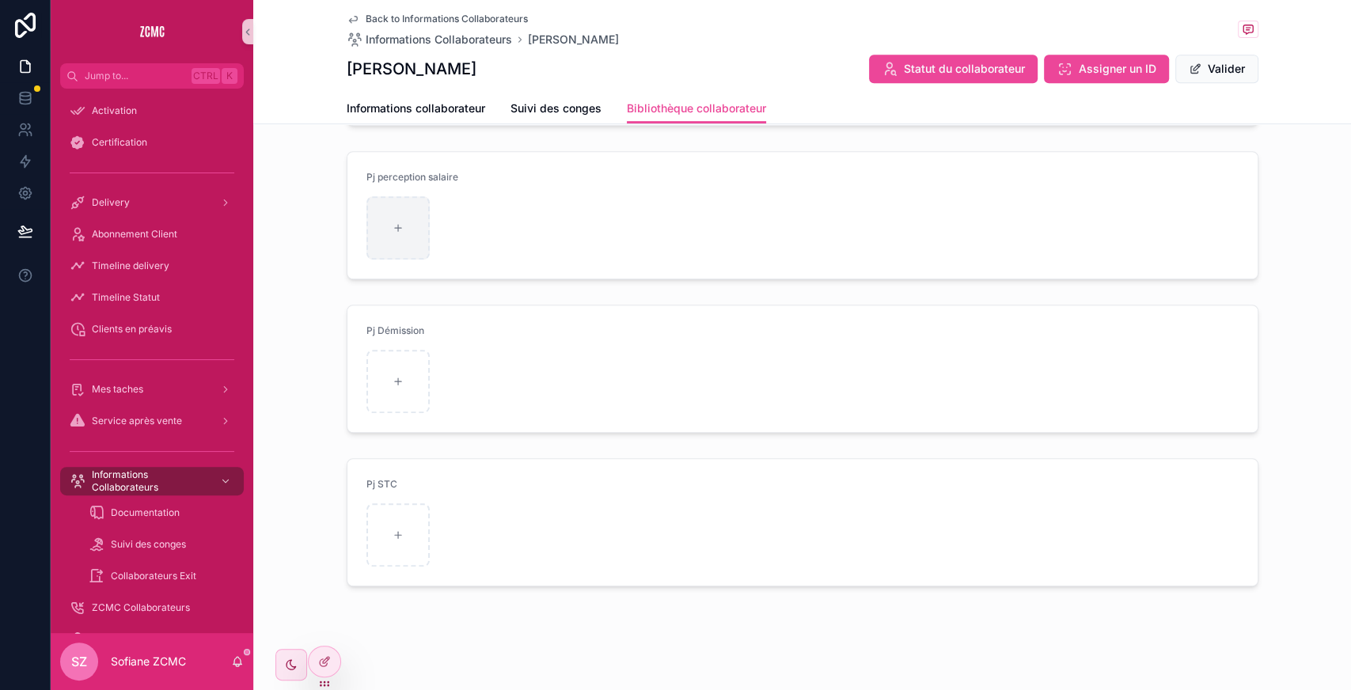
scroll to position [303, 0]
click at [394, 537] on icon "scrollable content" at bounding box center [397, 537] width 6 height 0
click at [1214, 63] on button "Valider" at bounding box center [1216, 69] width 83 height 28
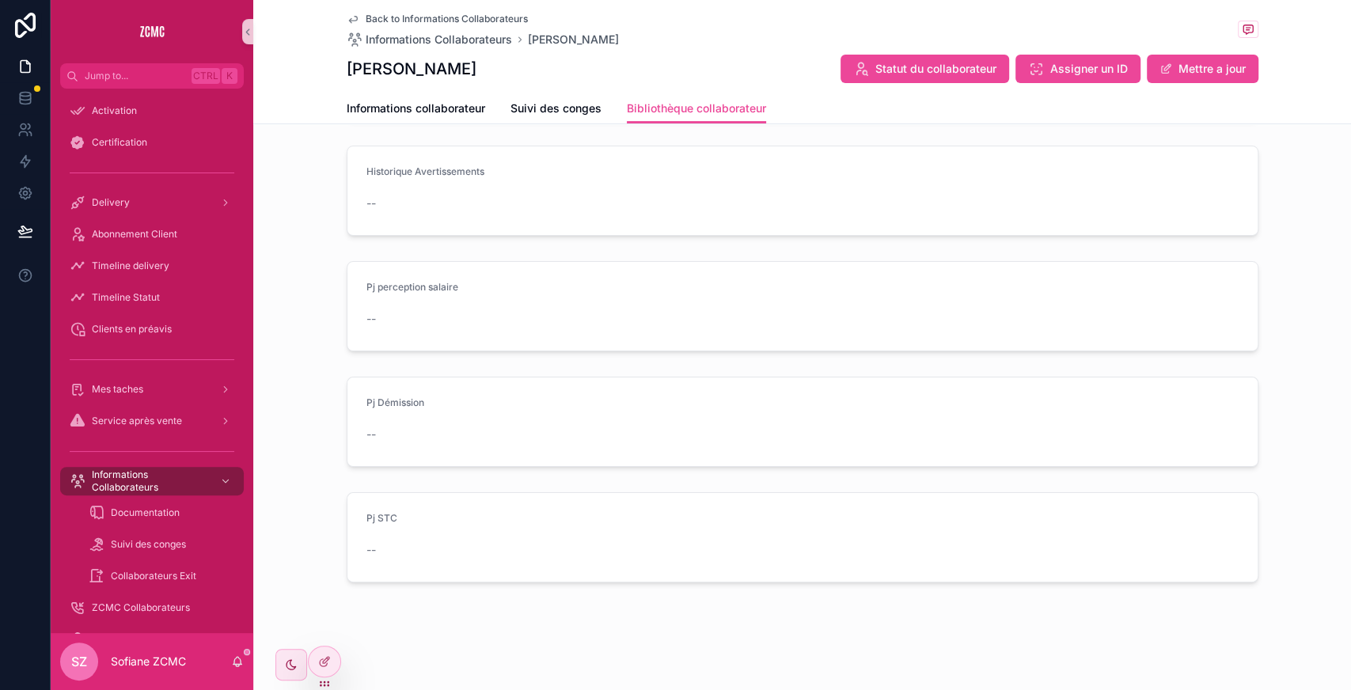
scroll to position [279, 0]
